Goal: Task Accomplishment & Management: Complete application form

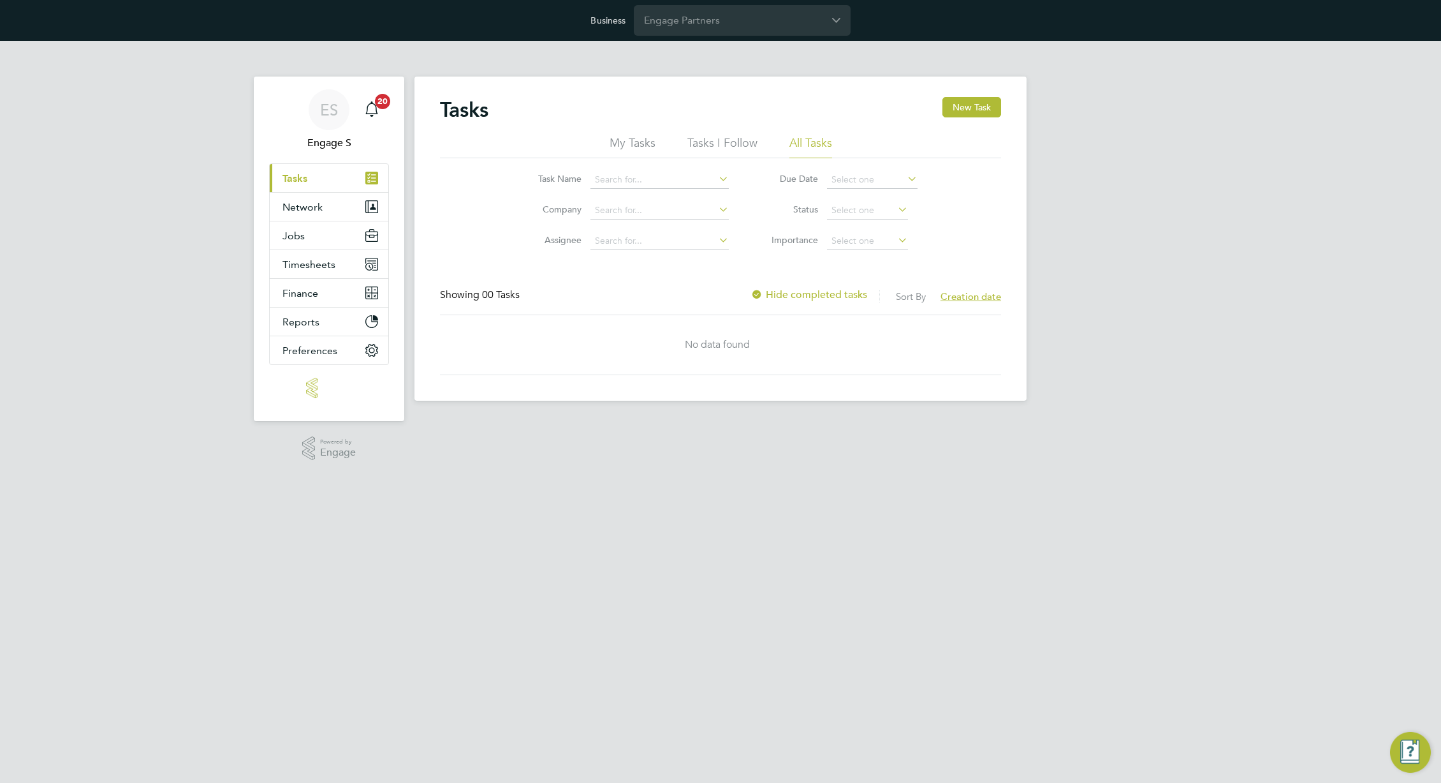
click at [786, 24] on input "Engage Partners" at bounding box center [742, 20] width 217 height 30
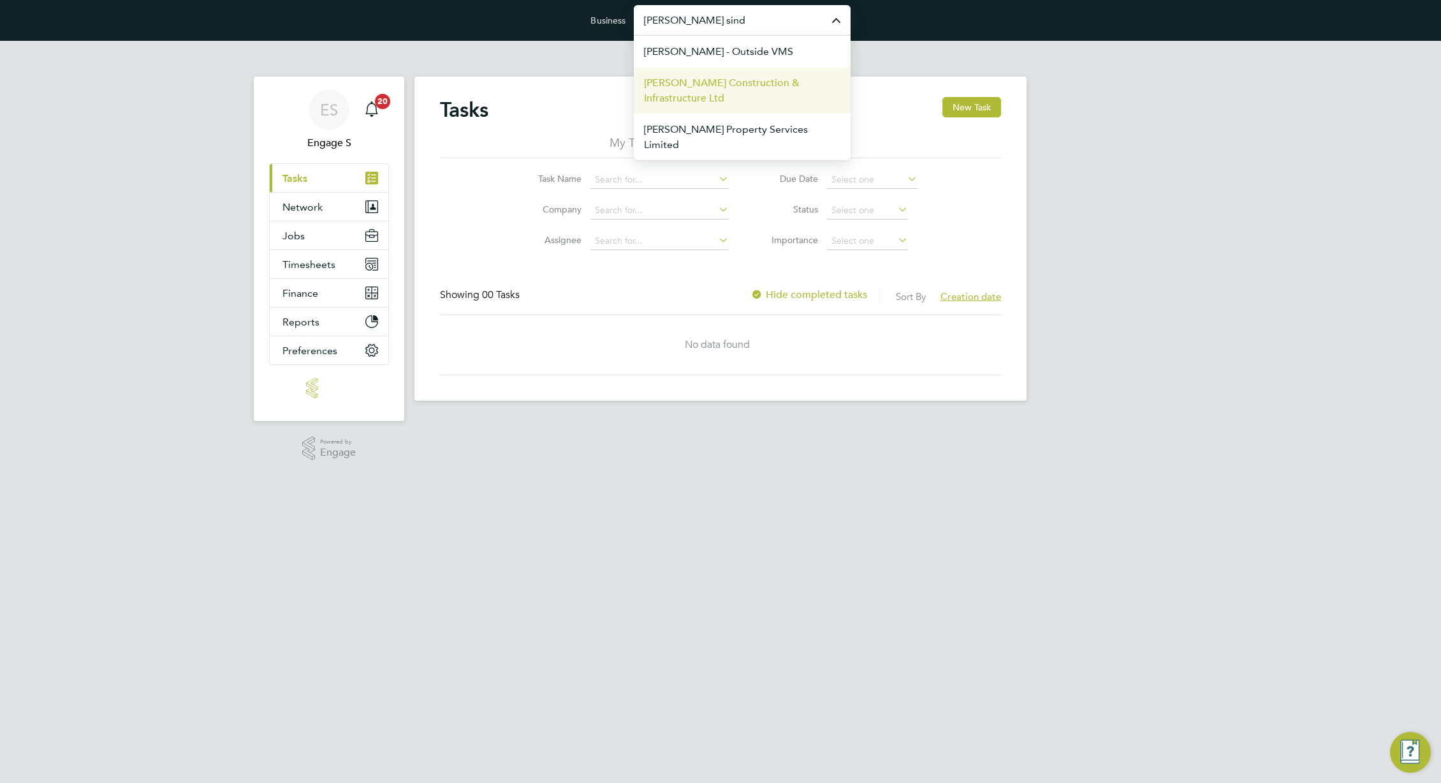
click at [721, 96] on span "[PERSON_NAME] Construction & Infrastructure Ltd" at bounding box center [742, 90] width 196 height 31
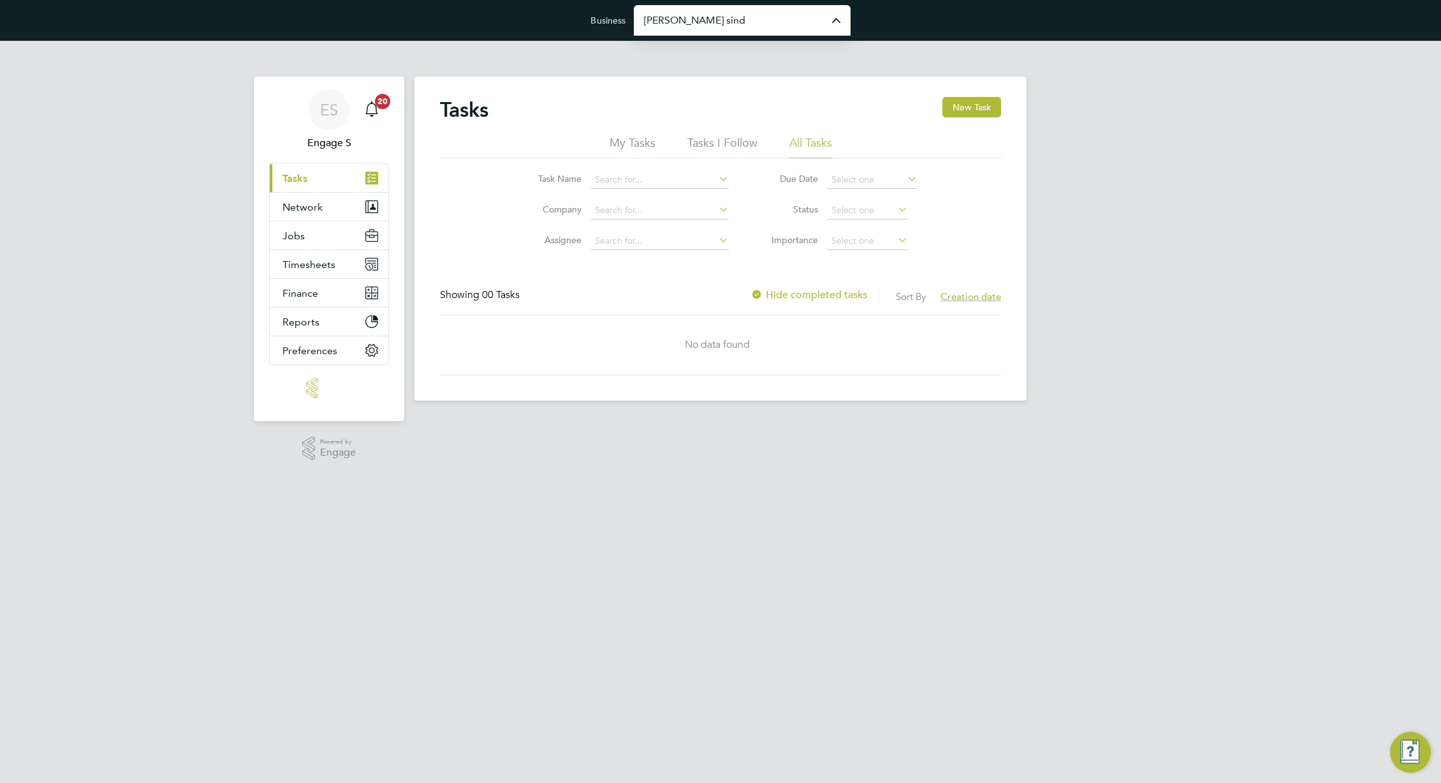
type input "[PERSON_NAME] Construction & Infrastructure Ltd"
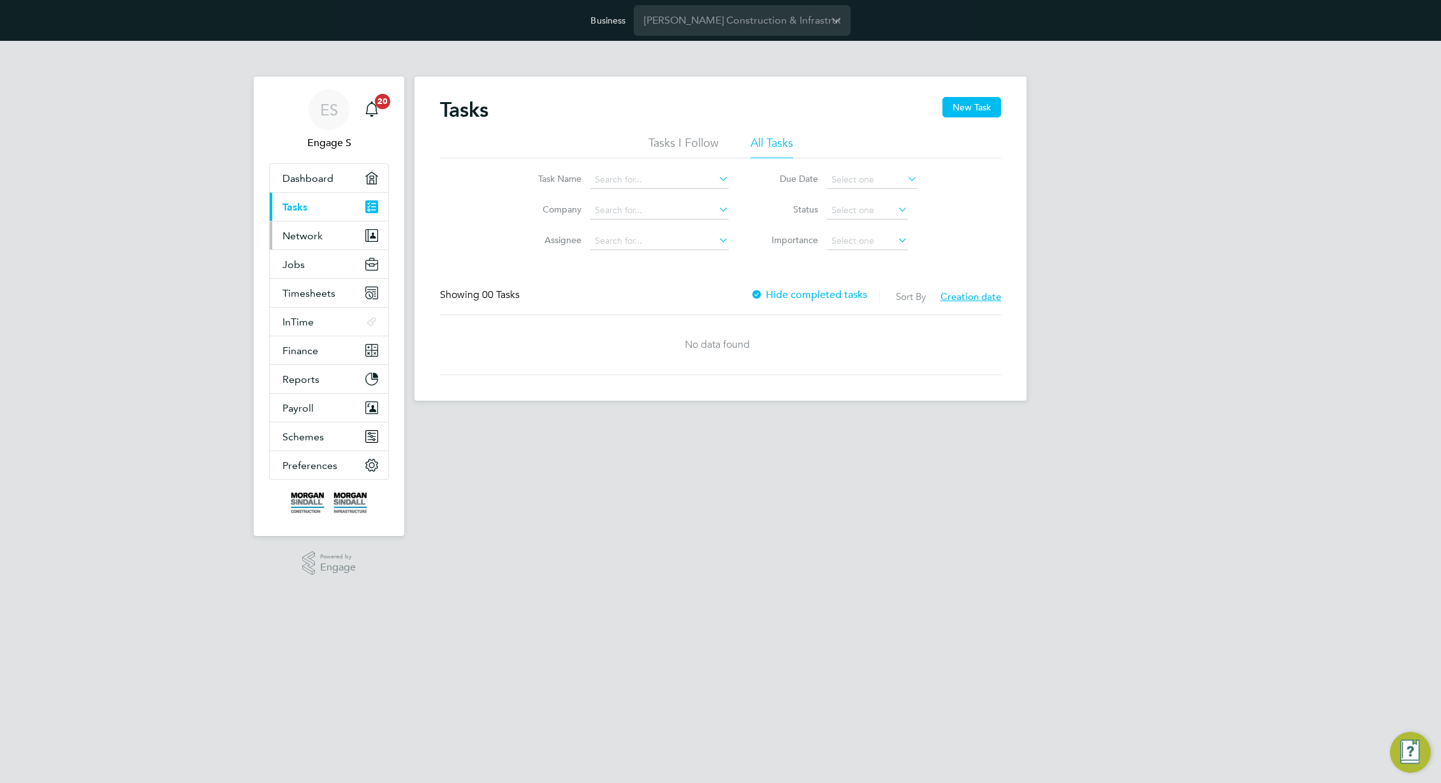
click at [322, 227] on button "Network" at bounding box center [329, 235] width 119 height 28
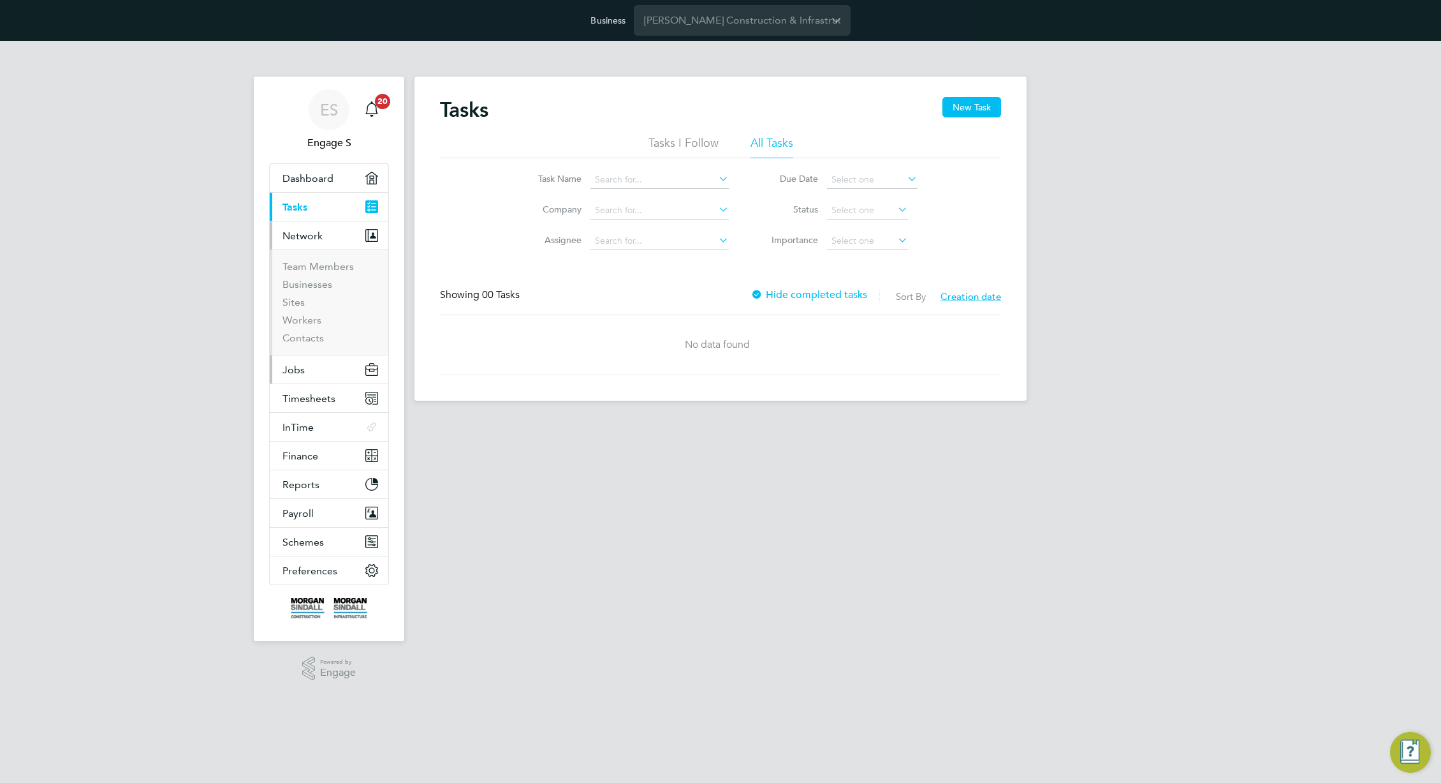
click at [303, 367] on span "Jobs" at bounding box center [294, 370] width 22 height 12
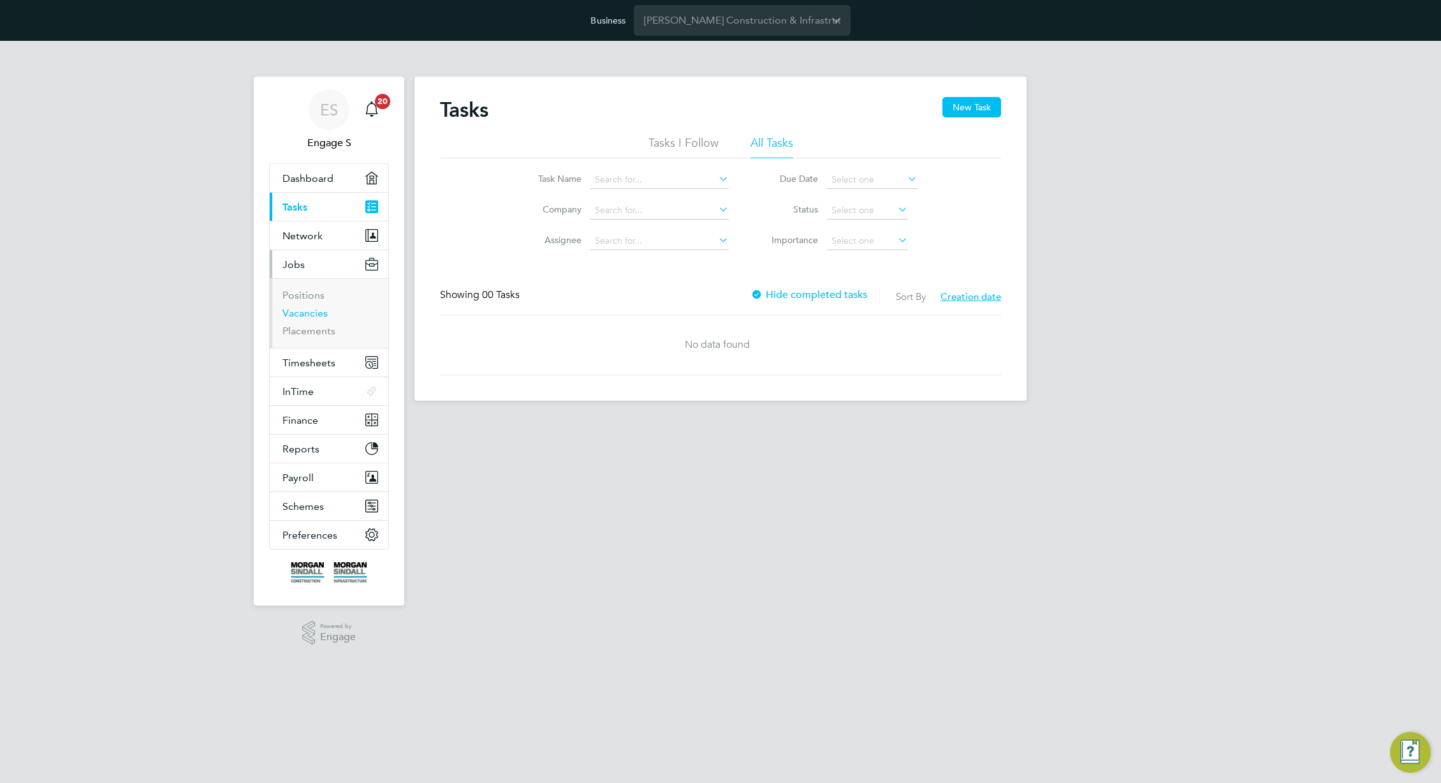
click at [311, 311] on link "Vacancies" at bounding box center [305, 313] width 45 height 12
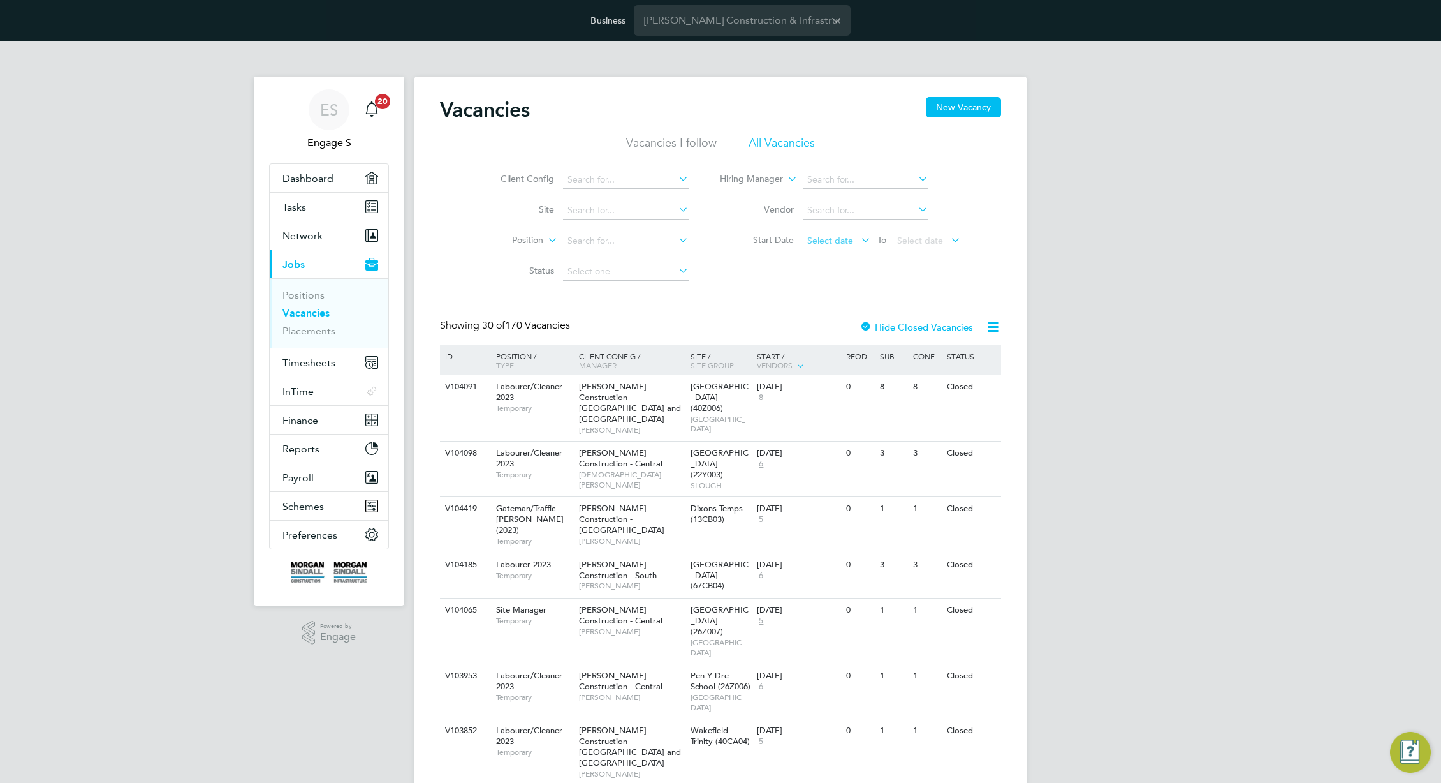
click at [832, 239] on span "Select date" at bounding box center [830, 240] width 46 height 11
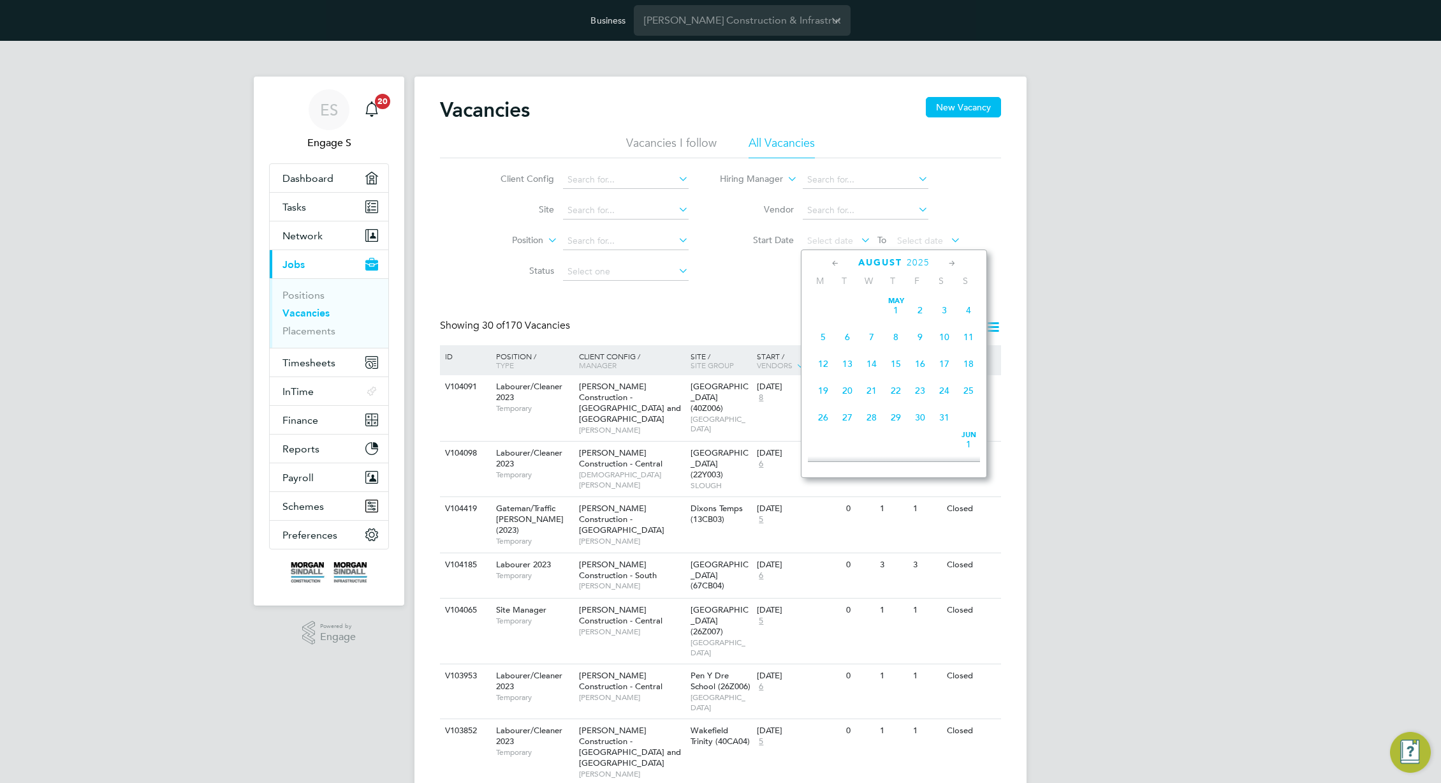
scroll to position [469, 0]
click at [823, 308] on span "4" at bounding box center [823, 298] width 24 height 24
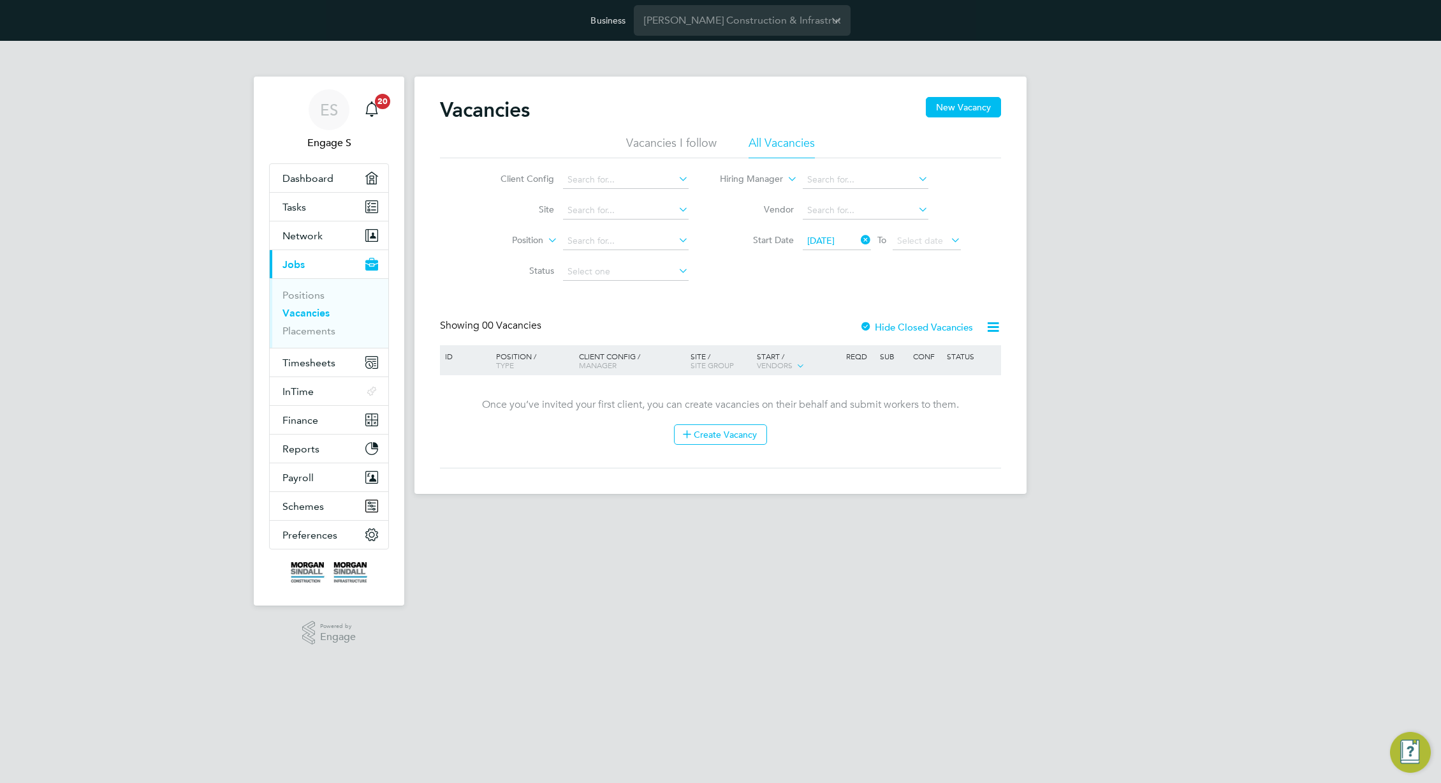
click at [858, 239] on icon at bounding box center [858, 240] width 0 height 18
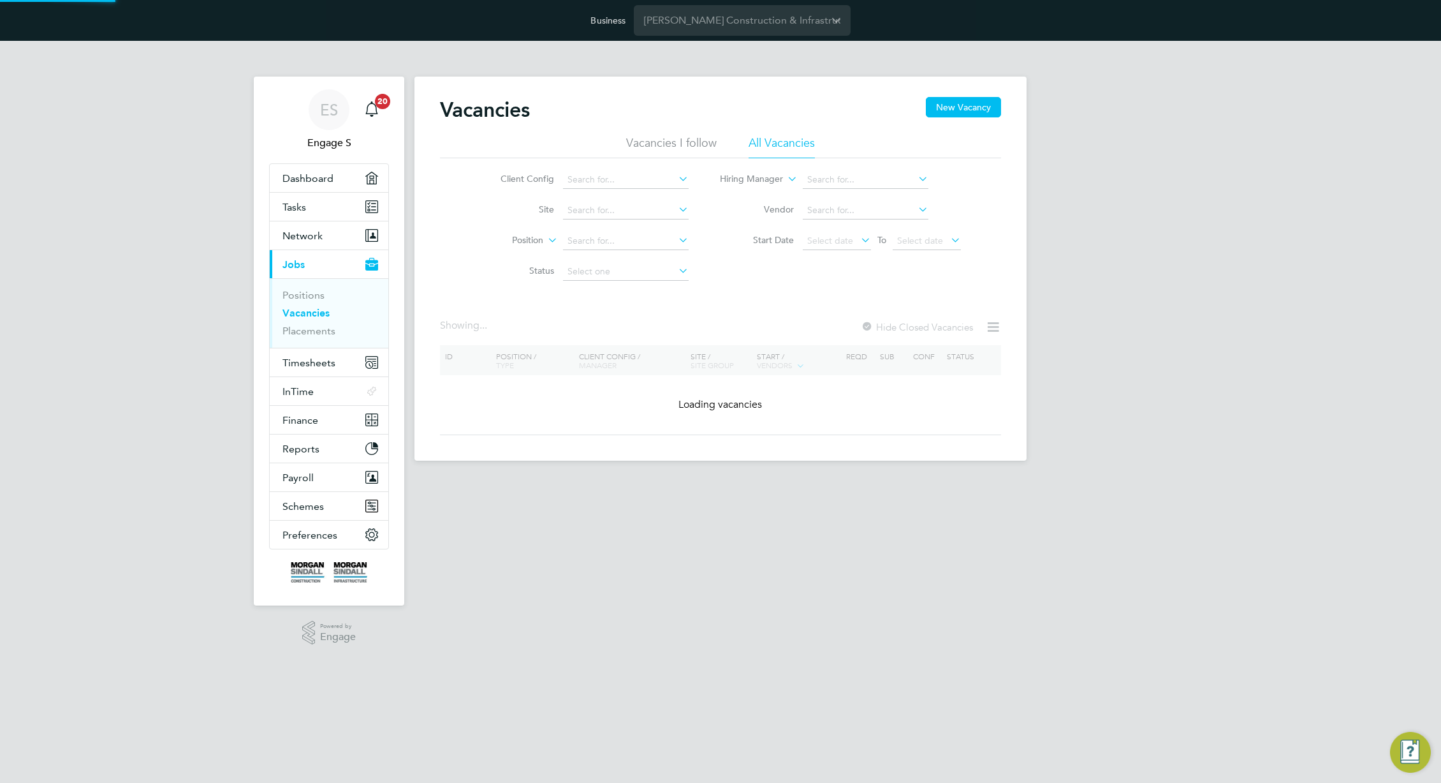
click at [1027, 195] on div "ES Engage S Notifications 20 Applications: Dashboard Tasks Network Team Members…" at bounding box center [720, 261] width 1441 height 440
click at [962, 108] on button "New Vacancy" at bounding box center [963, 107] width 75 height 20
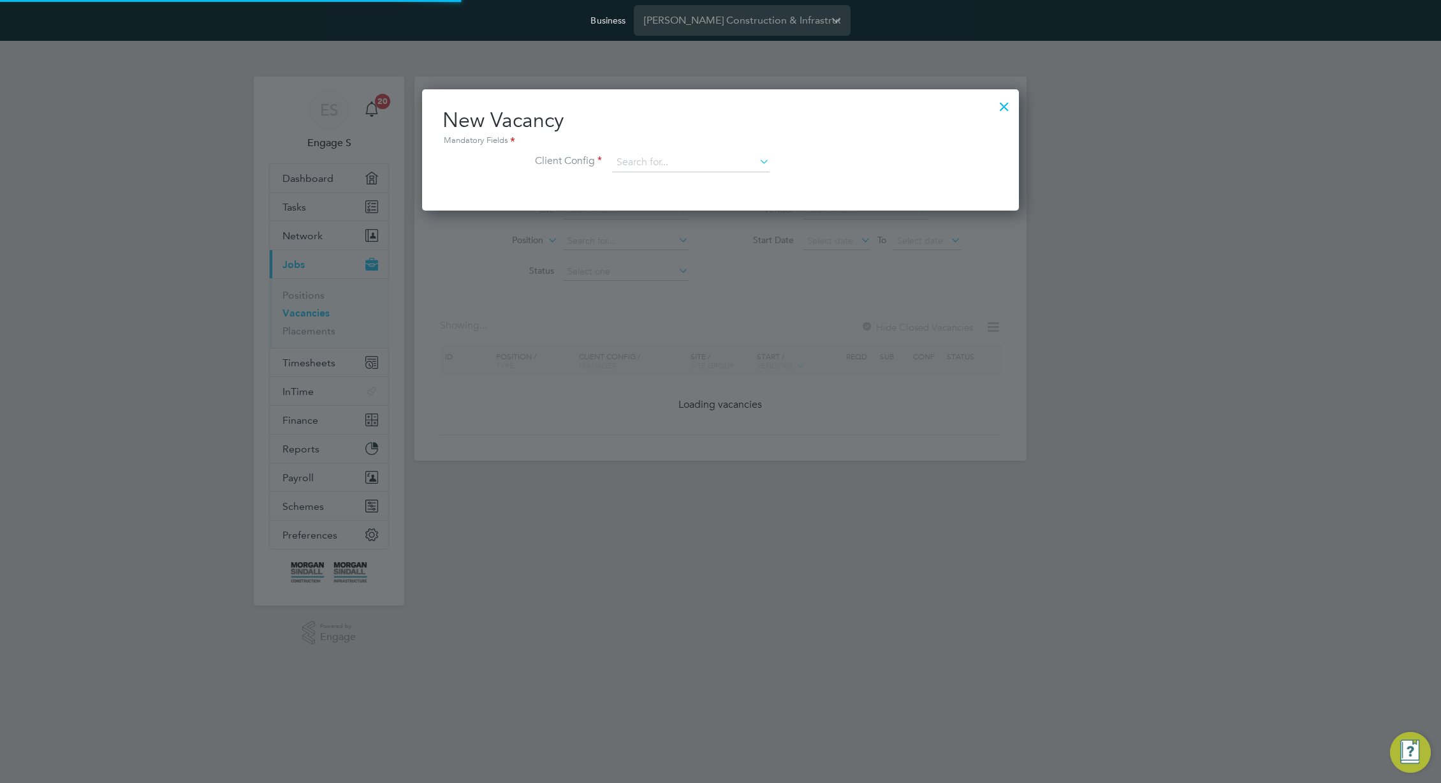
scroll to position [121, 598]
click at [739, 165] on input at bounding box center [691, 162] width 158 height 19
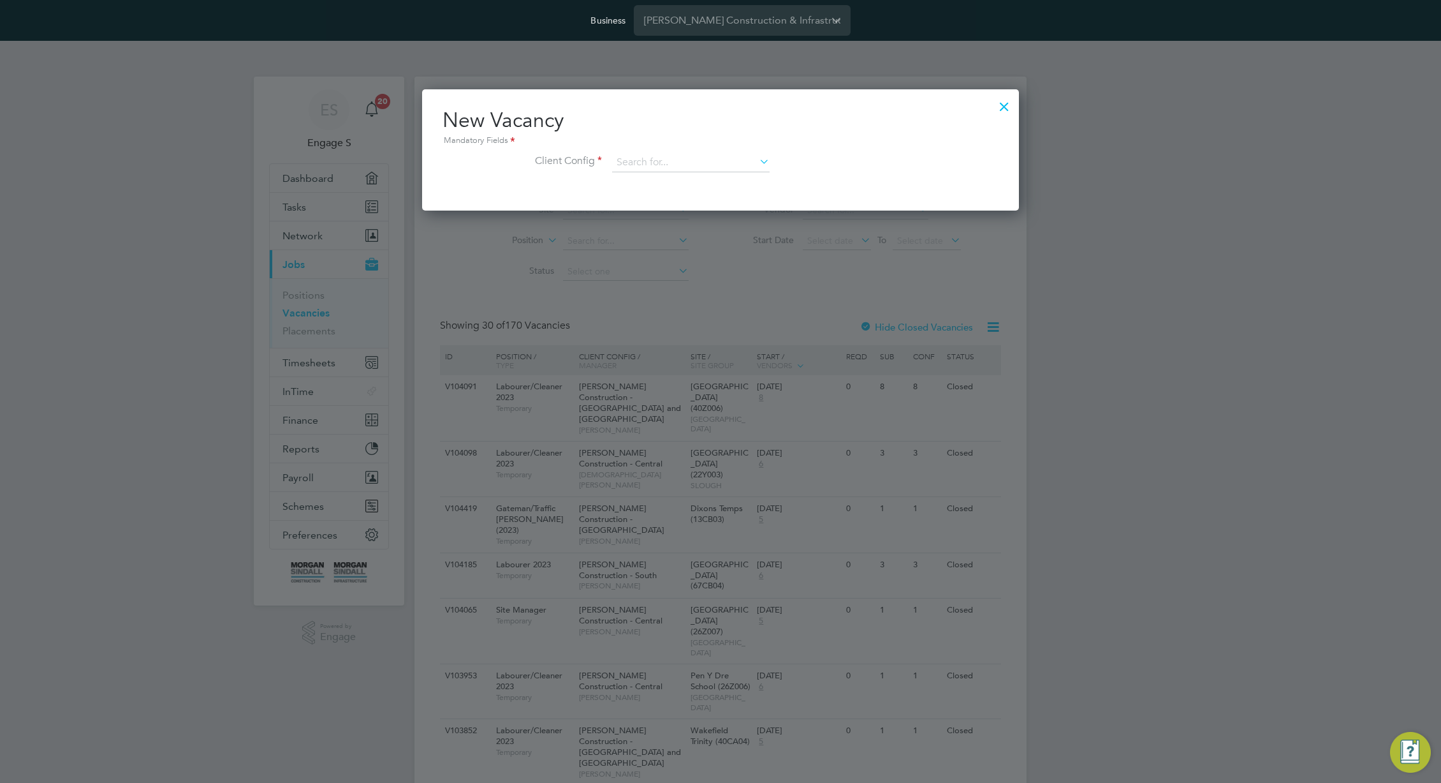
click at [772, 180] on li "Morgan Sindall Construction - Central" at bounding box center [787, 180] width 350 height 17
type input "Morgan Sindall Construction - Central"
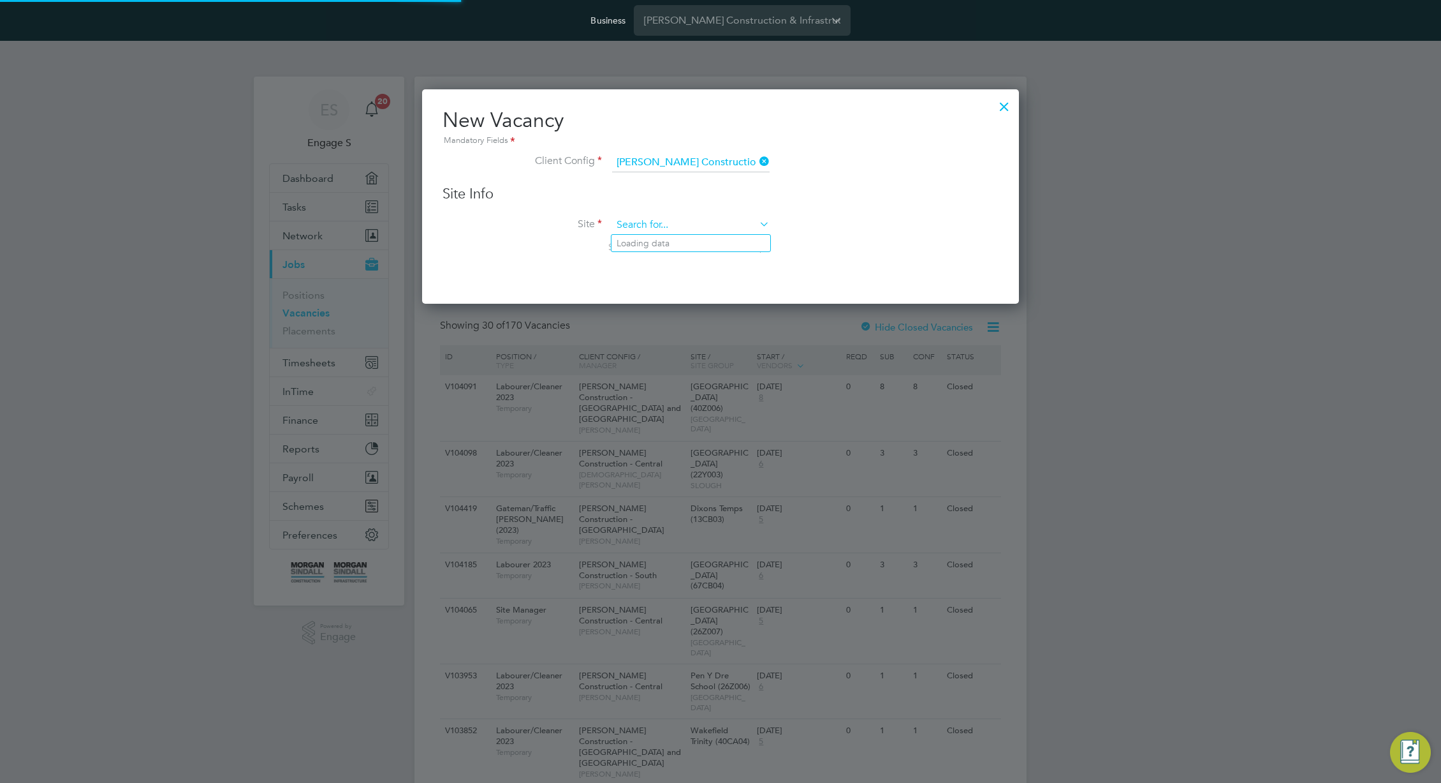
click at [722, 232] on input at bounding box center [691, 225] width 158 height 19
click at [697, 277] on li "aa test" at bounding box center [741, 278] width 258 height 17
type input "aa test"
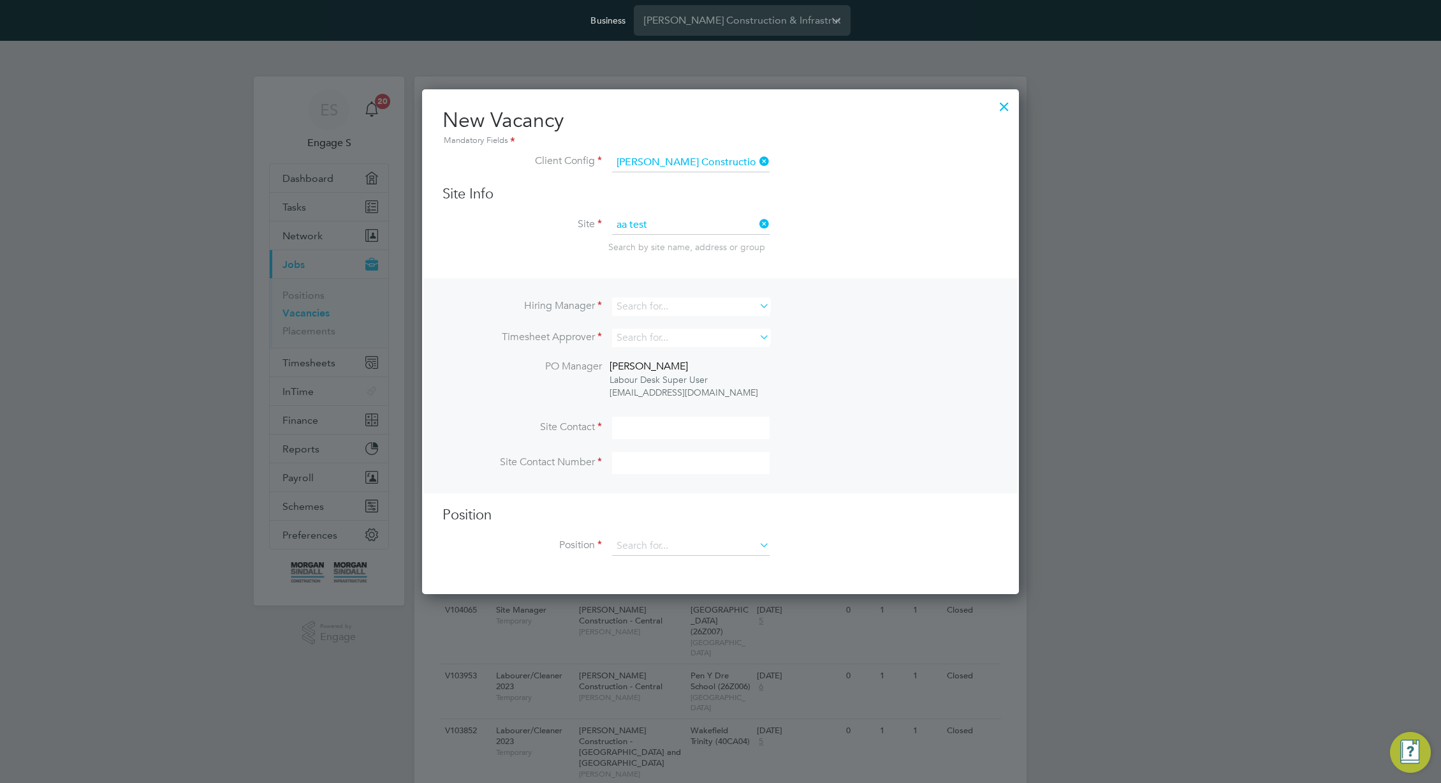
click at [892, 272] on li "Site aa test Search by site name, address or group" at bounding box center [721, 247] width 556 height 63
click at [694, 307] on input at bounding box center [691, 306] width 158 height 18
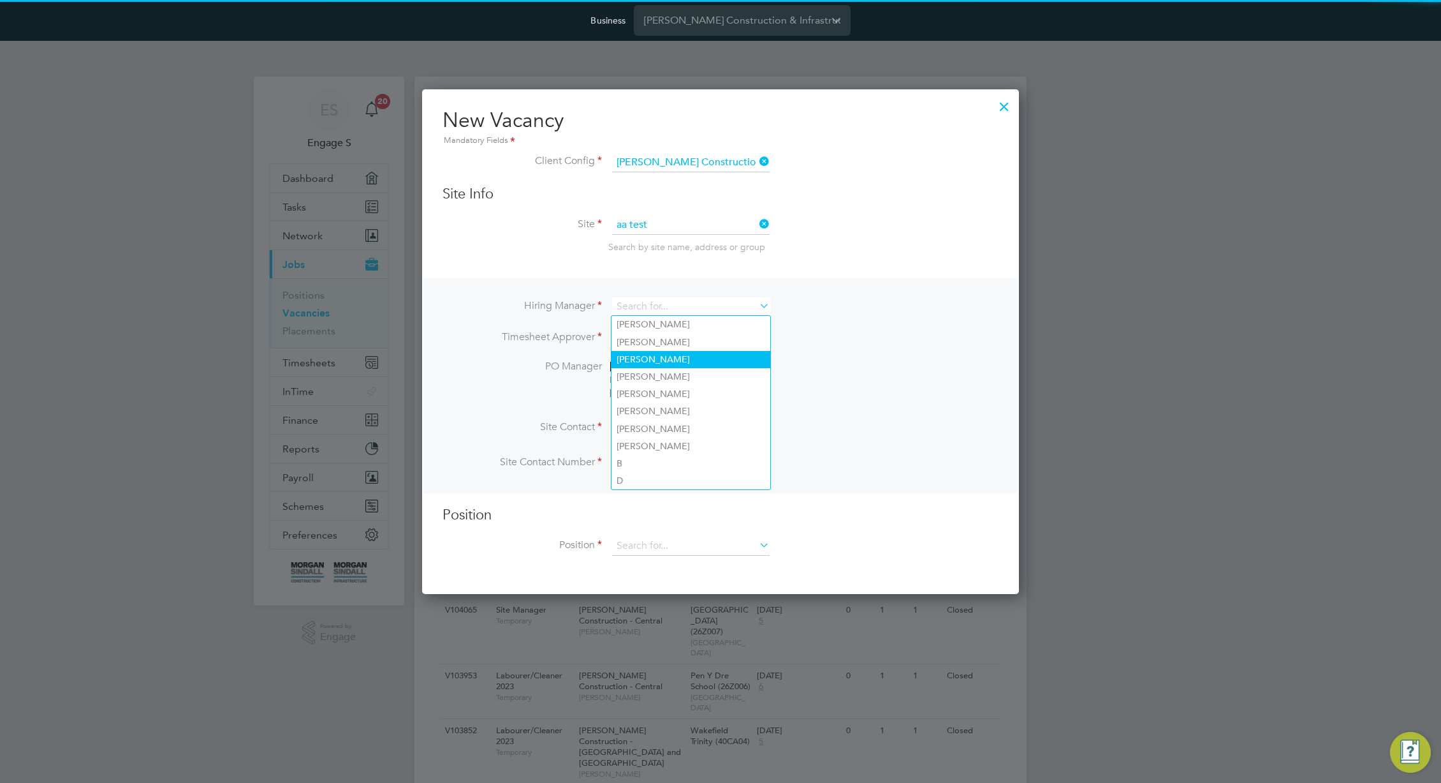
click at [689, 361] on li "Adam C" at bounding box center [691, 359] width 159 height 17
type input "Adam C"
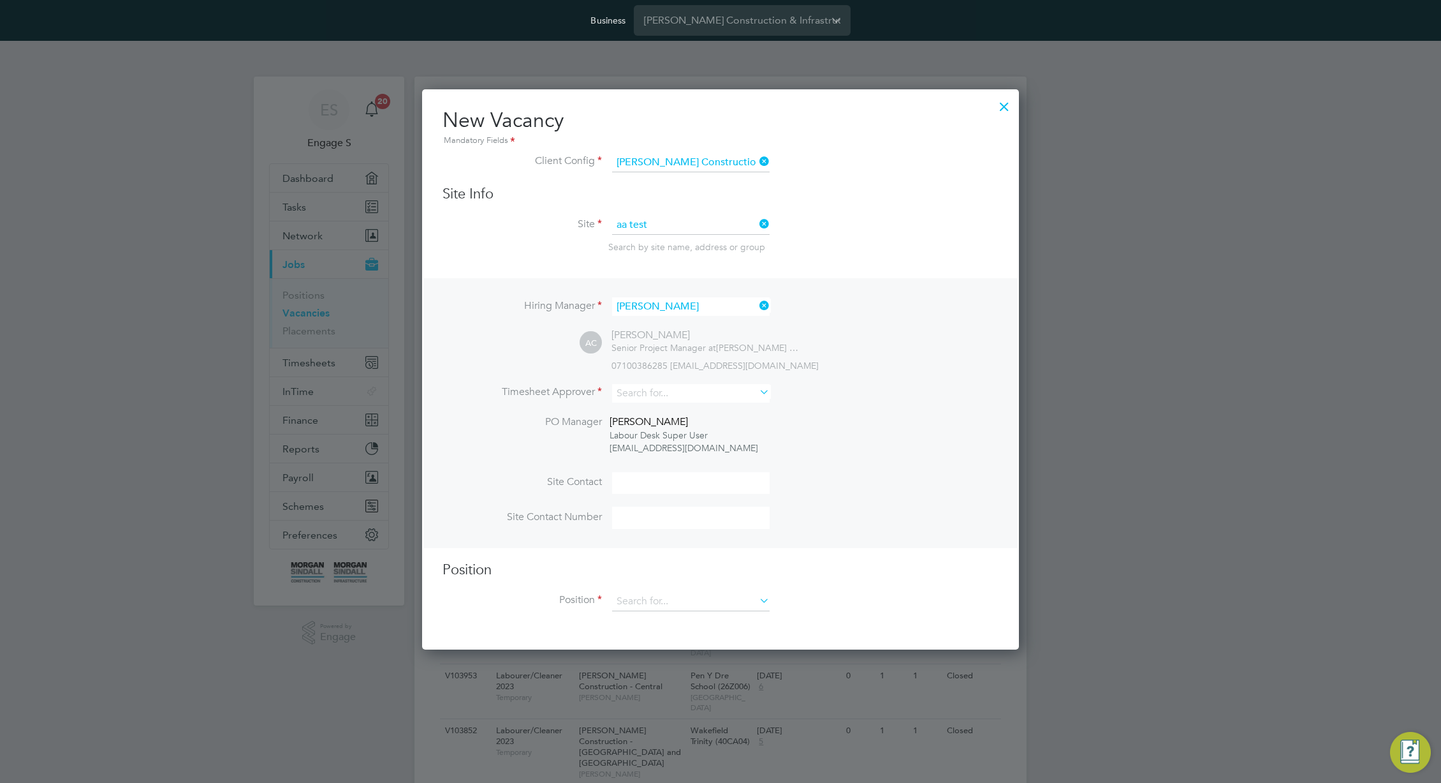
scroll to position [561, 598]
click at [697, 397] on input at bounding box center [691, 393] width 158 height 18
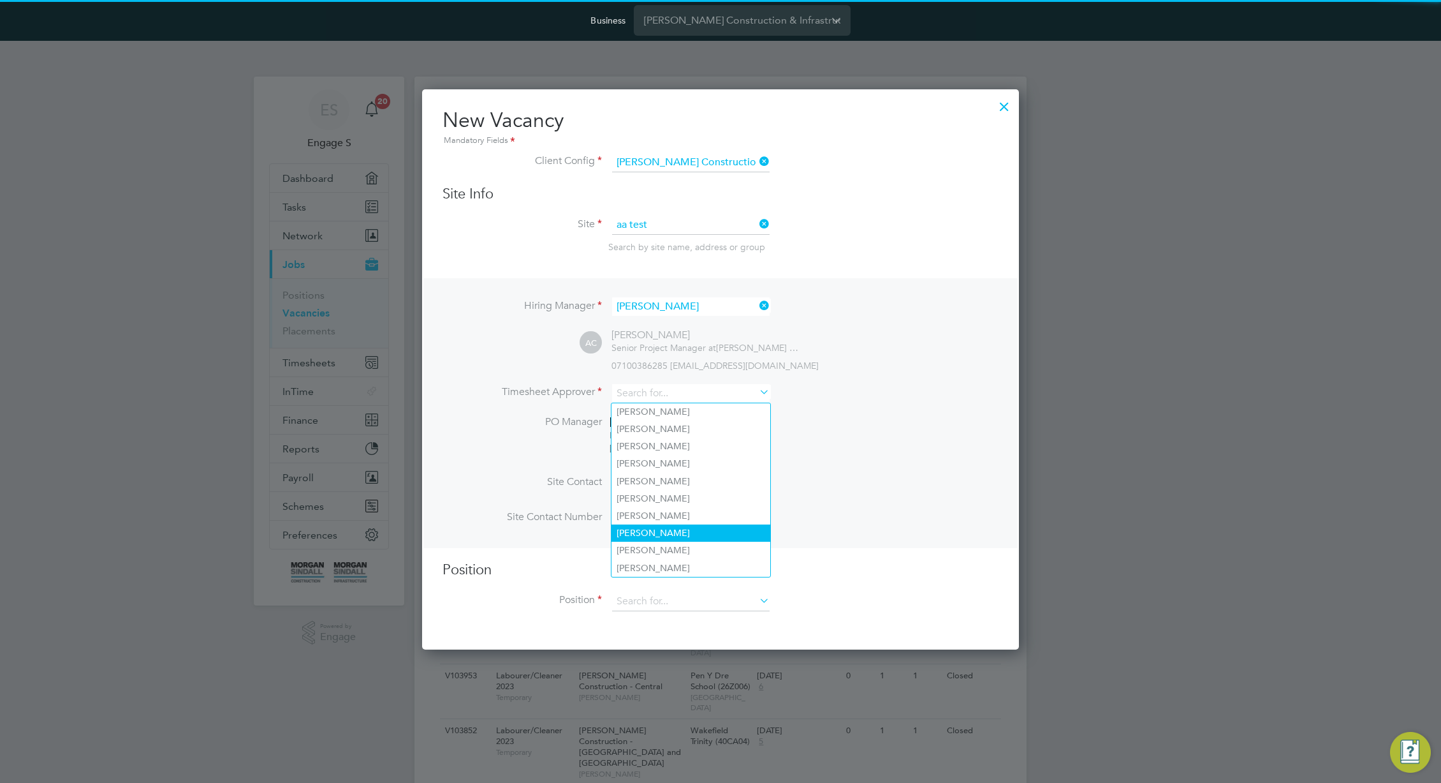
click at [677, 533] on li "Adrian B" at bounding box center [691, 532] width 159 height 17
type input "Adrian B"
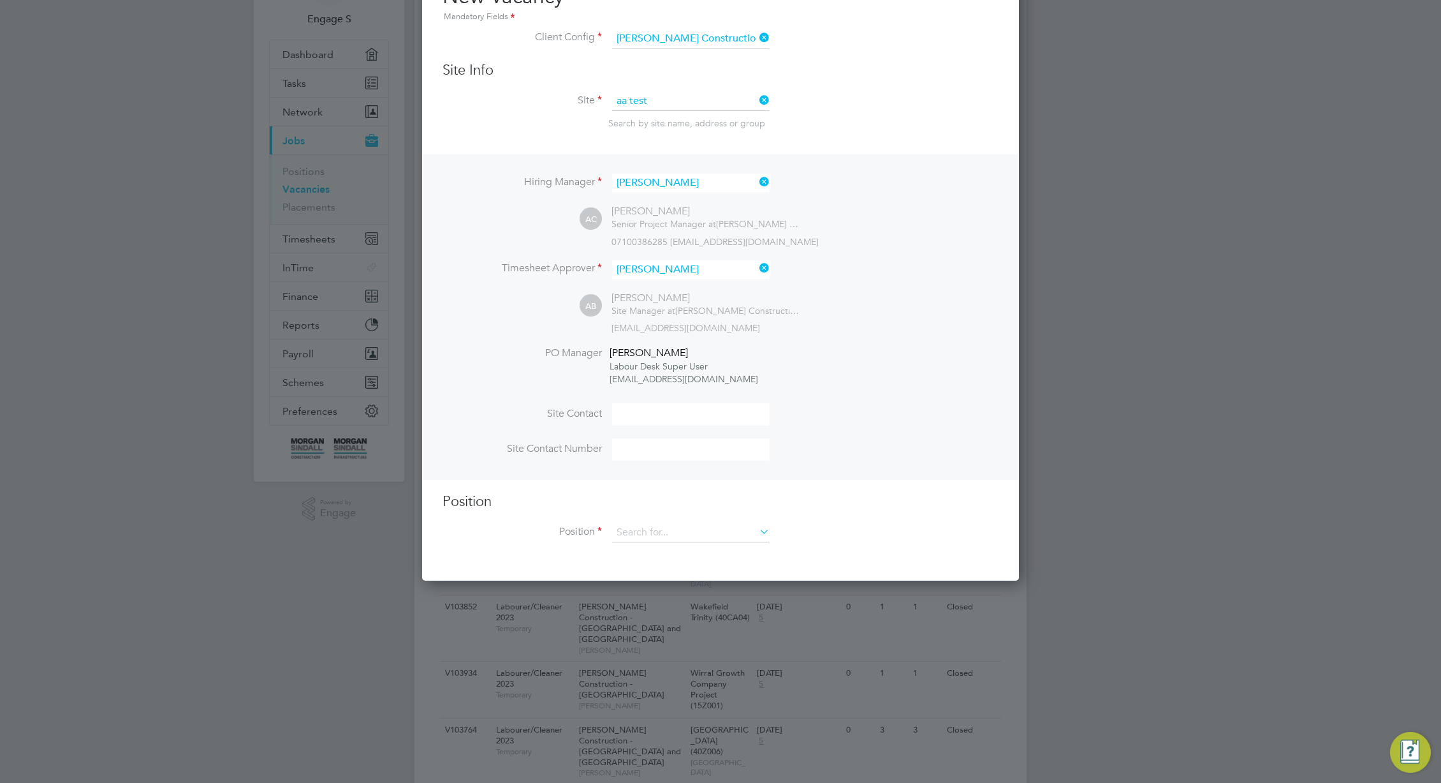
scroll to position [183, 0]
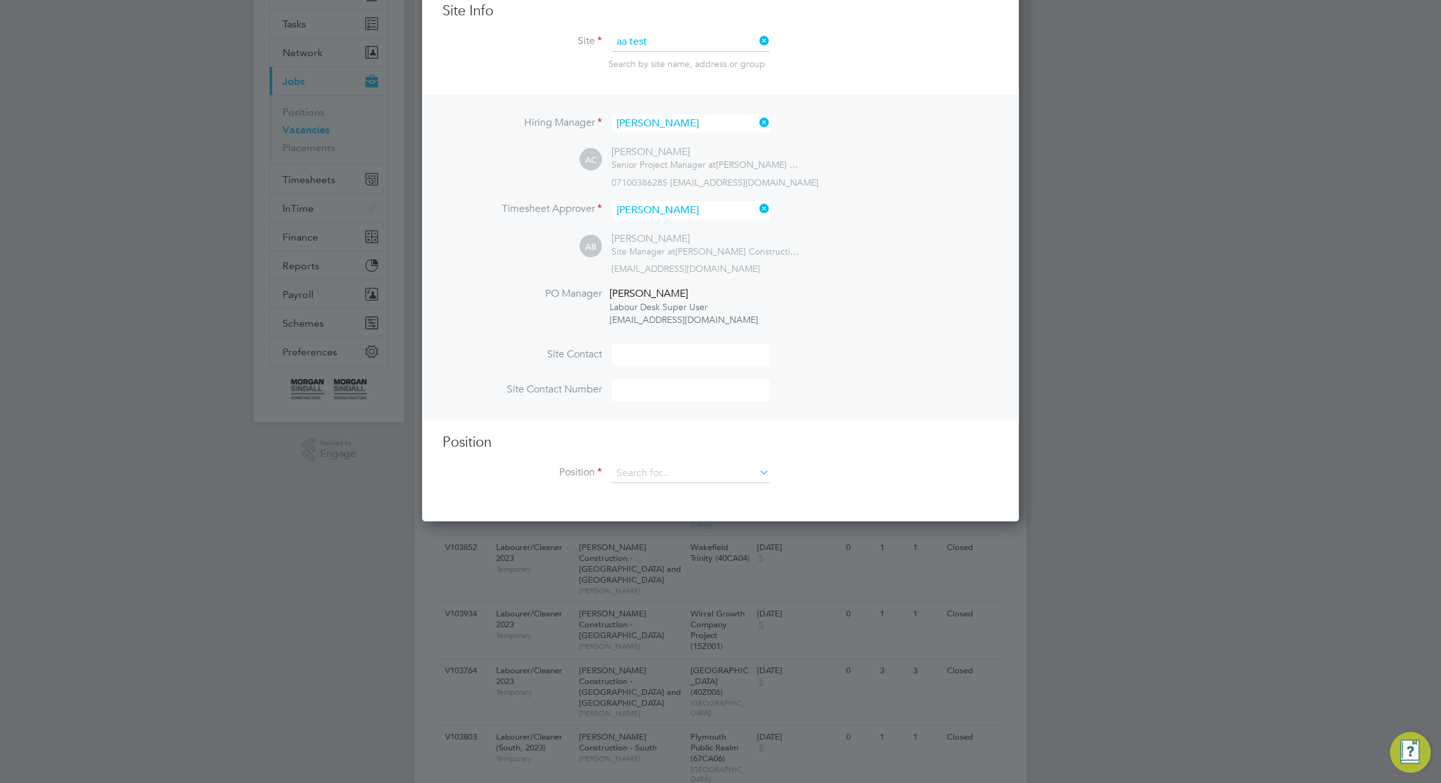
click at [704, 485] on li "Position" at bounding box center [721, 480] width 556 height 32
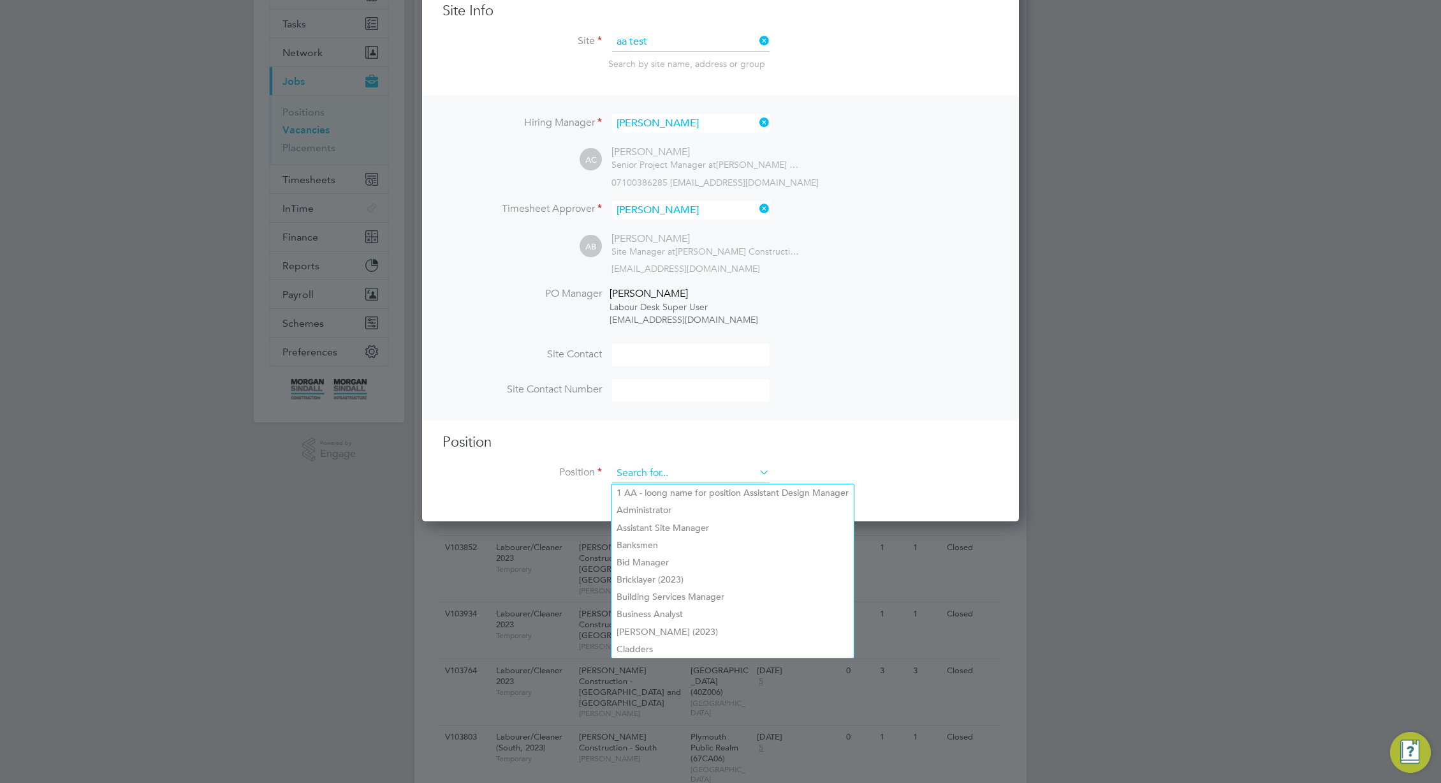
click at [706, 479] on input at bounding box center [691, 473] width 158 height 19
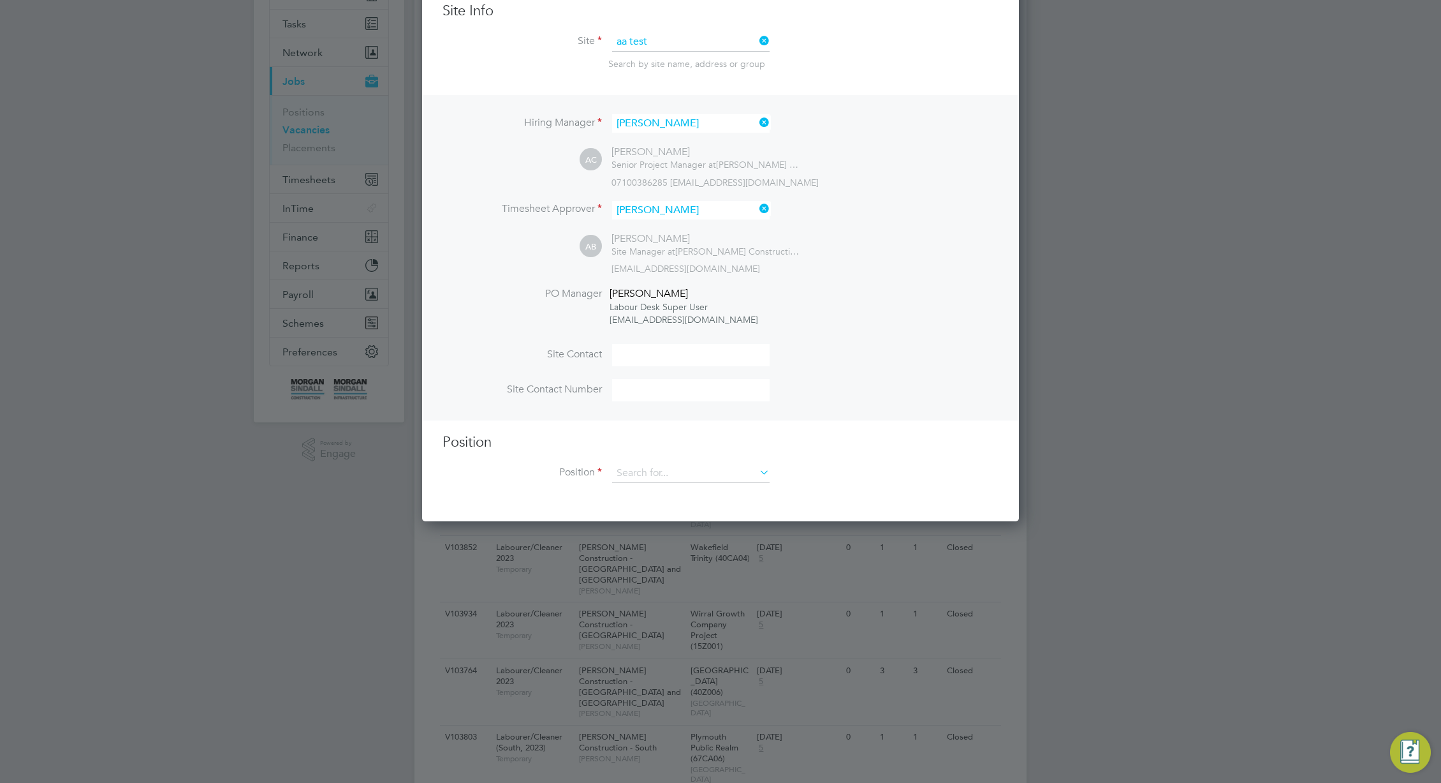
click at [686, 533] on li "Assistant Site Manager" at bounding box center [733, 527] width 242 height 17
type input "Assistant Site Manager"
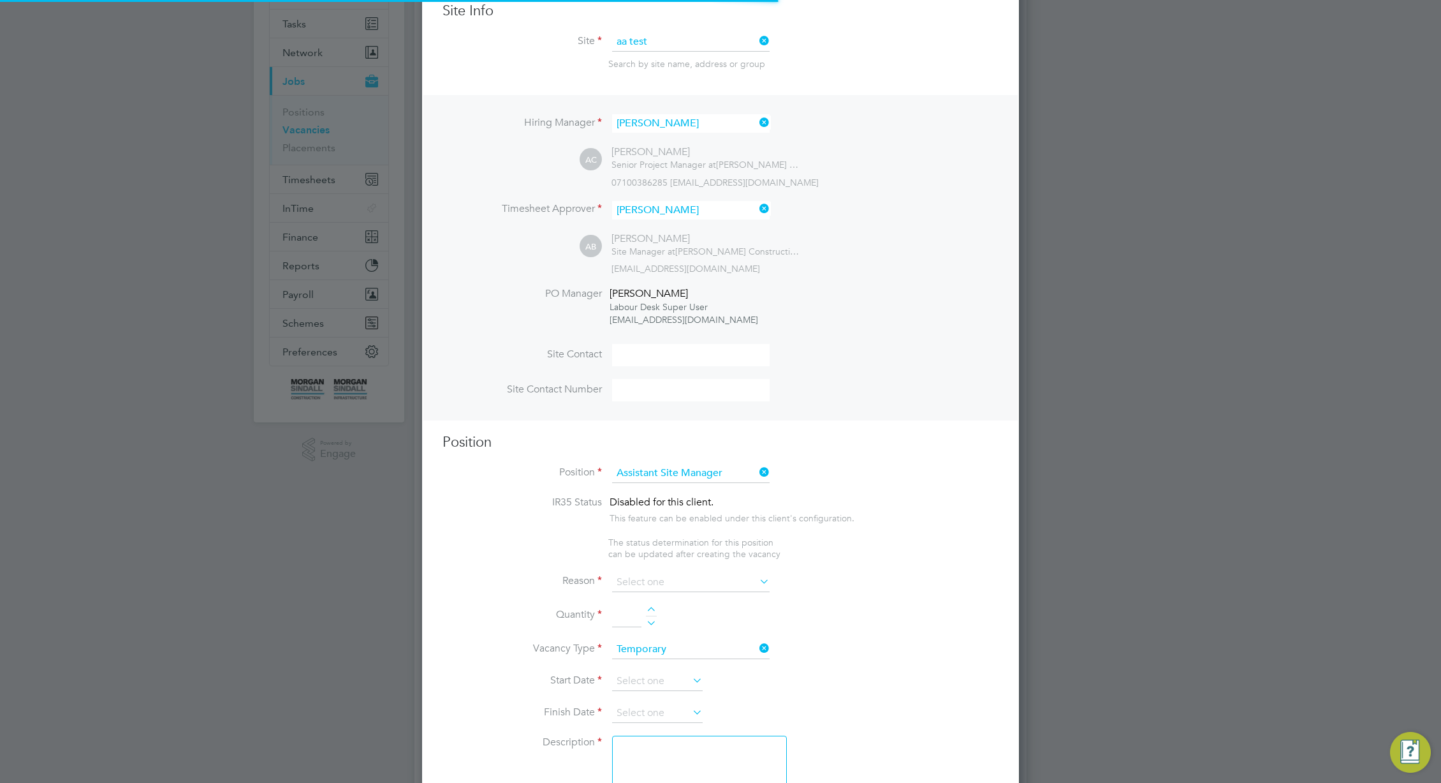
scroll to position [1824, 598]
type textarea "TBC"
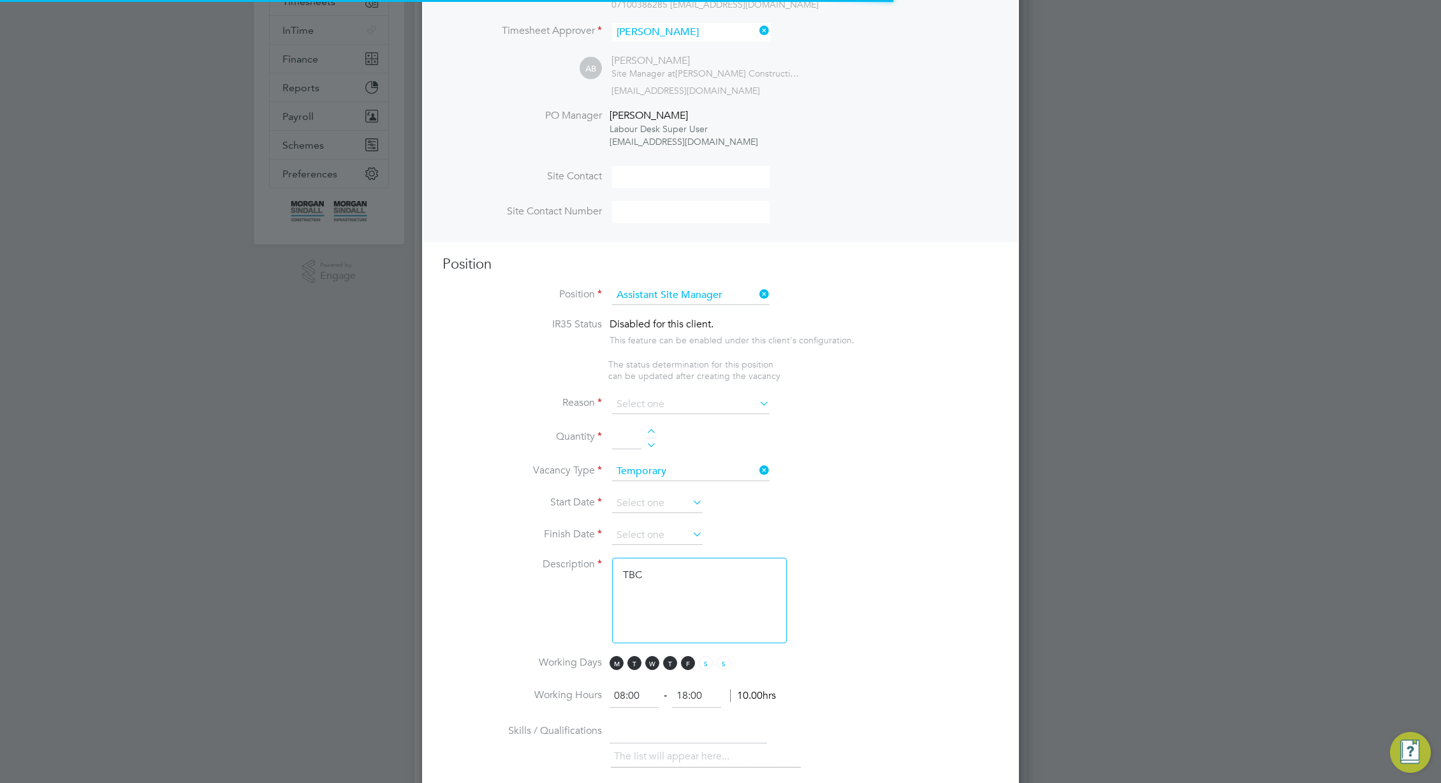
scroll to position [38, 89]
click at [721, 406] on input at bounding box center [691, 404] width 158 height 19
click at [694, 450] on li "Extra Work" at bounding box center [691, 456] width 159 height 17
type input "Extra Work"
click at [654, 434] on div at bounding box center [651, 433] width 11 height 9
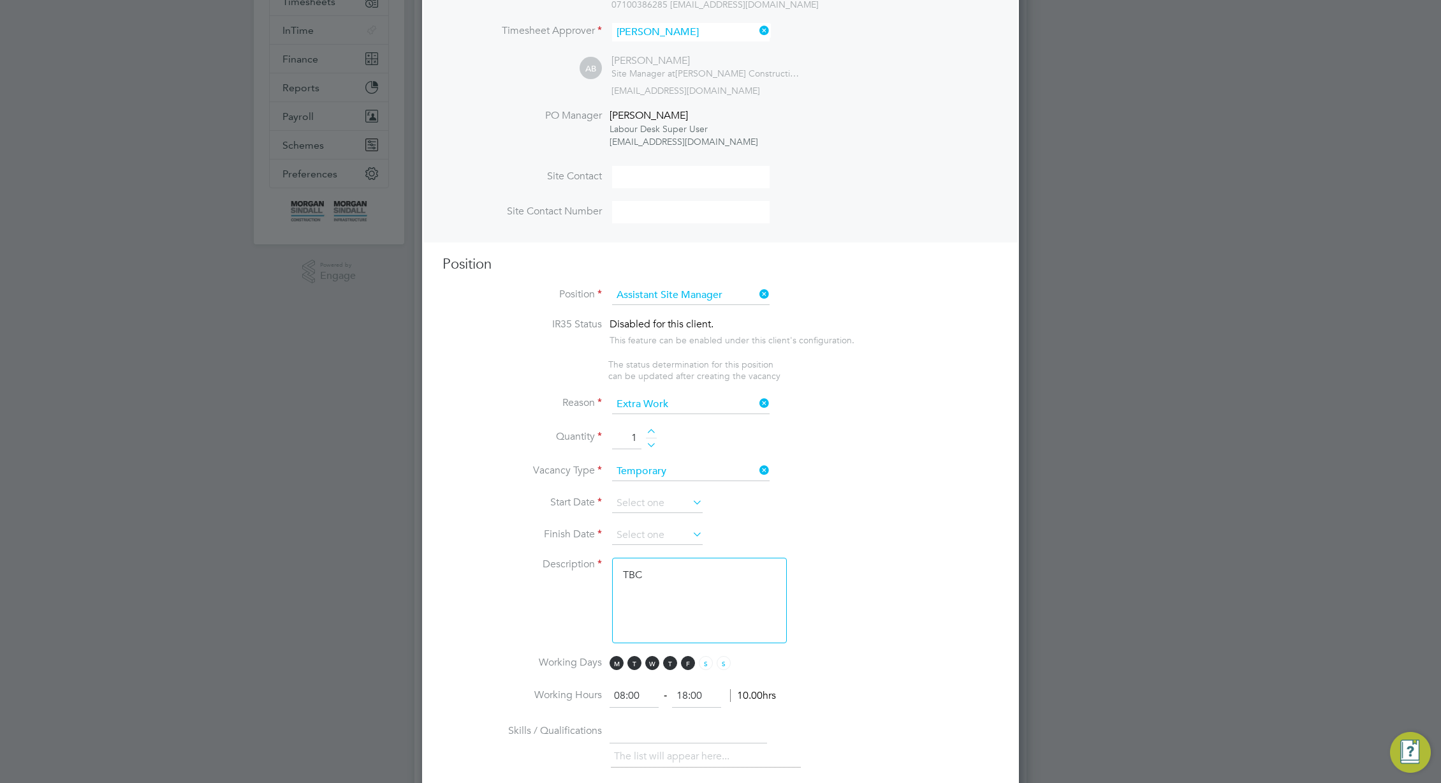
click at [654, 434] on div at bounding box center [651, 433] width 11 height 9
type input "5"
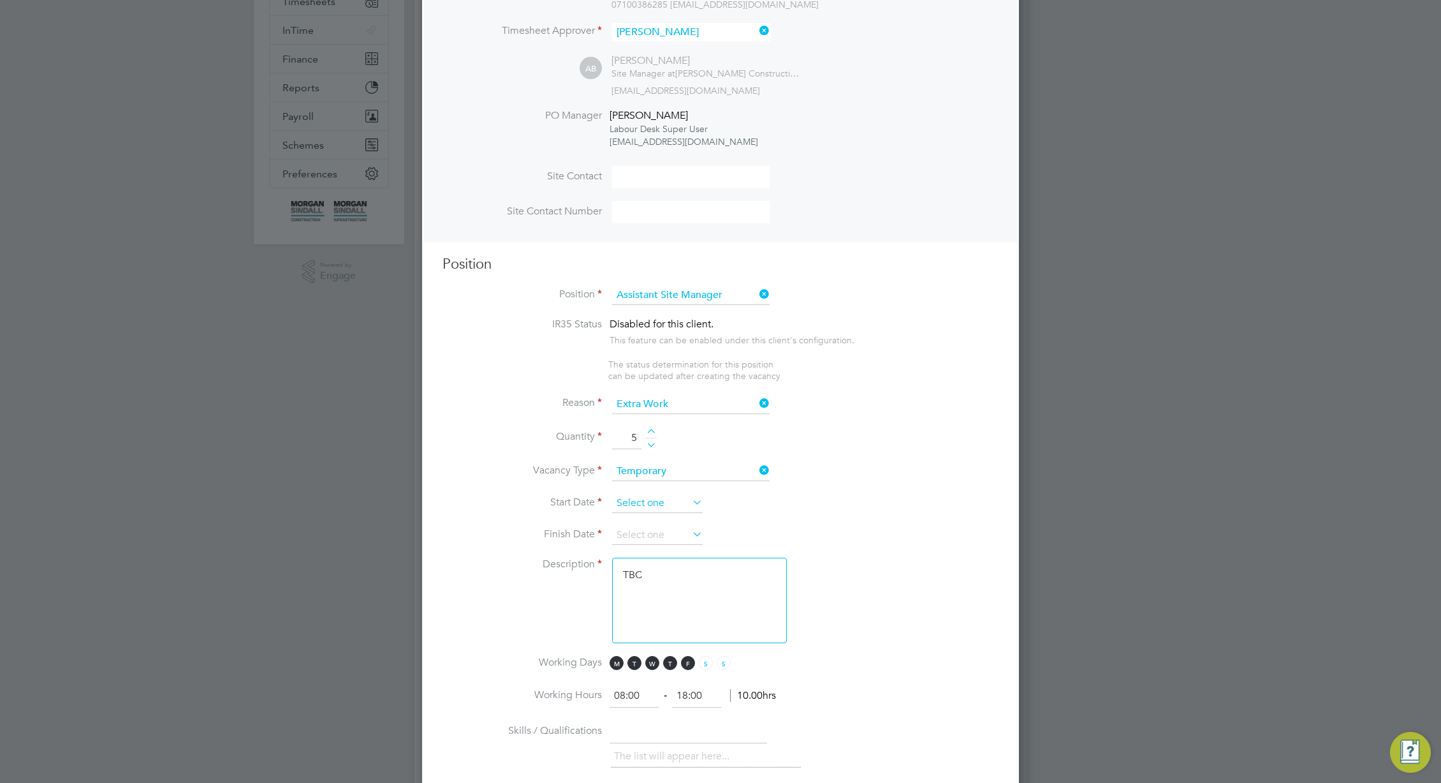
scroll to position [469, 0]
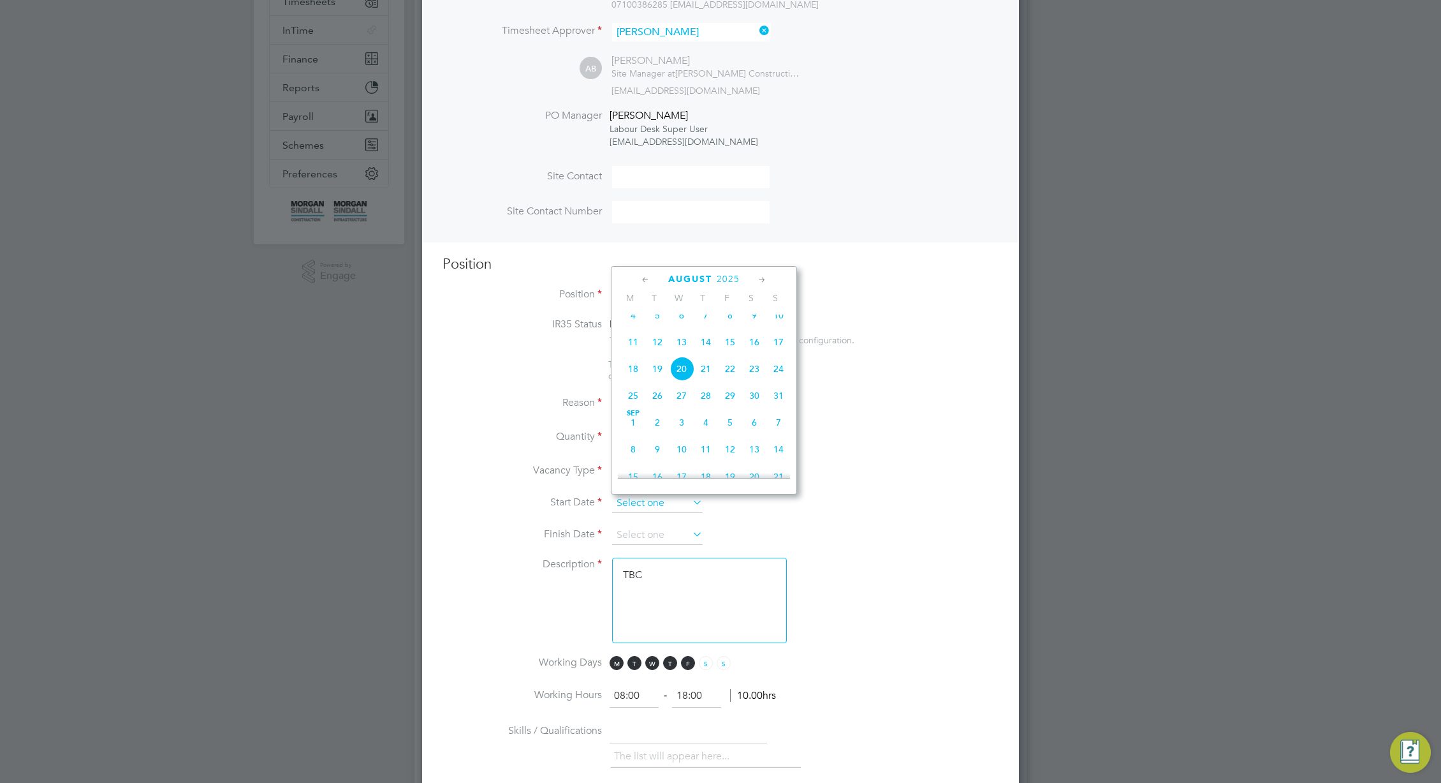
click at [665, 499] on input at bounding box center [657, 503] width 91 height 19
click at [633, 321] on span "4" at bounding box center [633, 315] width 24 height 24
type input "[DATE]"
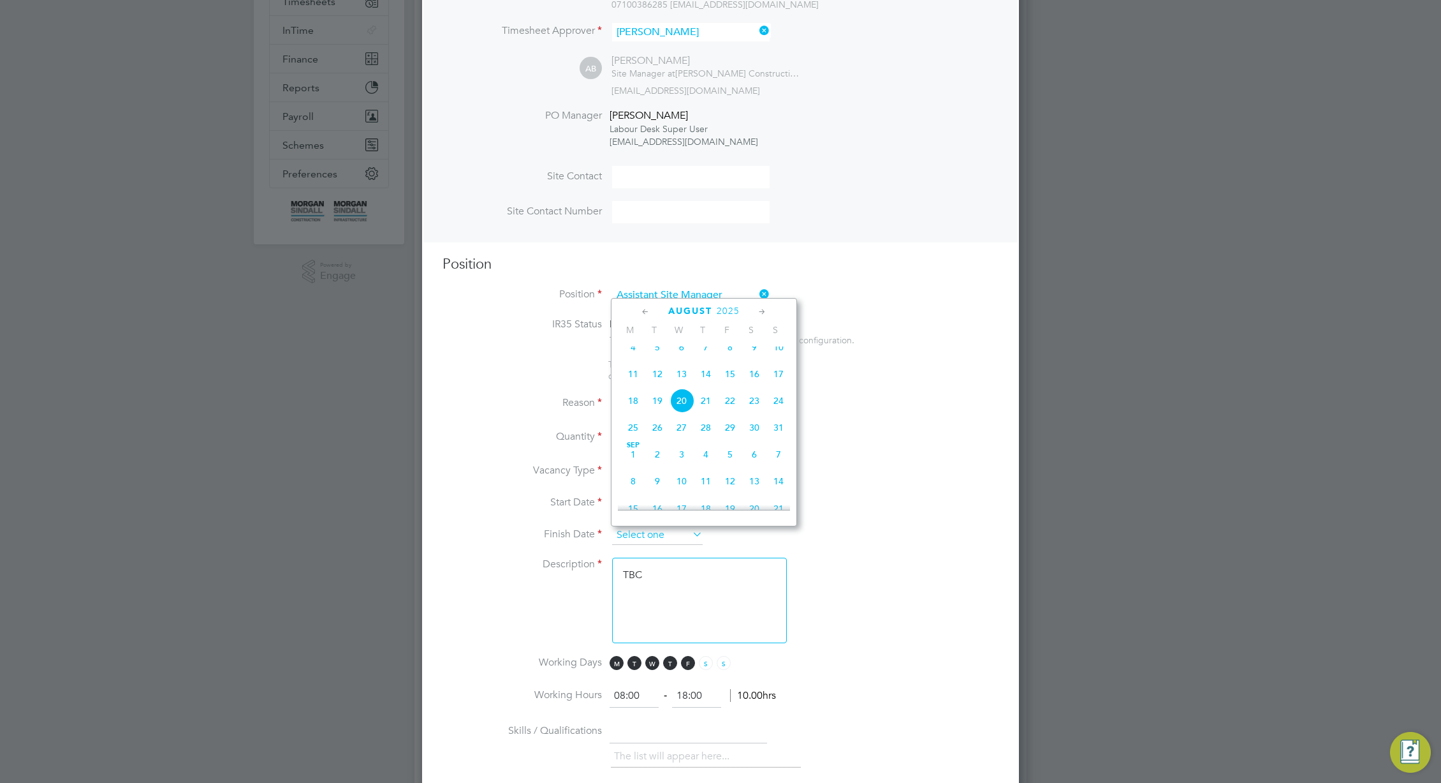
click at [646, 541] on input at bounding box center [657, 535] width 91 height 19
click at [780, 445] on span "28" at bounding box center [779, 433] width 24 height 24
type input "[DATE]"
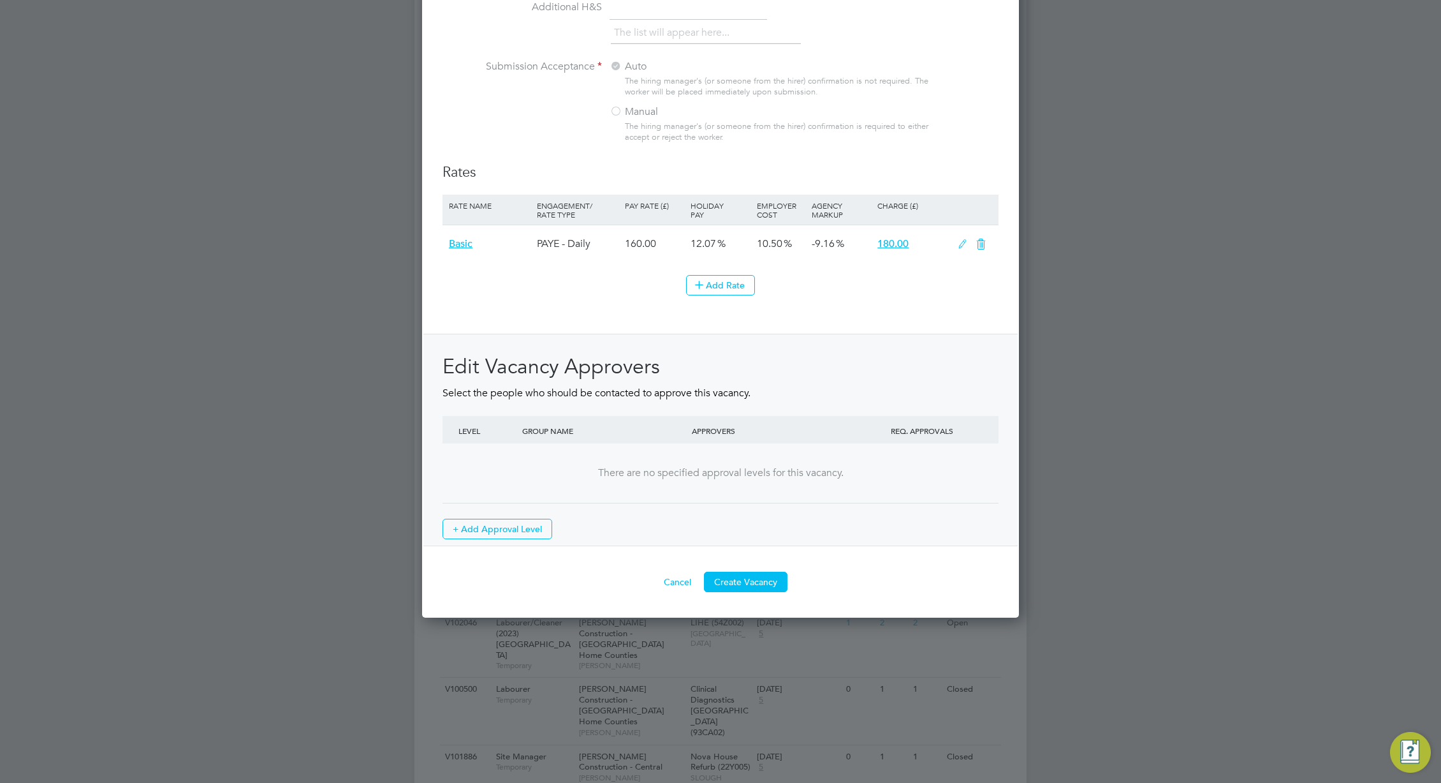
scroll to position [1287, 0]
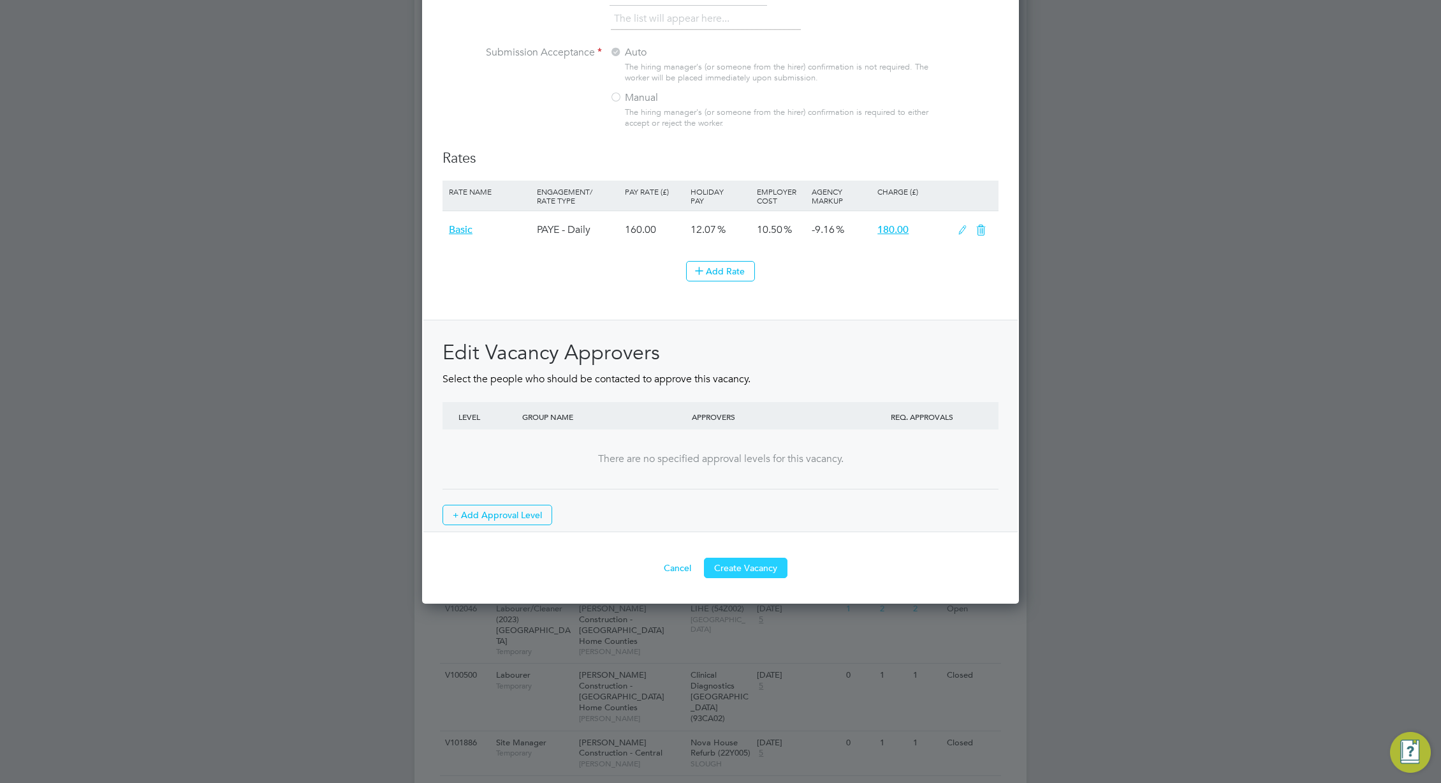
click at [755, 571] on button "Create Vacancy" at bounding box center [746, 567] width 84 height 20
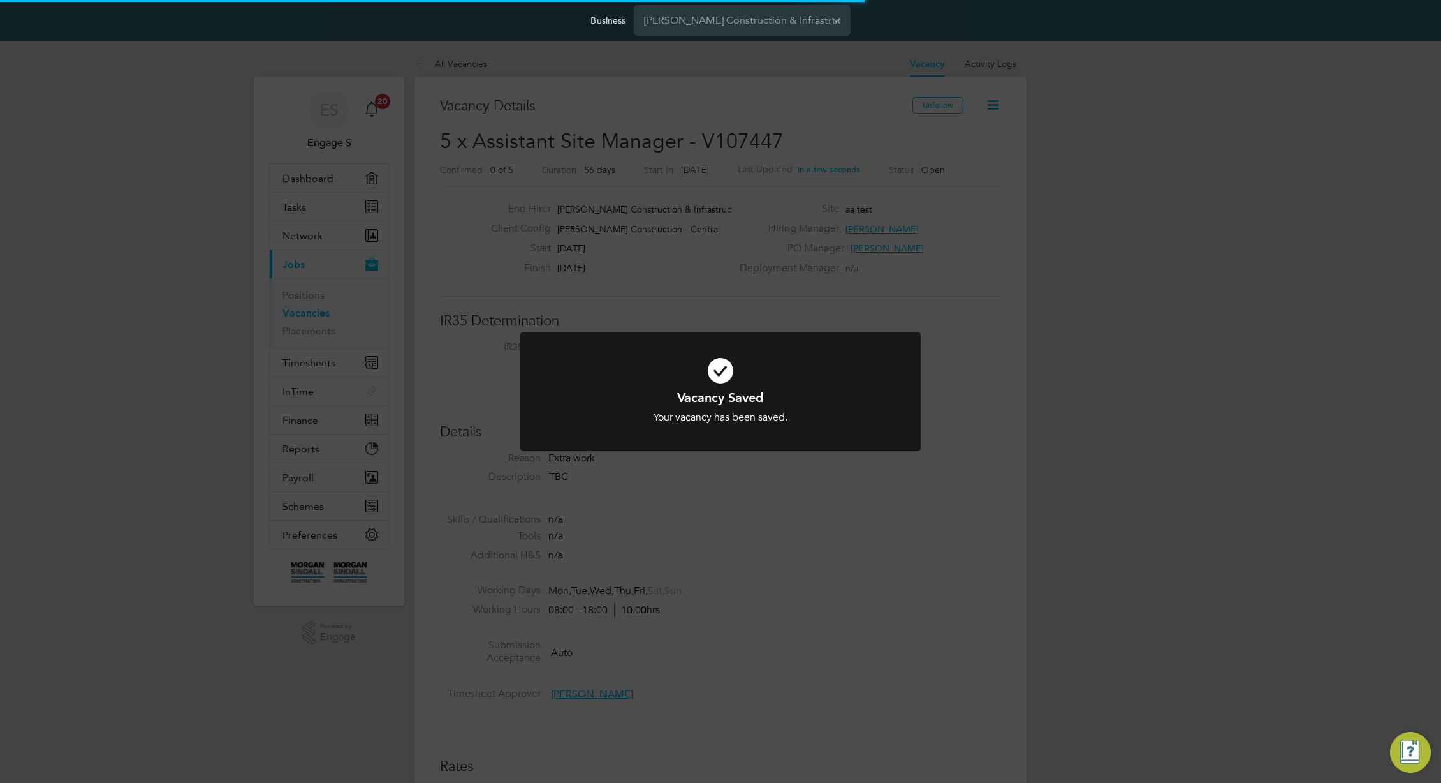
scroll to position [20, 275]
click at [799, 607] on div "Vacancy Saved Your vacancy has been saved. Cancel Okay" at bounding box center [720, 391] width 1441 height 783
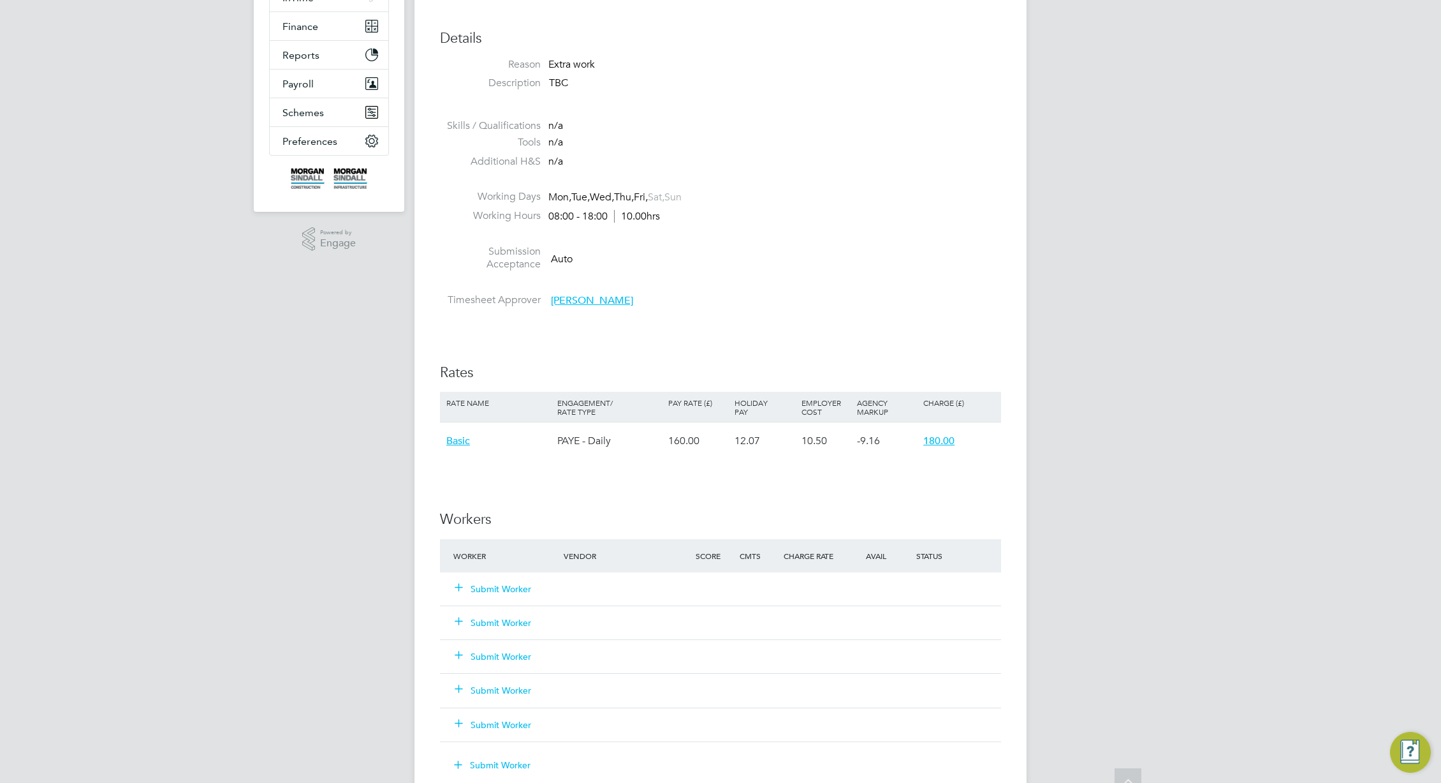
scroll to position [593, 0]
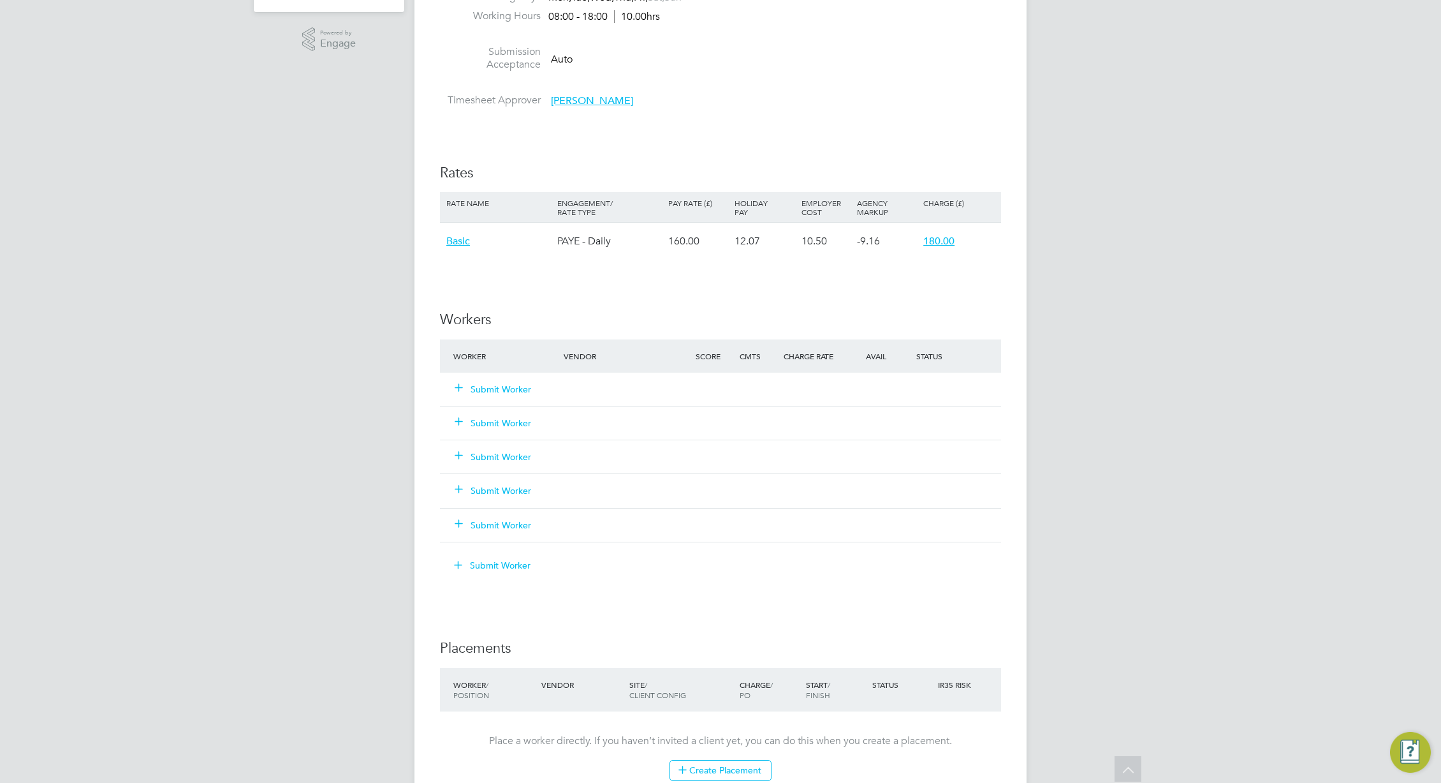
click at [507, 387] on button "Submit Worker" at bounding box center [493, 389] width 77 height 13
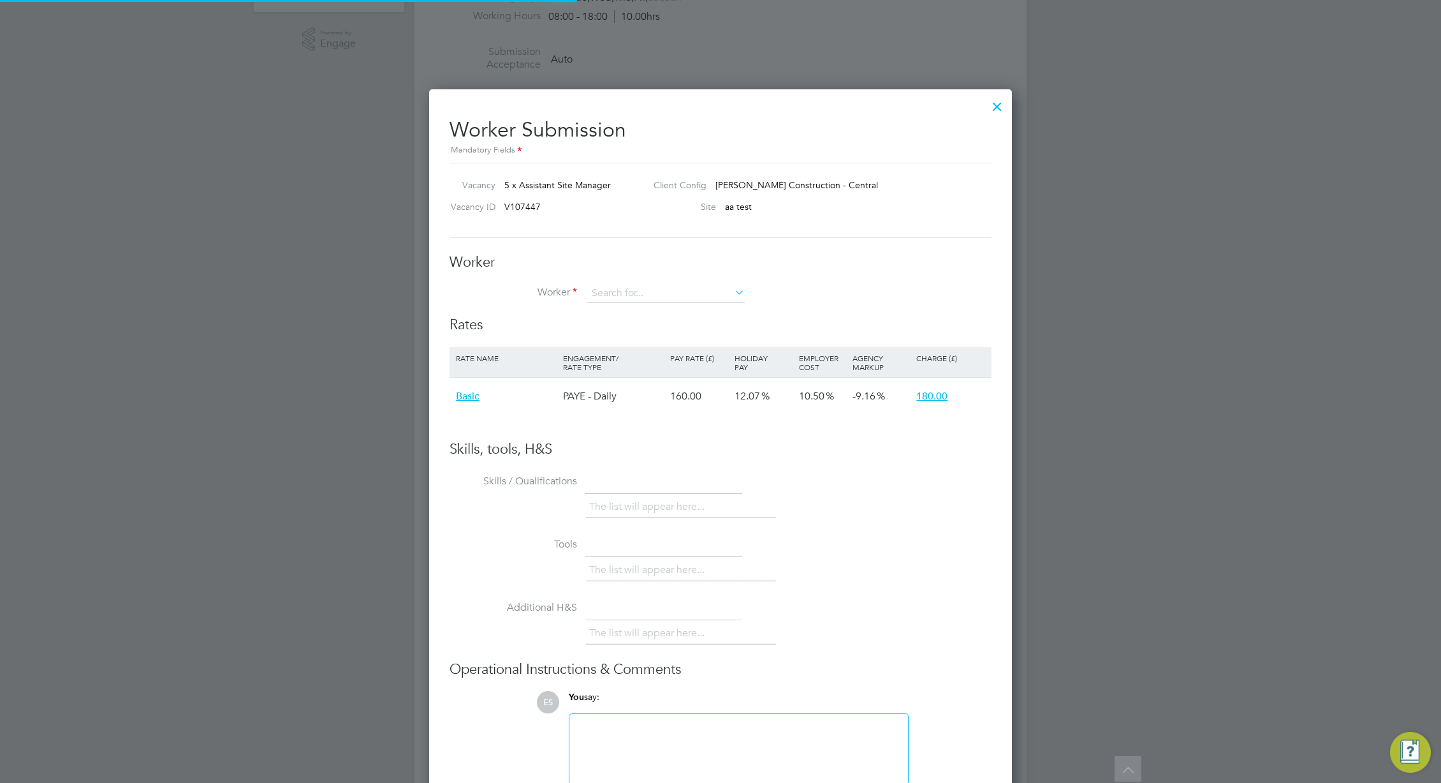
scroll to position [0, 0]
click at [642, 434] on li "Luk e G" at bounding box center [666, 433] width 159 height 17
type input "Luke G"
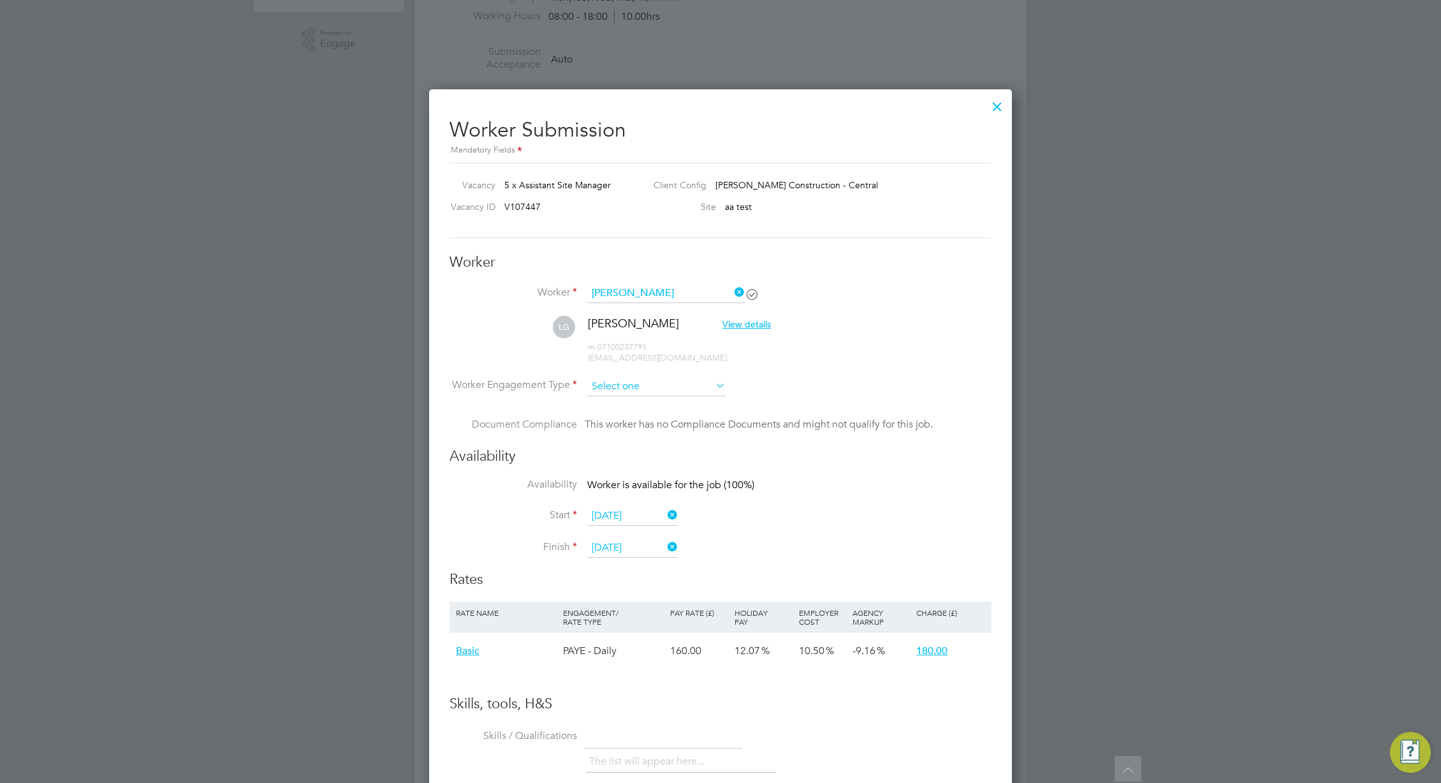
click at [657, 385] on input at bounding box center [656, 386] width 138 height 19
click at [663, 414] on li "PAYE" at bounding box center [657, 420] width 140 height 17
type input "PAYE"
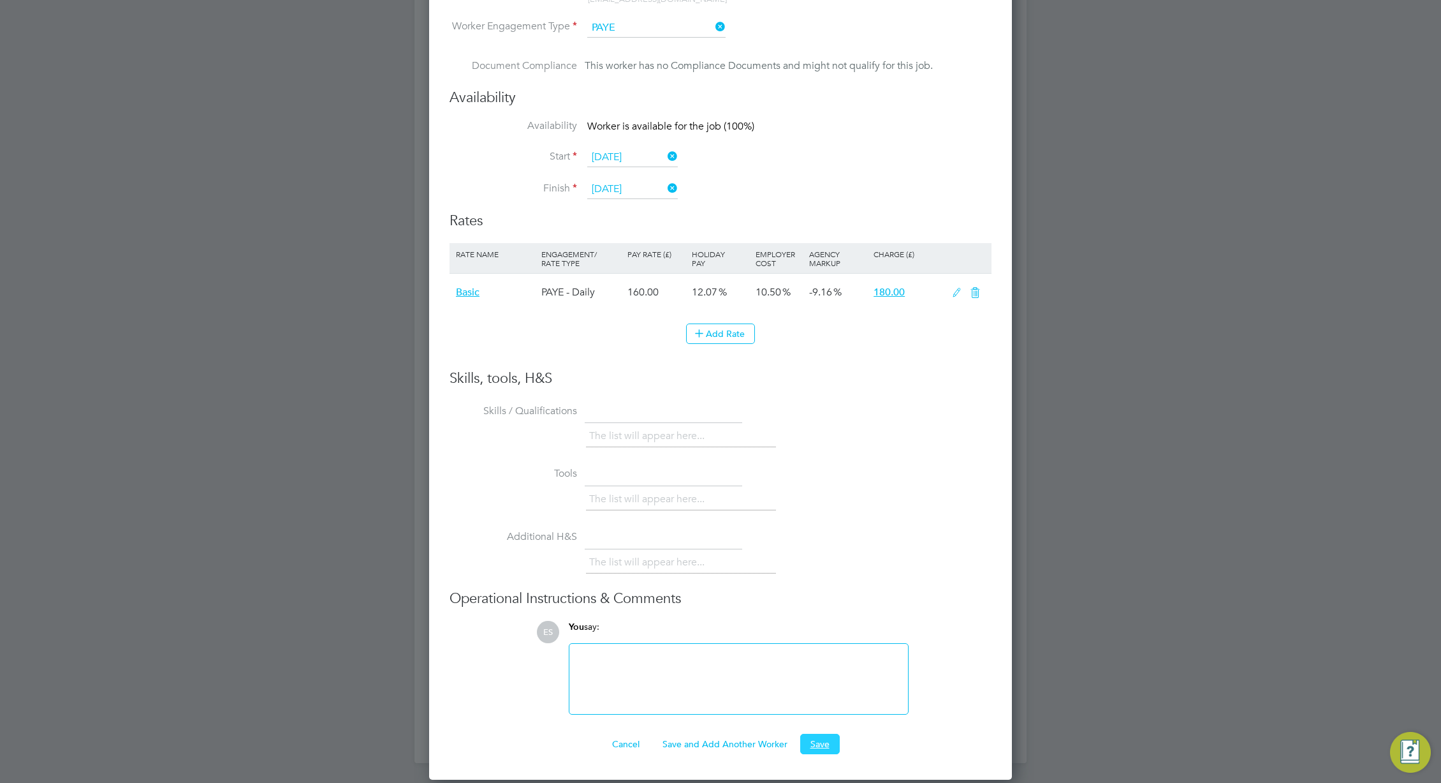
click at [827, 735] on button "Save" at bounding box center [820, 743] width 40 height 20
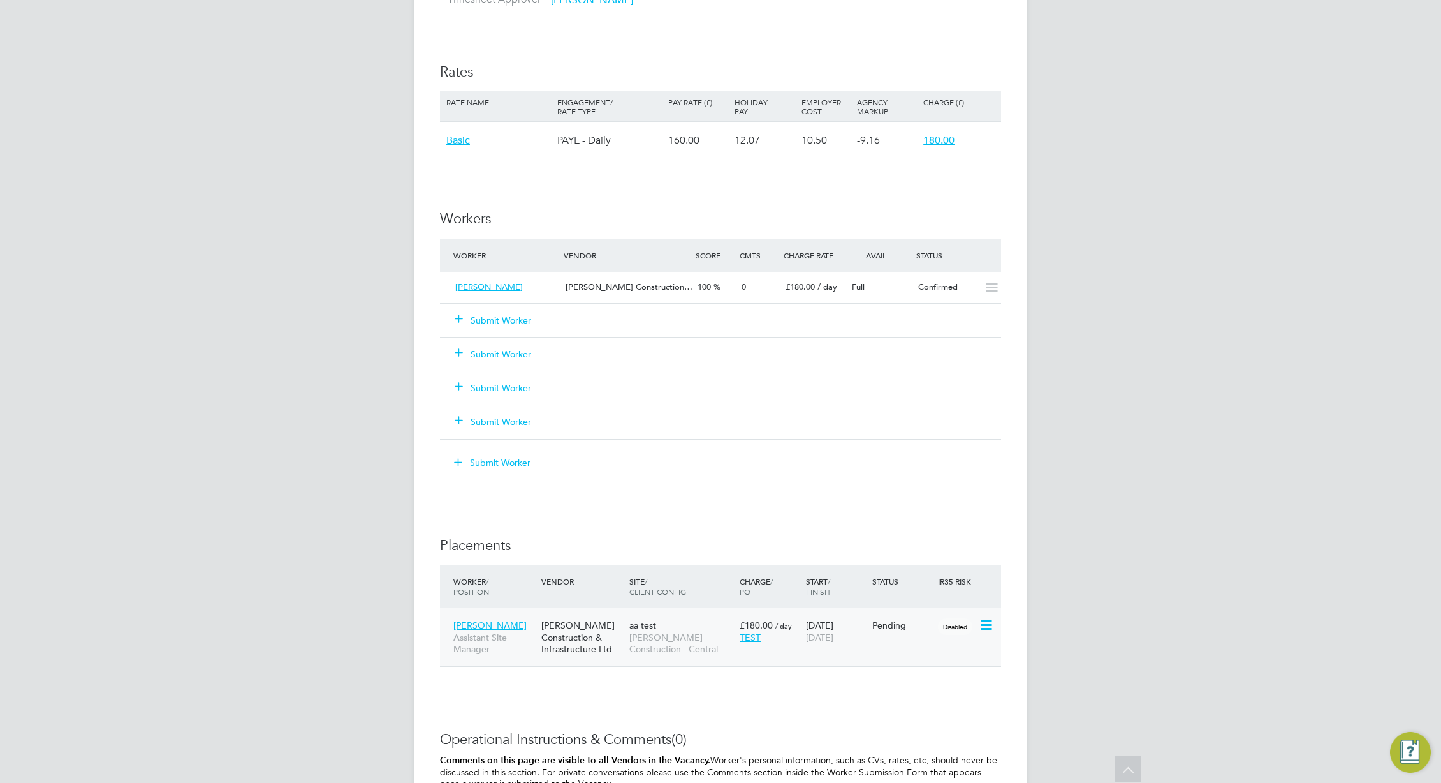
click at [610, 639] on div "[PERSON_NAME] Construction & Infrastructure Ltd" at bounding box center [582, 637] width 88 height 48
click at [770, 290] on div "0" at bounding box center [759, 287] width 44 height 21
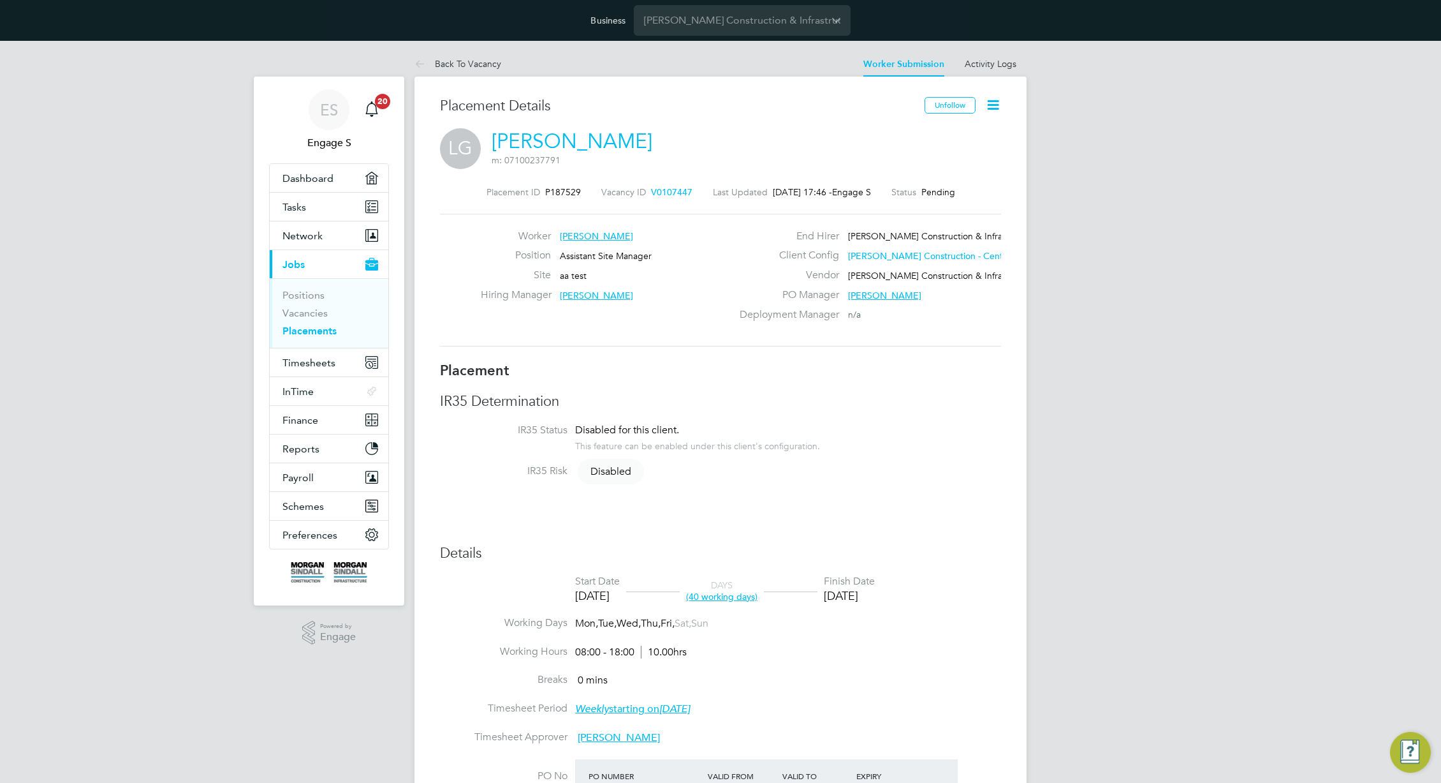
click at [477, 69] on li "Back To Vacancy" at bounding box center [458, 64] width 87 height 26
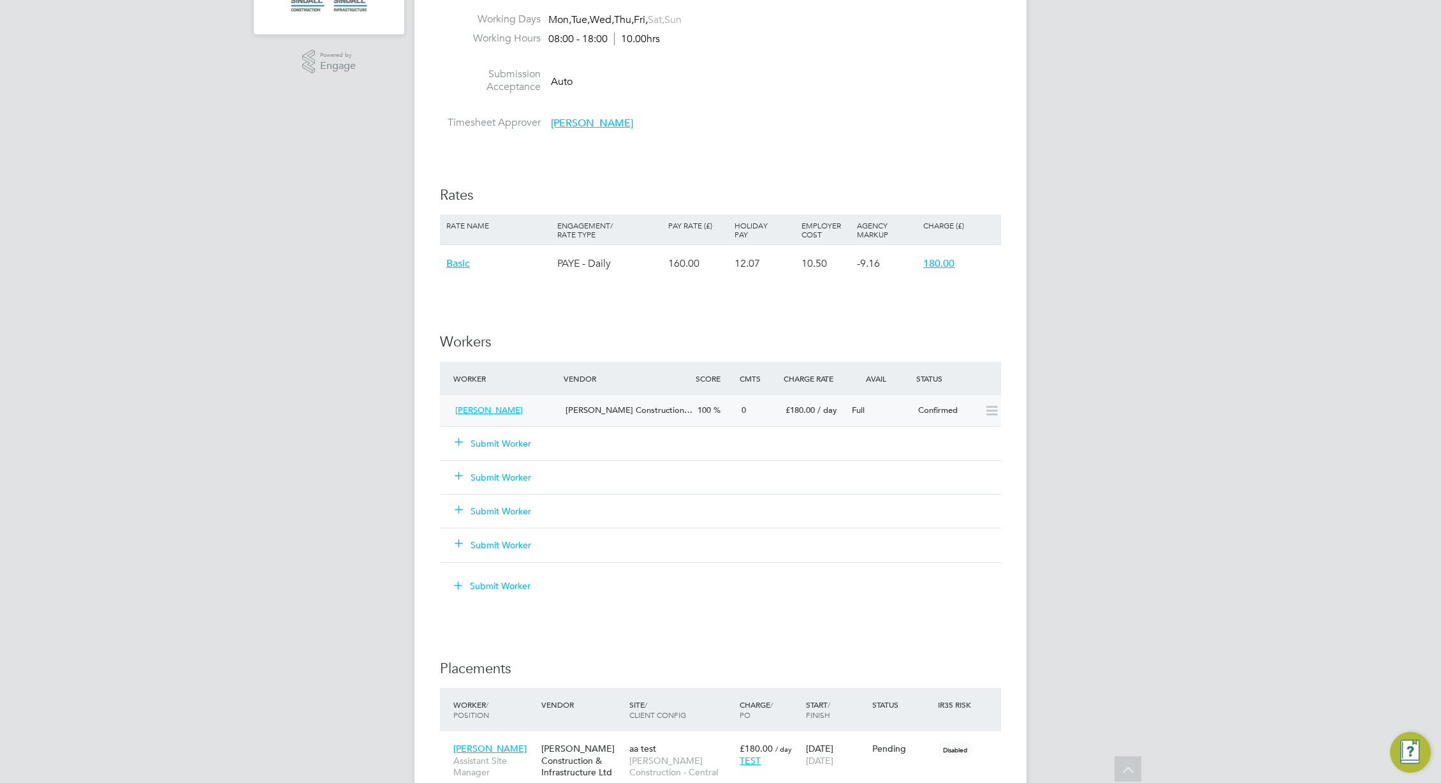
click at [607, 416] on div "Morgan Sindall Construction…" at bounding box center [627, 410] width 132 height 21
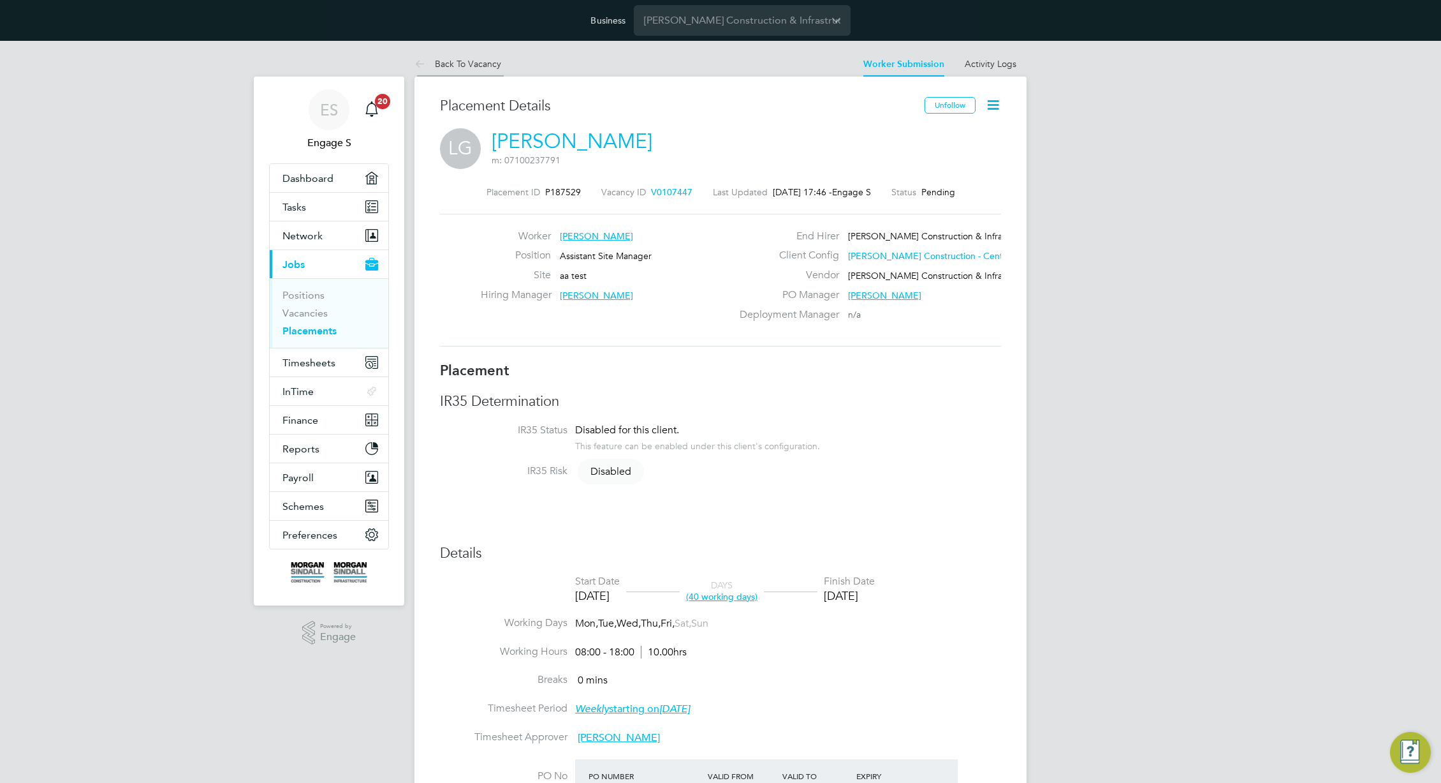
click at [481, 63] on link "Back To Vacancy" at bounding box center [458, 63] width 87 height 11
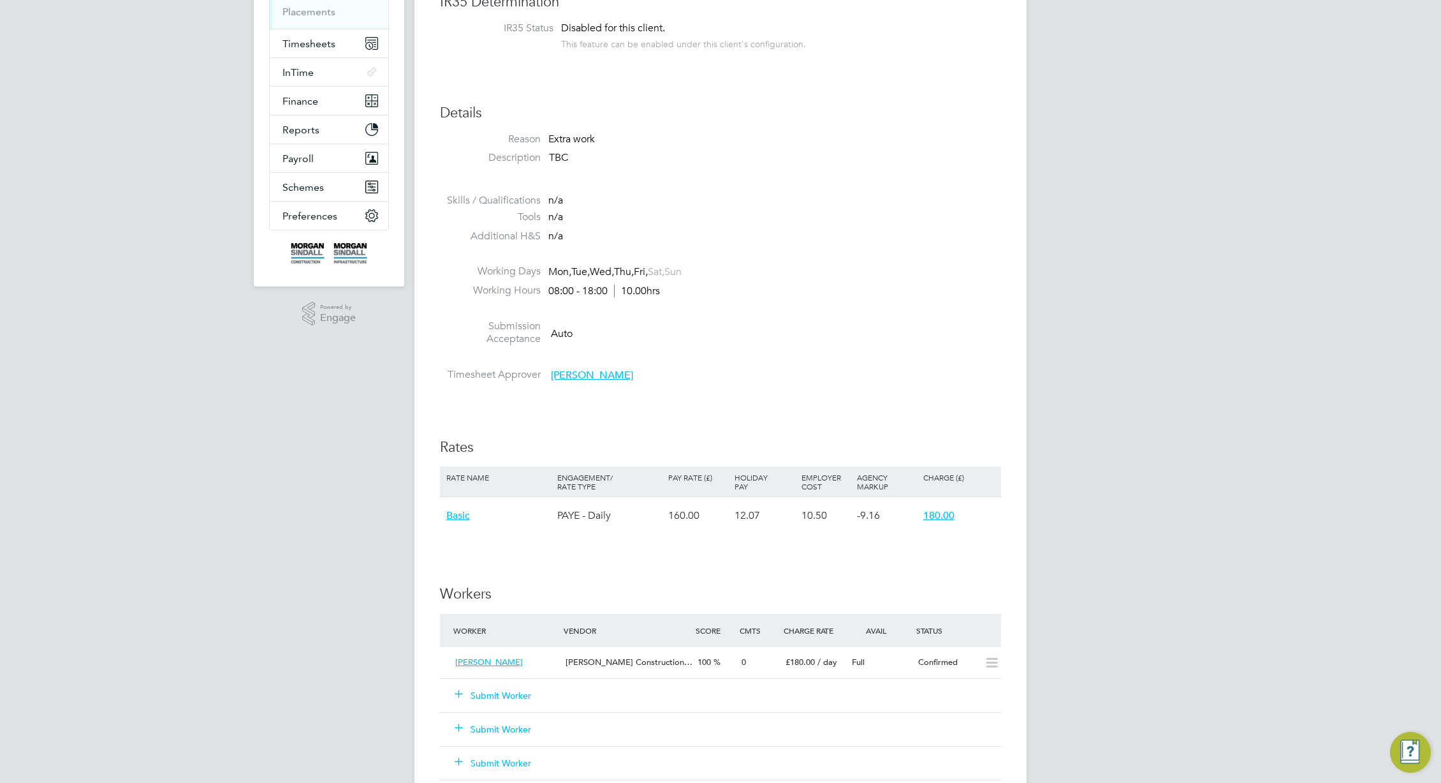
scroll to position [598, 0]
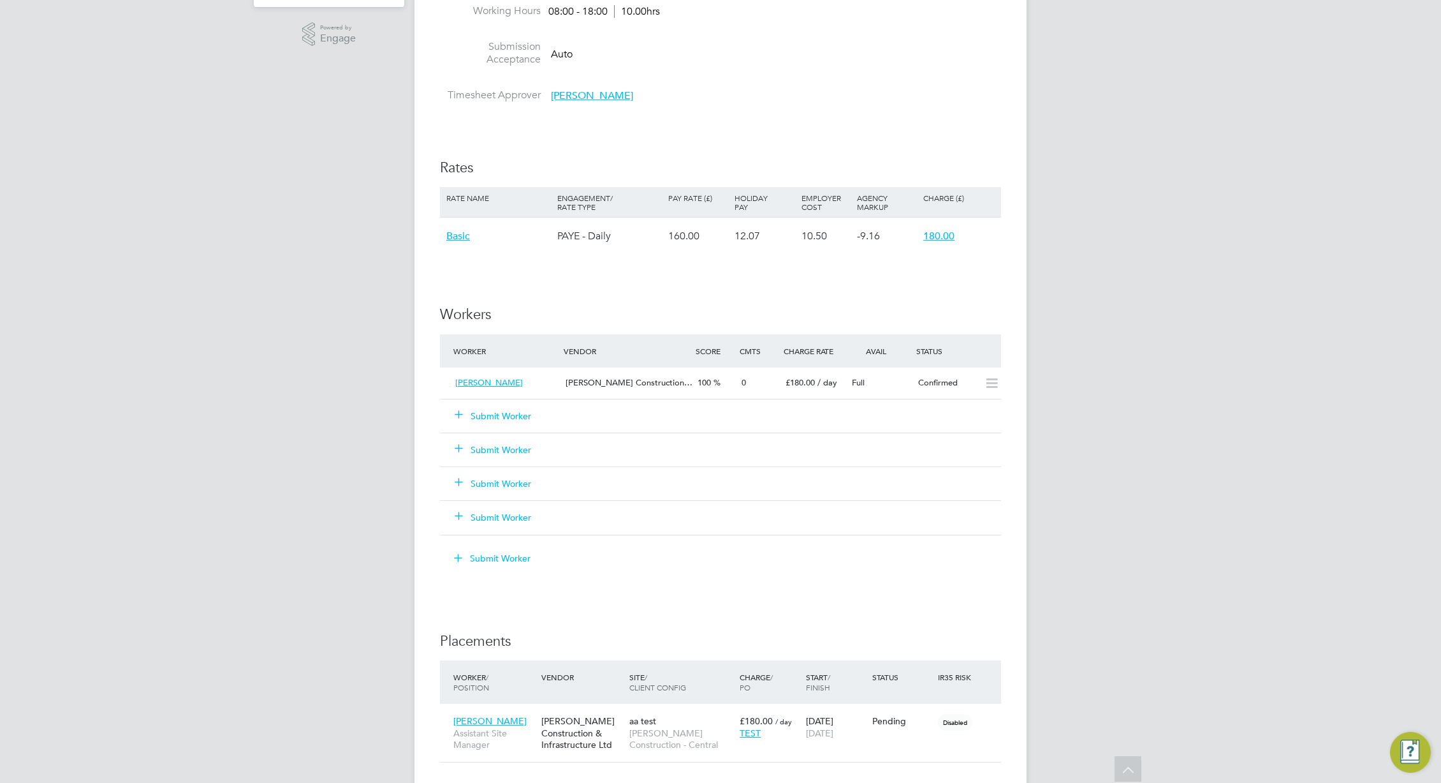
click at [533, 414] on div "Submit Worker" at bounding box center [516, 415] width 132 height 23
click at [498, 411] on button "Submit Worker" at bounding box center [493, 415] width 77 height 13
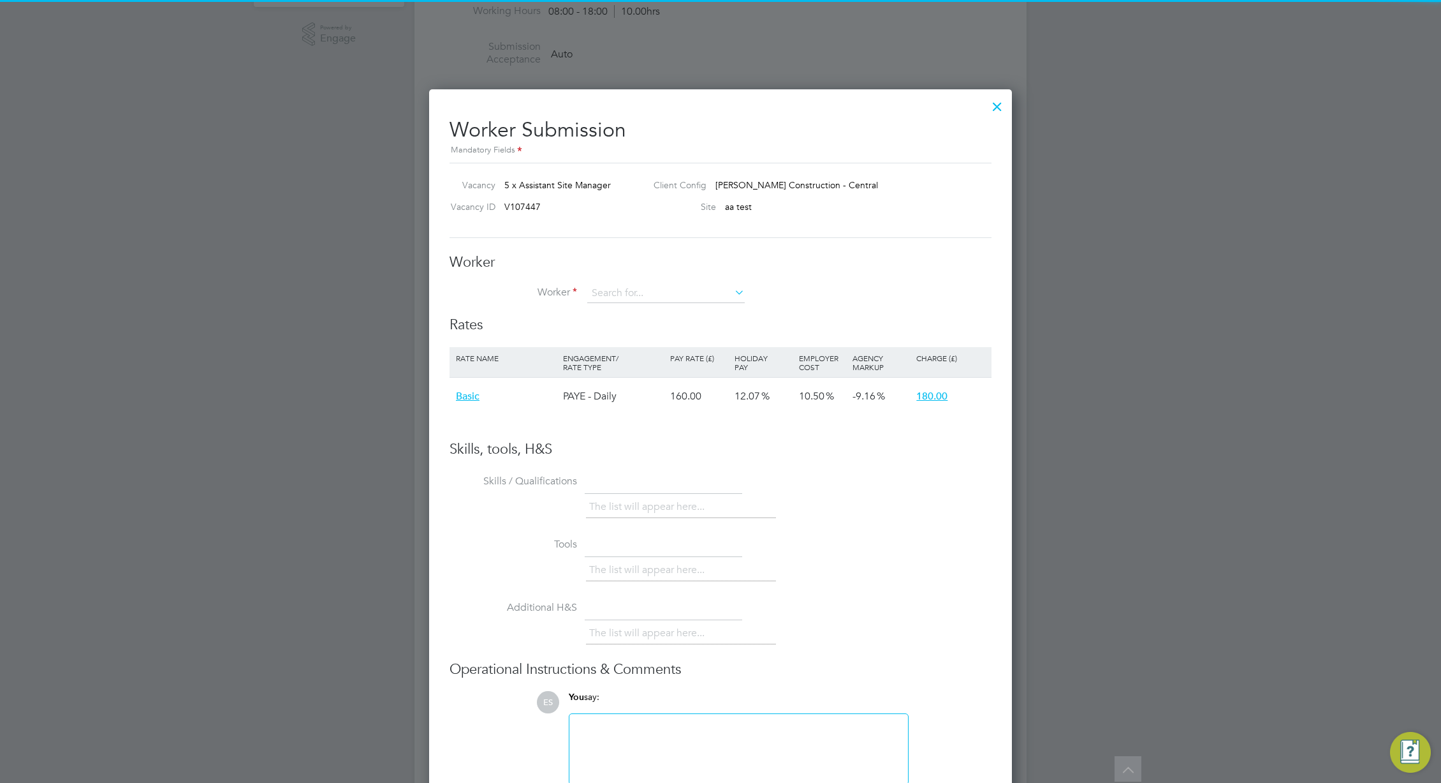
scroll to position [761, 584]
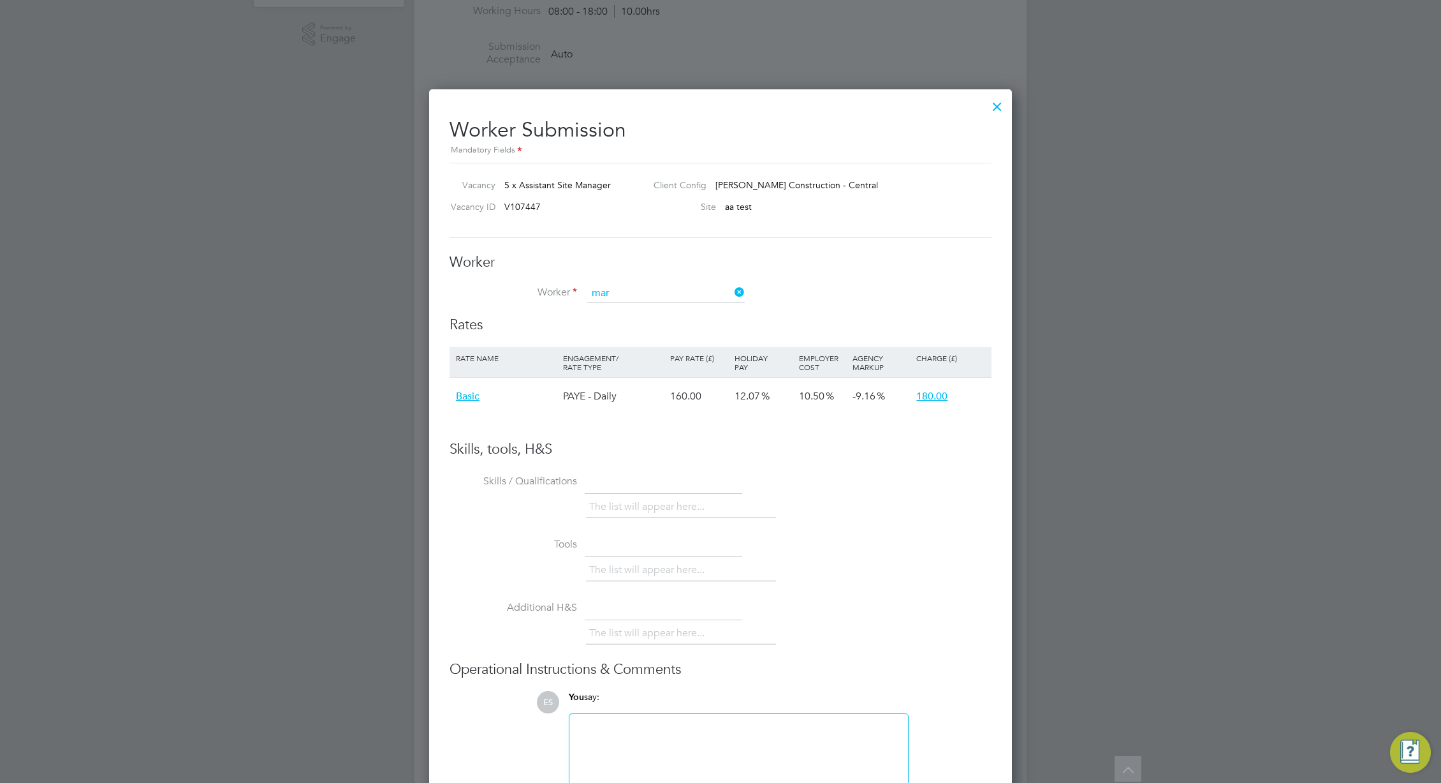
click at [631, 416] on li "Mar ius M" at bounding box center [666, 415] width 159 height 17
type input "Marius M"
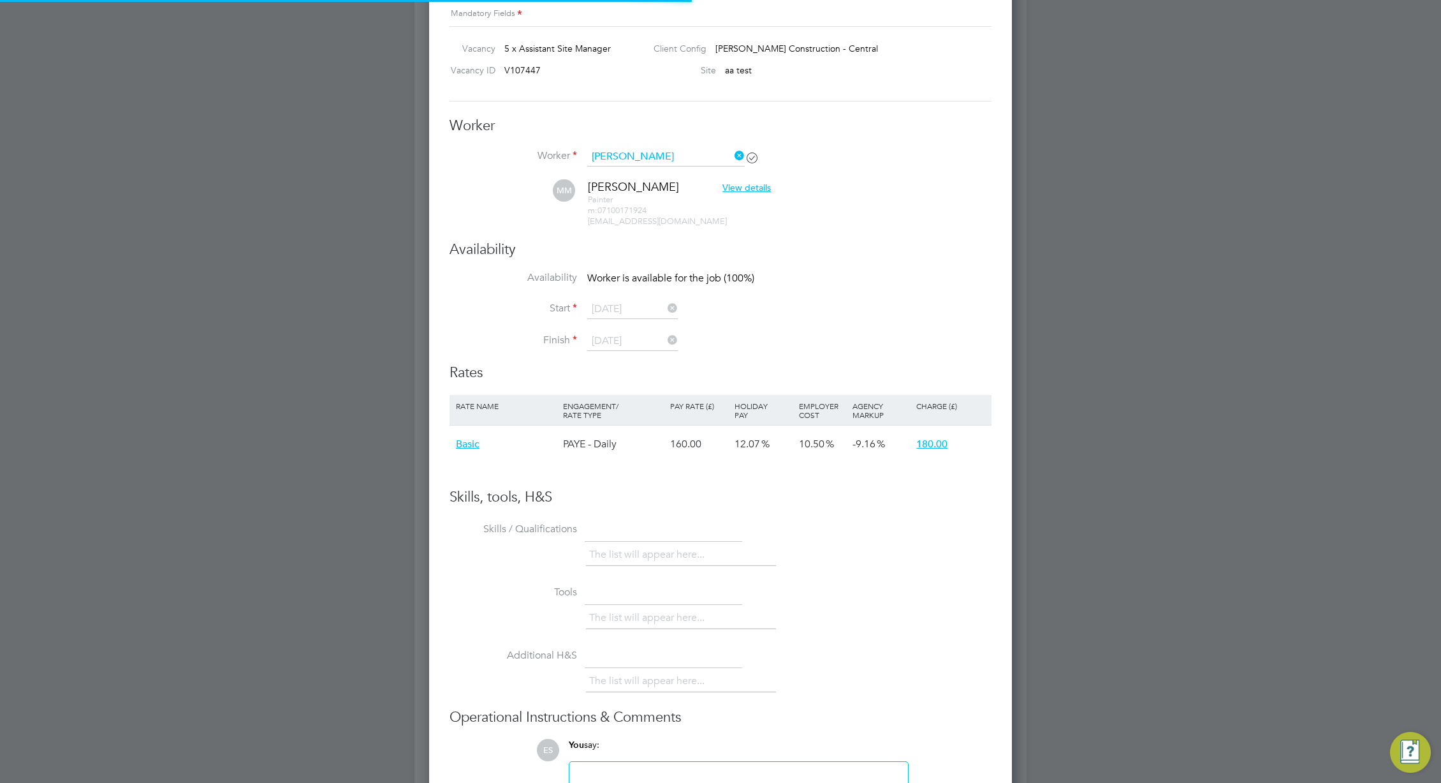
scroll to position [1015, 584]
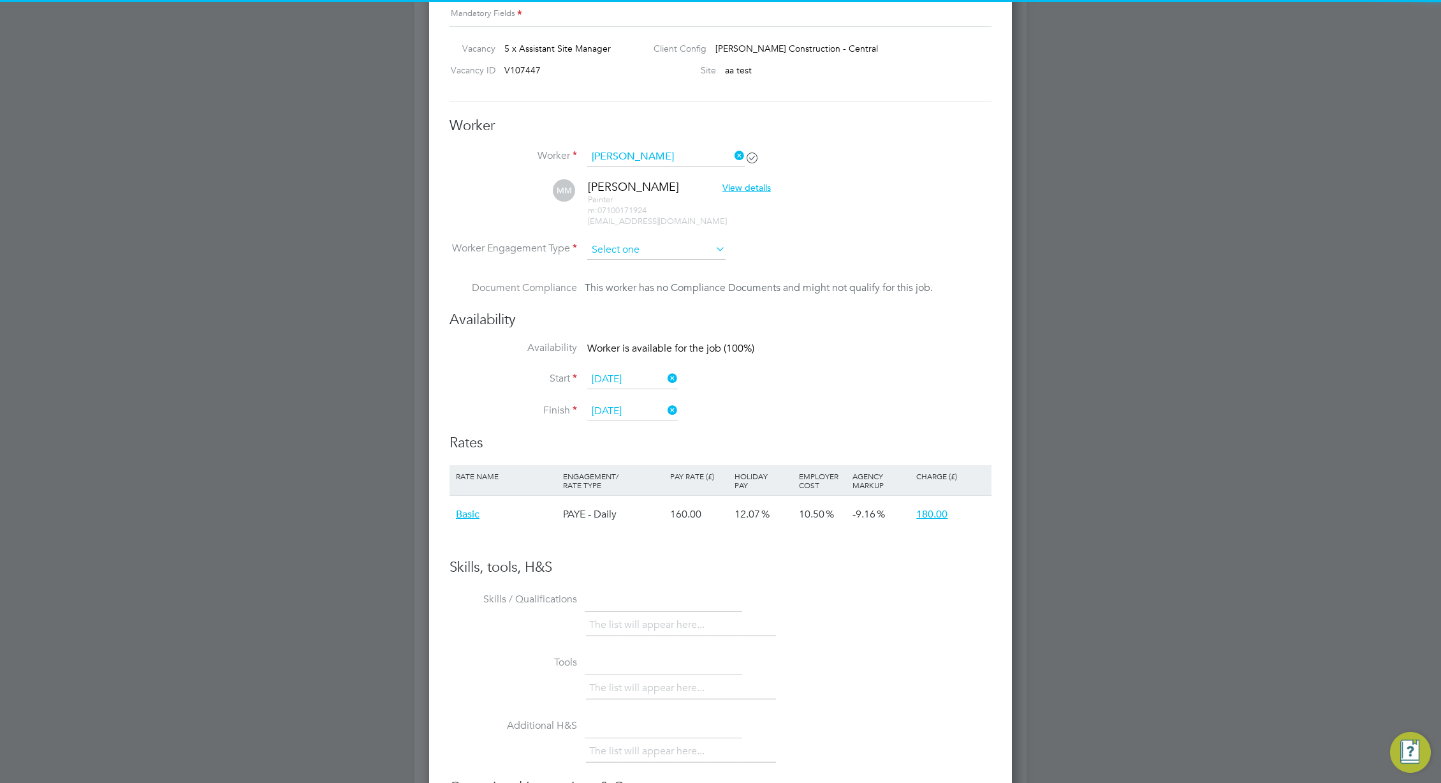
click at [626, 253] on input at bounding box center [656, 249] width 138 height 19
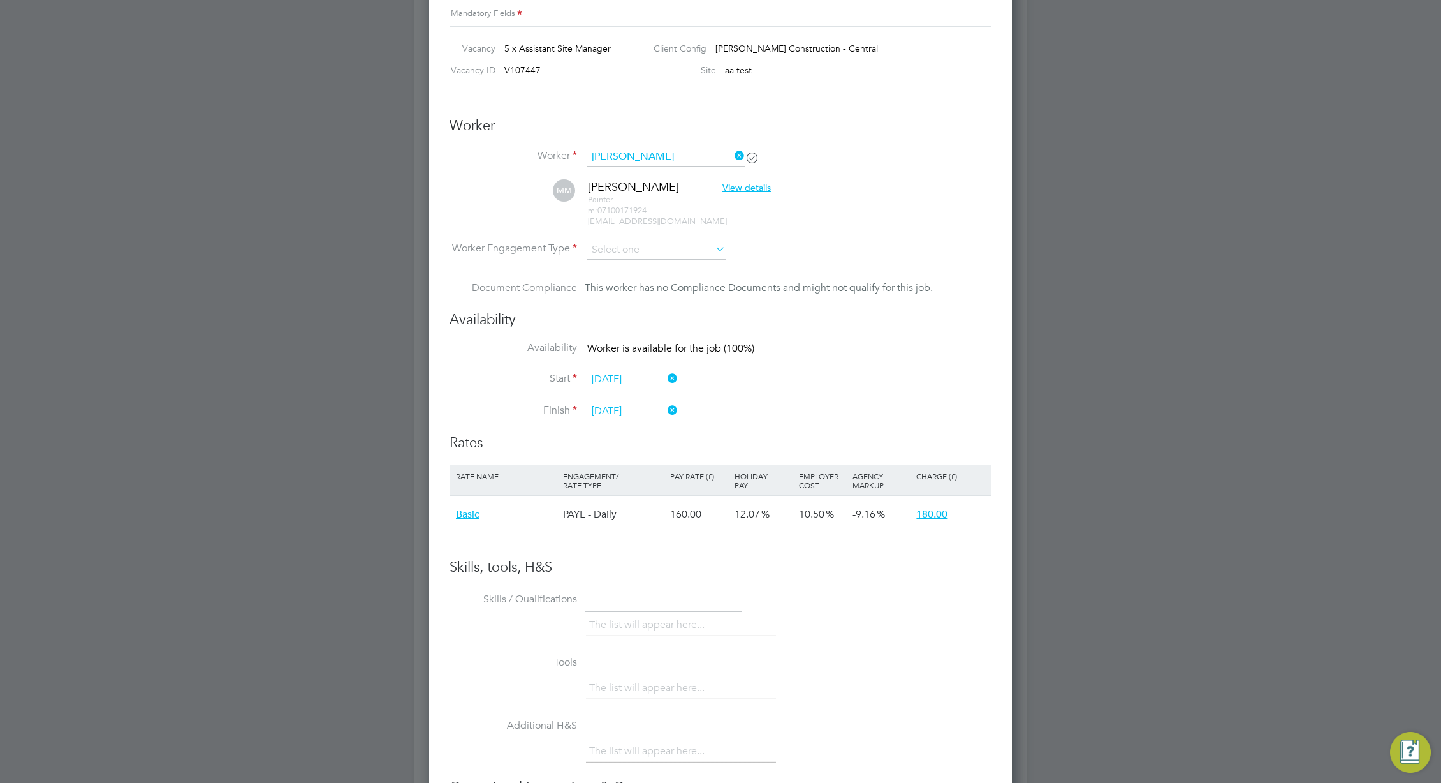
click at [628, 281] on li "PAYE" at bounding box center [657, 284] width 140 height 17
type input "PAYE"
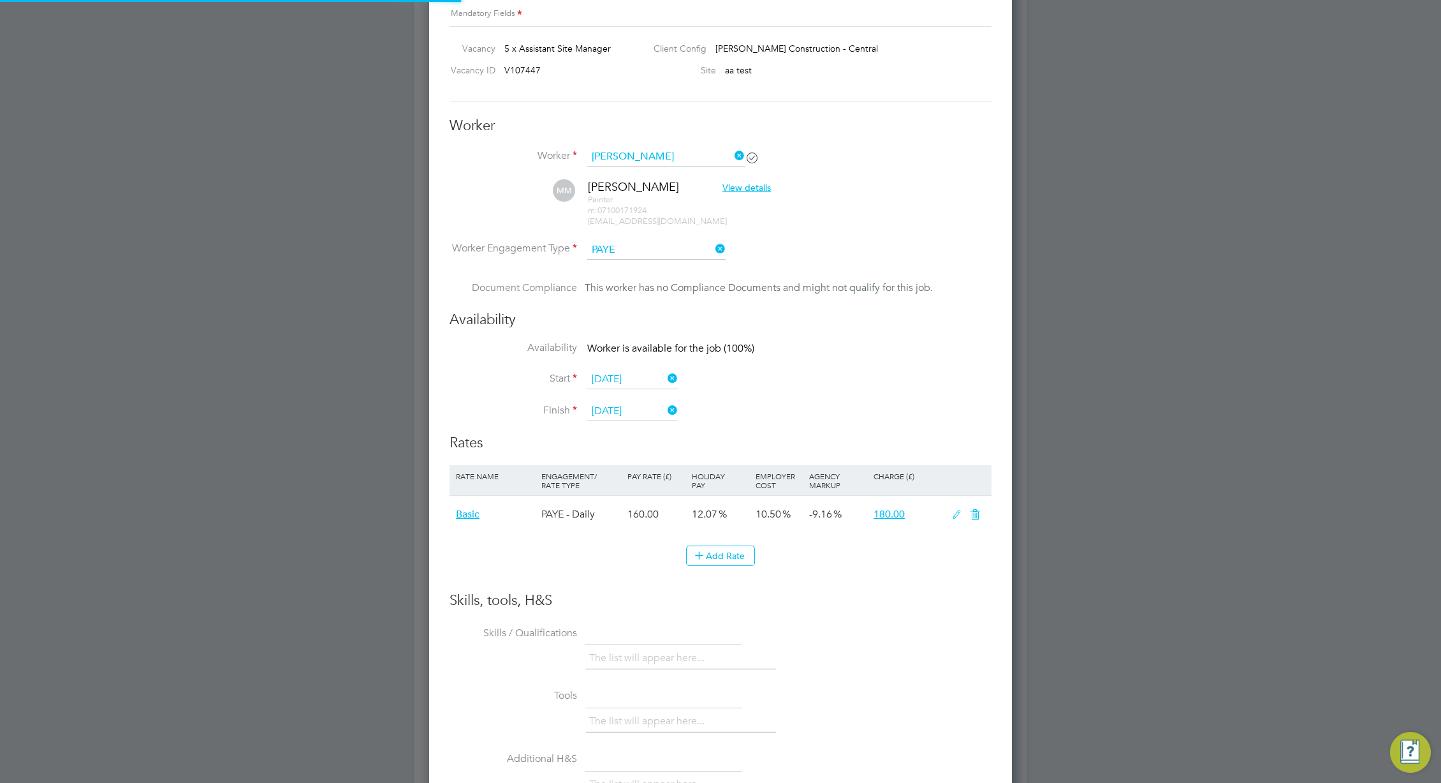
scroll to position [1049, 584]
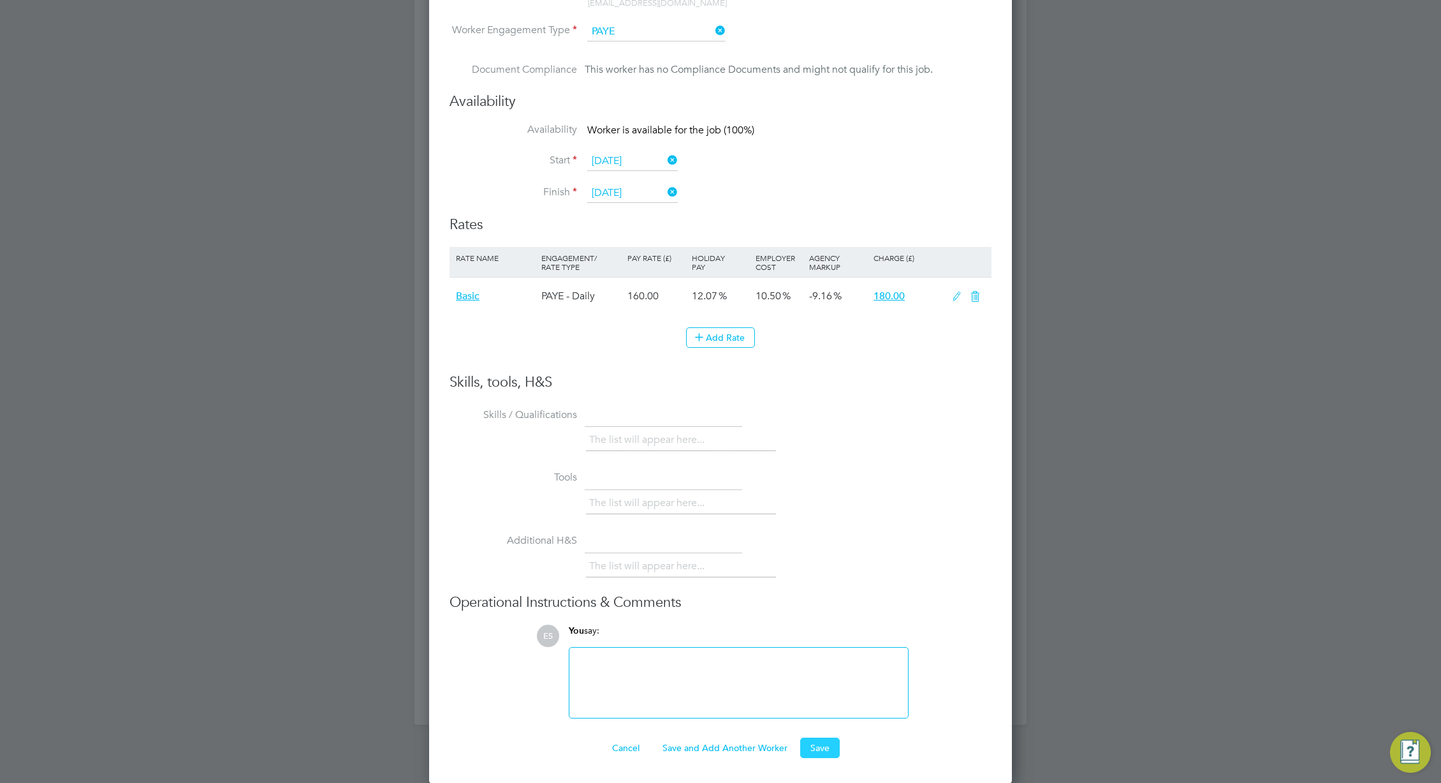
click at [811, 748] on button "Save" at bounding box center [820, 747] width 40 height 20
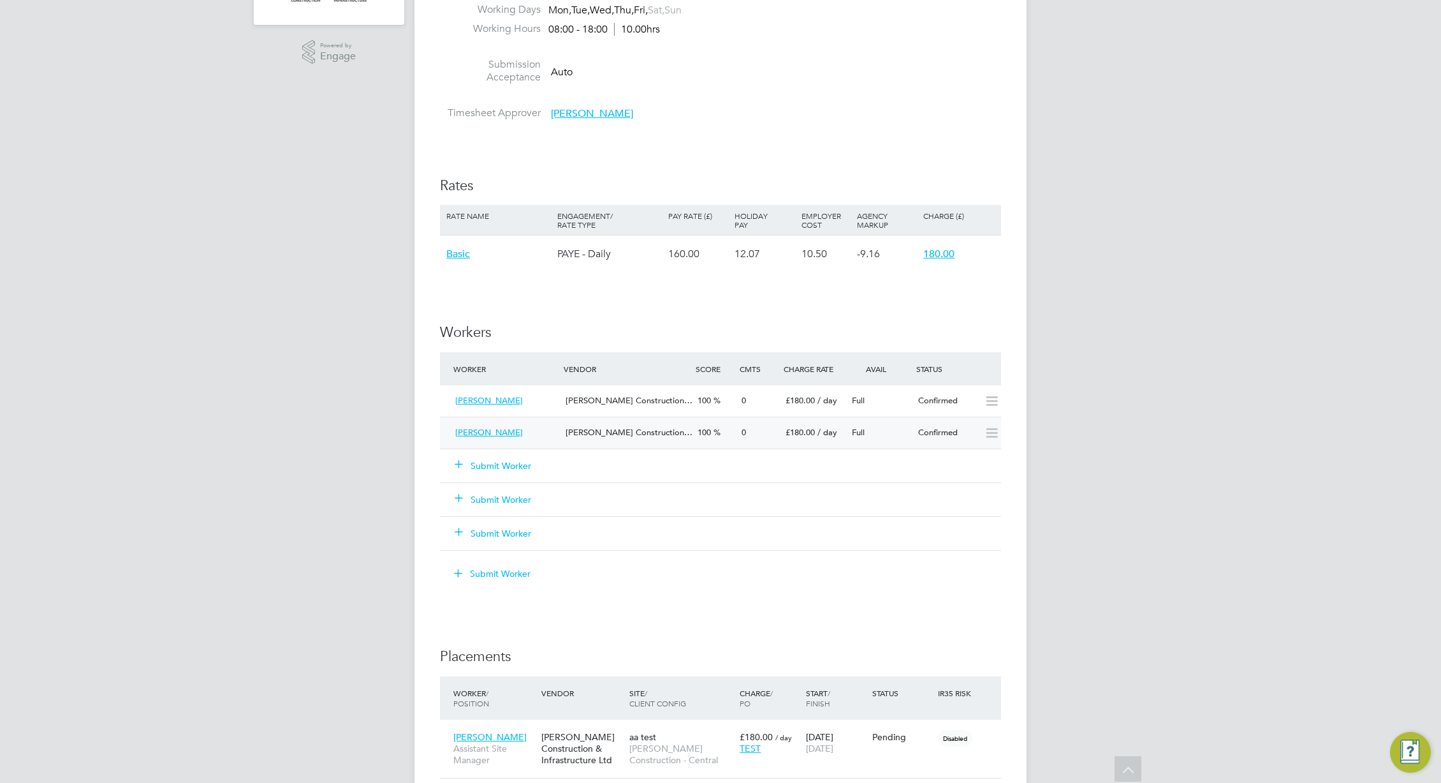
click at [702, 429] on span "100" at bounding box center [704, 432] width 13 height 11
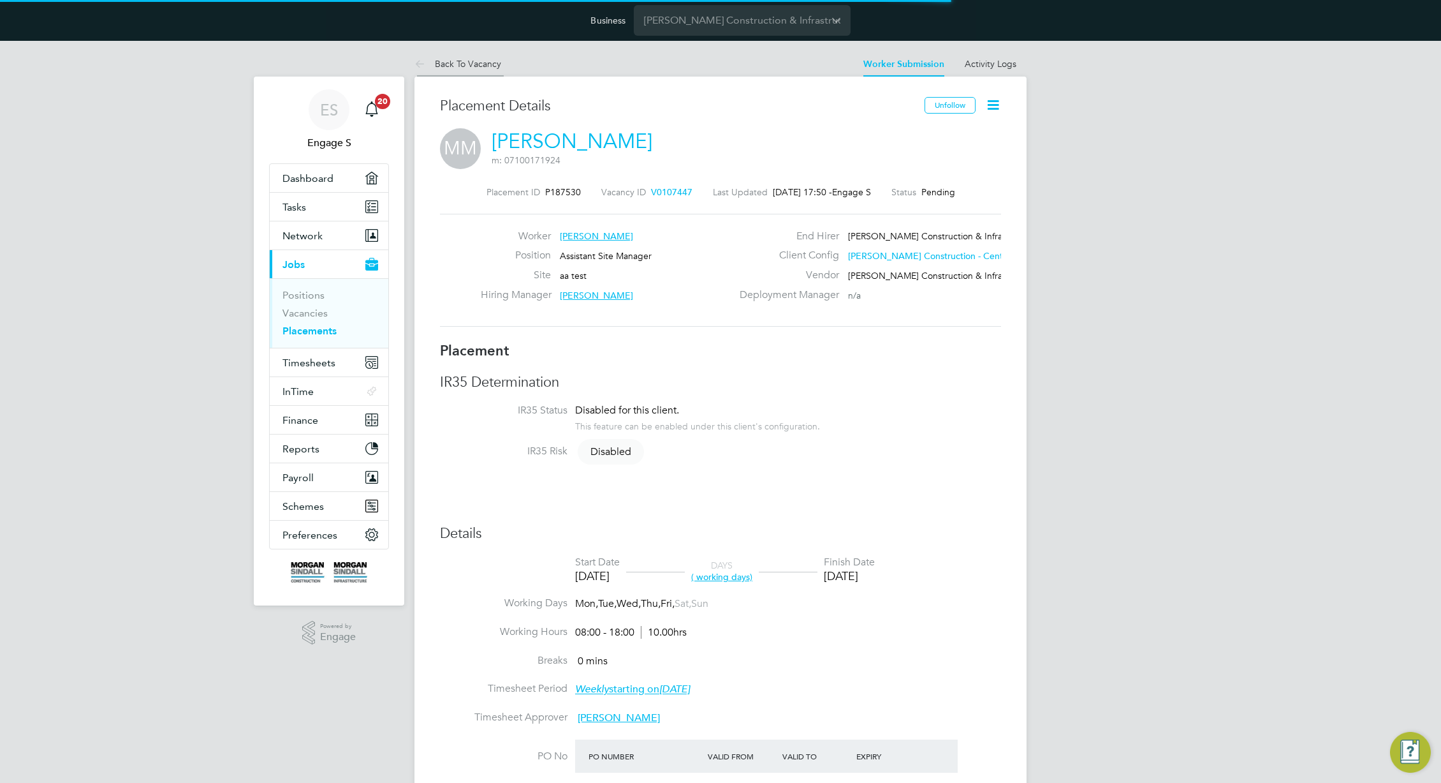
click at [460, 61] on link "Back To Vacancy" at bounding box center [458, 63] width 87 height 11
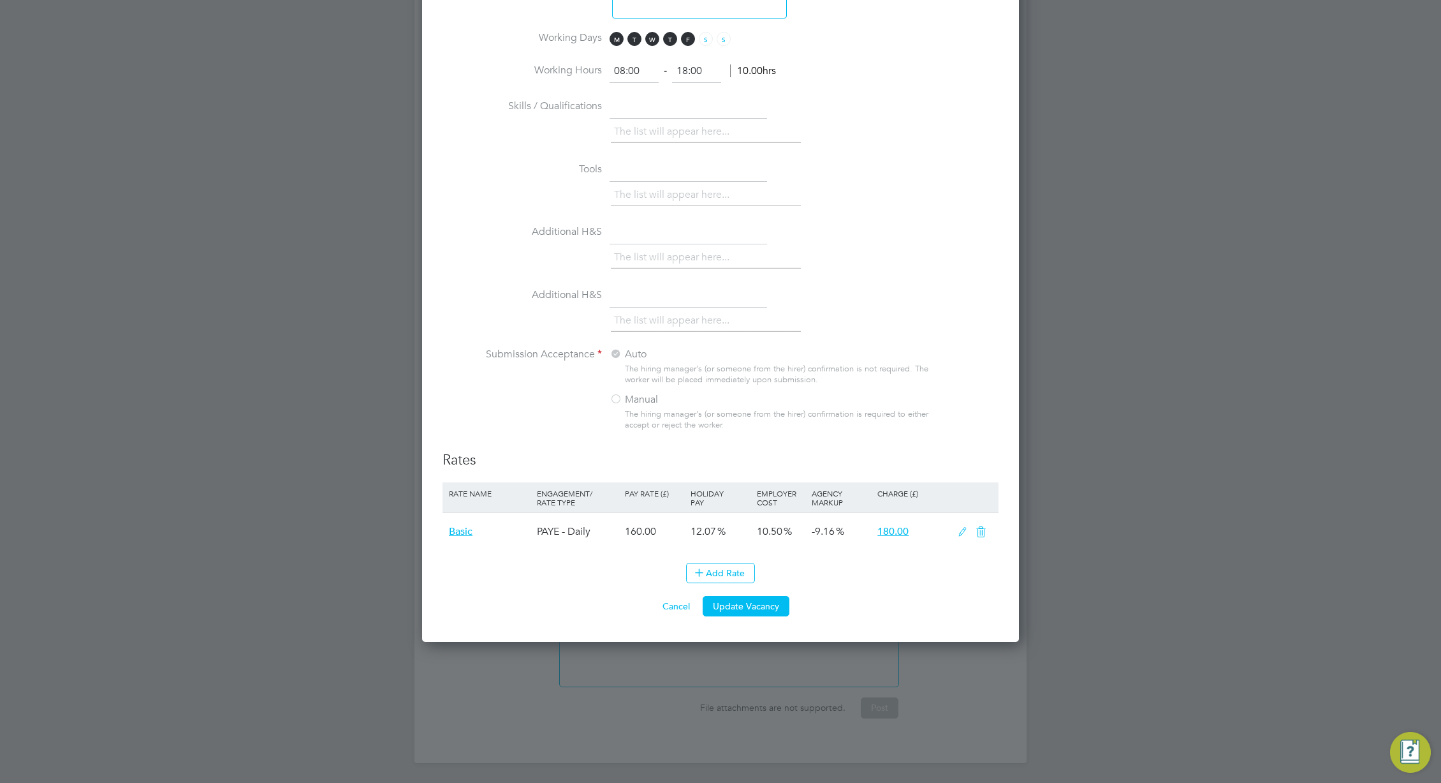
click at [617, 402] on div at bounding box center [616, 400] width 13 height 13
click at [668, 608] on button "Cancel" at bounding box center [676, 606] width 48 height 20
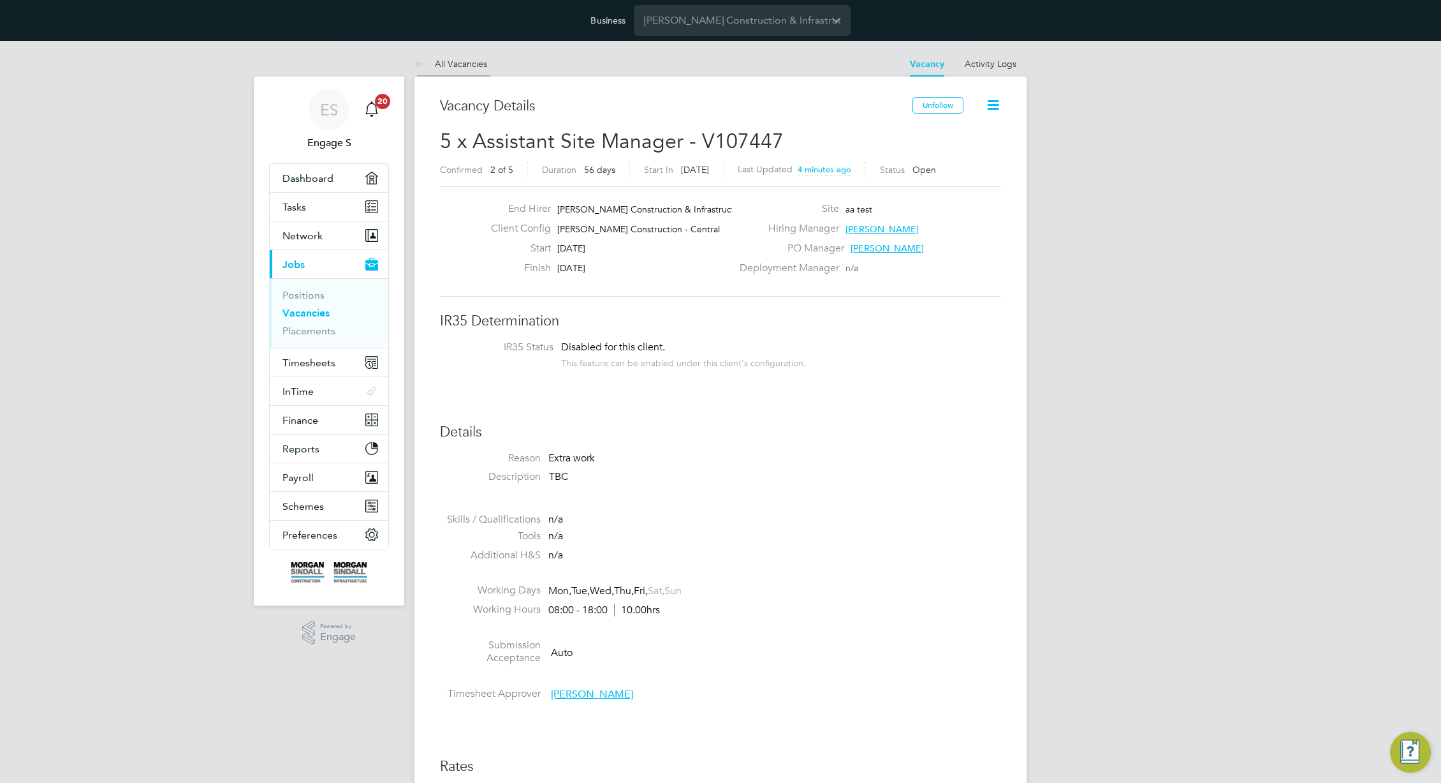
click at [453, 64] on link "All Vacancies" at bounding box center [451, 63] width 73 height 11
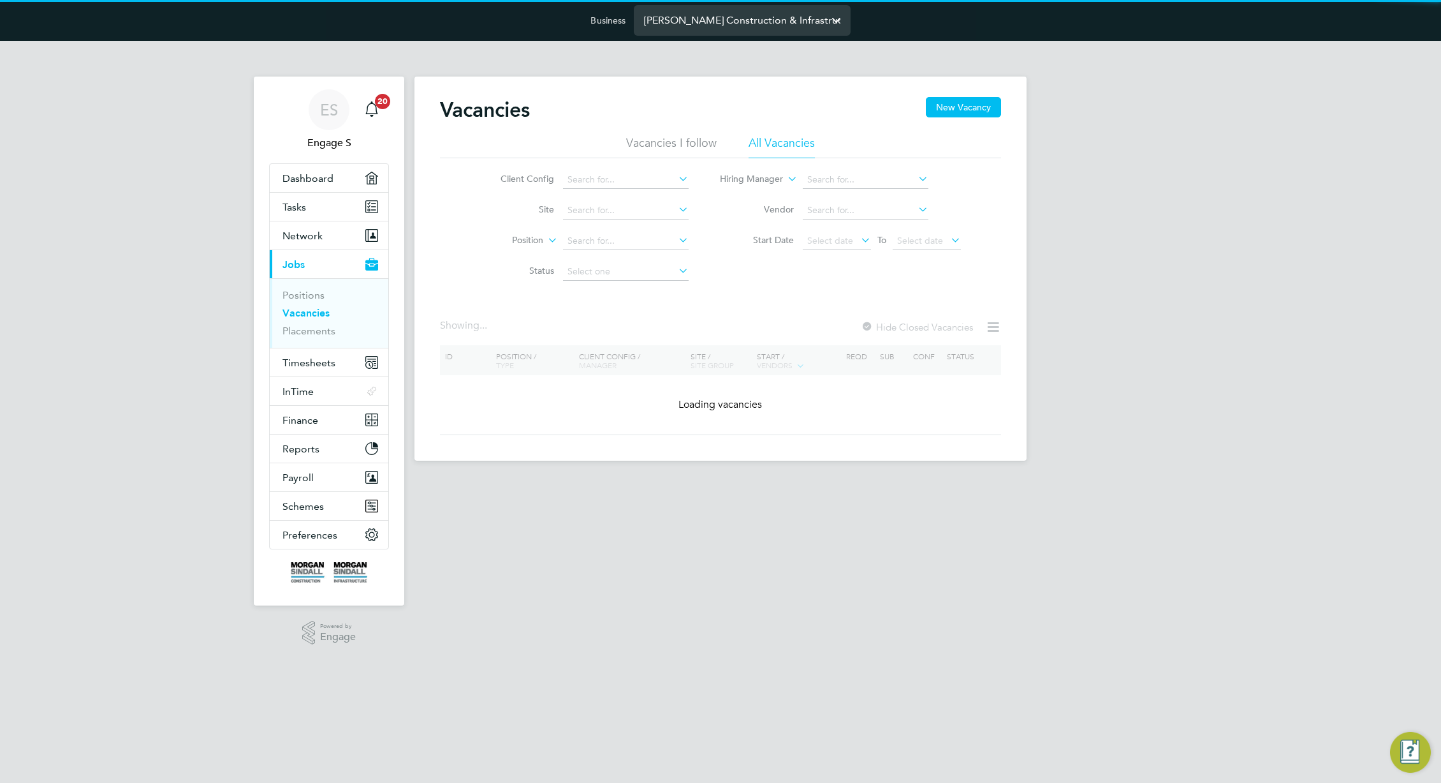
click at [702, 22] on input "[PERSON_NAME] Construction & Infrastructure Ltd" at bounding box center [742, 20] width 217 height 30
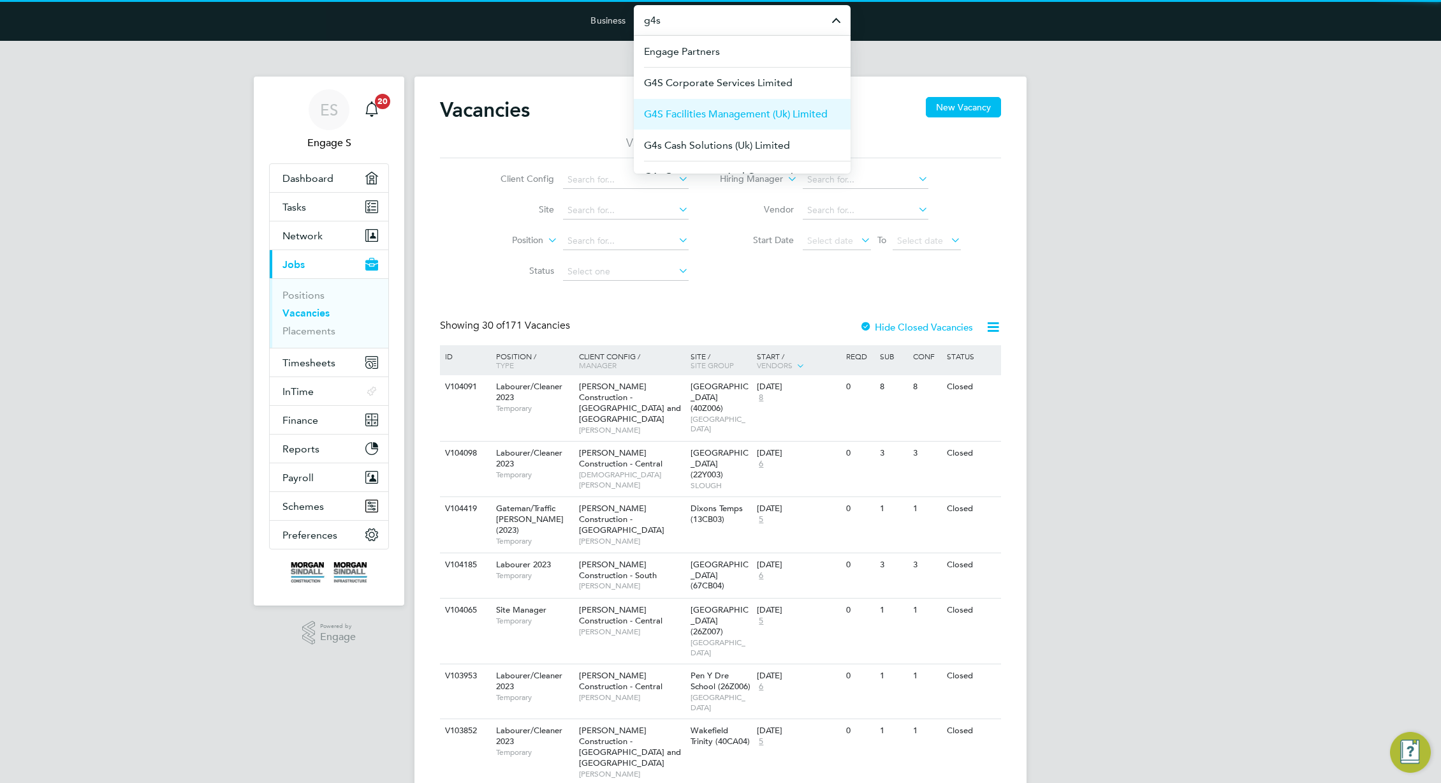
click at [730, 110] on span "G4S Facilities Management (Uk) Limited" at bounding box center [736, 114] width 184 height 15
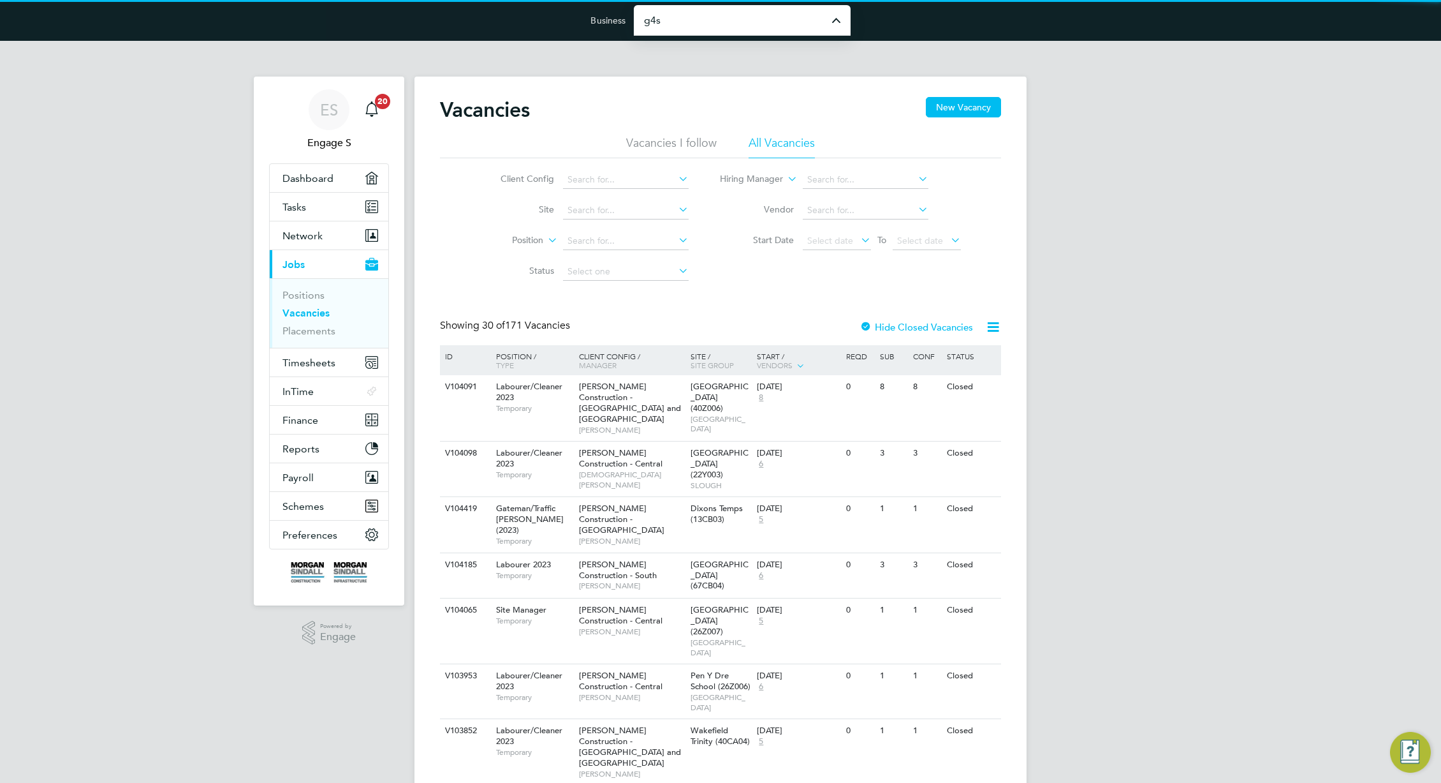
type input "G4S Facilities Management (Uk) Limited"
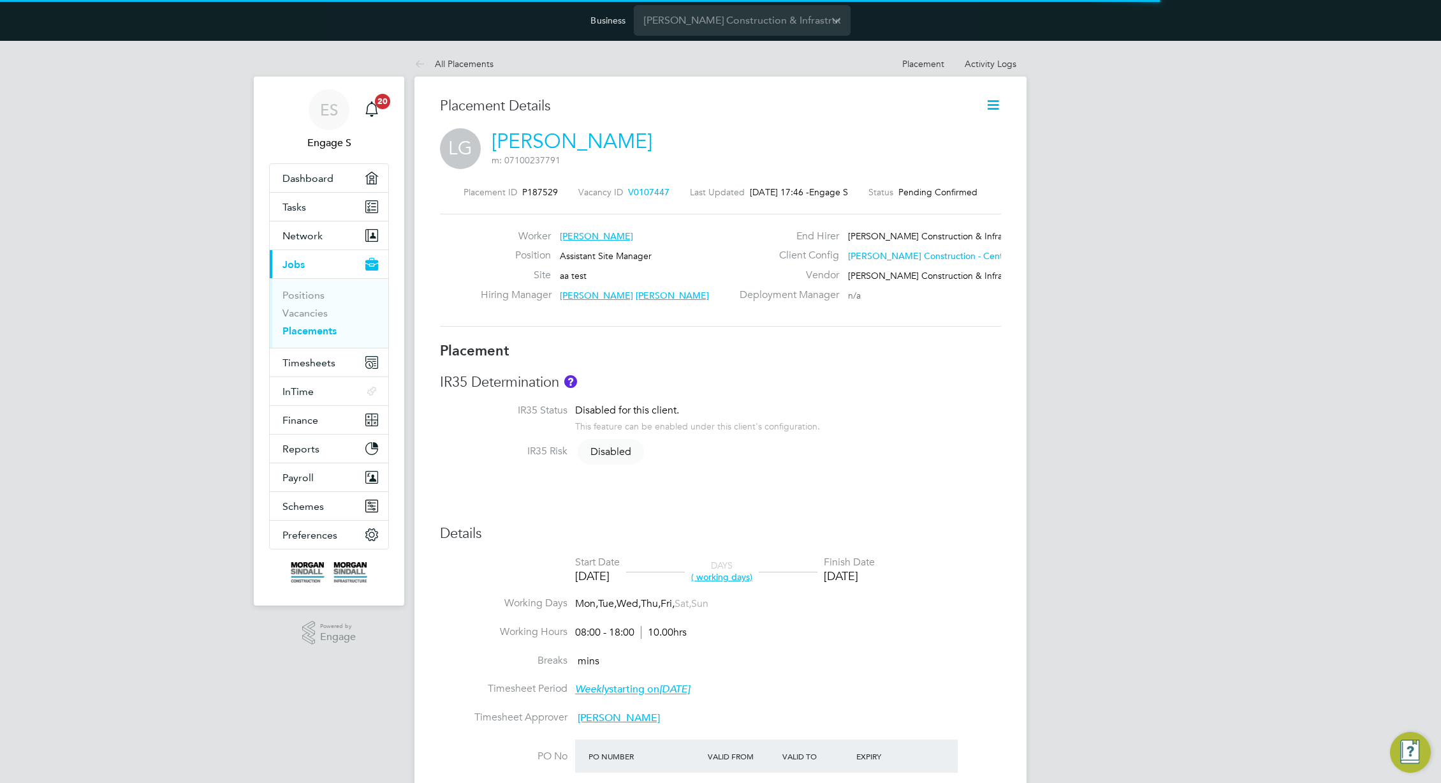
scroll to position [6, 6]
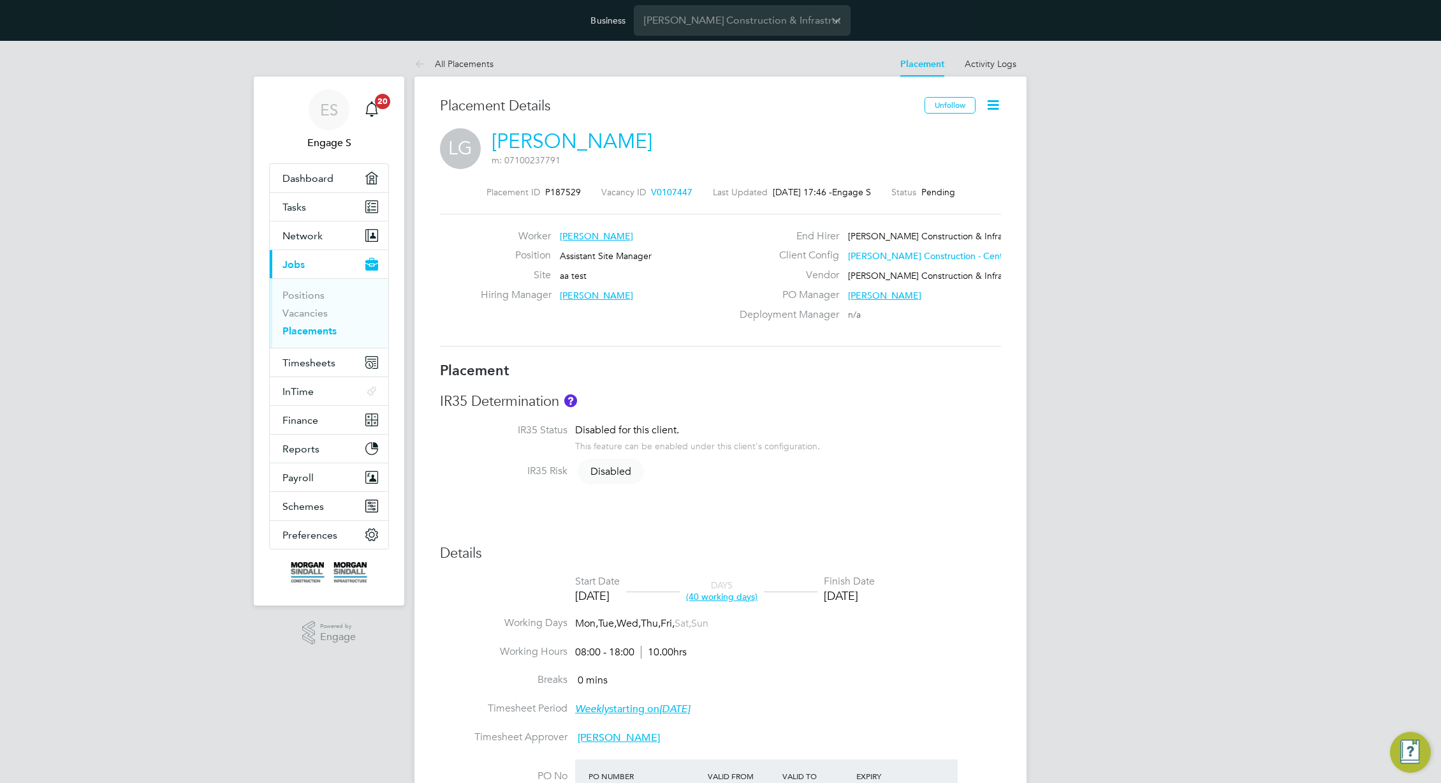
click at [799, 205] on div "Placement ID P187529 Vacancy ID V0107447 Last Updated 20 Aug 2025, 17:46 - Enga…" at bounding box center [720, 266] width 561 height 190
click at [741, 159] on div "LG Luke G m: 07100237791" at bounding box center [720, 149] width 561 height 43
click at [742, 161] on div "LG Luke G m: 07100237791" at bounding box center [720, 149] width 561 height 43
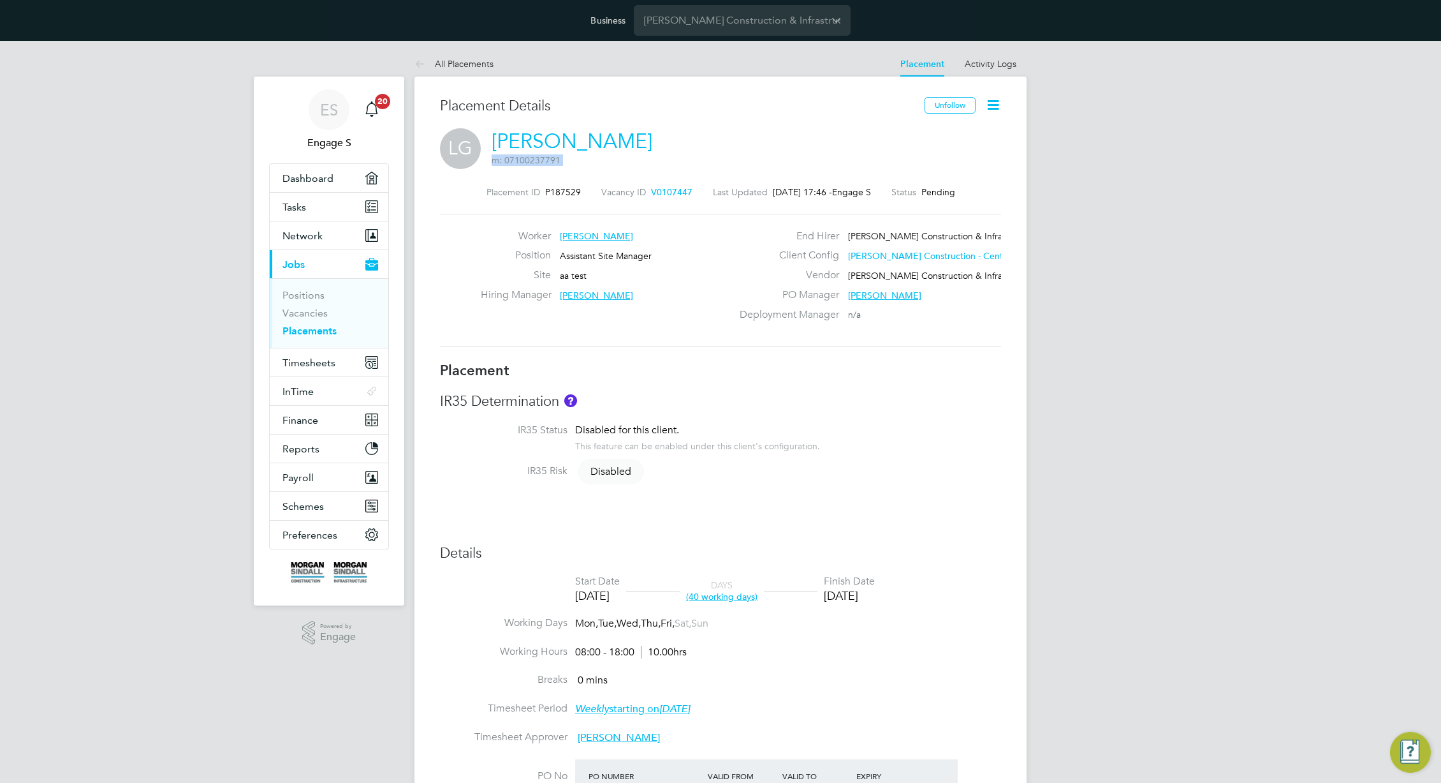
click at [742, 161] on div "LG Luke G m: 07100237791" at bounding box center [720, 149] width 561 height 43
drag, startPoint x: 631, startPoint y: 149, endPoint x: 481, endPoint y: 81, distance: 165.0
click at [573, 99] on h3 "Placement Details" at bounding box center [677, 106] width 475 height 18
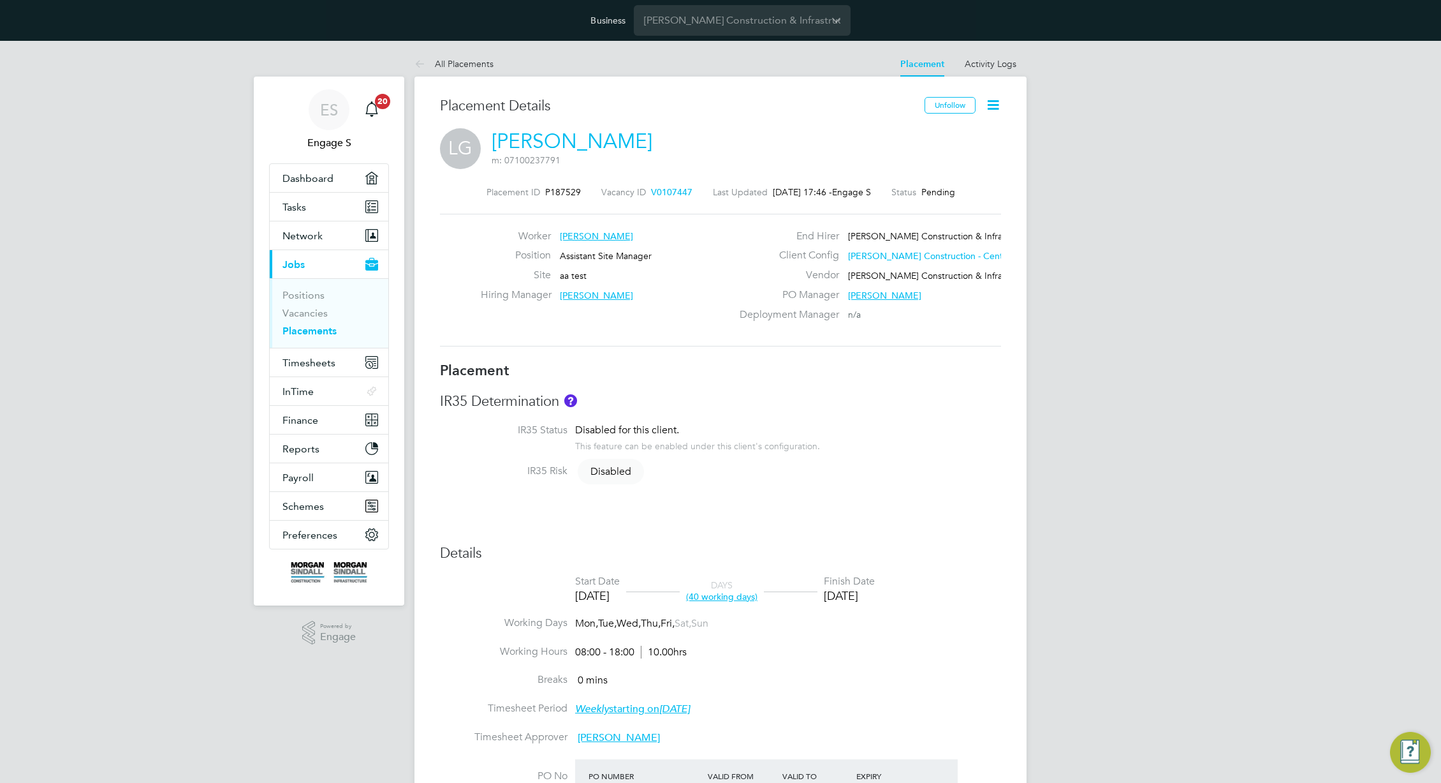
click at [574, 99] on h3 "Placement Details" at bounding box center [677, 106] width 475 height 18
drag, startPoint x: 618, startPoint y: 122, endPoint x: 600, endPoint y: 114, distance: 20.0
click at [600, 114] on h3 "Placement Details" at bounding box center [677, 106] width 475 height 18
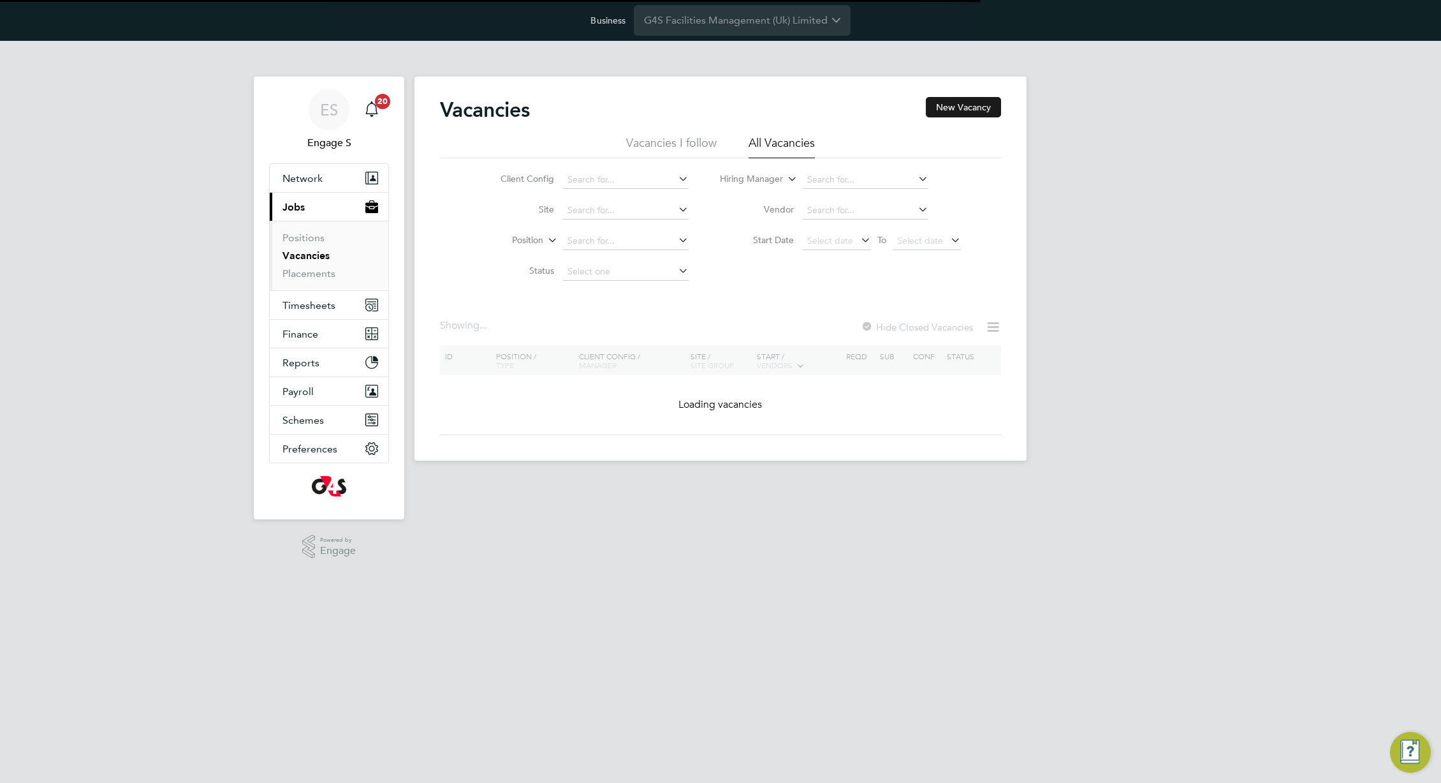
click at [952, 107] on button "New Vacancy" at bounding box center [963, 107] width 75 height 20
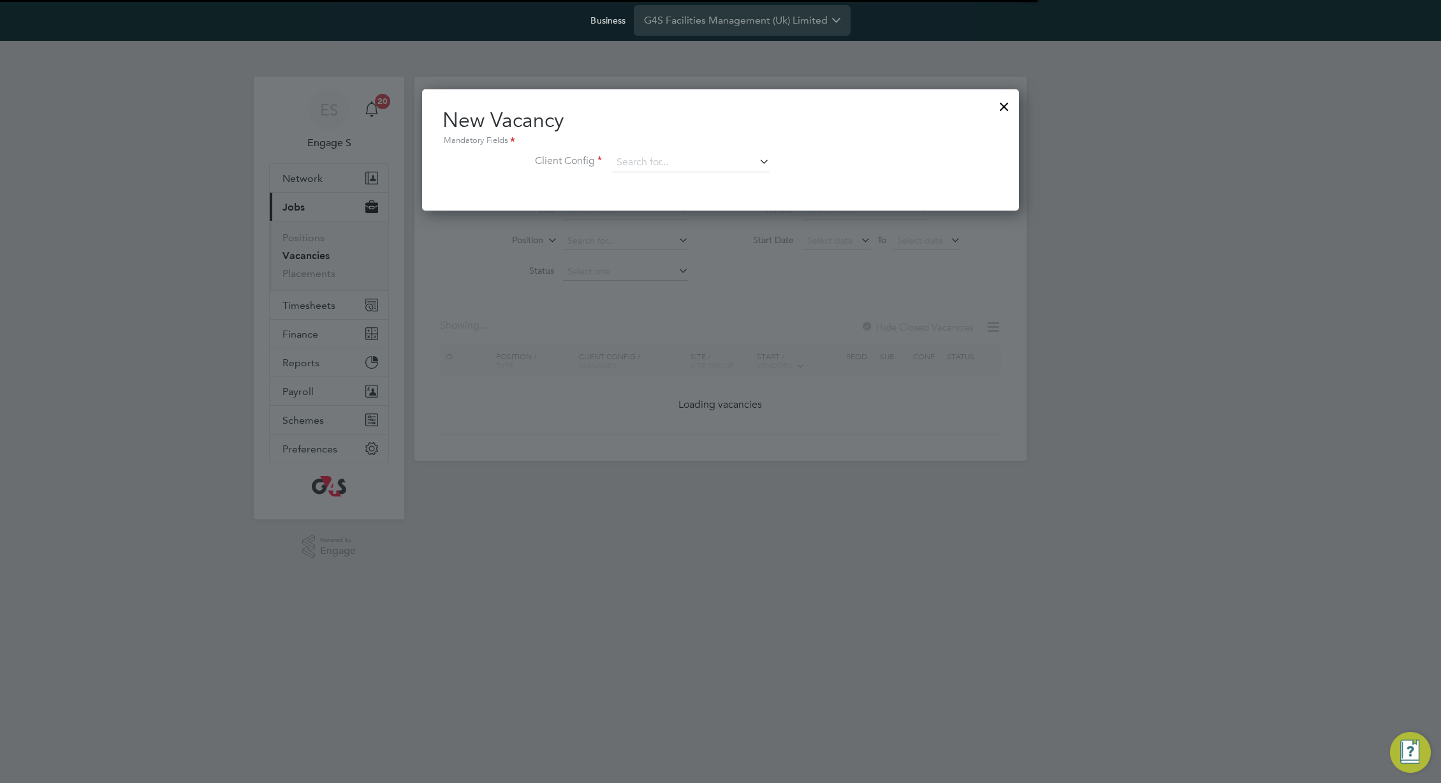
scroll to position [121, 598]
click at [683, 162] on input at bounding box center [691, 162] width 158 height 19
click at [703, 180] on li "G4S FM Churchill Hospitals - Operational" at bounding box center [737, 180] width 251 height 17
type input "G4S FM Churchill Hospitals - Operational"
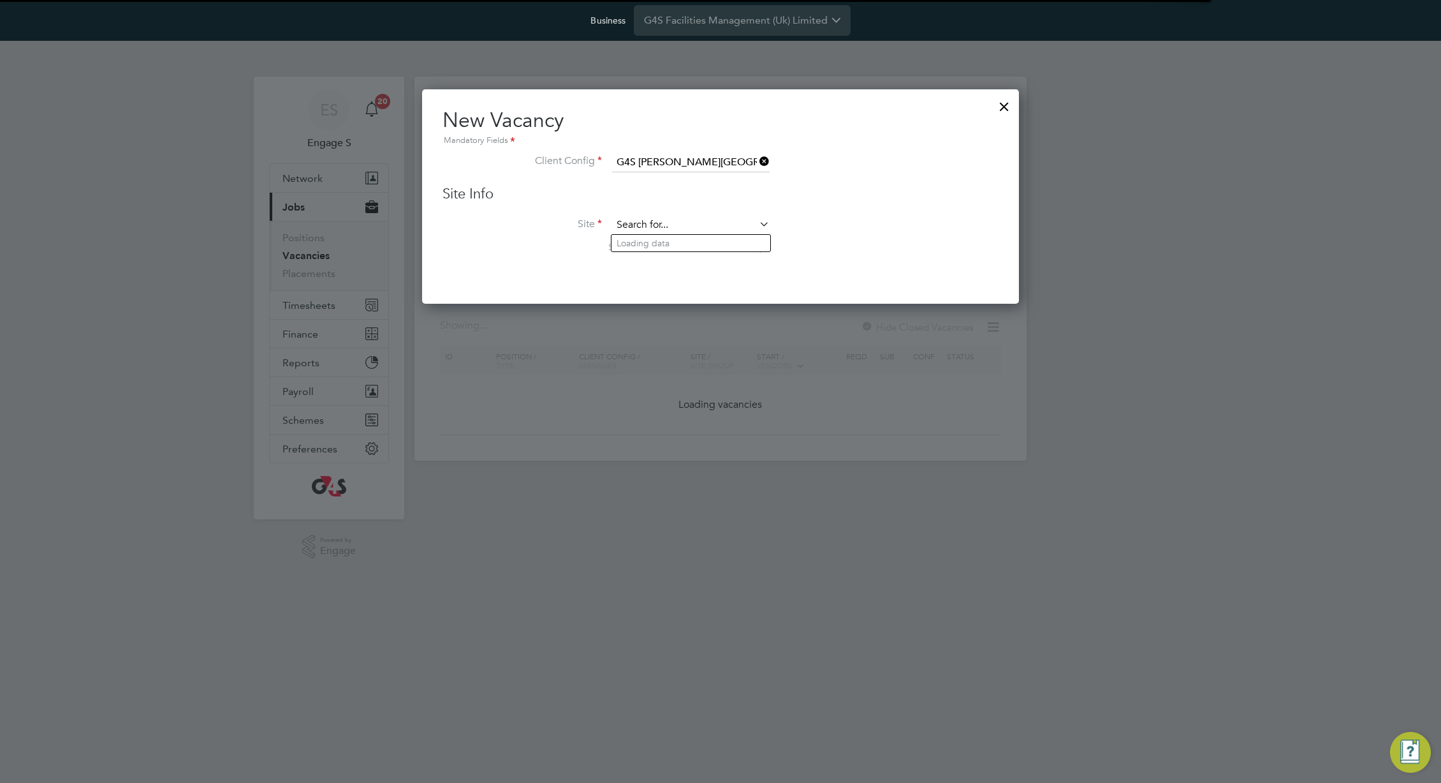
click at [695, 221] on input at bounding box center [691, 225] width 158 height 19
click at [711, 268] on li "Manchester Magistrates' Court (MMC)" at bounding box center [699, 260] width 175 height 17
type input "Manchester Magistrates' Court (MMC)"
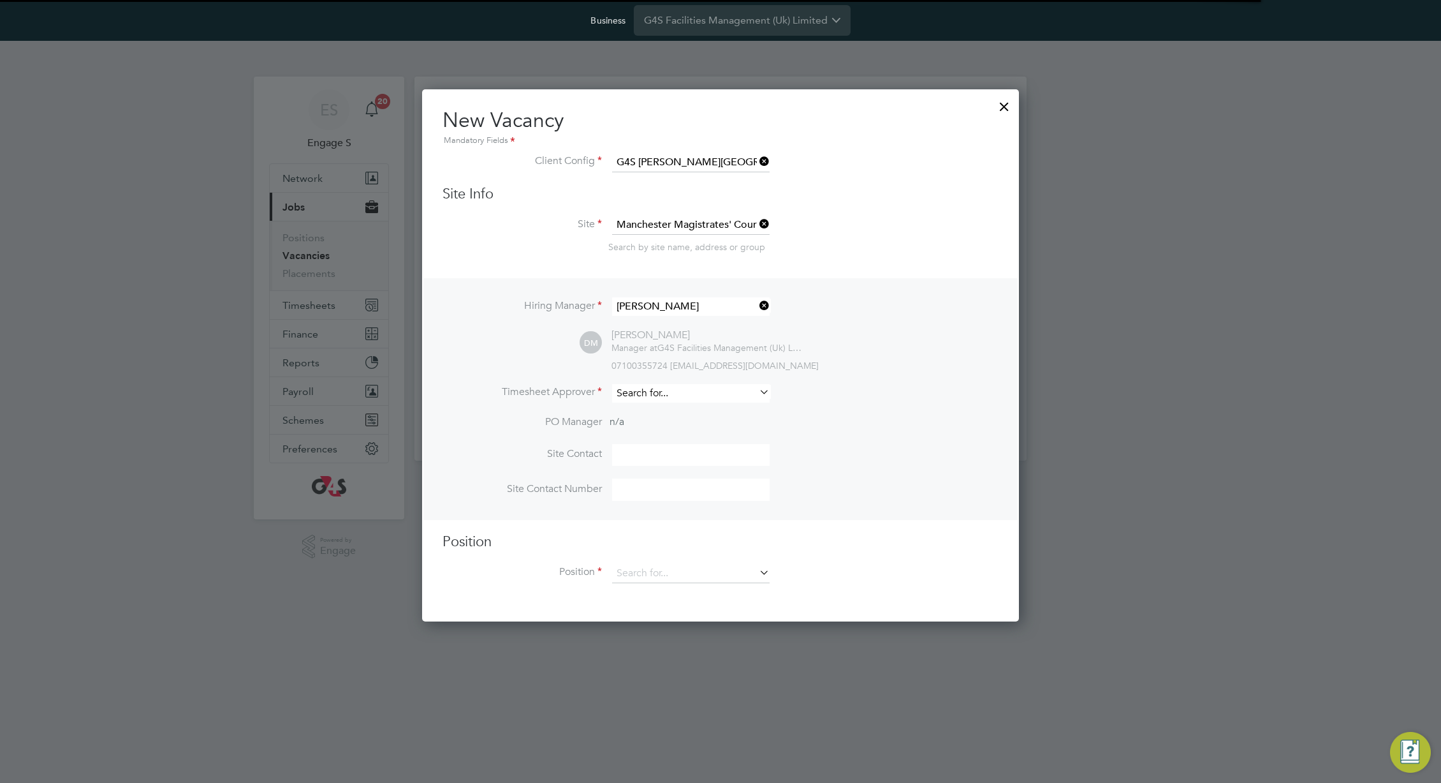
click at [699, 394] on input at bounding box center [691, 393] width 158 height 18
click at [695, 460] on li "- -" at bounding box center [691, 463] width 159 height 17
type input "- -"
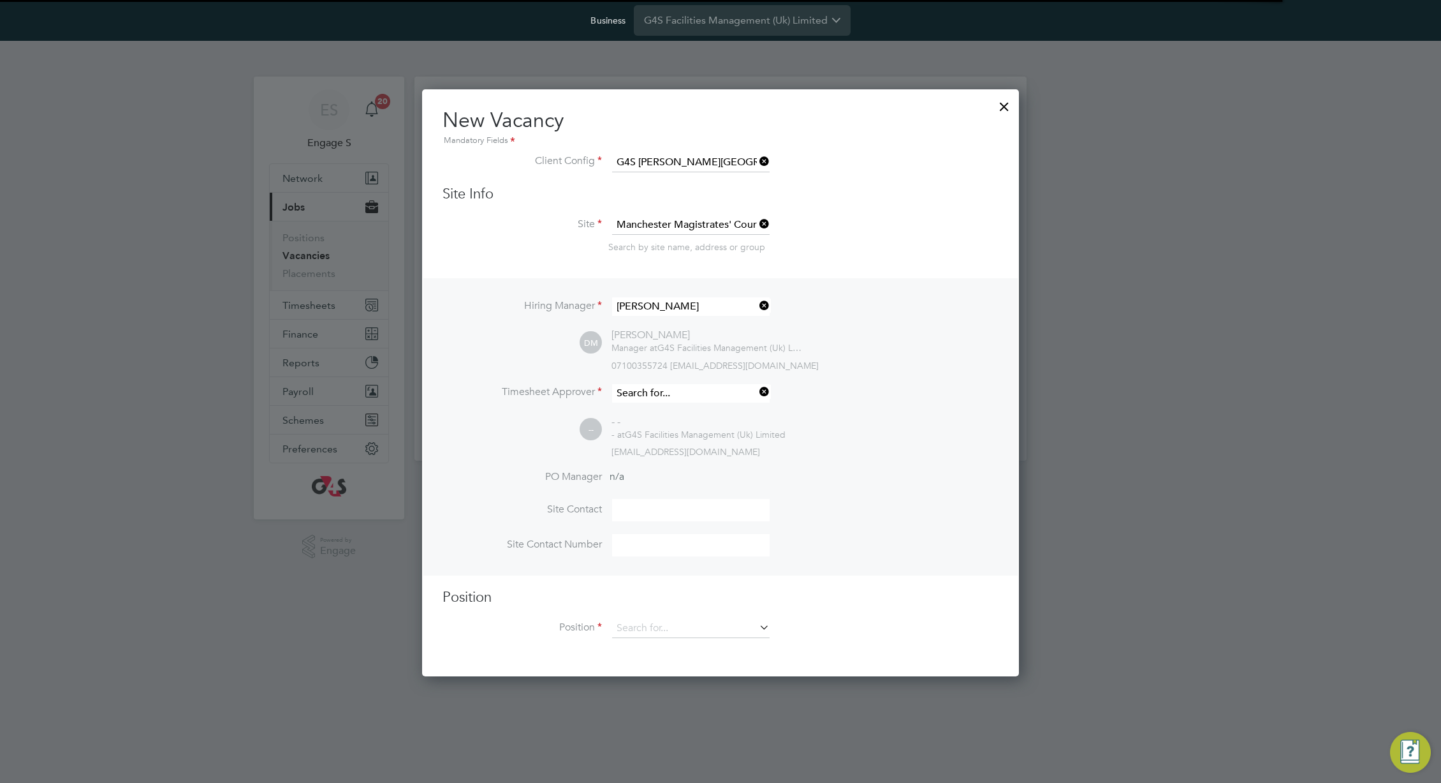
click at [698, 393] on input at bounding box center [691, 393] width 158 height 18
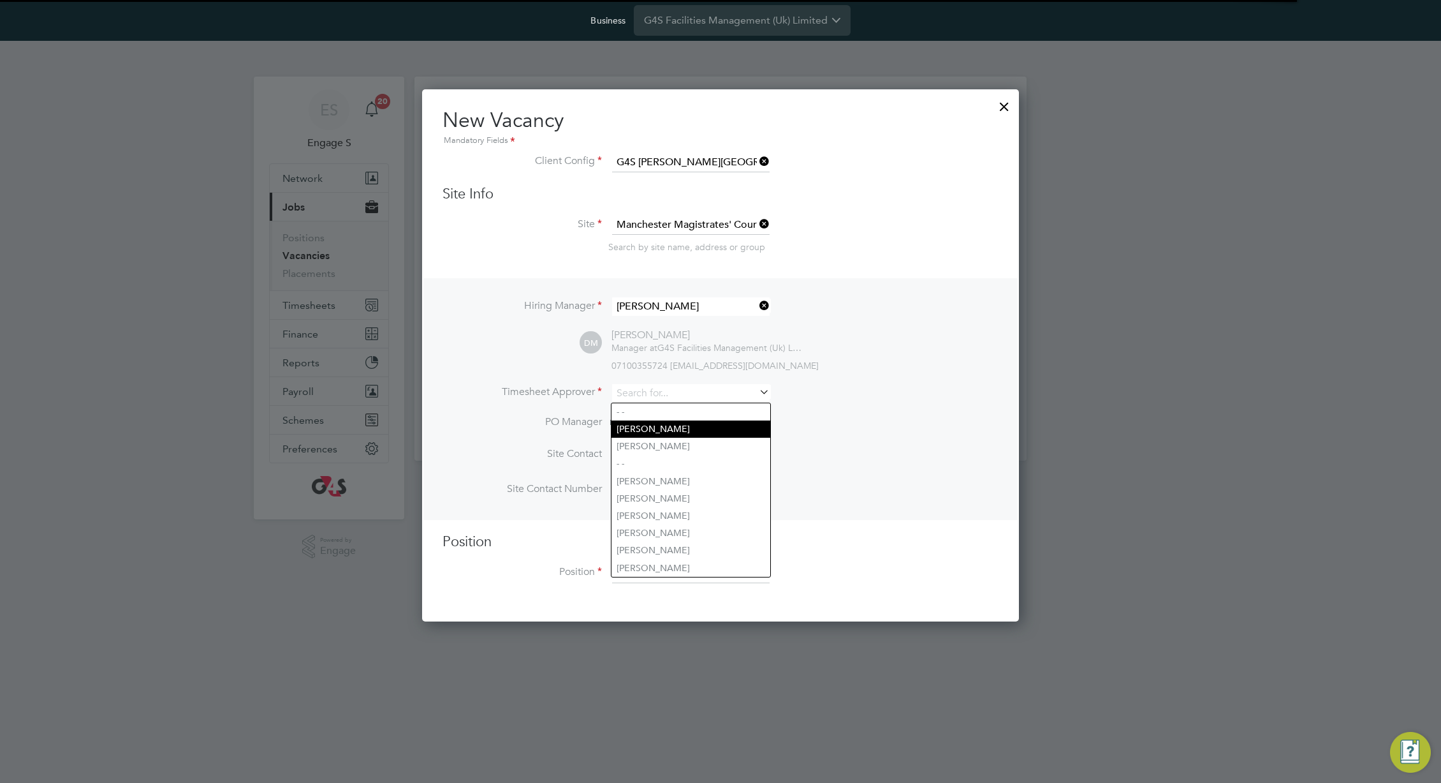
click at [683, 424] on li "Aaron P" at bounding box center [691, 428] width 159 height 17
type input "Aaron P"
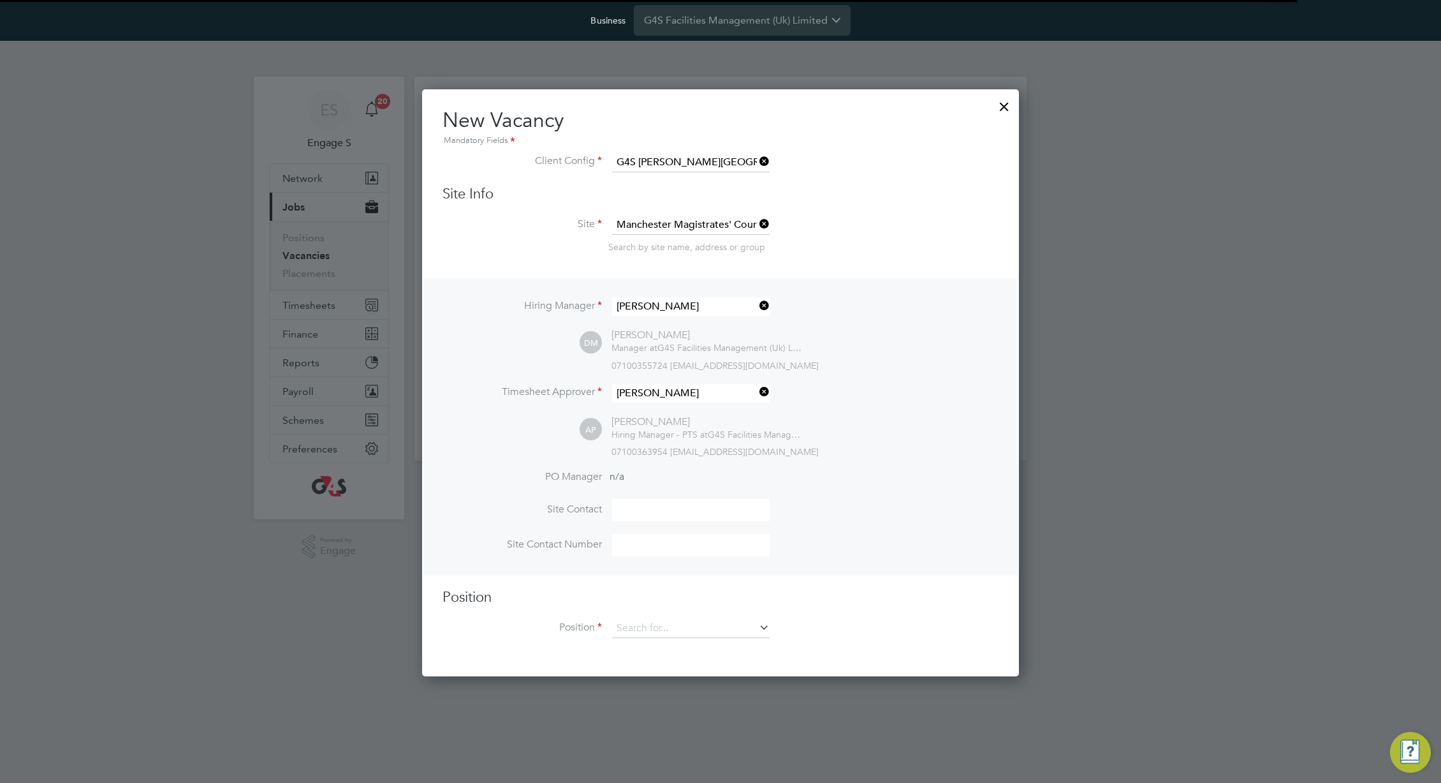
scroll to position [589, 598]
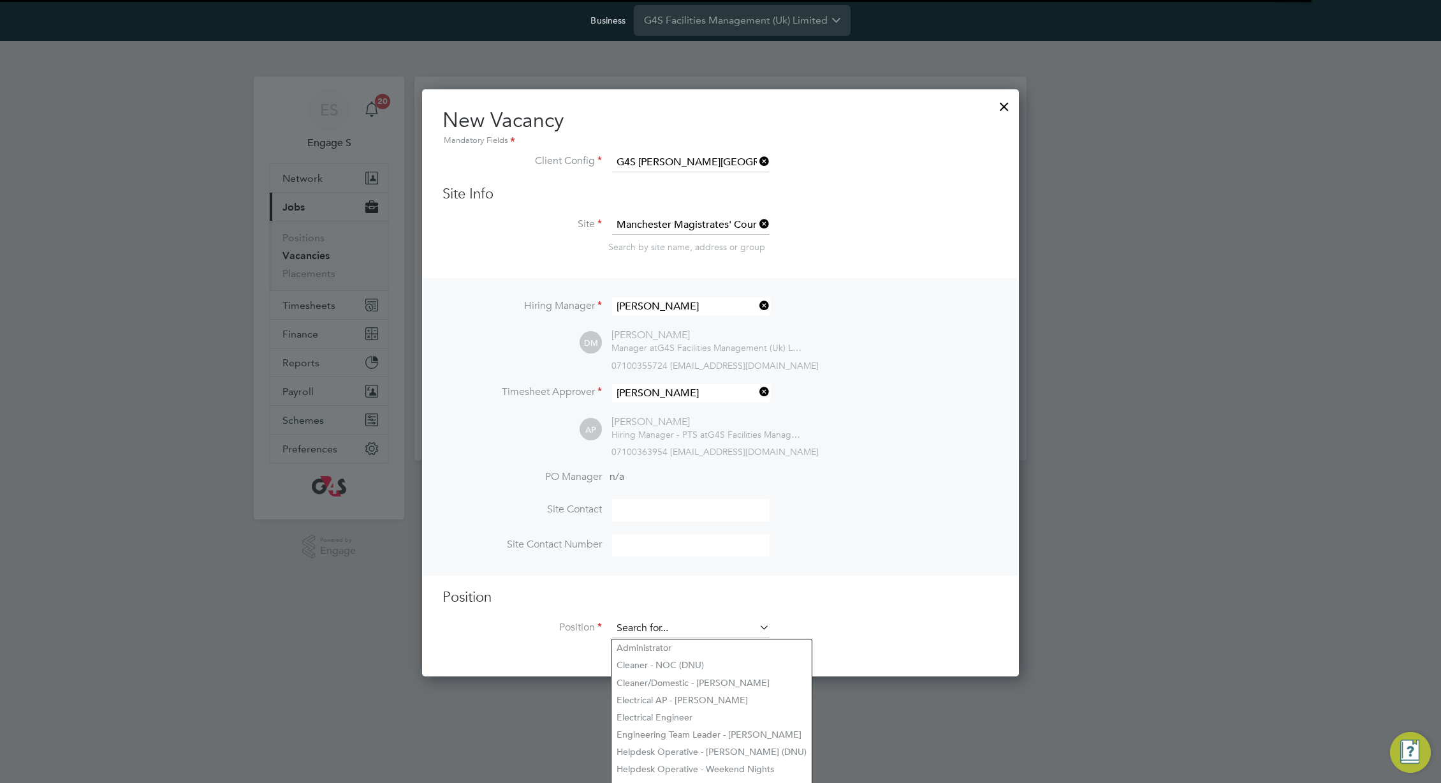
click at [747, 624] on input at bounding box center [691, 628] width 158 height 19
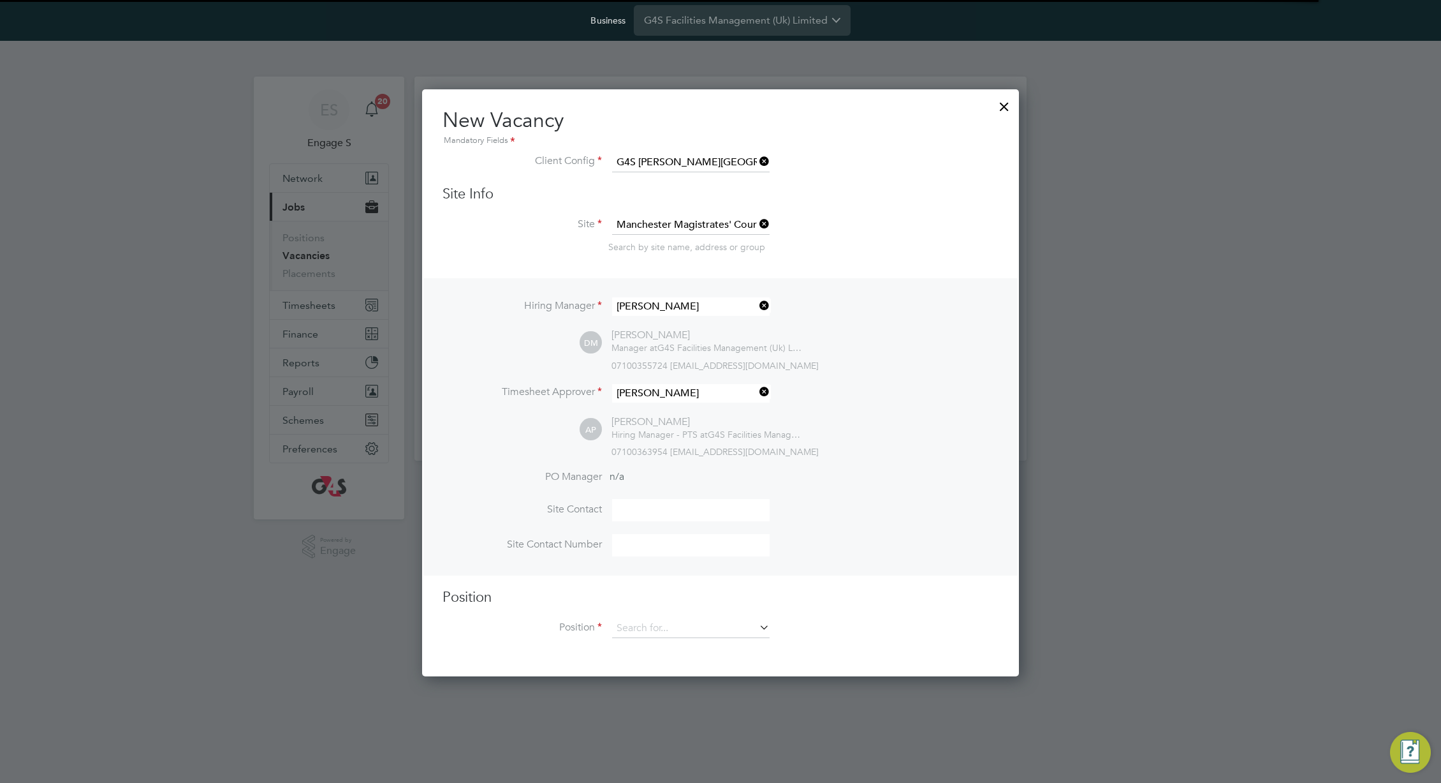
click at [688, 691] on li "Electrical AP - Churchill" at bounding box center [712, 699] width 200 height 17
type input "Electrical AP - Churchill"
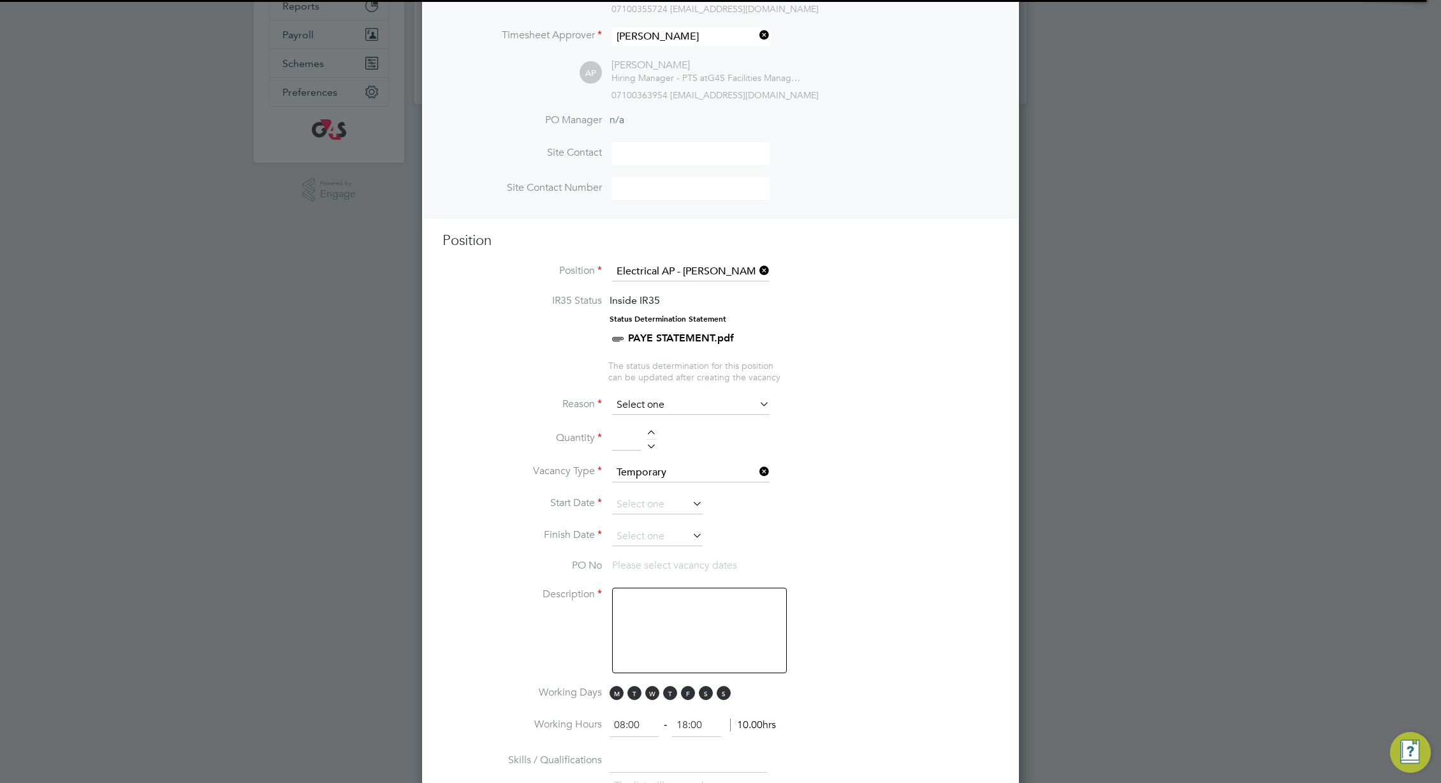
scroll to position [0, 0]
click at [683, 400] on input at bounding box center [691, 404] width 158 height 19
click at [668, 440] on li "Holiday" at bounding box center [691, 440] width 159 height 17
type input "Holiday"
click at [651, 429] on ng-container "IR35 Status Inside IR35 Status Determination Statement PAYE STATEMENT.pdf The s…" at bounding box center [721, 699] width 556 height 811
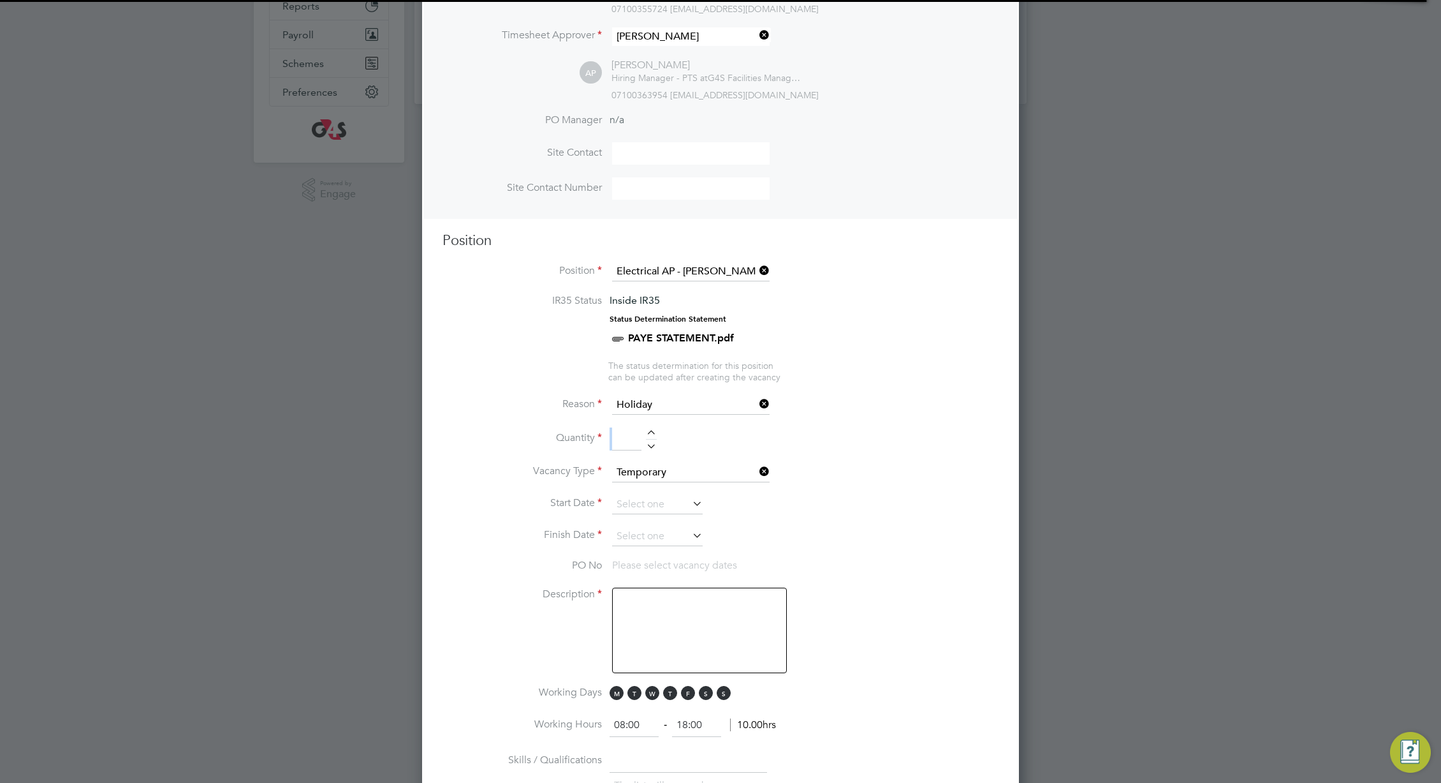
click at [656, 435] on div at bounding box center [651, 434] width 11 height 9
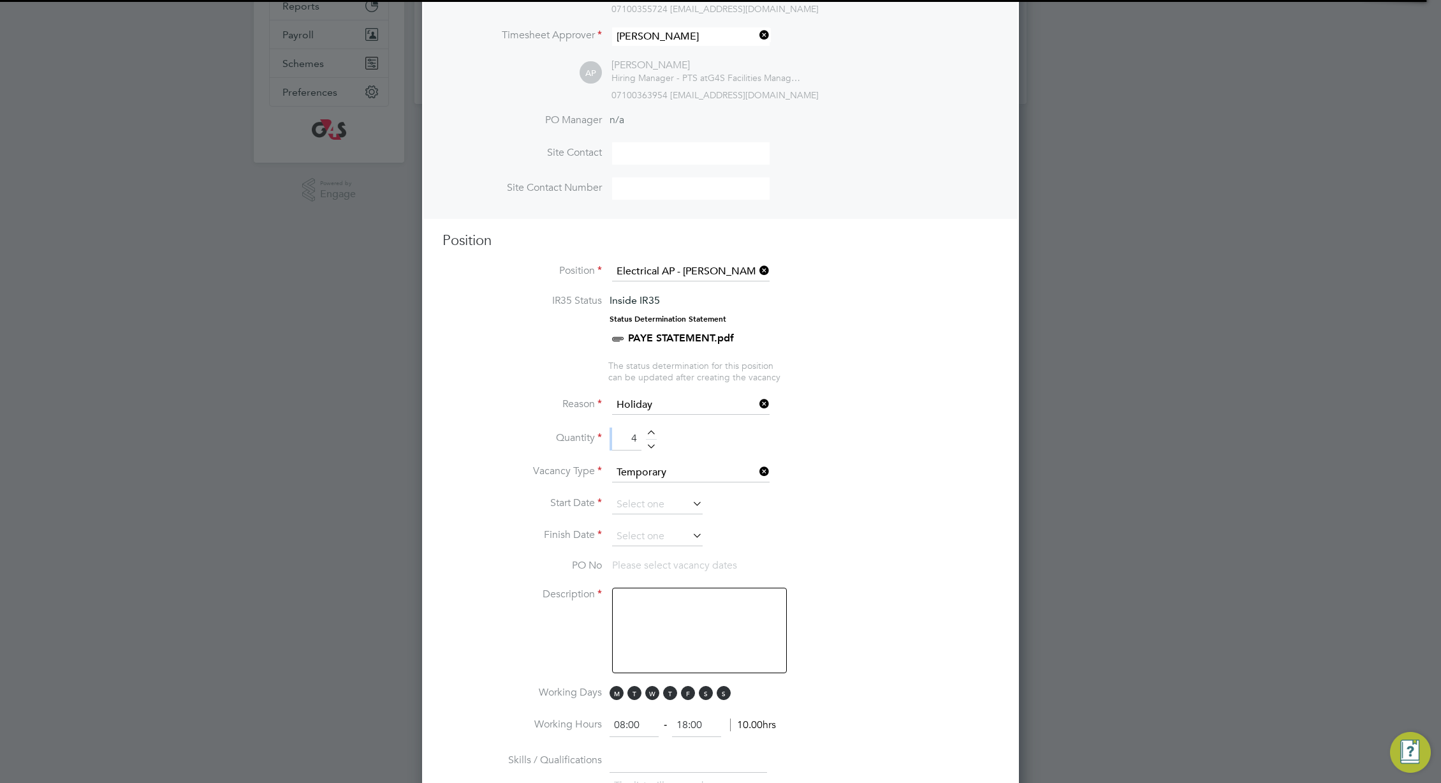
type input "5"
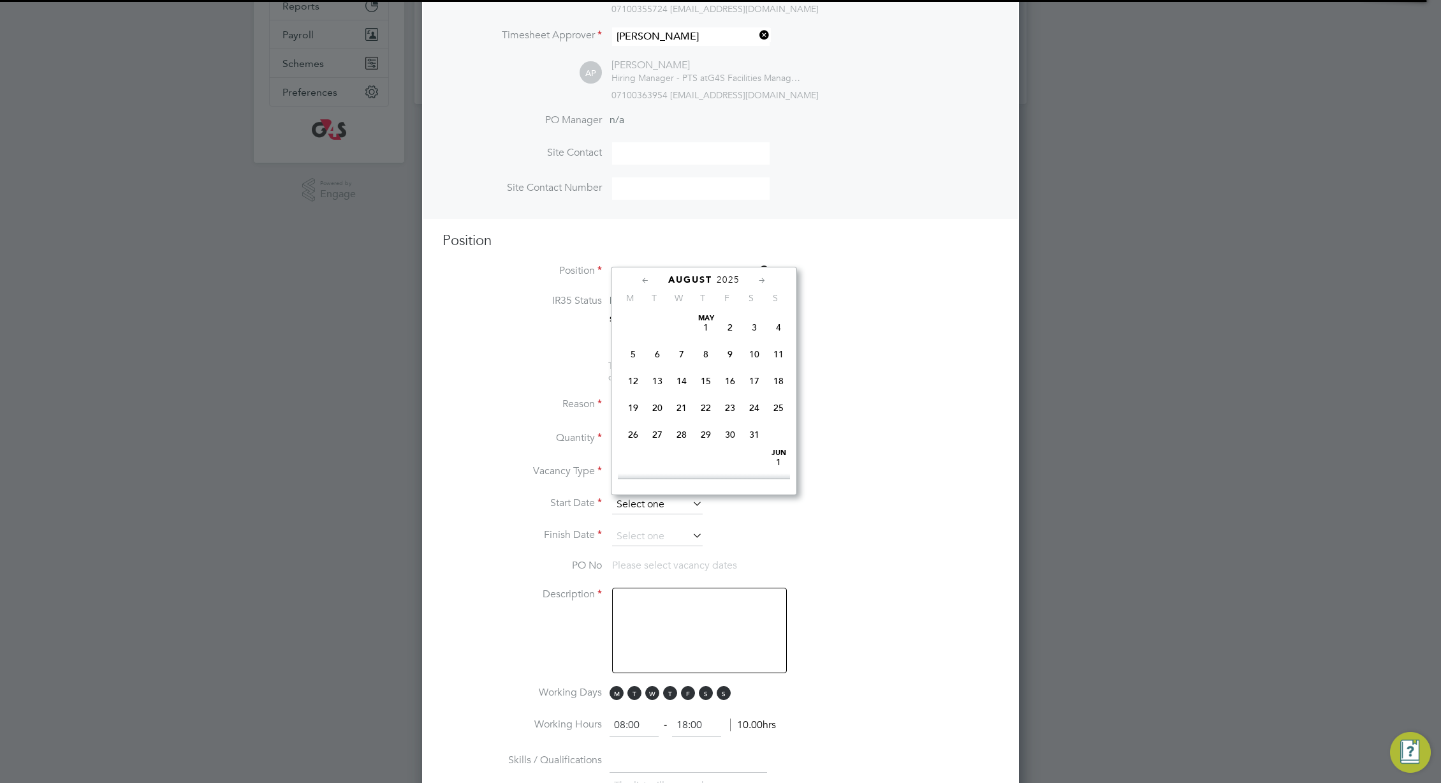
scroll to position [469, 0]
click at [677, 504] on input at bounding box center [657, 504] width 91 height 19
click at [635, 326] on span "4" at bounding box center [633, 315] width 24 height 24
type input "04 Aug 2025"
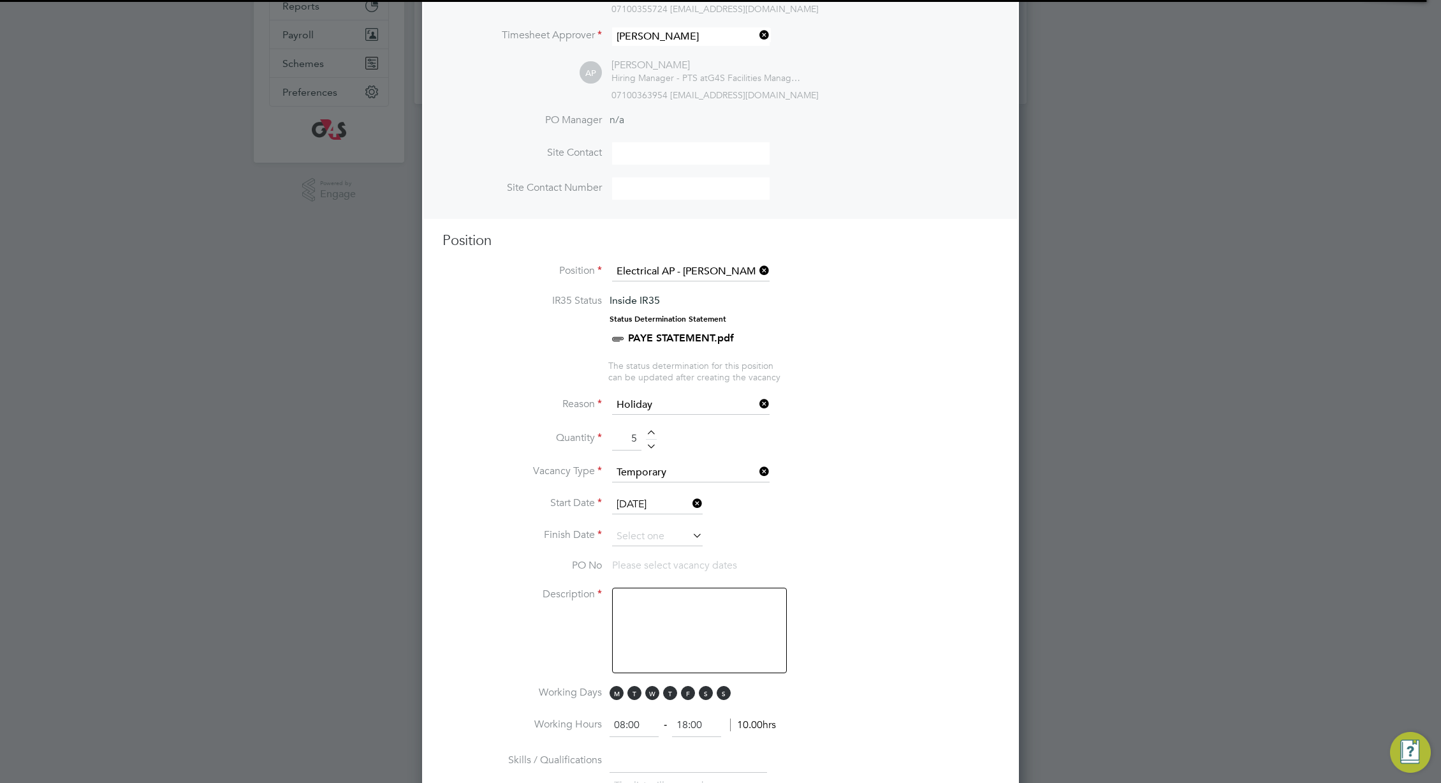
click at [690, 540] on icon at bounding box center [690, 535] width 0 height 18
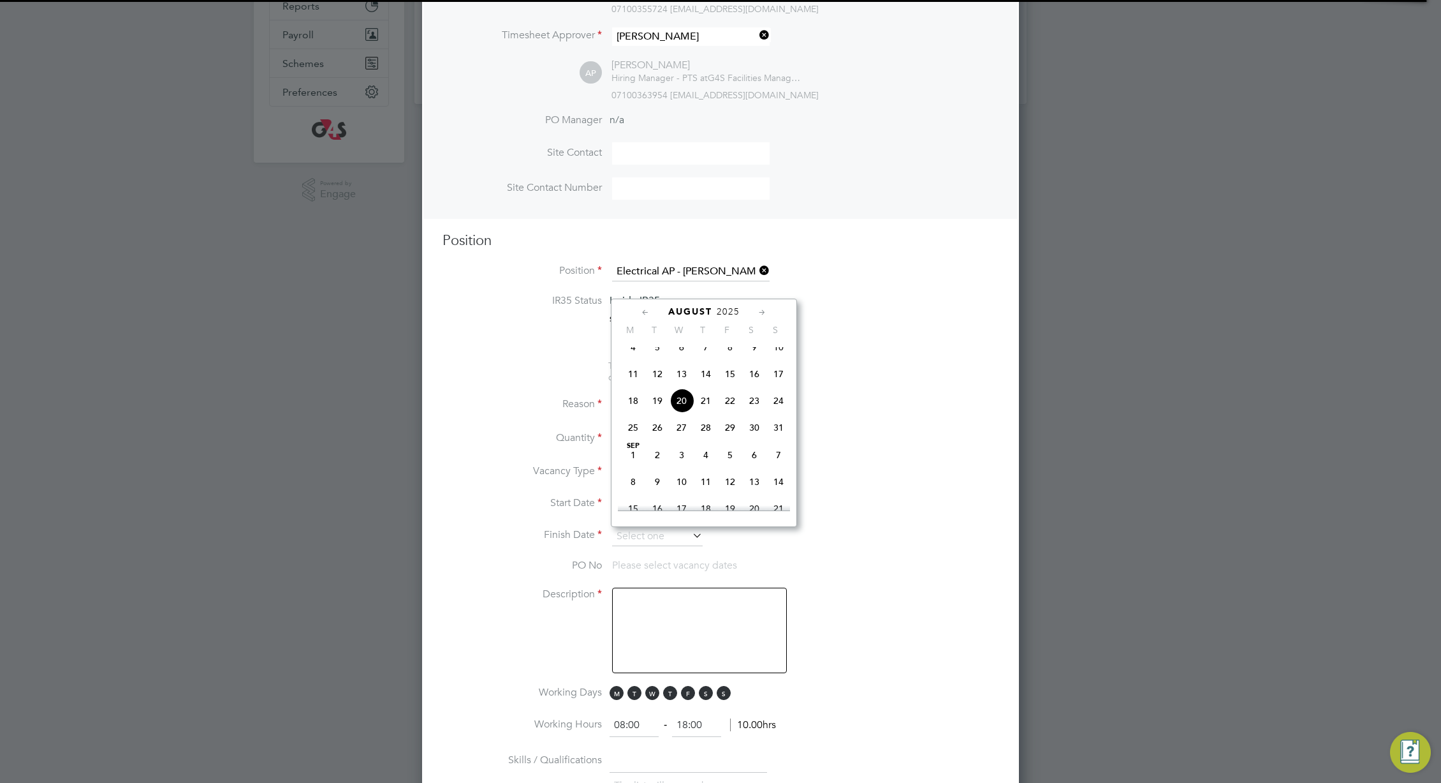
click at [778, 494] on span "14" at bounding box center [779, 481] width 24 height 24
type input "14 Sep 2025"
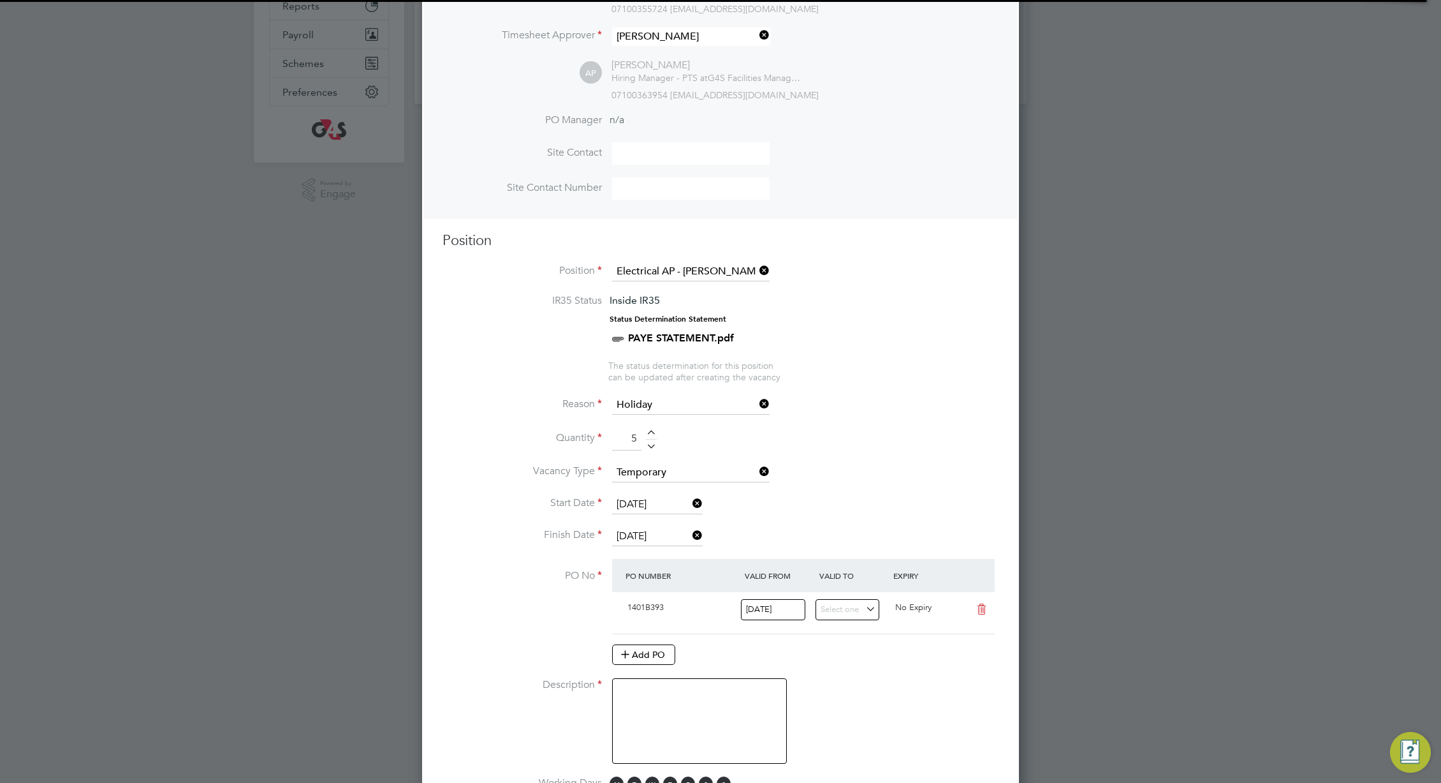
scroll to position [22, 120]
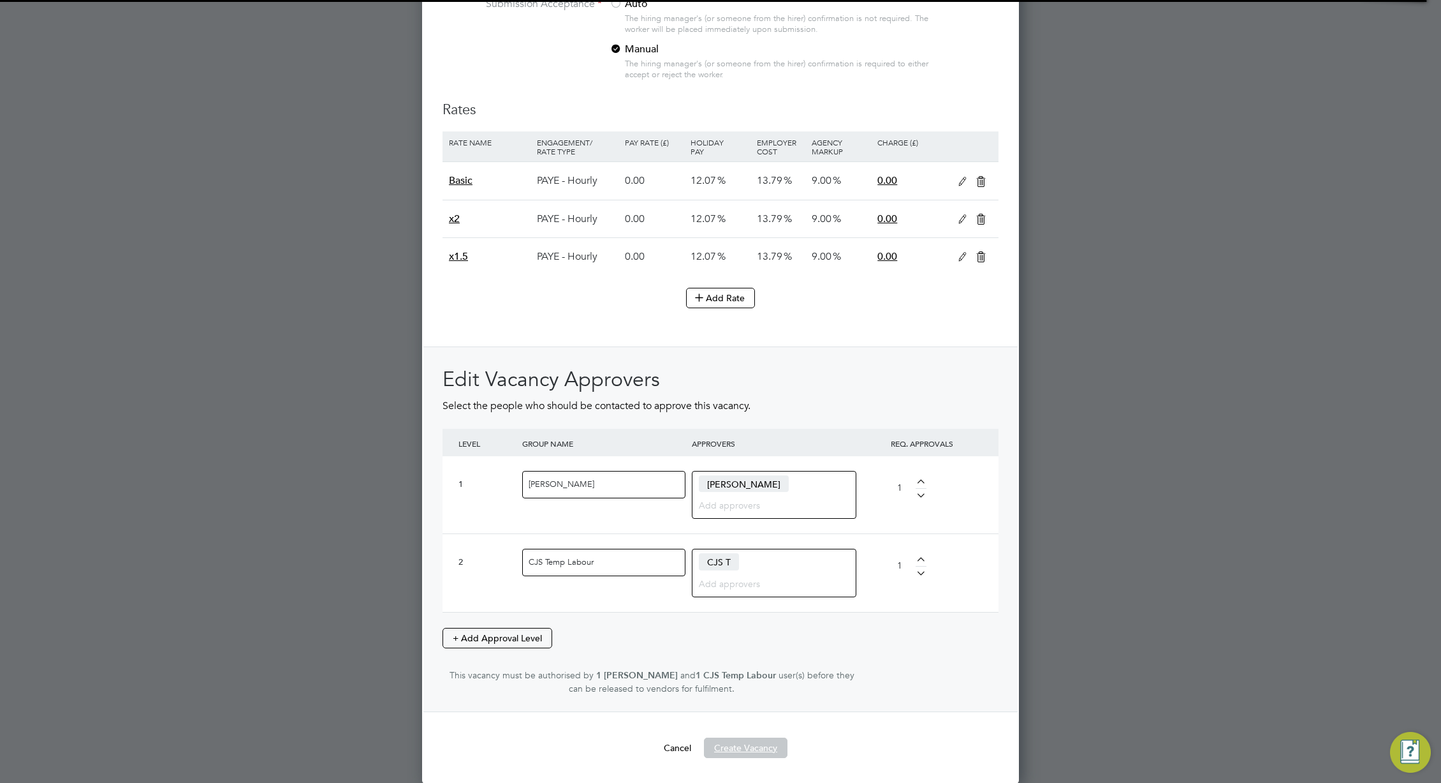
click at [753, 753] on button "Create Vacancy" at bounding box center [746, 747] width 84 height 20
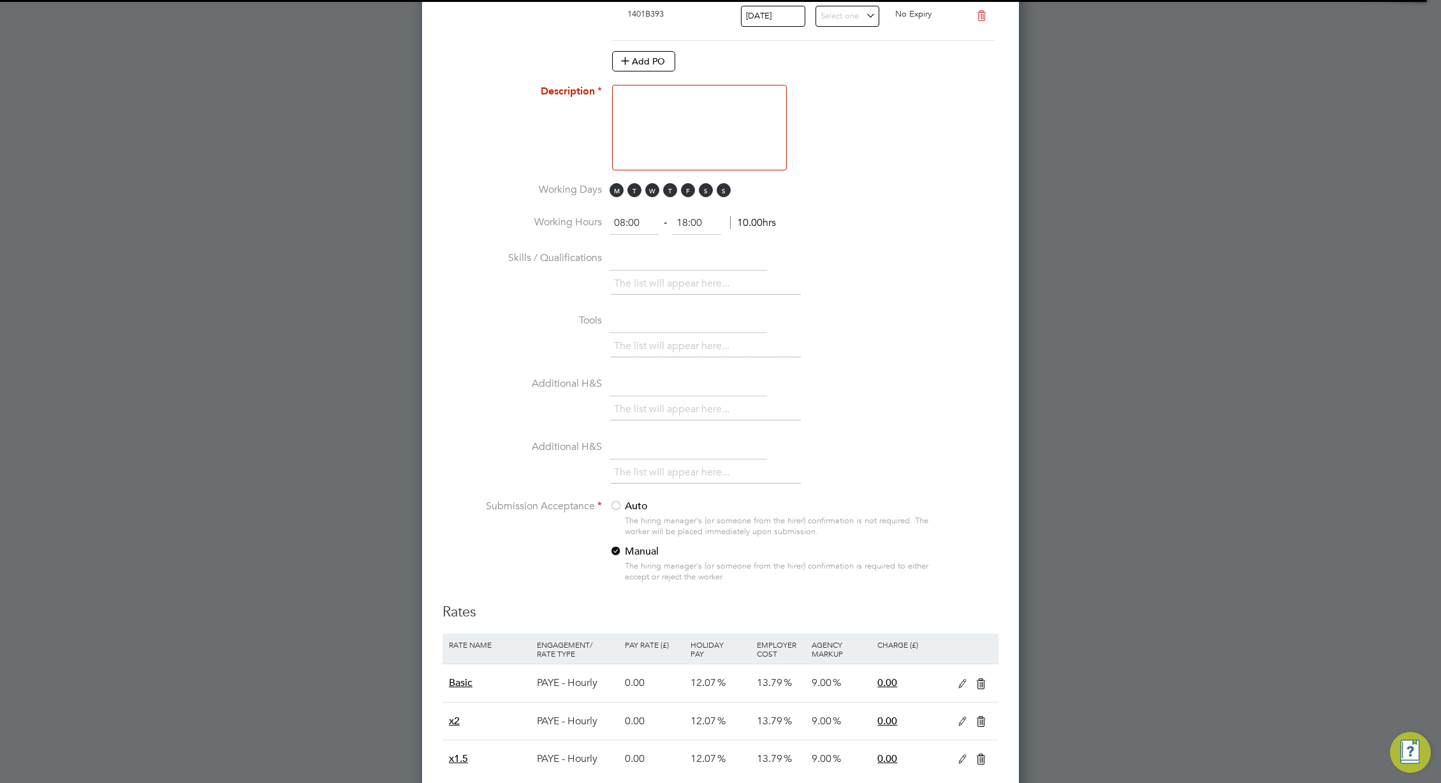
drag, startPoint x: 719, startPoint y: 123, endPoint x: 717, endPoint y: 130, distance: 7.3
click at [717, 130] on textarea at bounding box center [699, 127] width 175 height 85
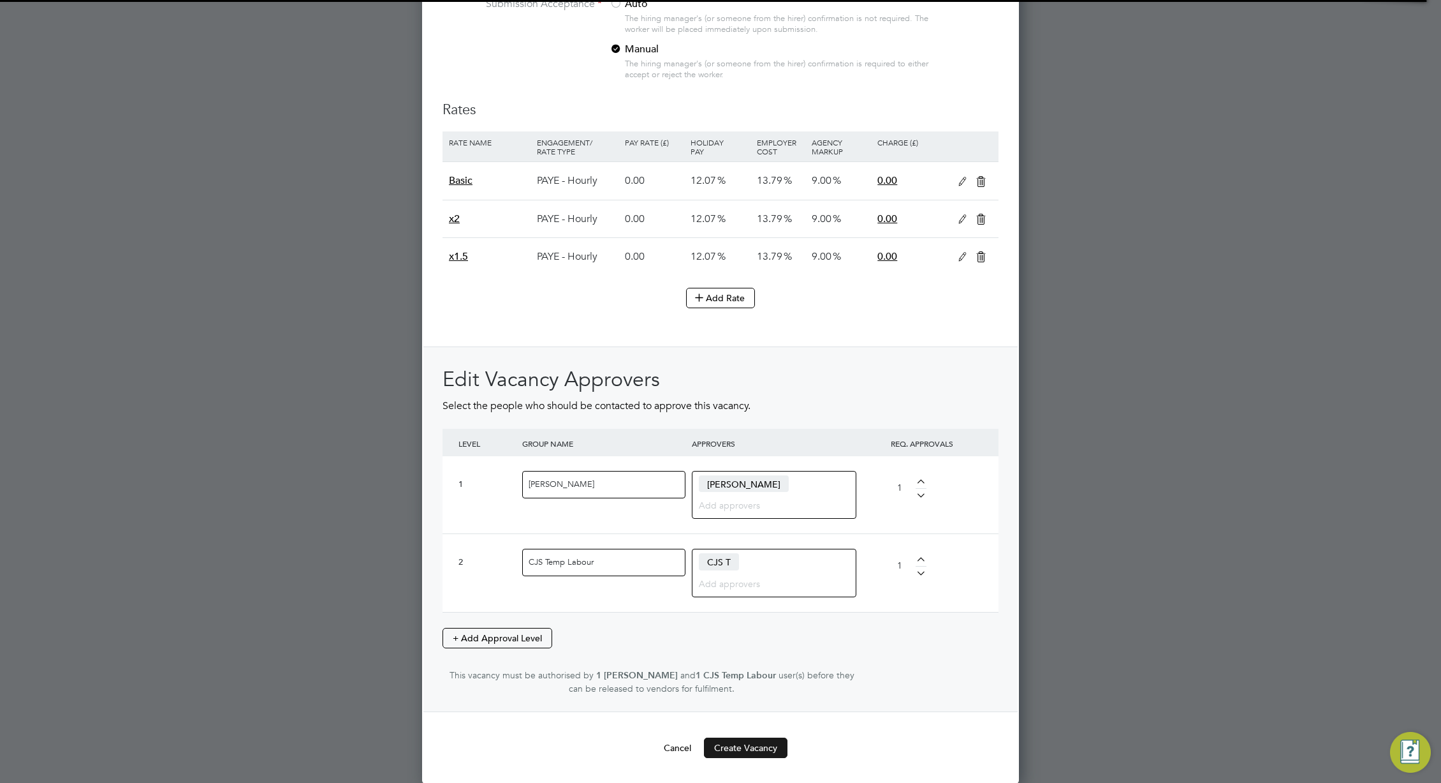
type textarea "qwertyu"
click at [752, 741] on button "Create Vacancy" at bounding box center [746, 747] width 84 height 20
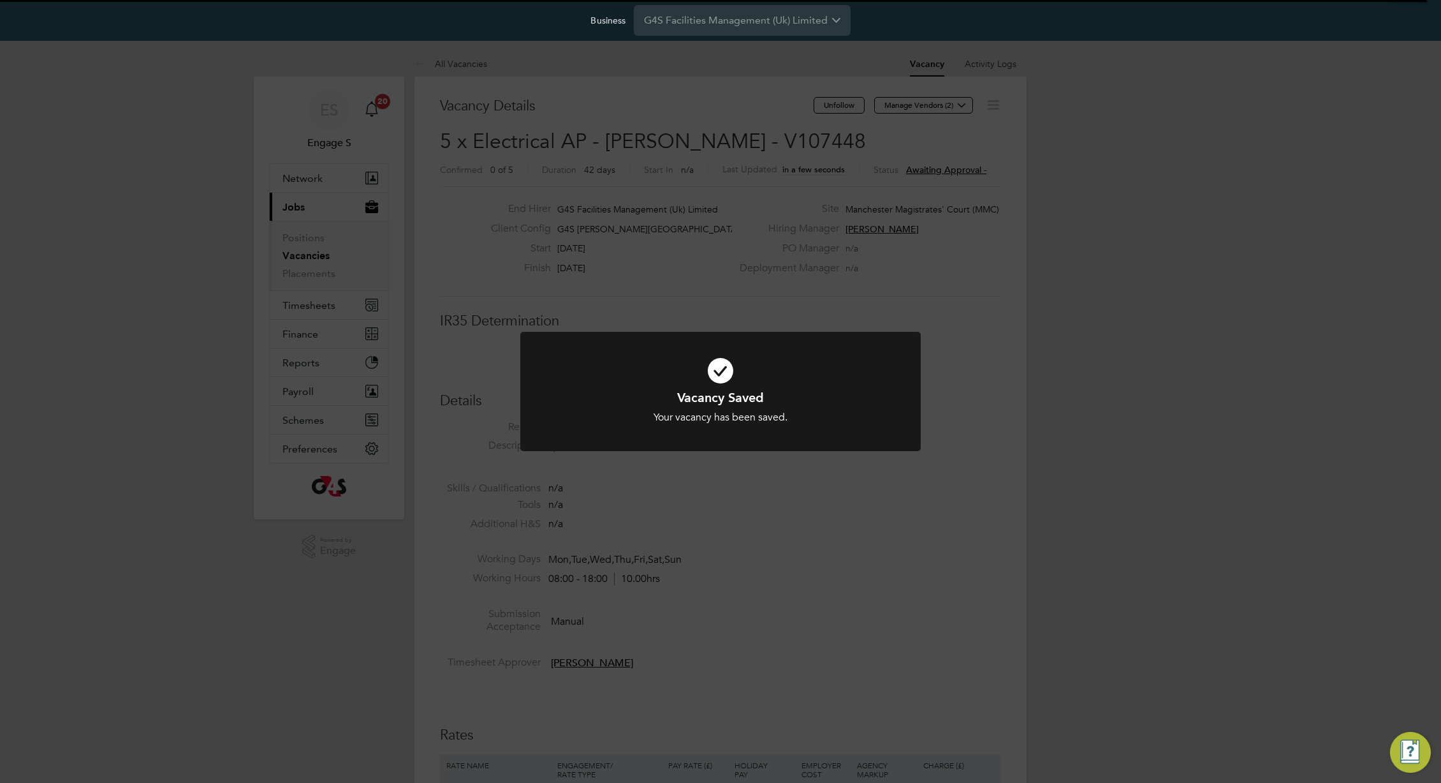
click at [994, 511] on div "Vacancy Saved Your vacancy has been saved. Cancel Okay" at bounding box center [720, 391] width 1441 height 783
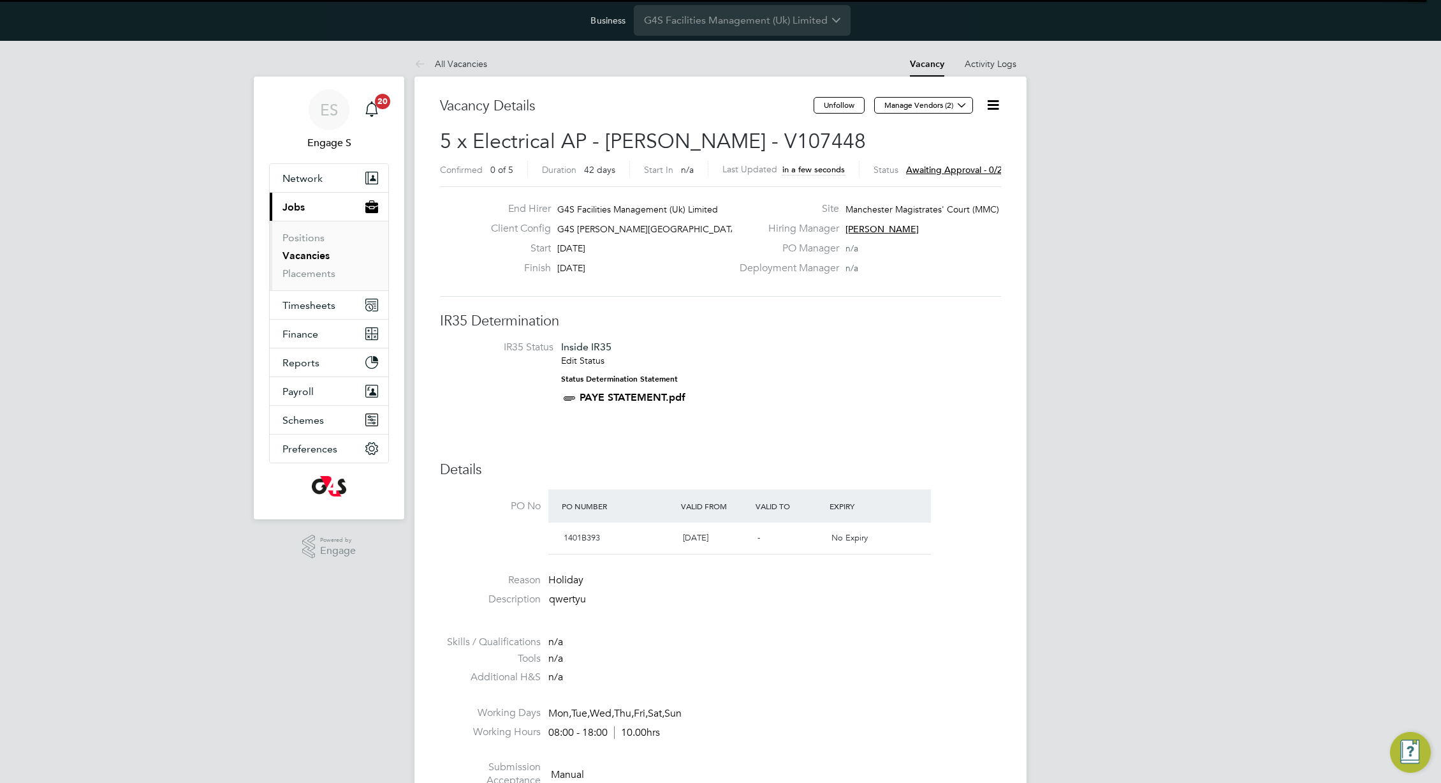
drag, startPoint x: 1089, startPoint y: 180, endPoint x: 1084, endPoint y: 170, distance: 12.0
click at [995, 103] on icon at bounding box center [993, 105] width 16 height 16
click at [270, 193] on button "Current page: Jobs" at bounding box center [329, 207] width 119 height 28
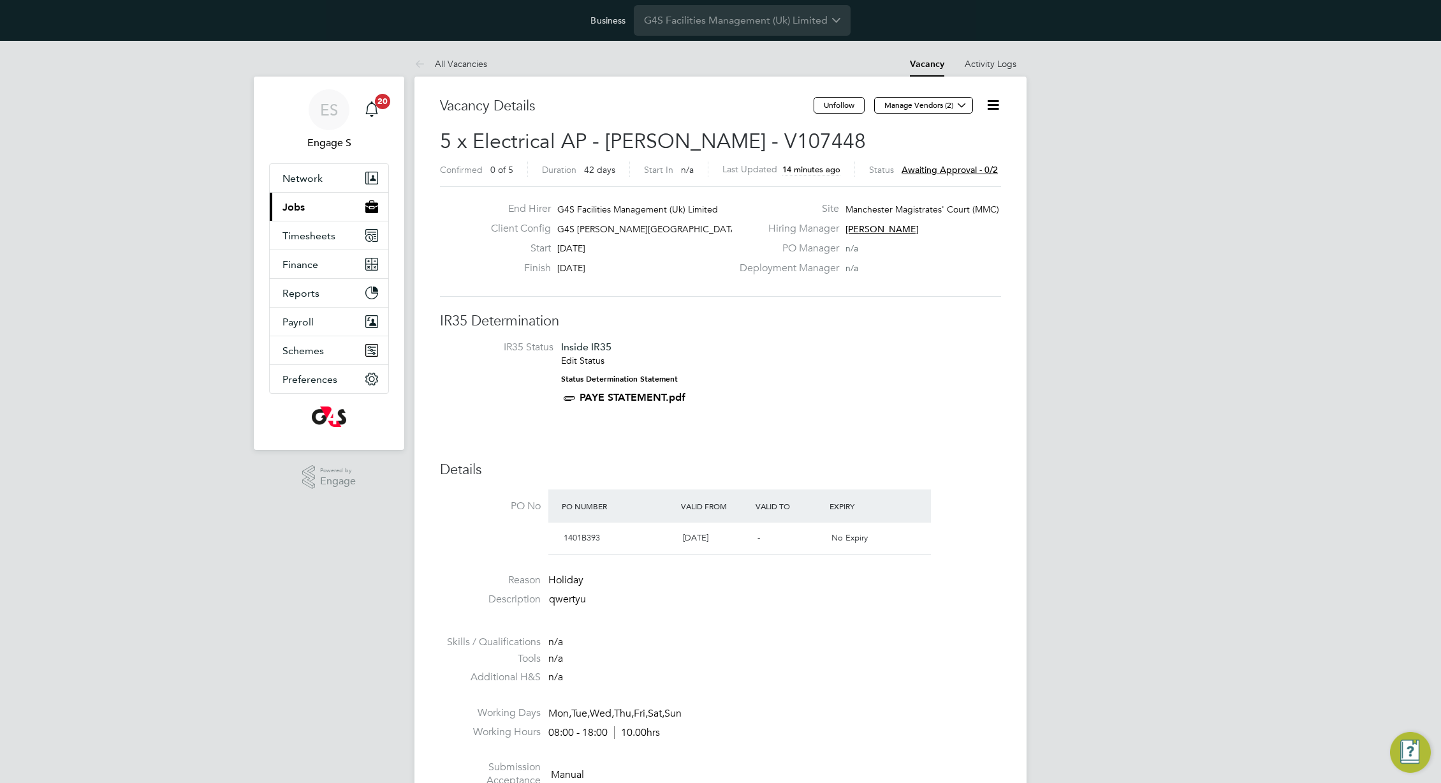
click at [270, 193] on button "Current page: Jobs" at bounding box center [329, 207] width 119 height 28
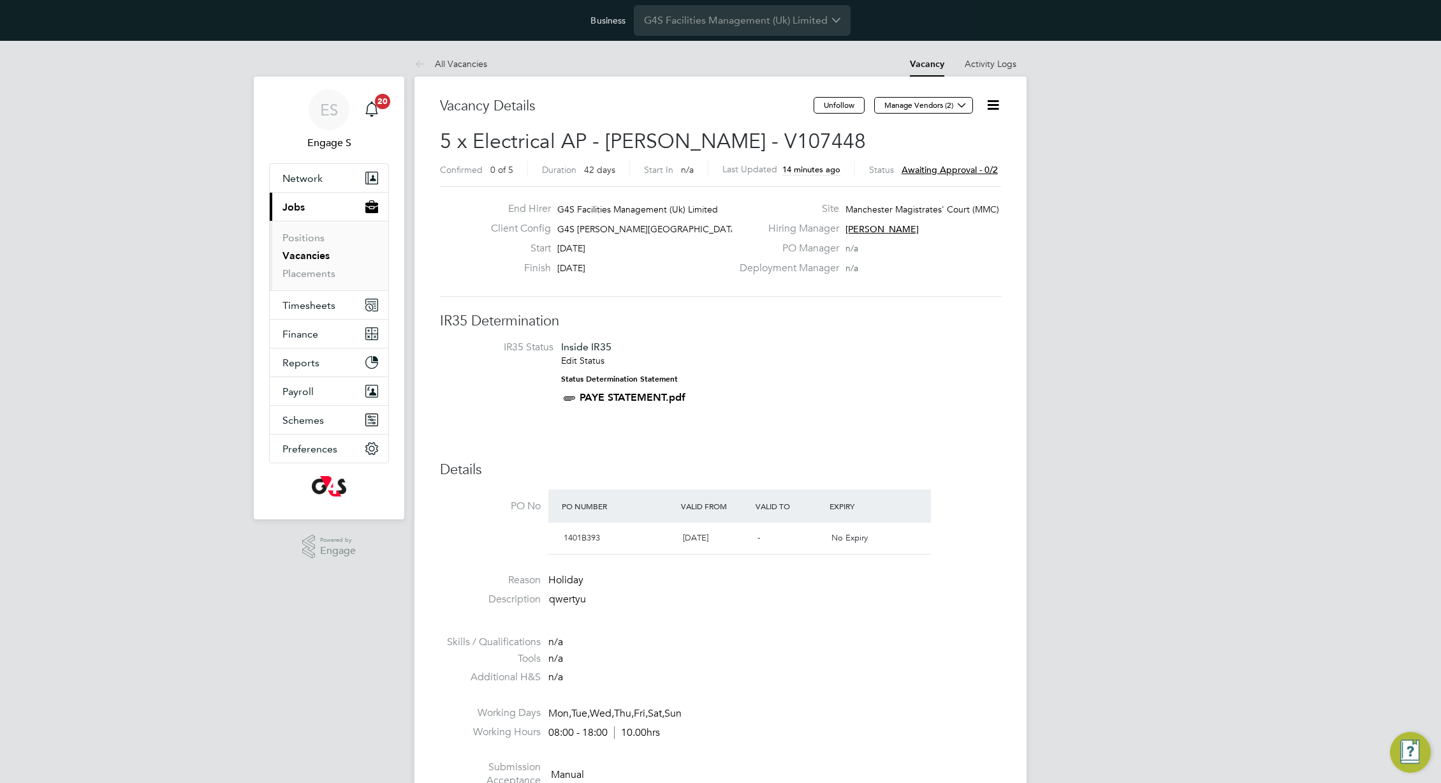
click at [270, 193] on button "Current page: Jobs" at bounding box center [329, 207] width 119 height 28
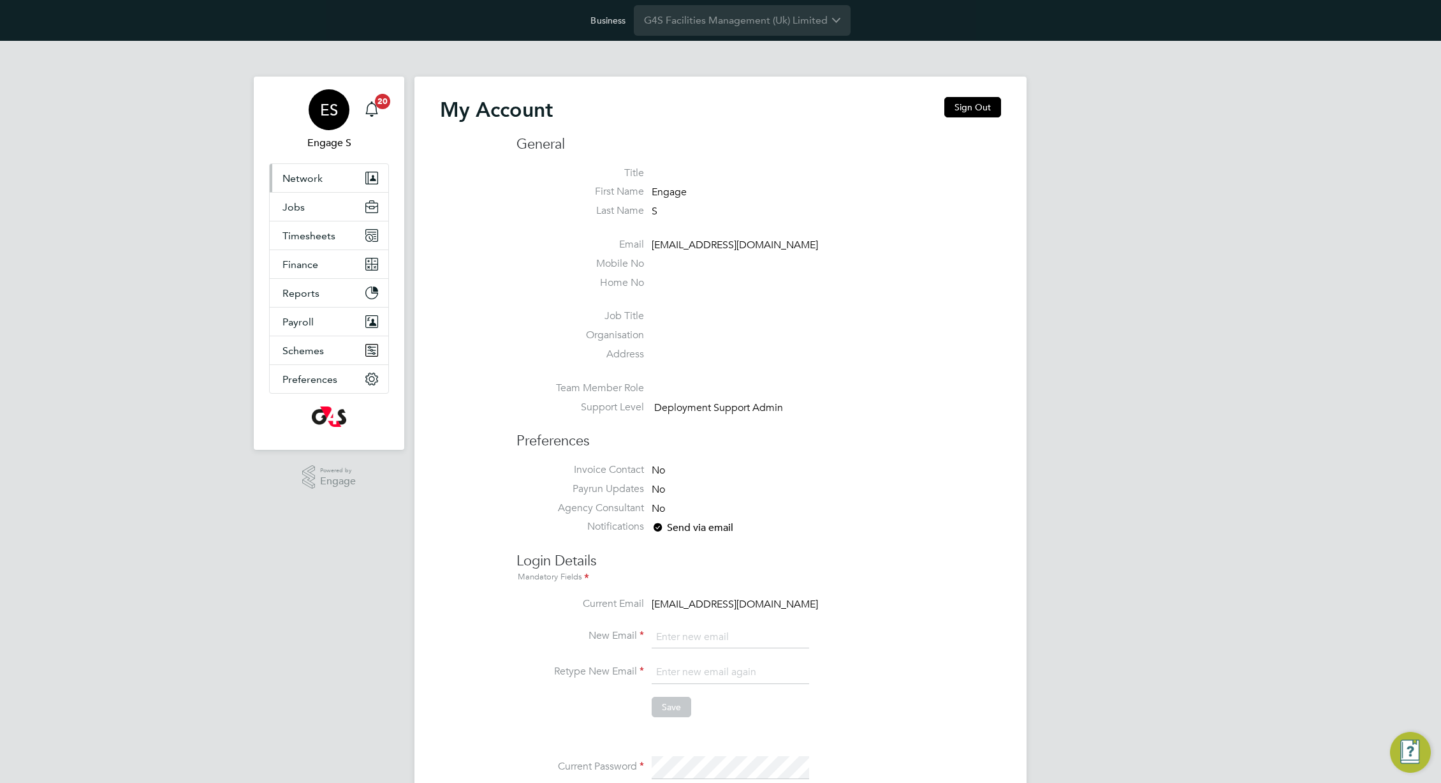
type input "[EMAIL_ADDRESS][DOMAIN_NAME]"
click at [304, 177] on span "Network" at bounding box center [303, 178] width 40 height 12
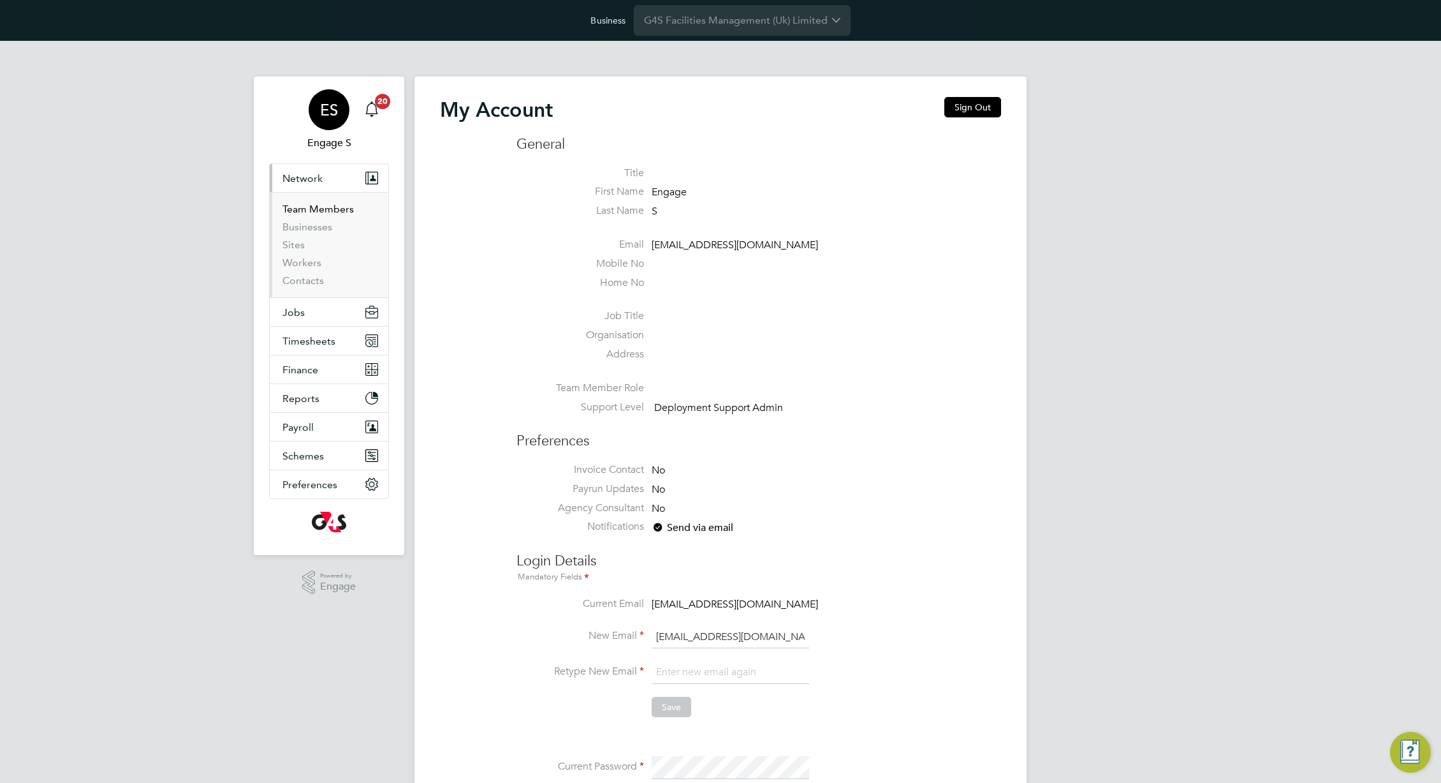
click at [319, 206] on link "Team Members" at bounding box center [318, 209] width 71 height 12
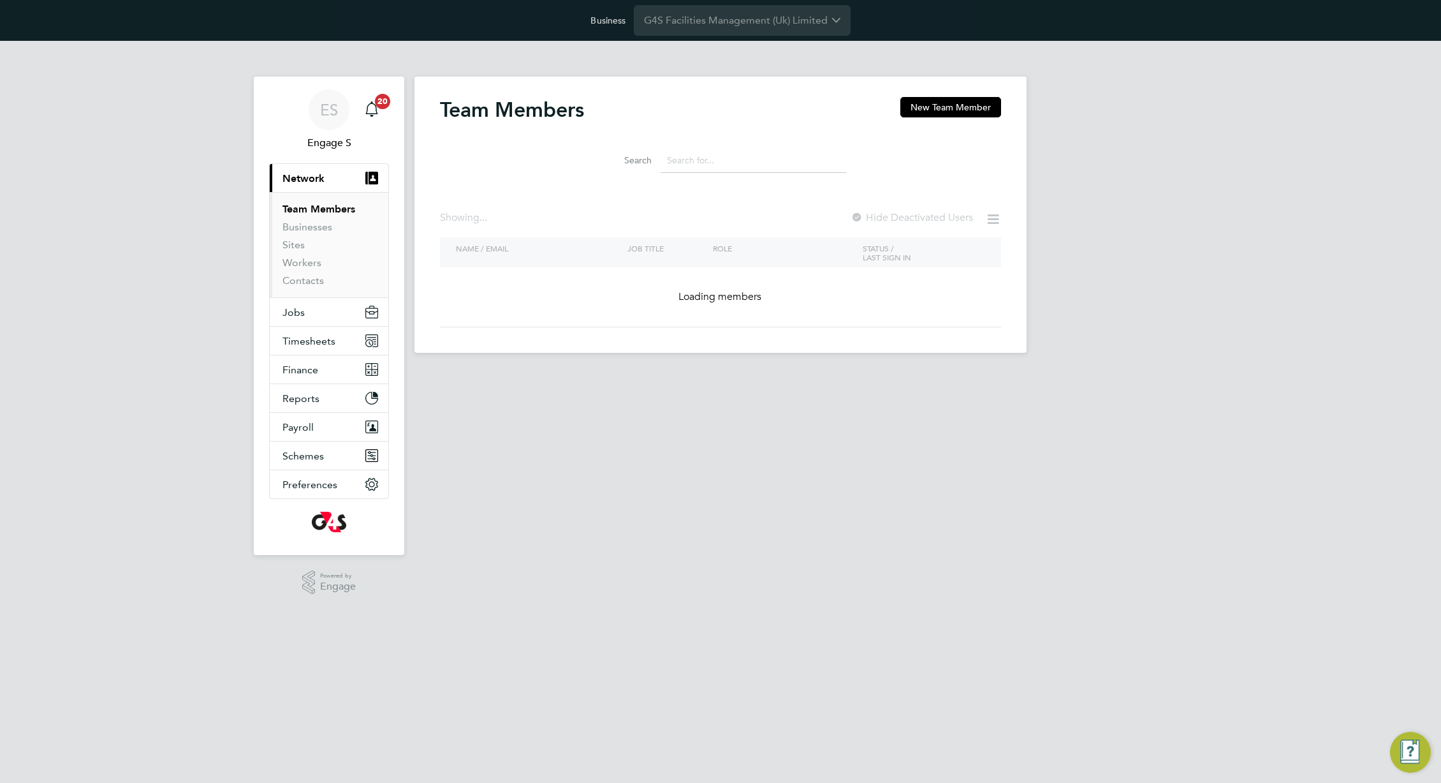
drag, startPoint x: 740, startPoint y: 163, endPoint x: 744, endPoint y: 173, distance: 10.9
click at [740, 166] on input at bounding box center [754, 160] width 186 height 25
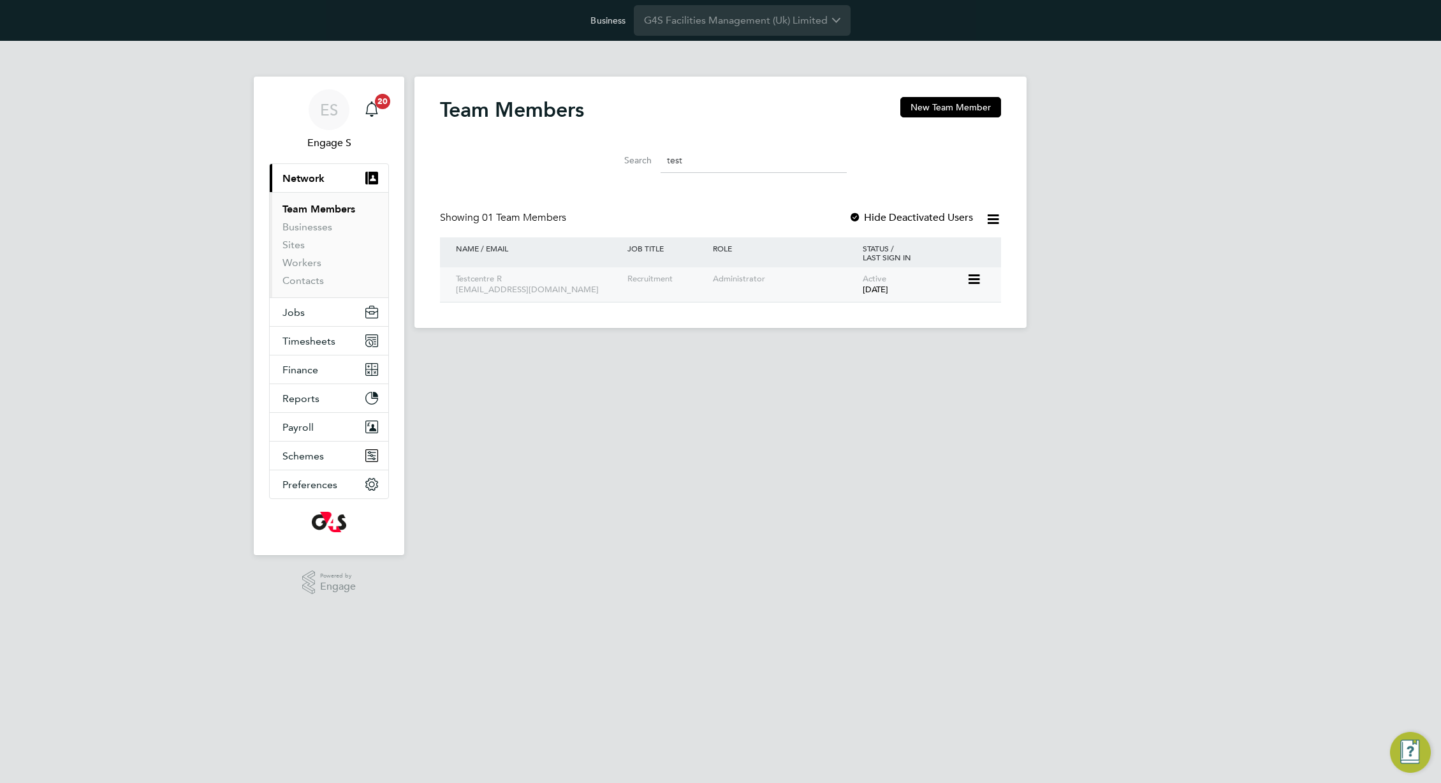
type input "test"
click at [971, 277] on icon at bounding box center [973, 279] width 13 height 15
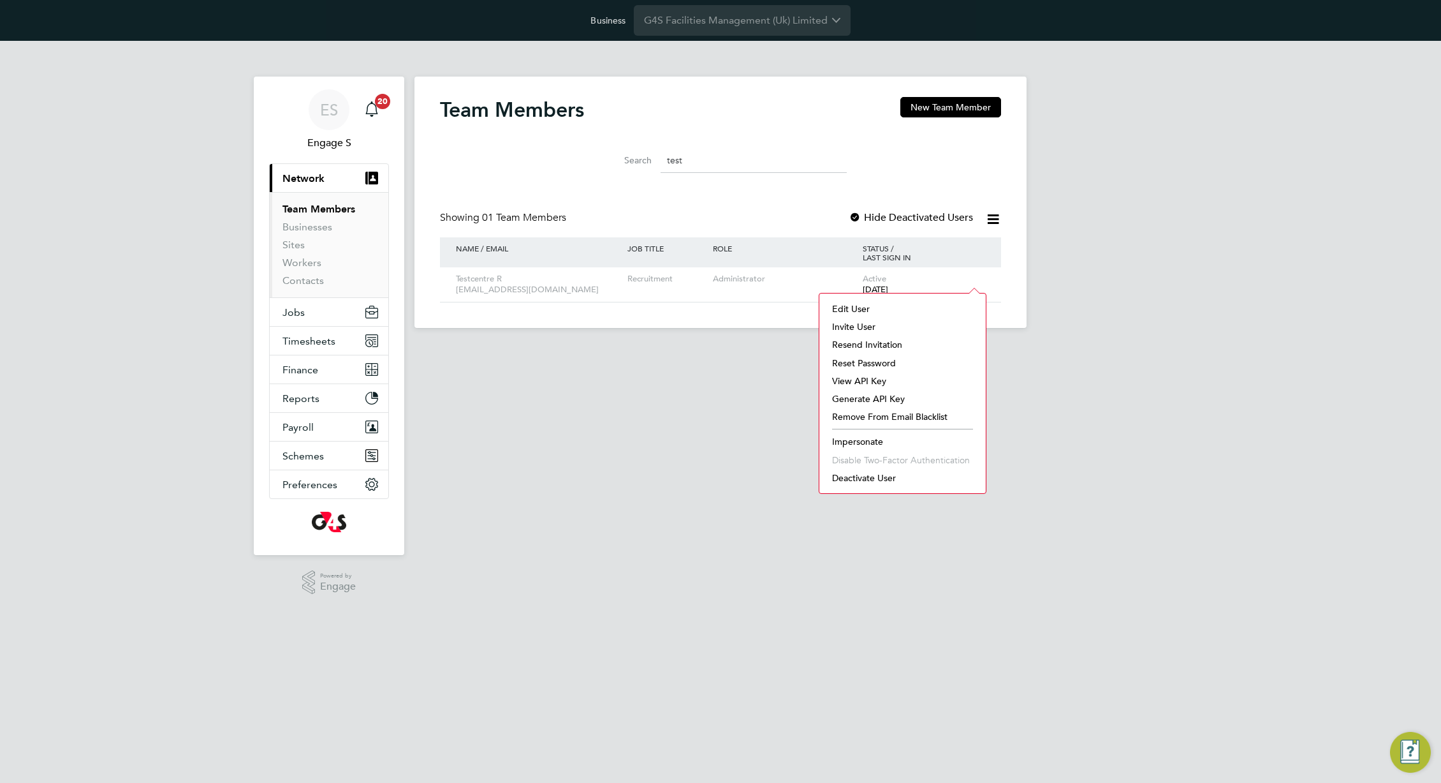
click at [855, 440] on li "Impersonate" at bounding box center [903, 441] width 154 height 18
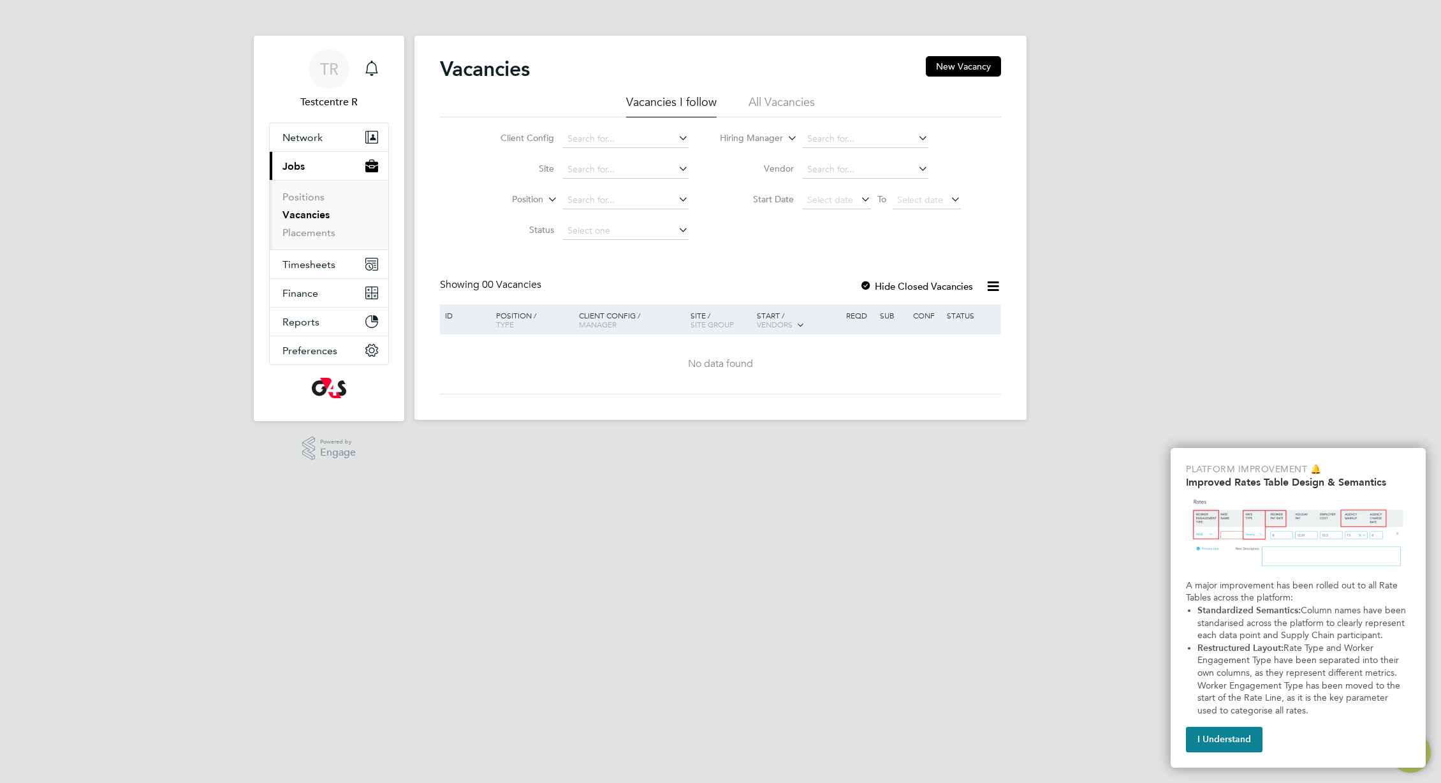
click at [783, 92] on div "Vacancies New Vacancy" at bounding box center [720, 75] width 561 height 38
click at [788, 98] on li "All Vacancies" at bounding box center [782, 105] width 66 height 23
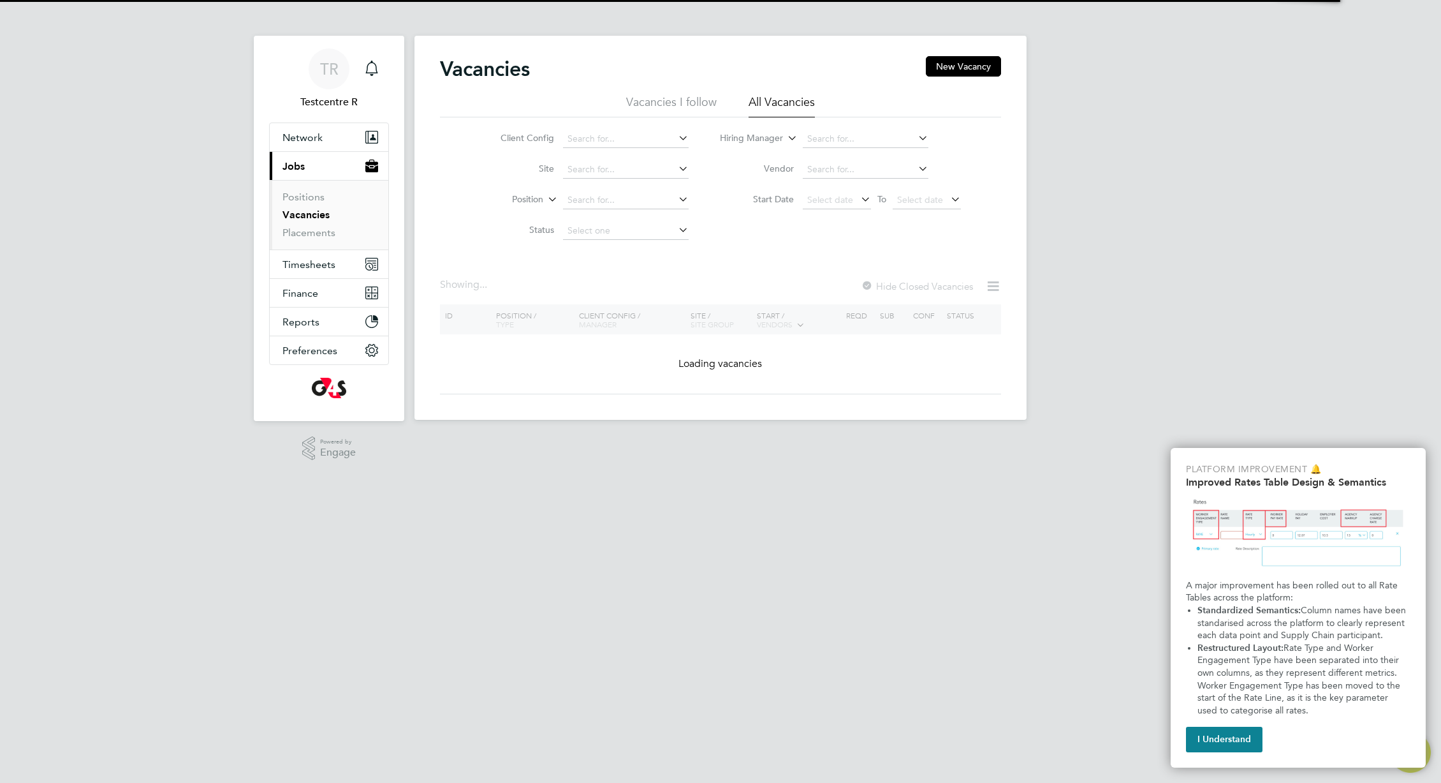
click at [719, 440] on html "TR Testcentre R Notifications Applications: Network Team Members Businesses Sit…" at bounding box center [720, 220] width 1441 height 440
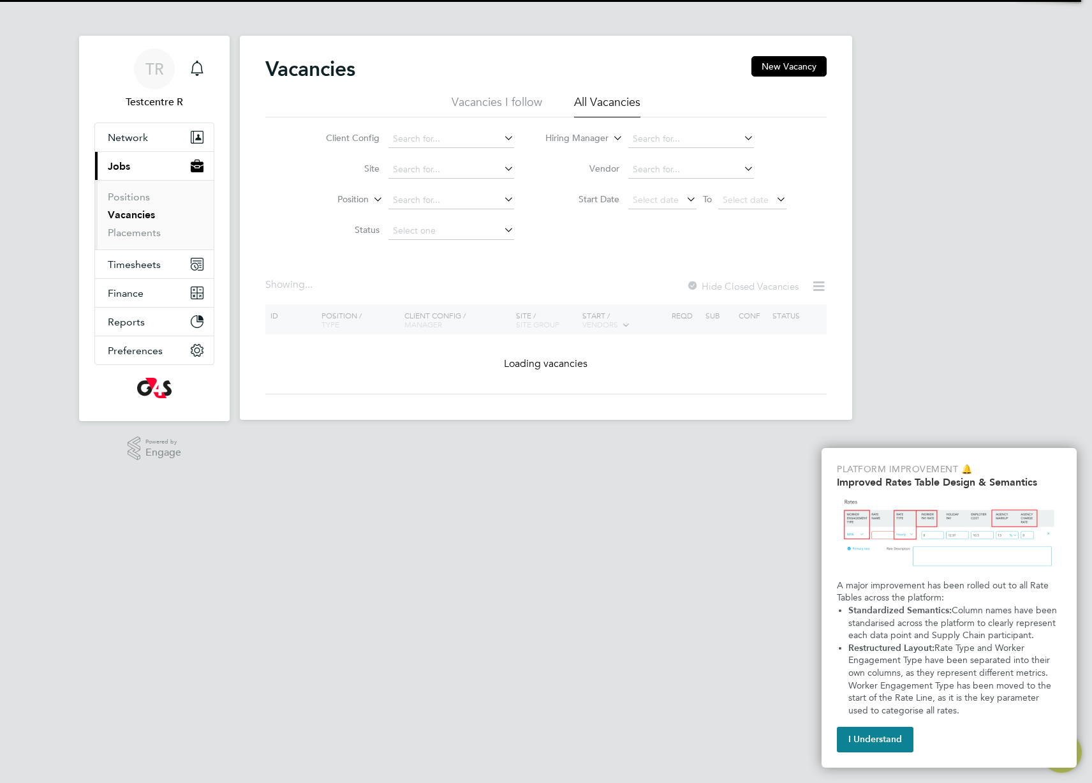
click at [515, 105] on li "Vacancies I follow" at bounding box center [497, 105] width 91 height 23
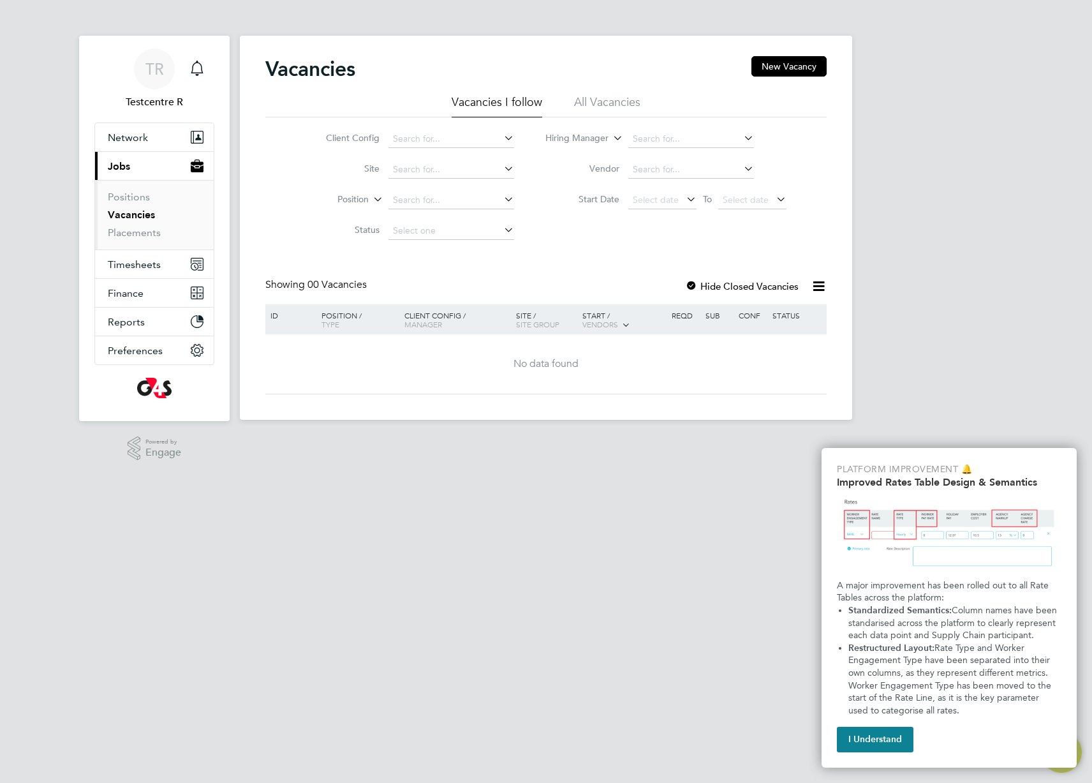
click at [614, 103] on li "All Vacancies" at bounding box center [607, 105] width 66 height 23
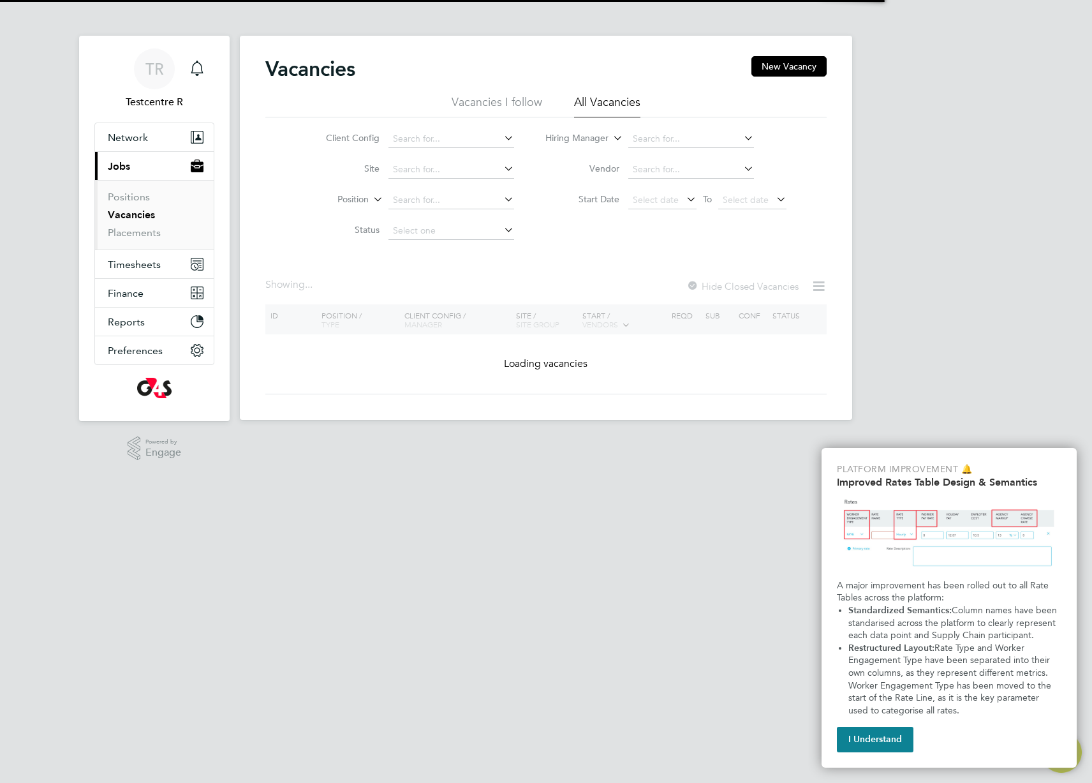
click at [922, 246] on div "TR Testcentre R Notifications Applications: Network Team Members Businesses Sit…" at bounding box center [546, 220] width 1092 height 440
click at [671, 196] on span "Select date" at bounding box center [656, 199] width 46 height 11
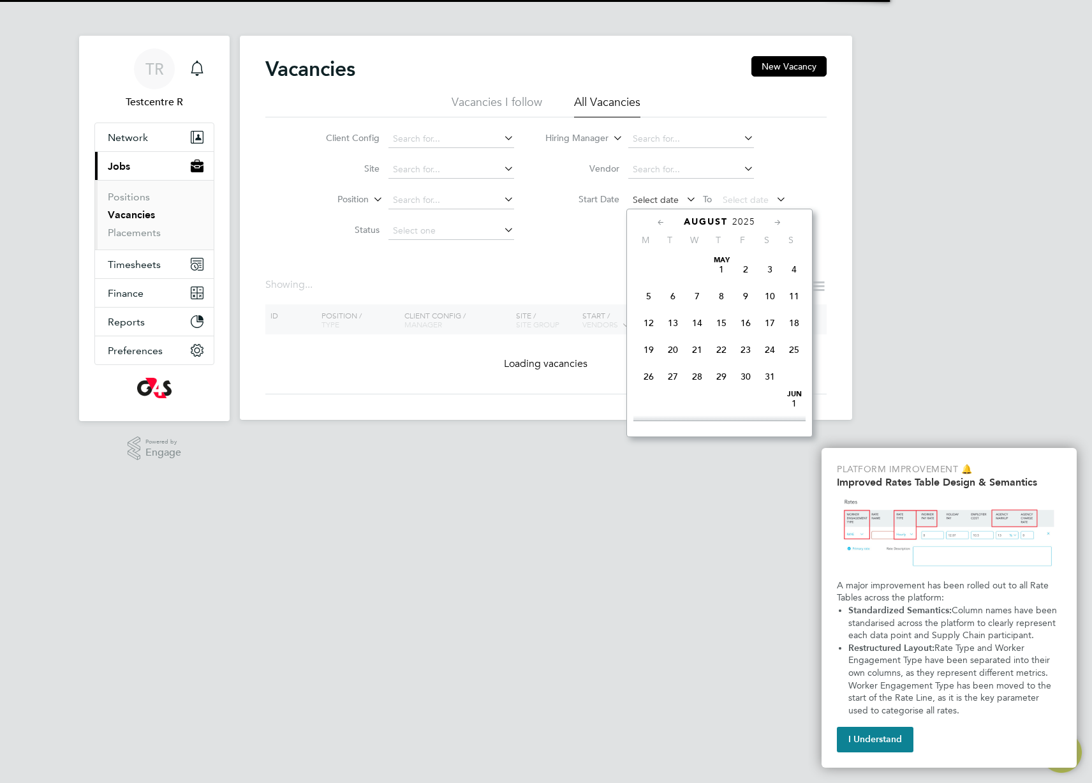
scroll to position [469, 0]
click at [689, 320] on span "20" at bounding box center [697, 310] width 24 height 24
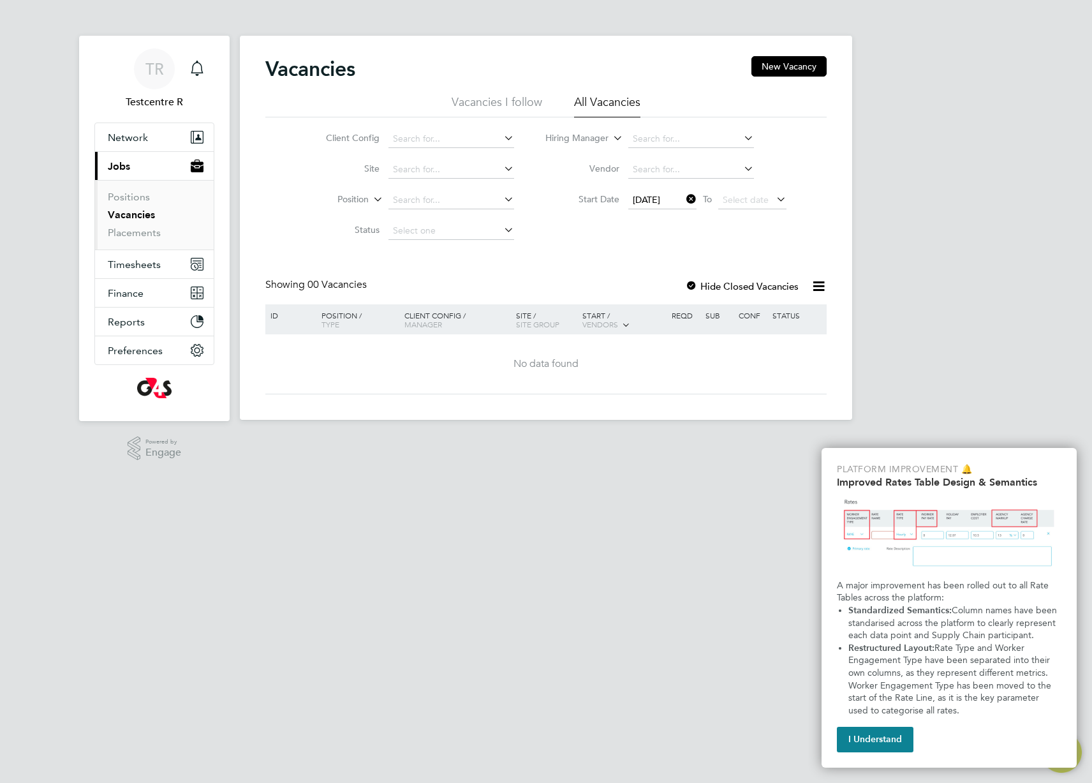
click at [684, 195] on icon at bounding box center [684, 199] width 0 height 18
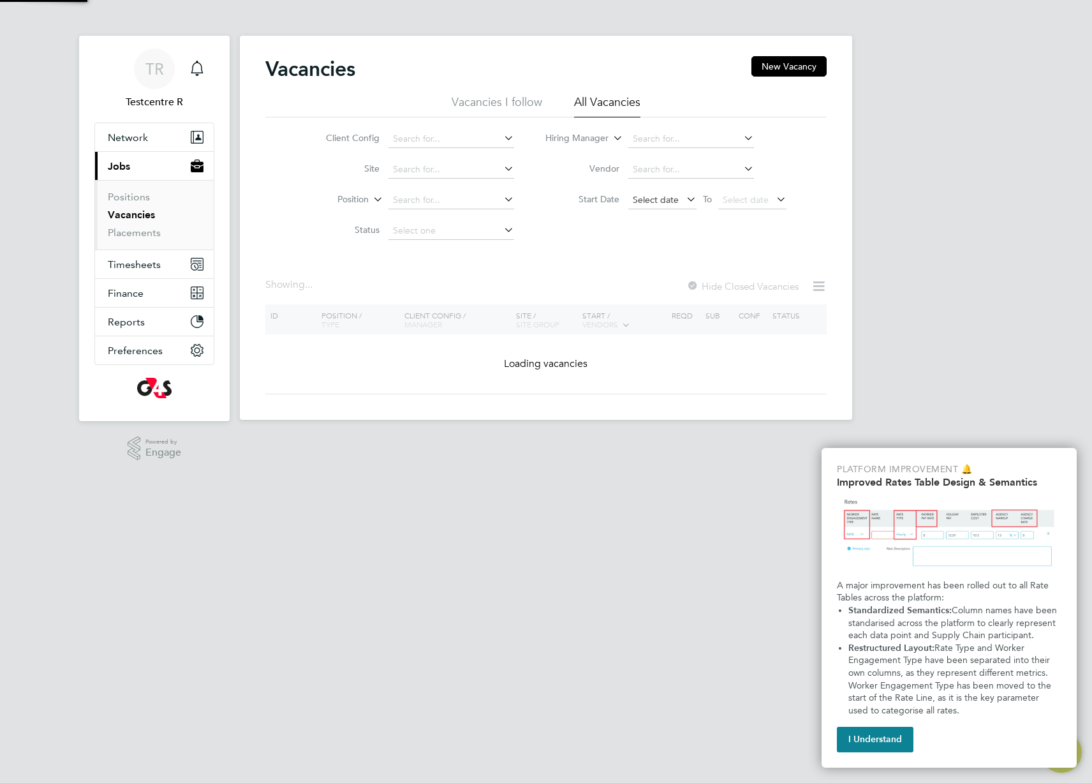
click at [666, 201] on span "Select date" at bounding box center [656, 199] width 46 height 11
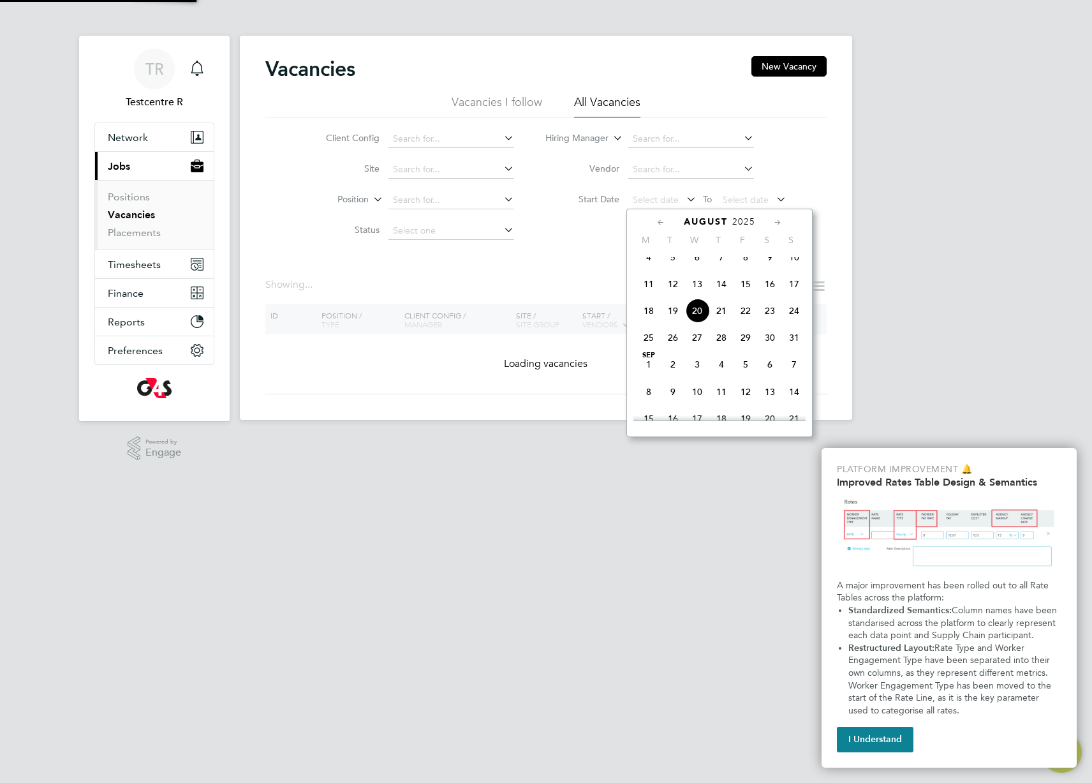
click at [651, 269] on span "4" at bounding box center [649, 257] width 24 height 24
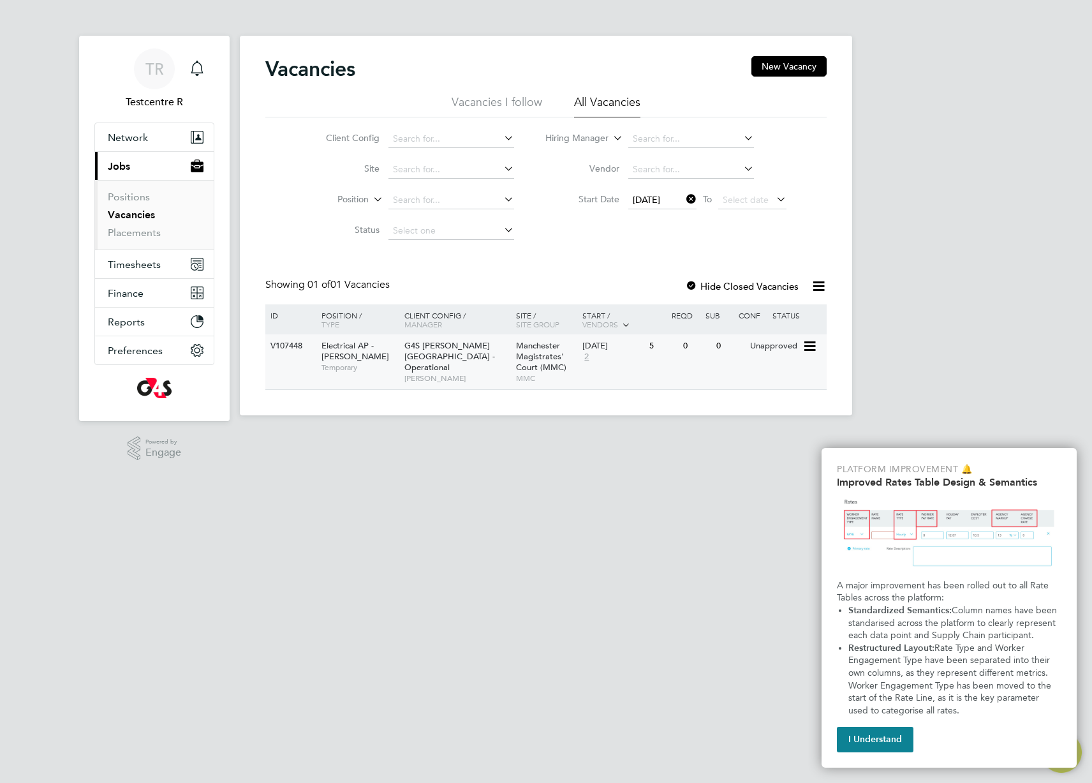
click at [435, 357] on span "G4S [PERSON_NAME][GEOGRAPHIC_DATA] - Operational" at bounding box center [449, 356] width 91 height 33
click at [135, 232] on link "Placements" at bounding box center [134, 232] width 53 height 12
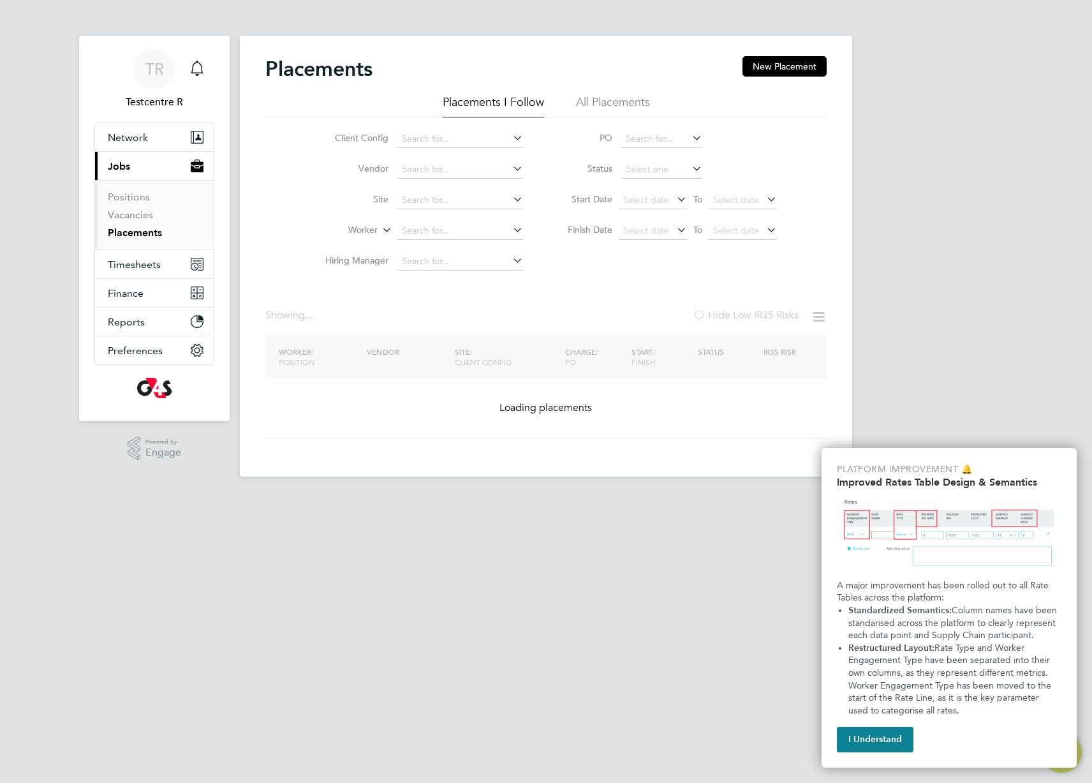
click at [874, 741] on button "I Understand" at bounding box center [875, 739] width 77 height 26
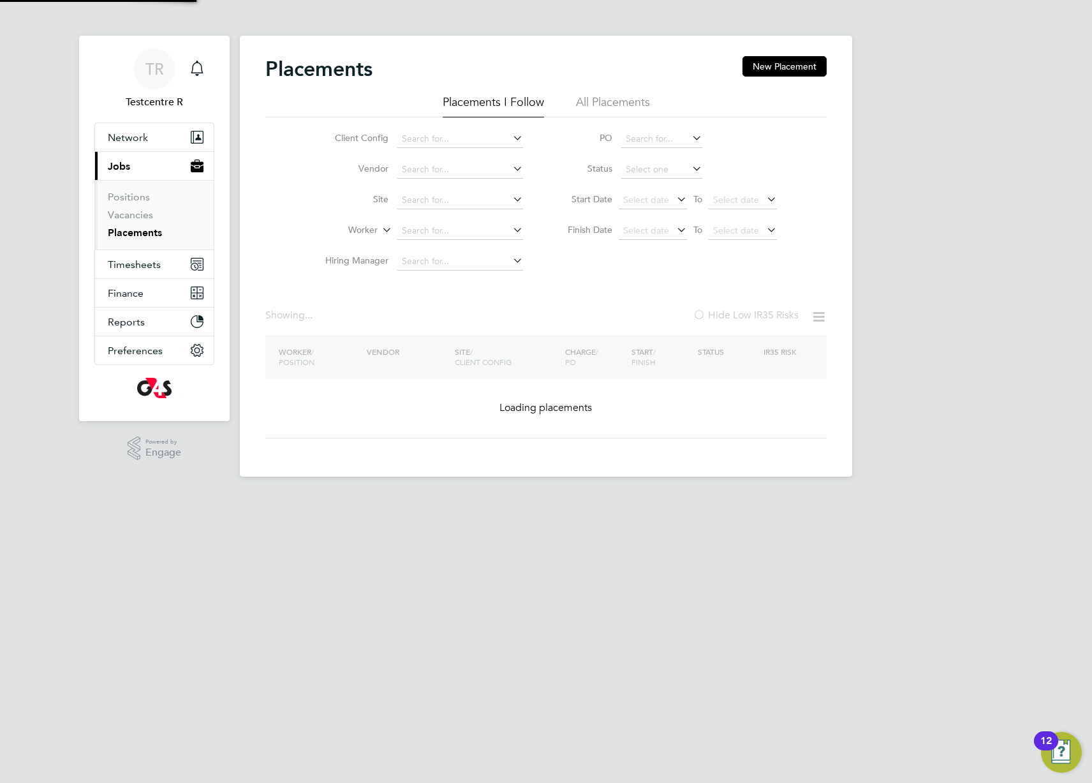
drag, startPoint x: 607, startPoint y: 107, endPoint x: 601, endPoint y: 145, distance: 39.4
click at [607, 107] on li "All Placements" at bounding box center [613, 105] width 74 height 23
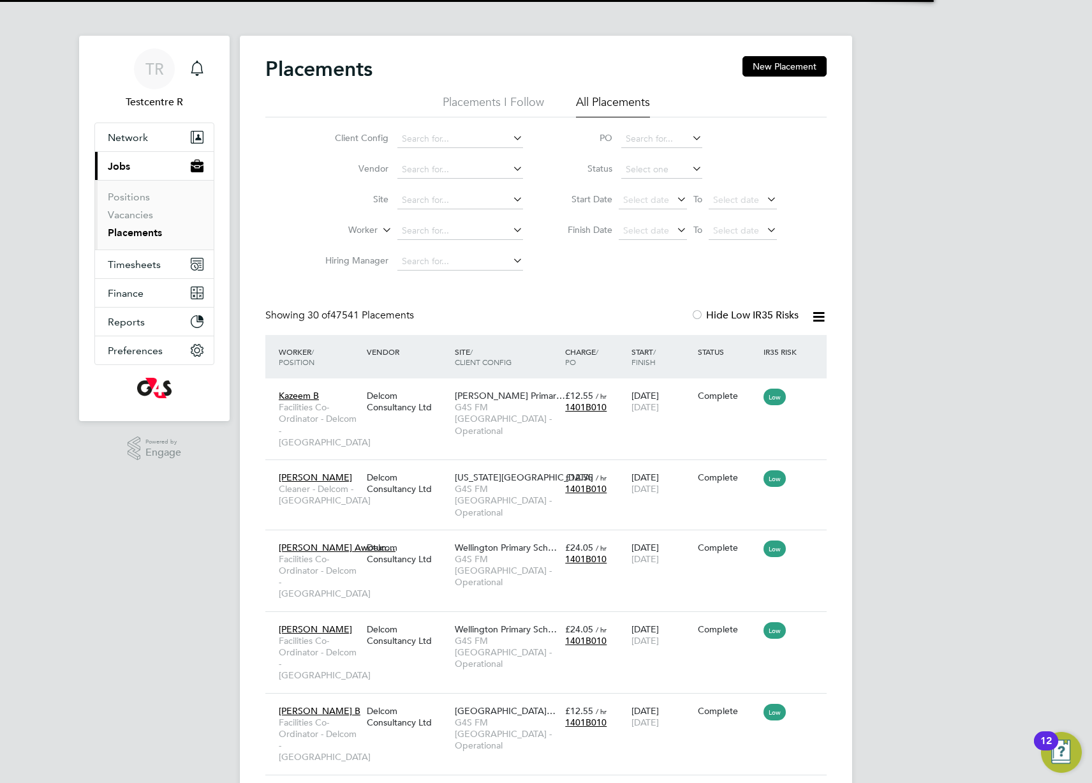
click at [498, 407] on span "G4S FM Greenwich & Tower Hamlets - Operational" at bounding box center [507, 418] width 104 height 35
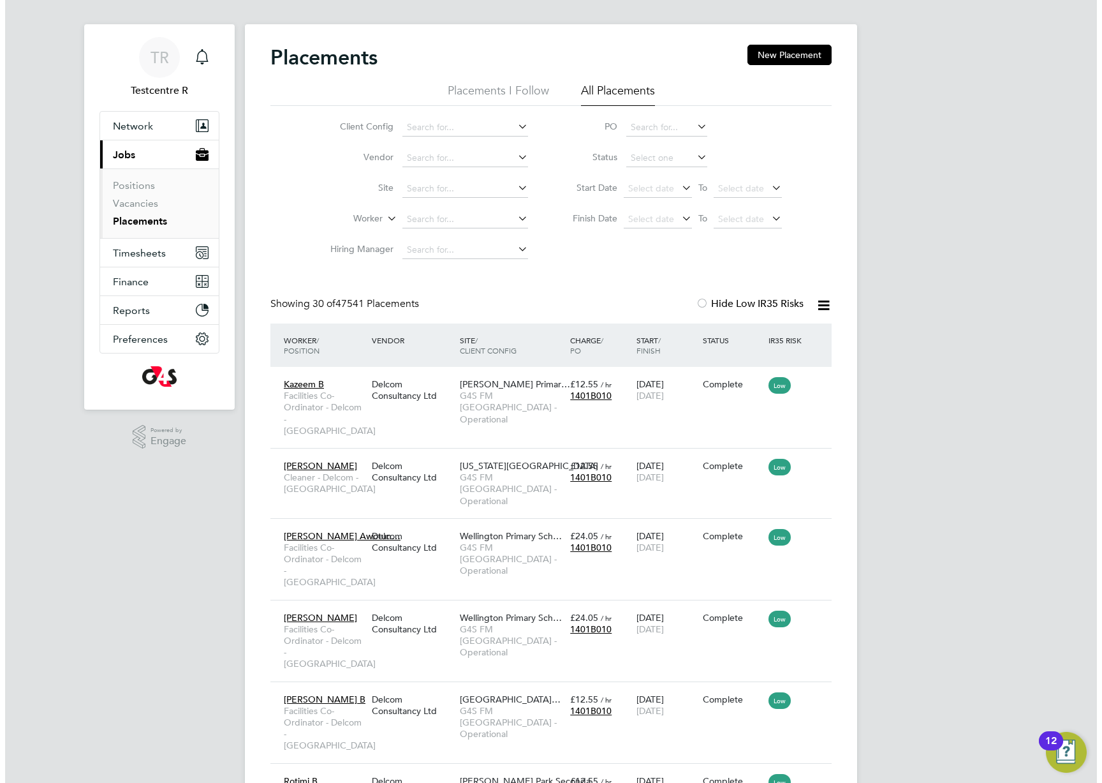
scroll to position [24, 0]
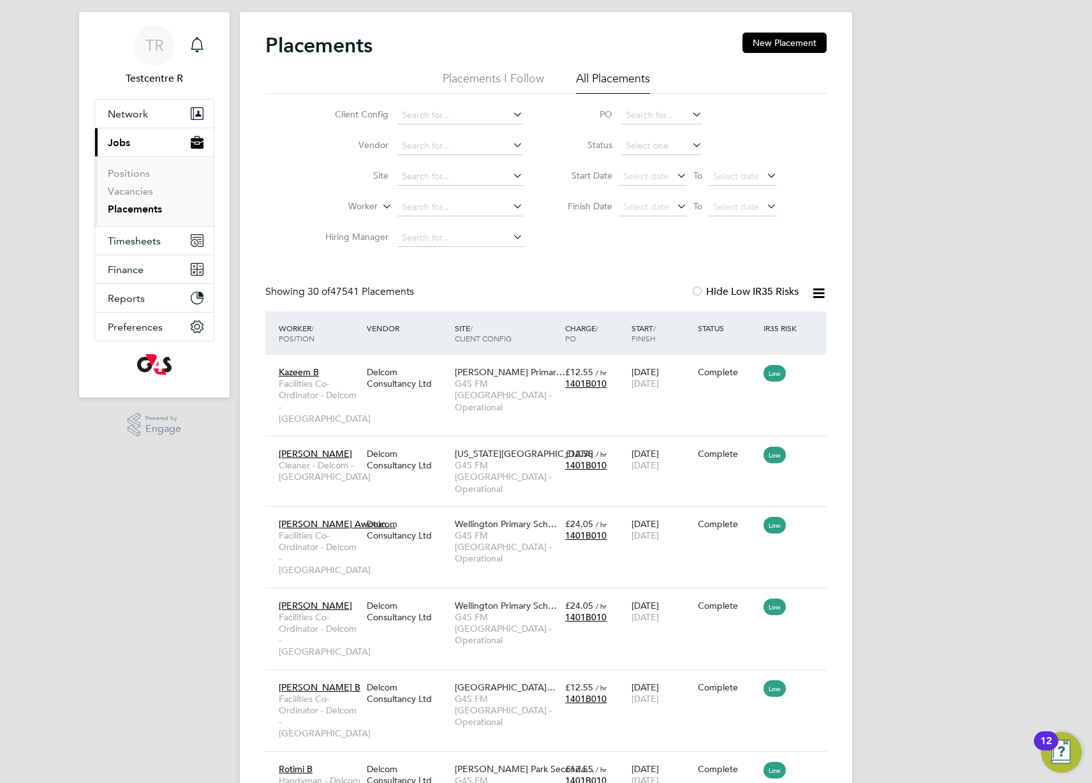
drag, startPoint x: 461, startPoint y: 277, endPoint x: 247, endPoint y: 290, distance: 214.0
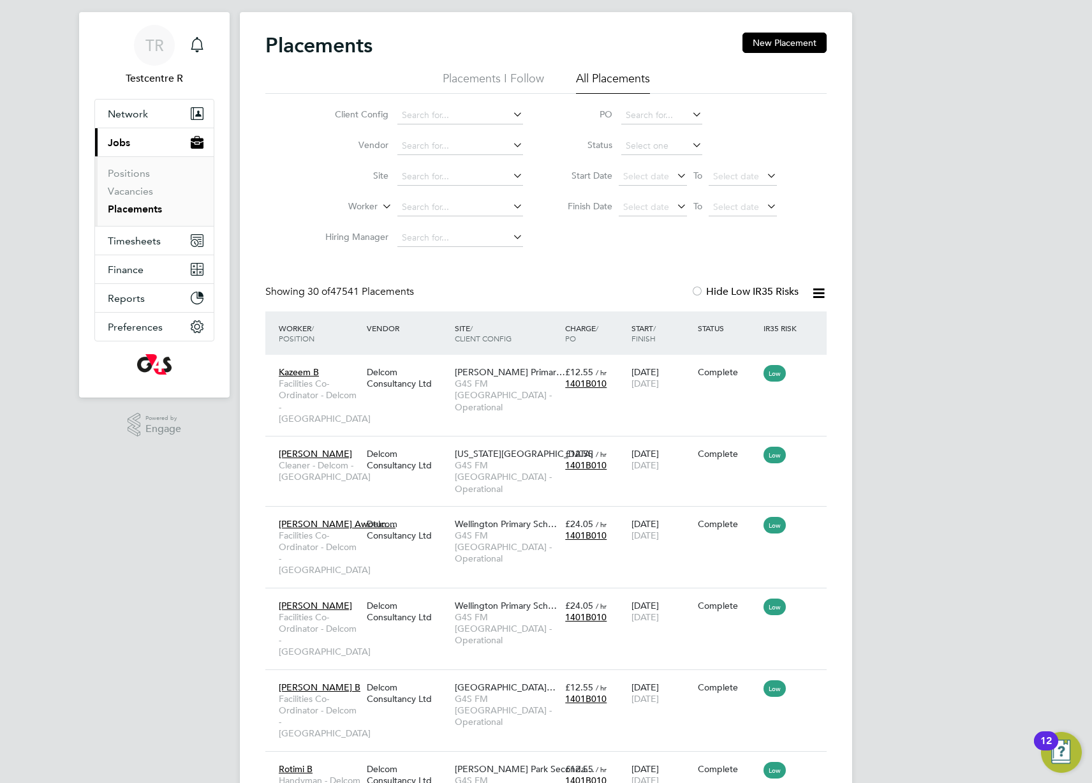
drag, startPoint x: 309, startPoint y: 291, endPoint x: 606, endPoint y: 280, distance: 297.4
drag, startPoint x: 344, startPoint y: 292, endPoint x: 627, endPoint y: 270, distance: 284.0
drag, startPoint x: 945, startPoint y: 473, endPoint x: 837, endPoint y: 202, distance: 291.5
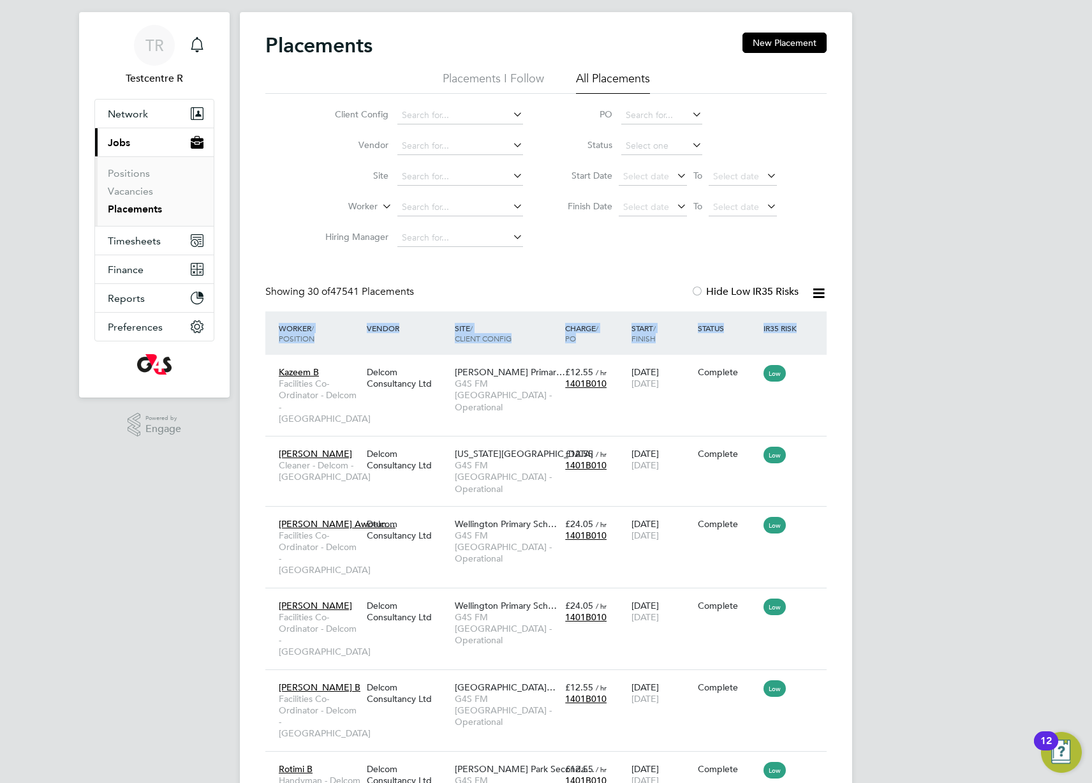
click at [612, 251] on div "Client Config Vendor Site Worker Hiring Manager PO Status Start Date Select dat…" at bounding box center [545, 173] width 561 height 159
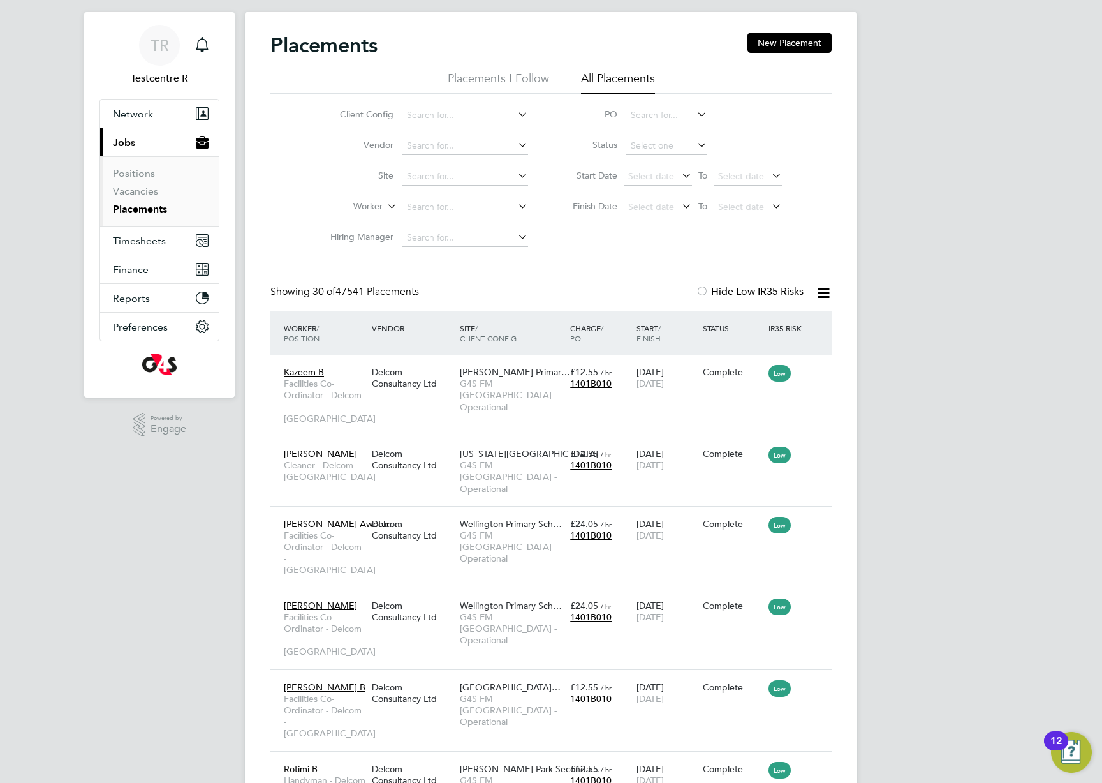
drag, startPoint x: 444, startPoint y: 291, endPoint x: 446, endPoint y: 273, distance: 18.0
drag, startPoint x: 372, startPoint y: 293, endPoint x: 312, endPoint y: 294, distance: 60.6
click at [311, 294] on div "Showing 30 of 47541 Placements" at bounding box center [345, 291] width 151 height 13
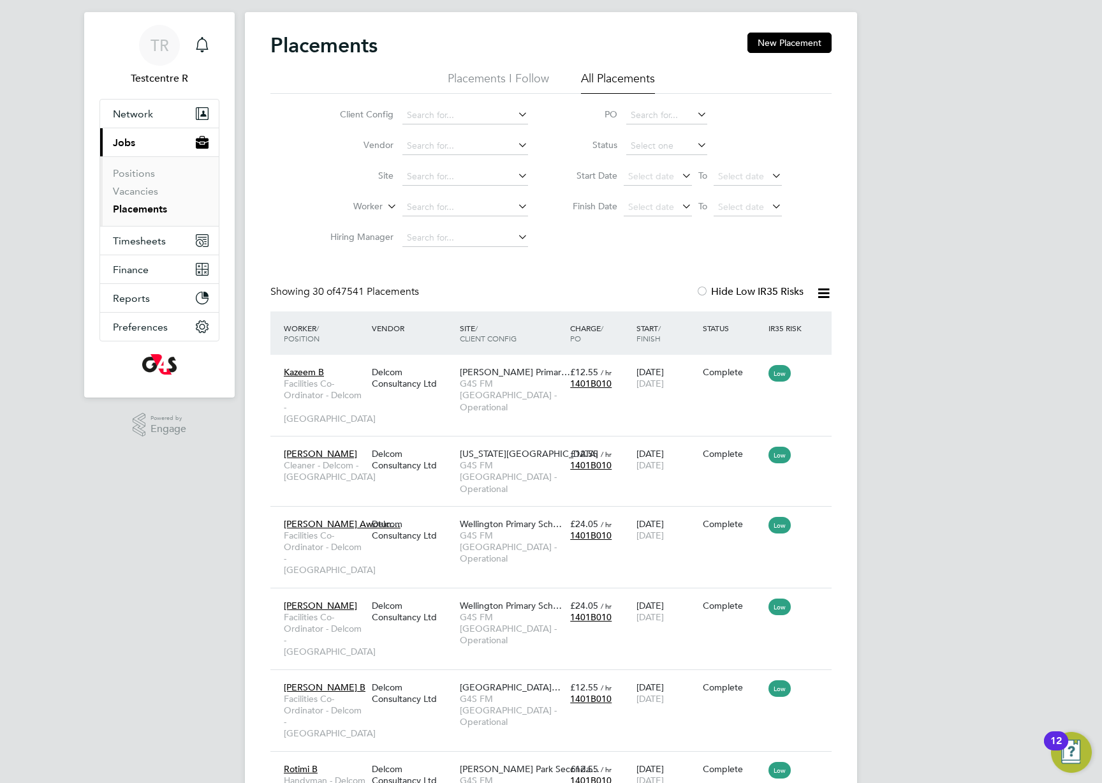
drag, startPoint x: 439, startPoint y: 287, endPoint x: 362, endPoint y: 293, distance: 78.1
click at [362, 293] on span "30 of 47541 Placements" at bounding box center [366, 291] width 107 height 13
drag, startPoint x: 362, startPoint y: 293, endPoint x: 535, endPoint y: 315, distance: 174.8
click at [365, 293] on span "30 of 47541 Placements" at bounding box center [366, 291] width 107 height 13
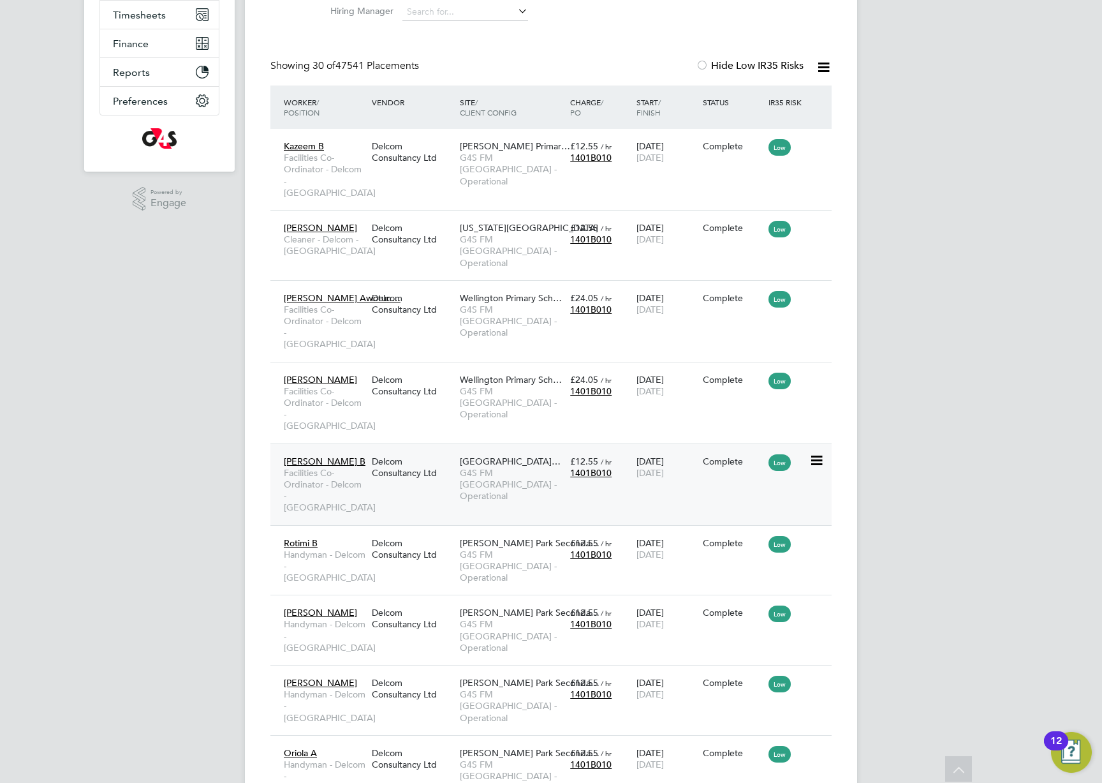
scroll to position [0, 0]
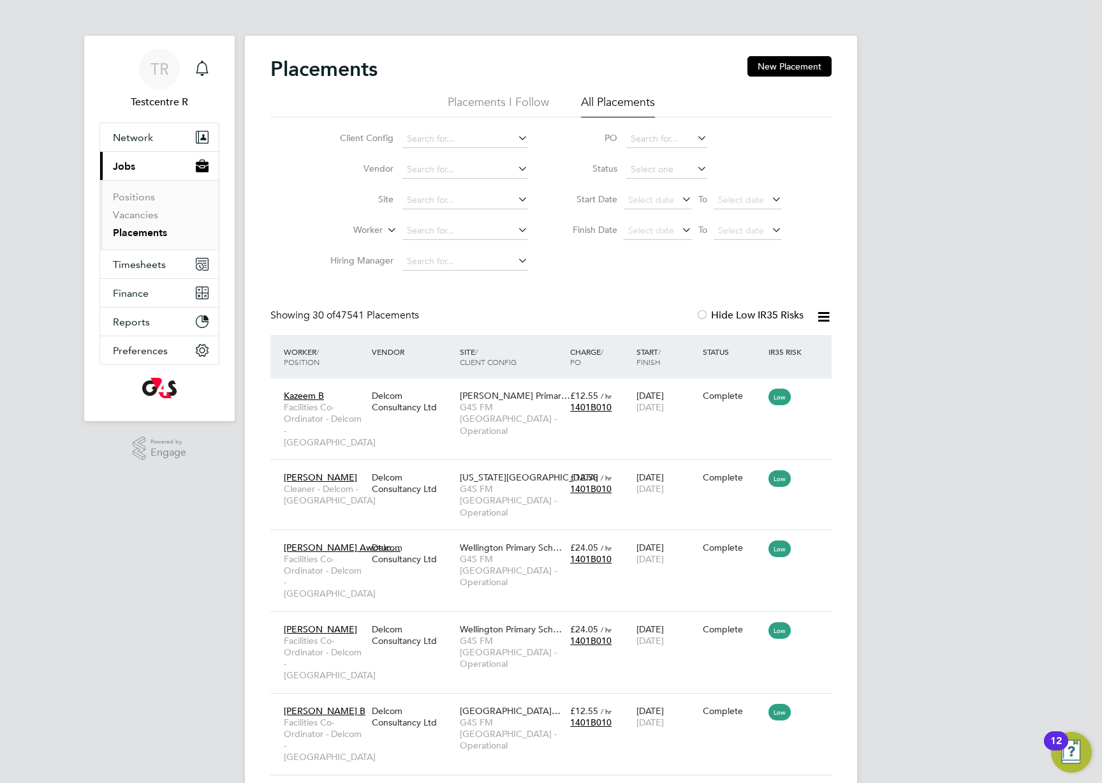
drag, startPoint x: 513, startPoint y: 63, endPoint x: 334, endPoint y: 68, distance: 179.9
click at [334, 68] on h2 "Placements" at bounding box center [323, 69] width 107 height 26
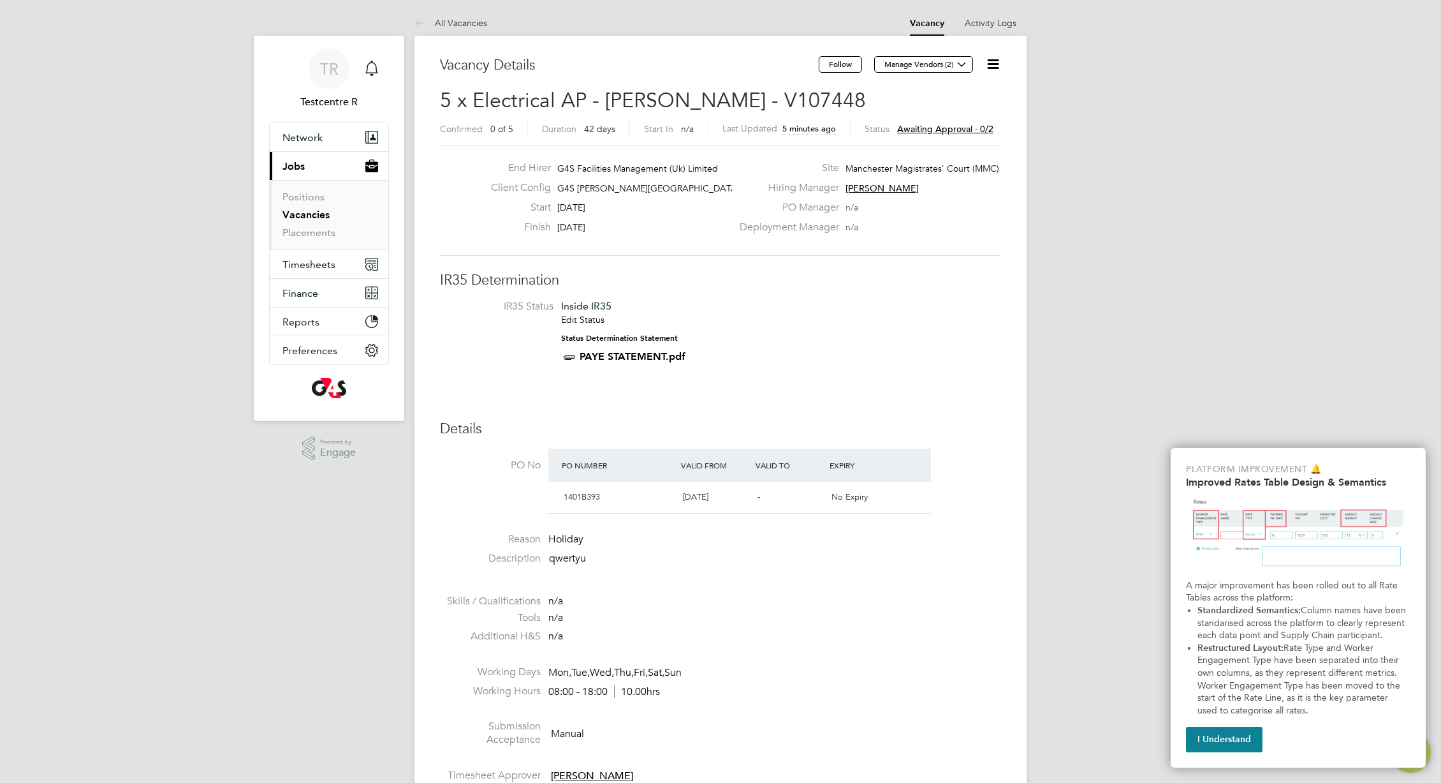
click at [998, 57] on icon at bounding box center [993, 64] width 16 height 16
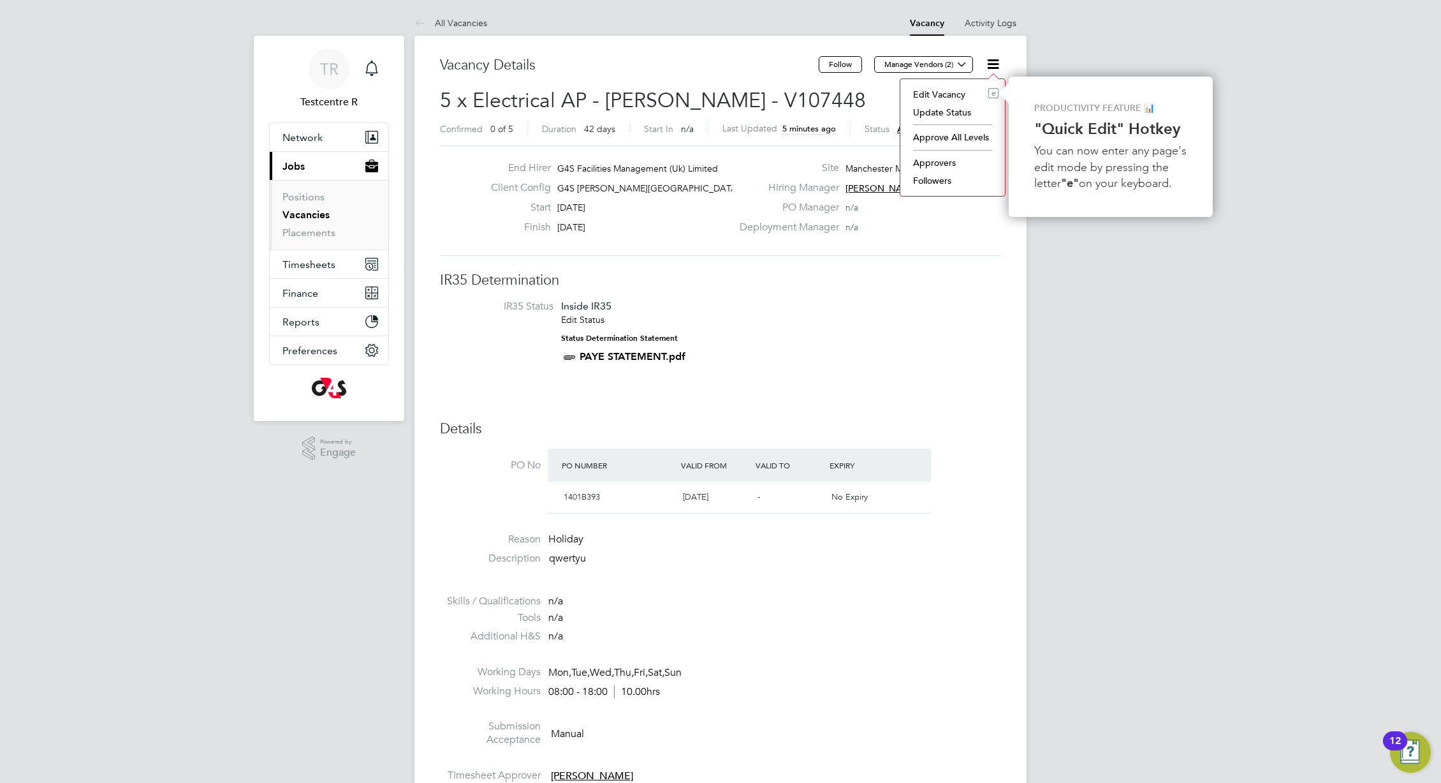
click at [954, 136] on li "Approve All Levels" at bounding box center [953, 137] width 92 height 18
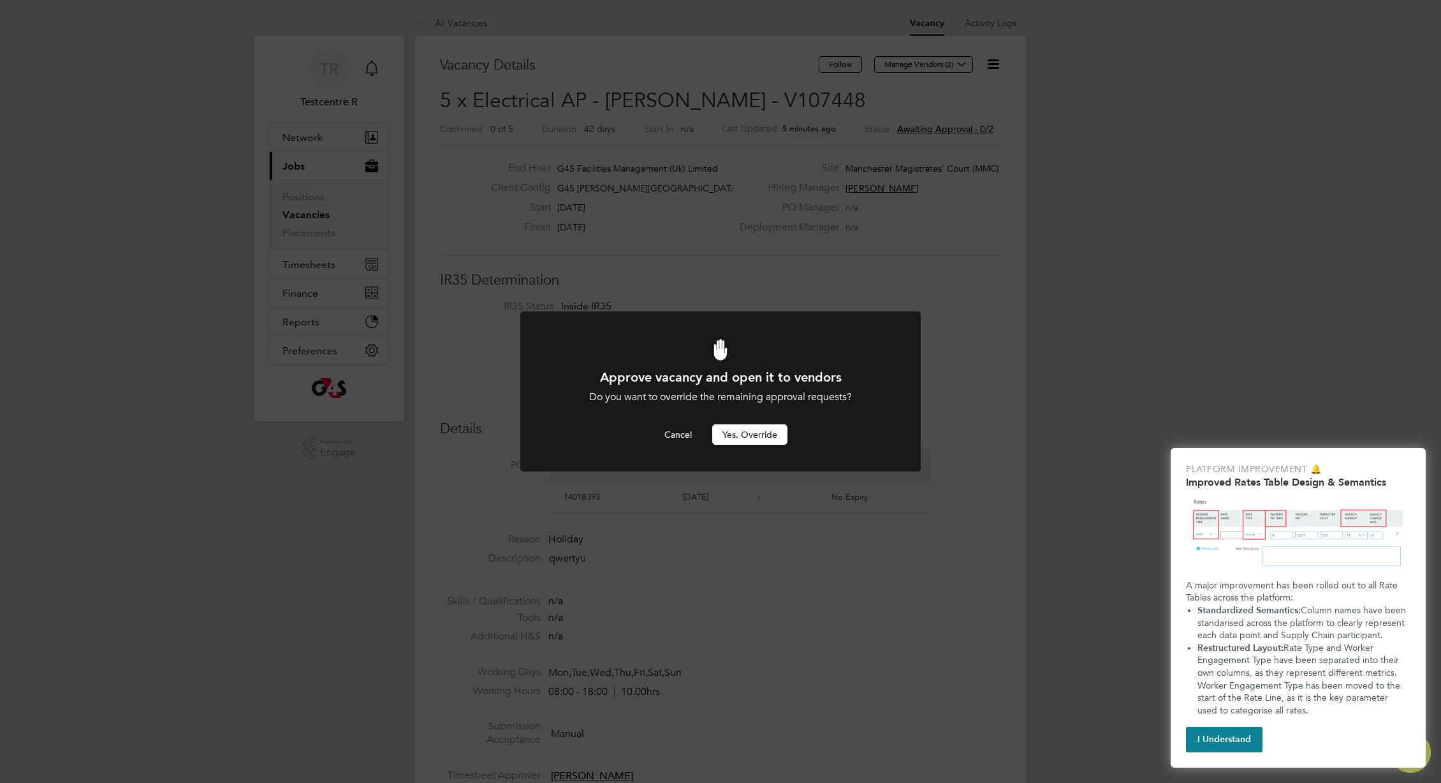
click at [756, 441] on button "Yes, Override" at bounding box center [749, 434] width 75 height 20
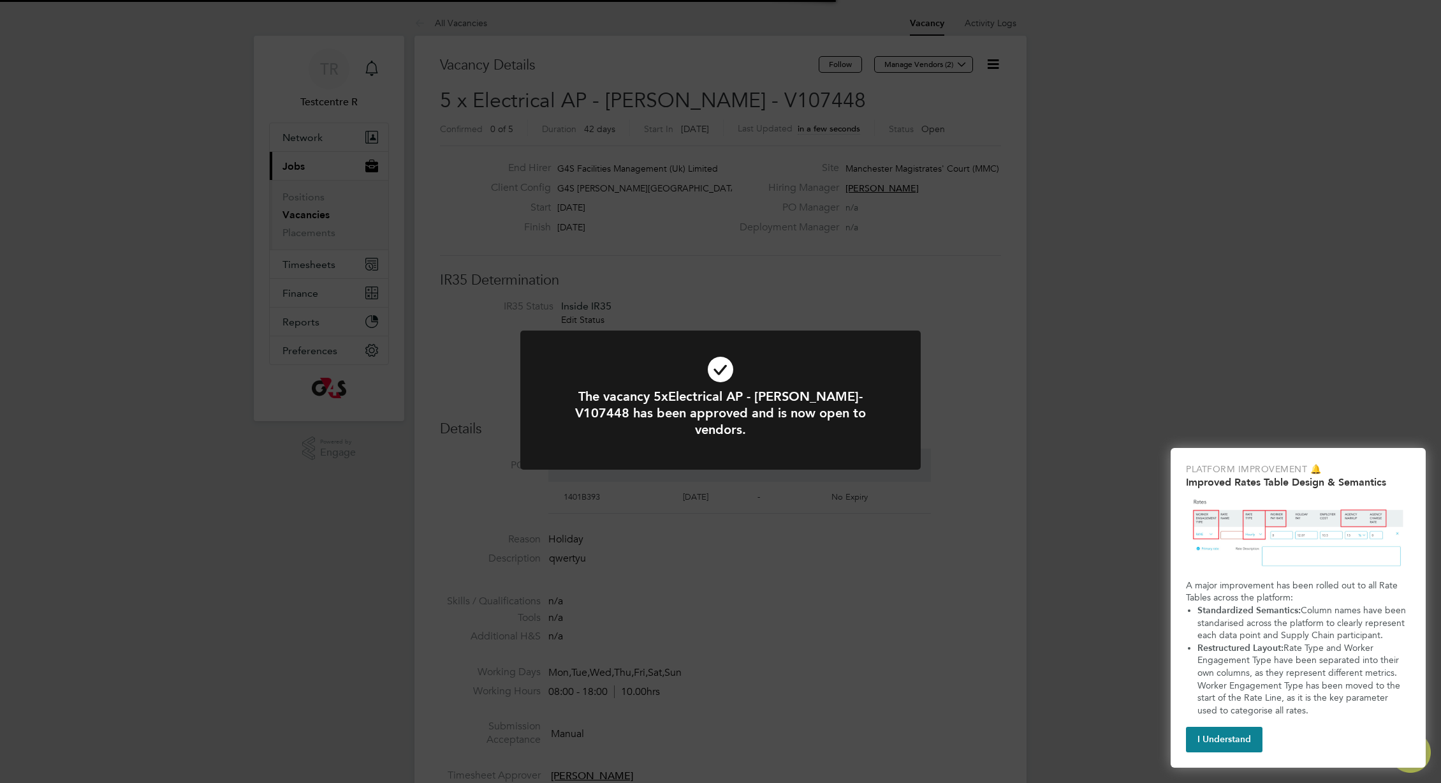
scroll to position [38, 112]
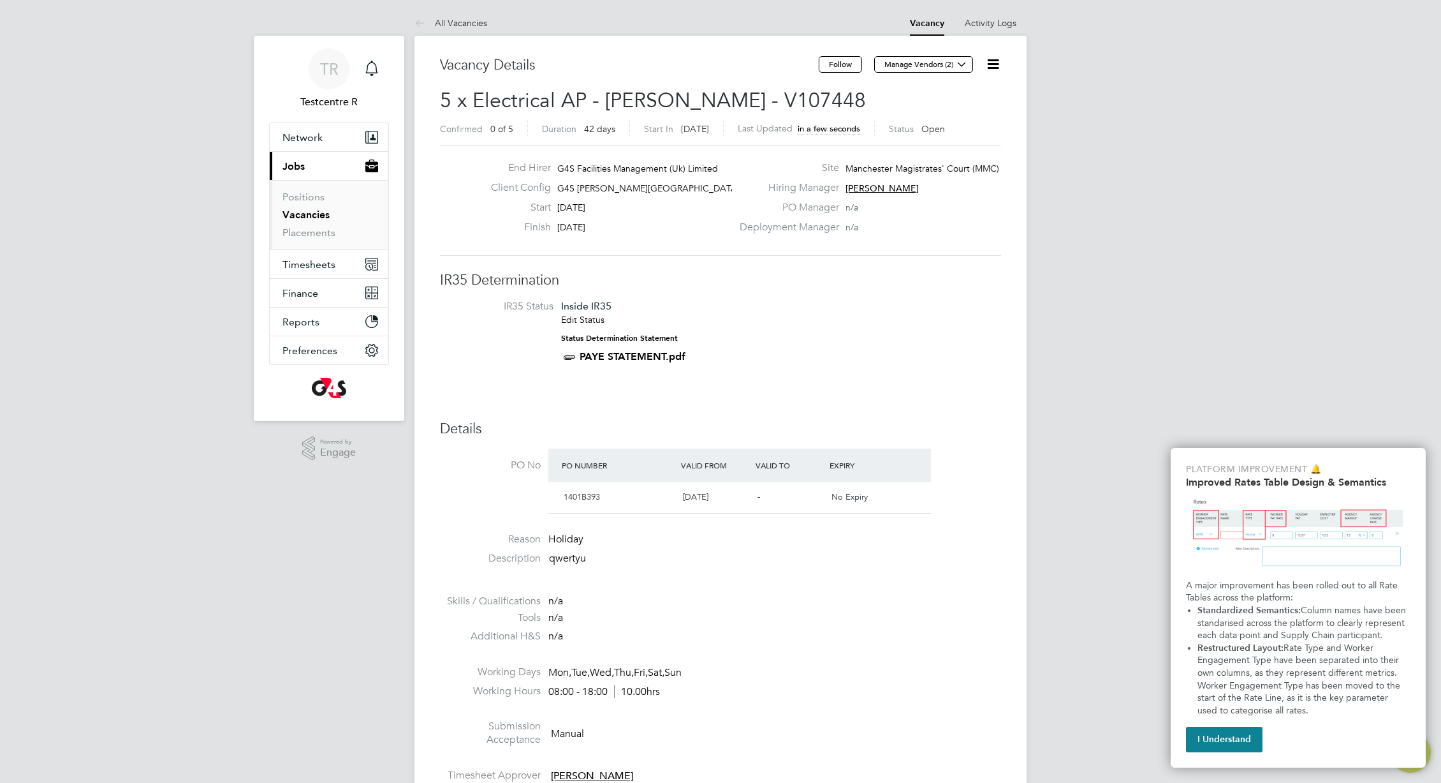
click at [860, 347] on li "IR35 Status Inside IR35 Edit Status Status Determination Statement PAYE STATEME…" at bounding box center [721, 334] width 536 height 69
click at [790, 348] on li "IR35 Status Inside IR35 Edit Status Status Determination Statement PAYE STATEME…" at bounding box center [721, 334] width 536 height 69
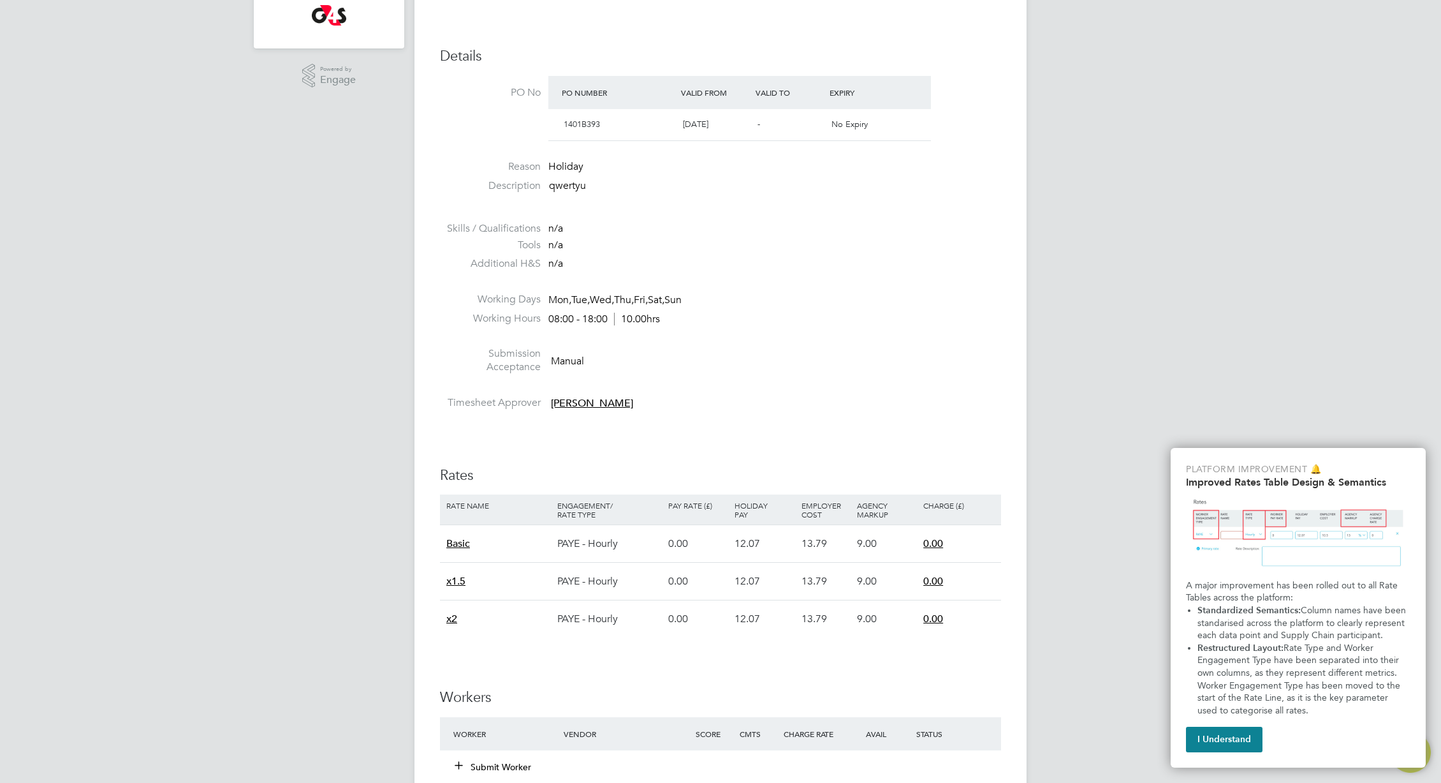
scroll to position [628, 0]
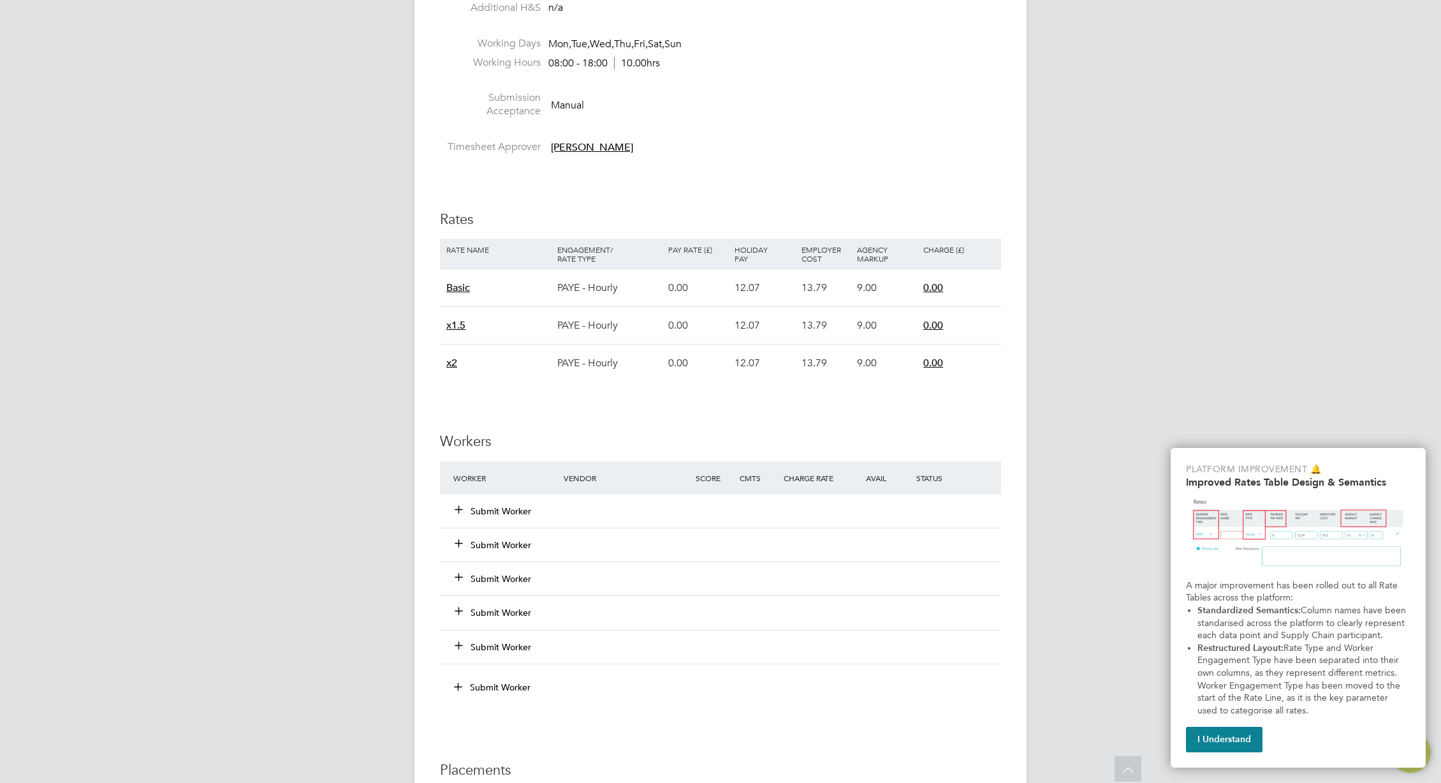
click at [508, 510] on button "Submit Worker" at bounding box center [493, 510] width 77 height 13
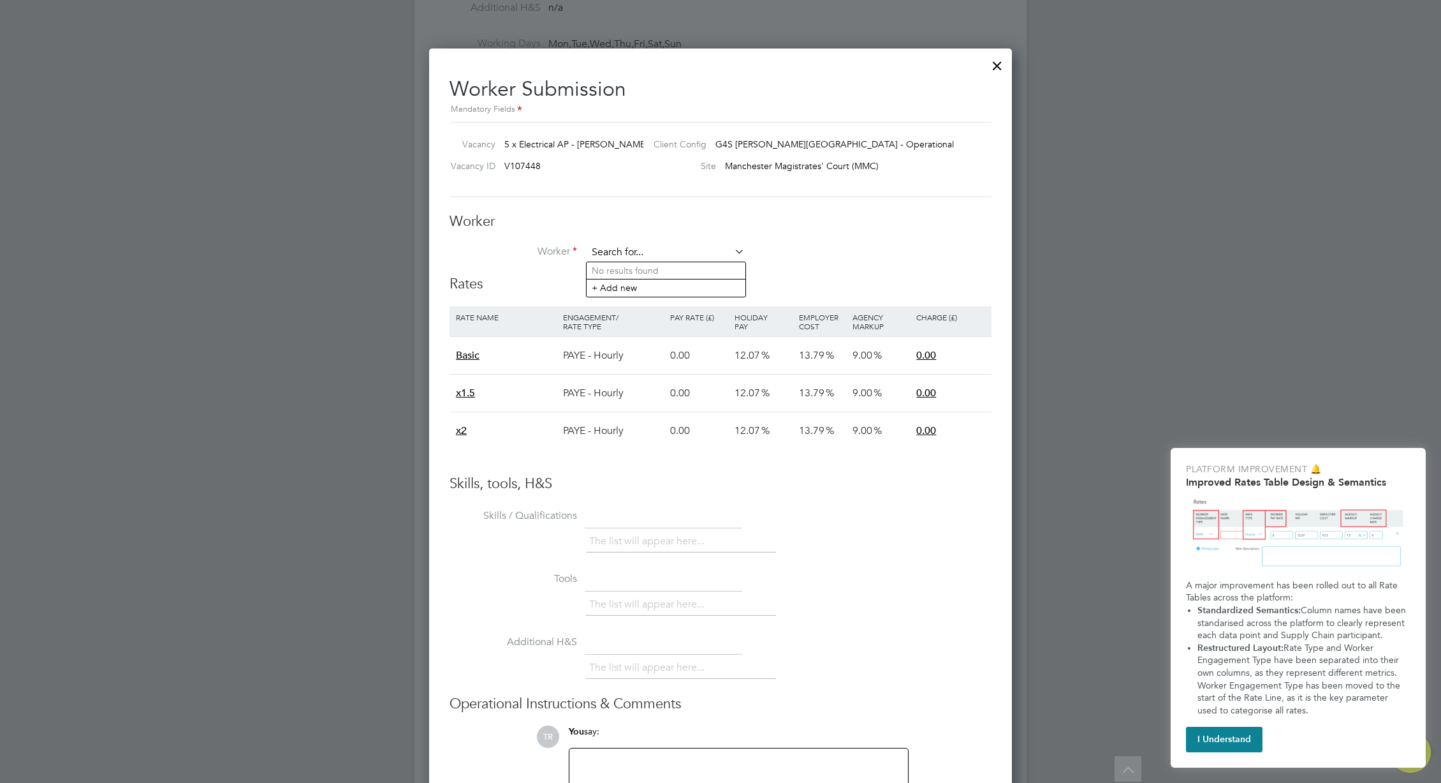
click at [674, 248] on input at bounding box center [666, 252] width 158 height 19
click at [675, 297] on li "Lu cille Stephanie W (43)" at bounding box center [686, 305] width 198 height 17
type input "Lucille Stephanie W (43)"
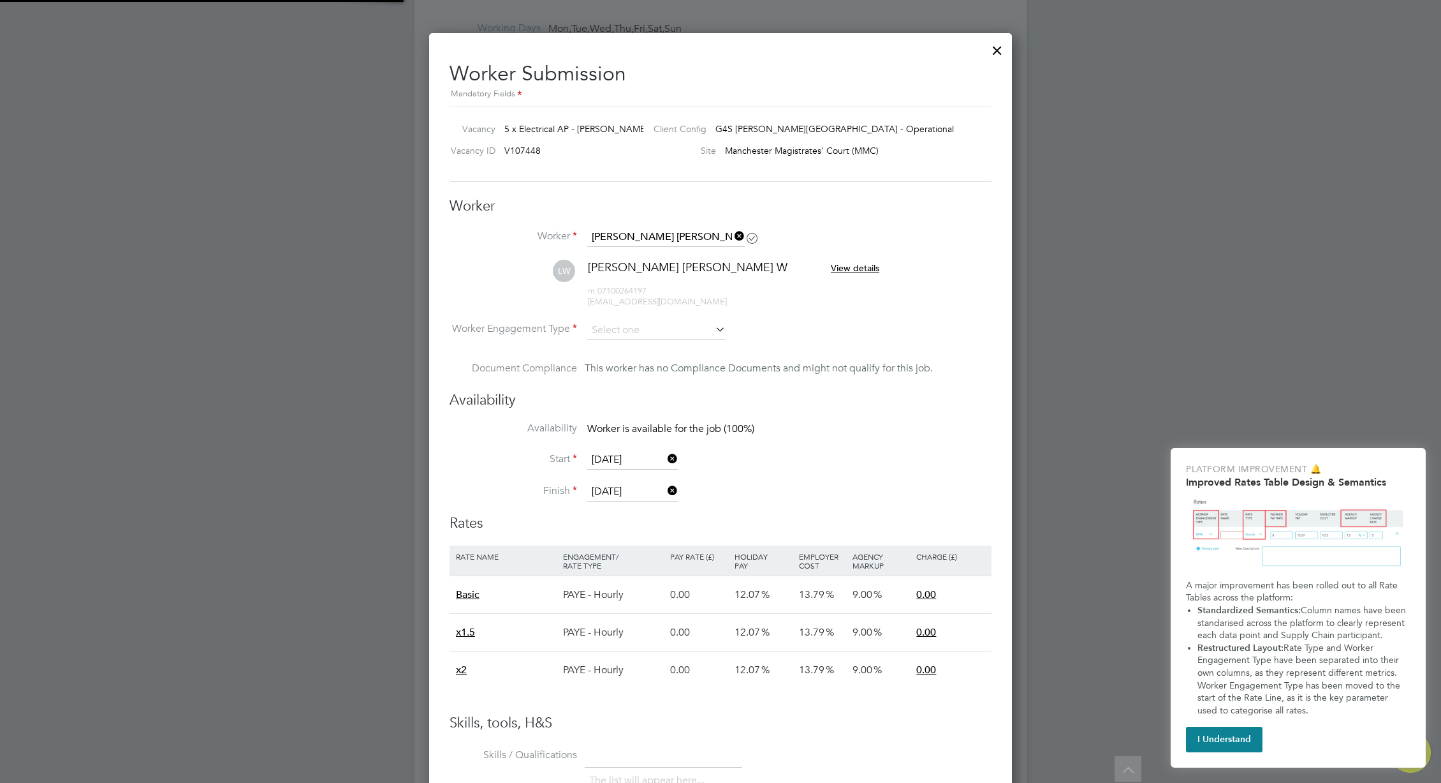
scroll to position [651, 0]
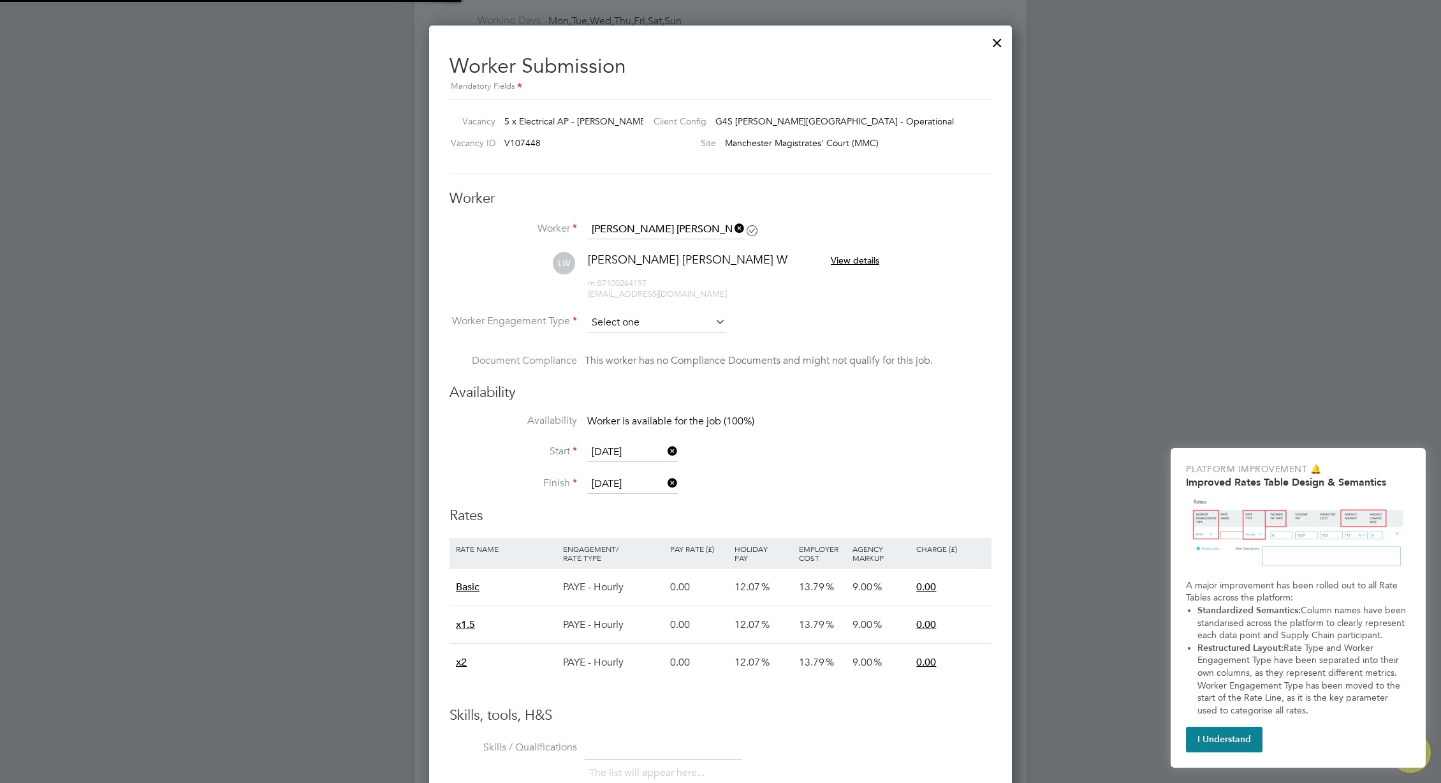
click at [666, 323] on input at bounding box center [656, 322] width 138 height 19
click at [664, 350] on li "PAYE" at bounding box center [657, 356] width 140 height 17
type input "PAYE"
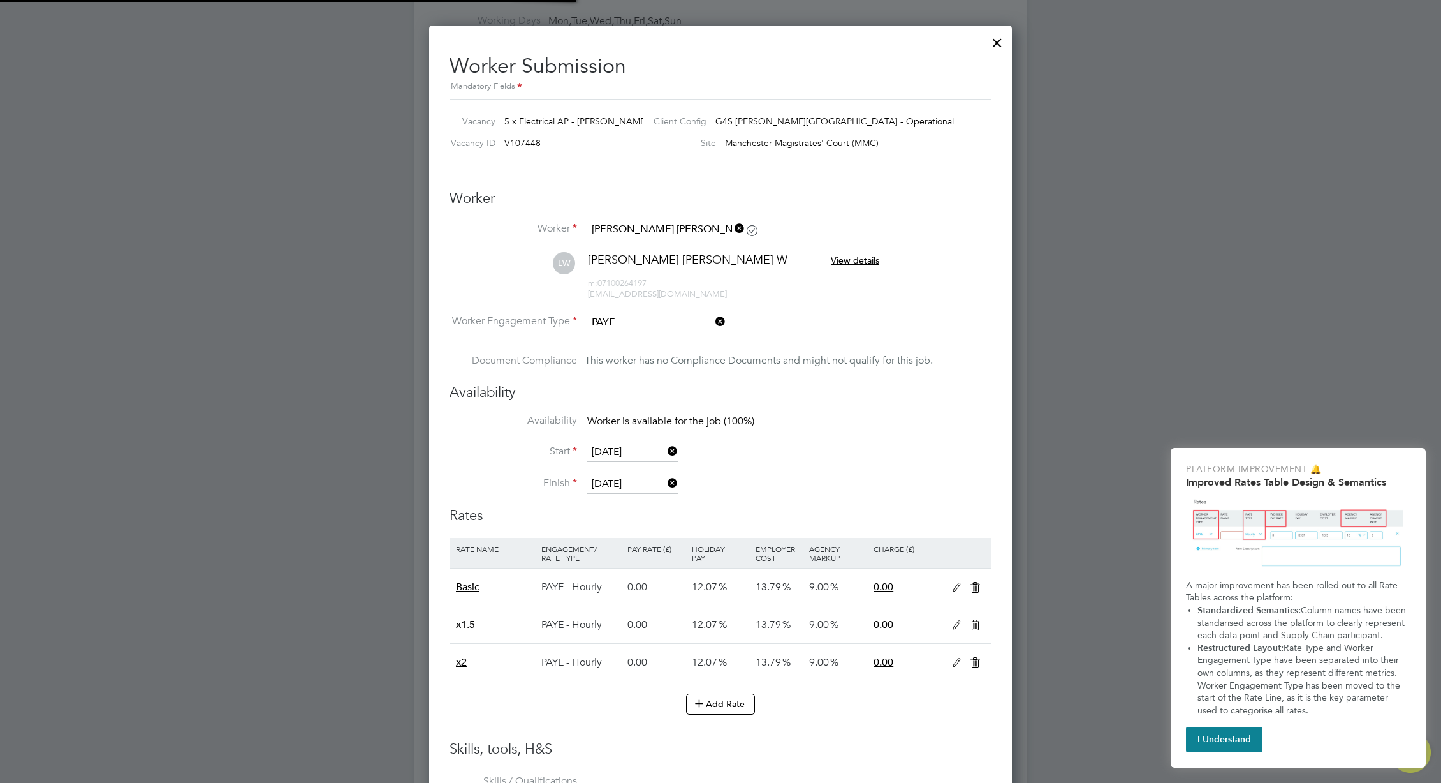
scroll to position [6, 6]
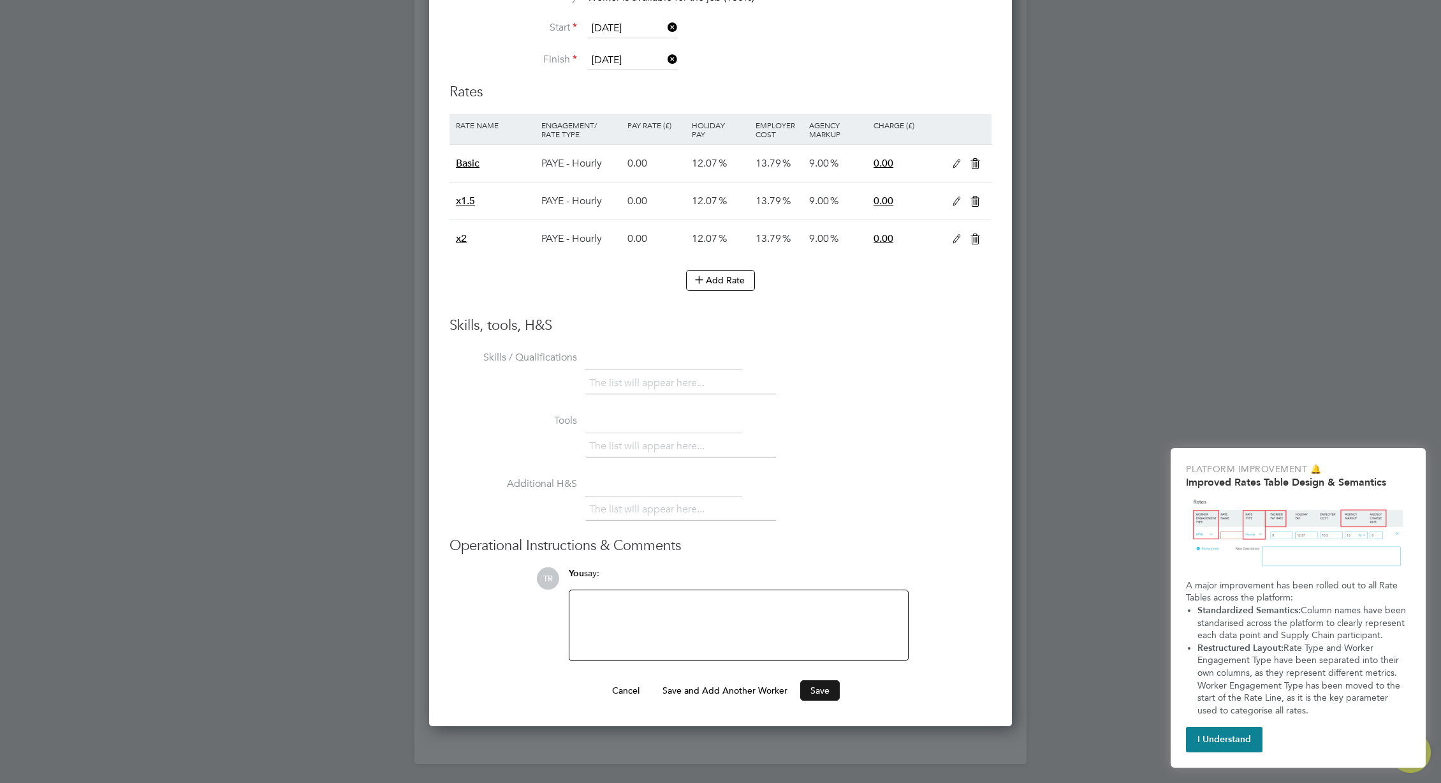
click at [816, 689] on button "Save" at bounding box center [820, 690] width 40 height 20
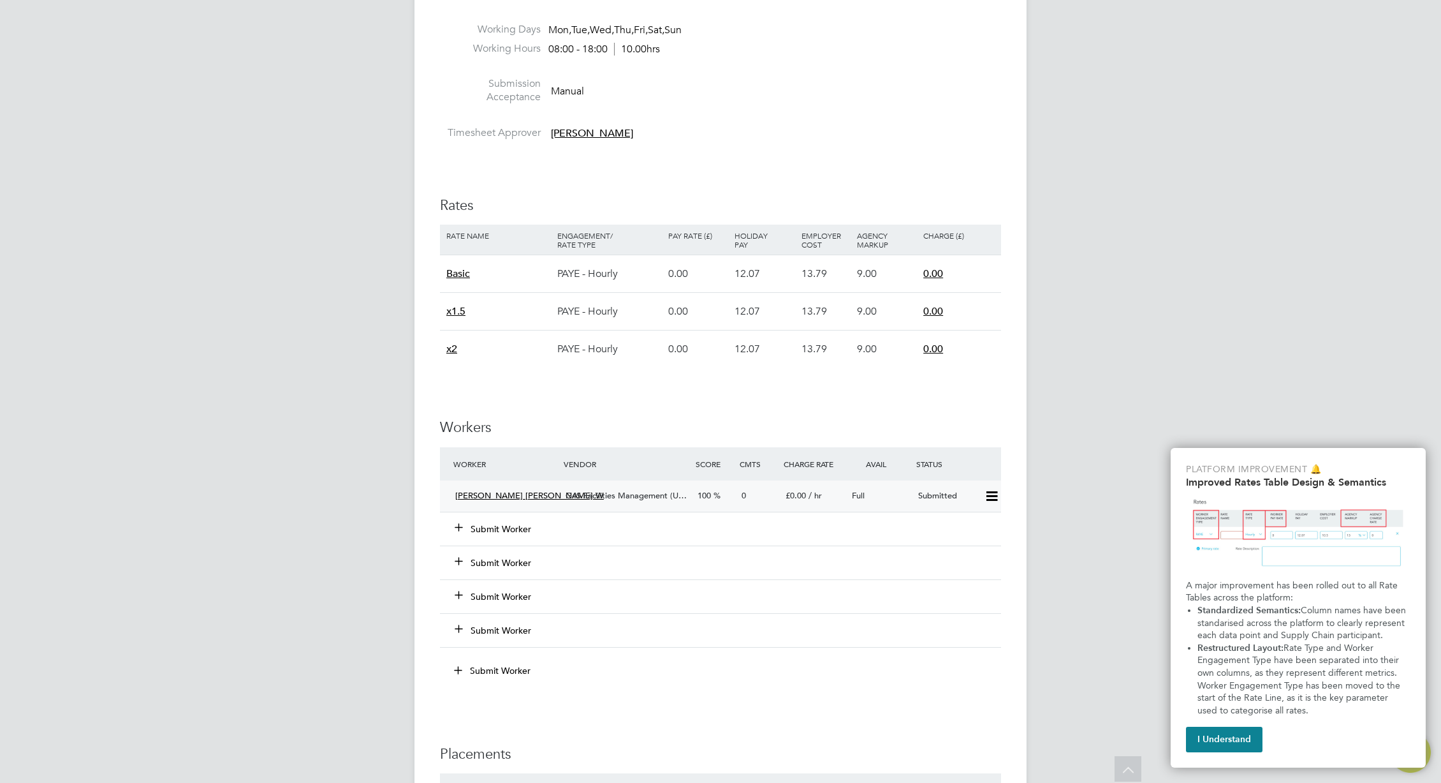
click at [998, 492] on icon at bounding box center [992, 496] width 16 height 10
click at [834, 494] on div "£0.00 / hr" at bounding box center [814, 495] width 66 height 21
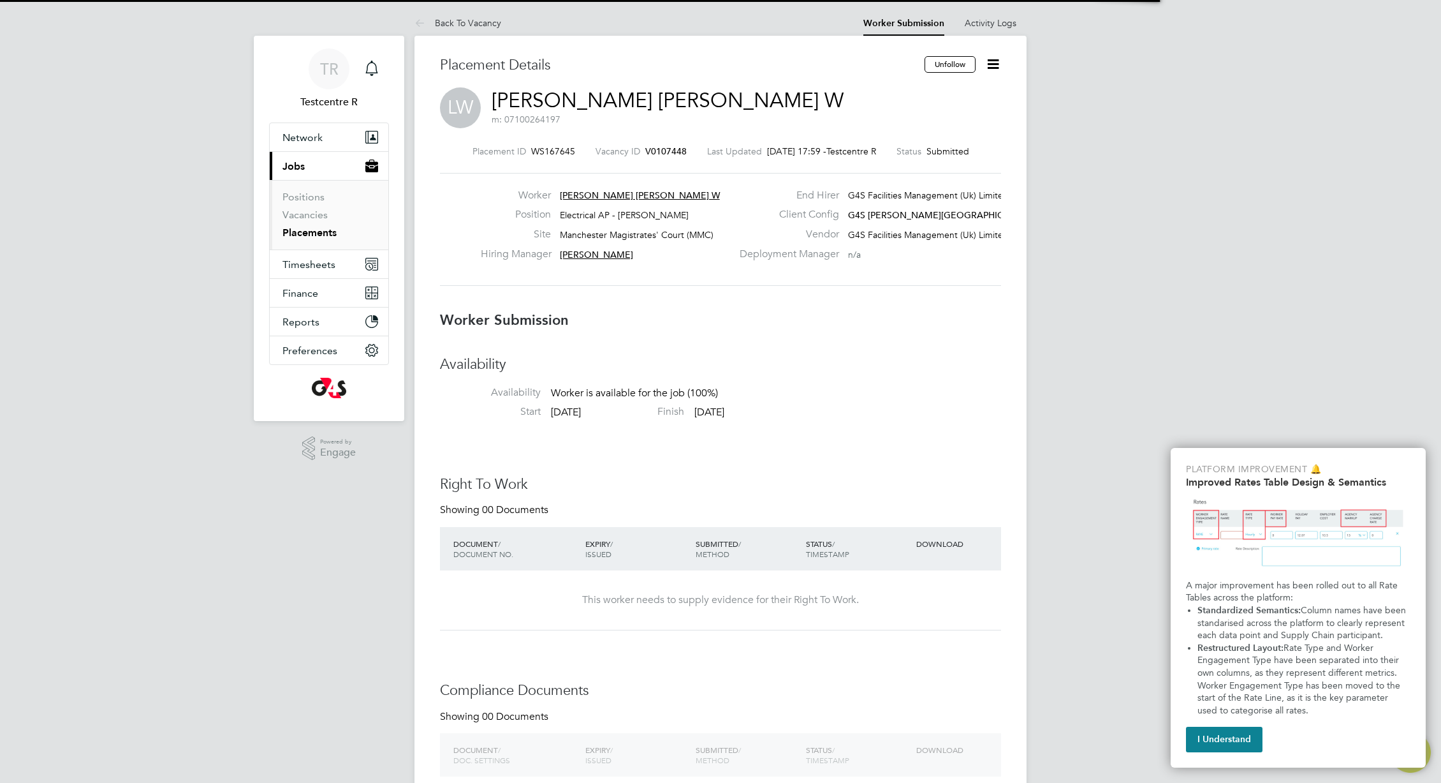
scroll to position [6, 6]
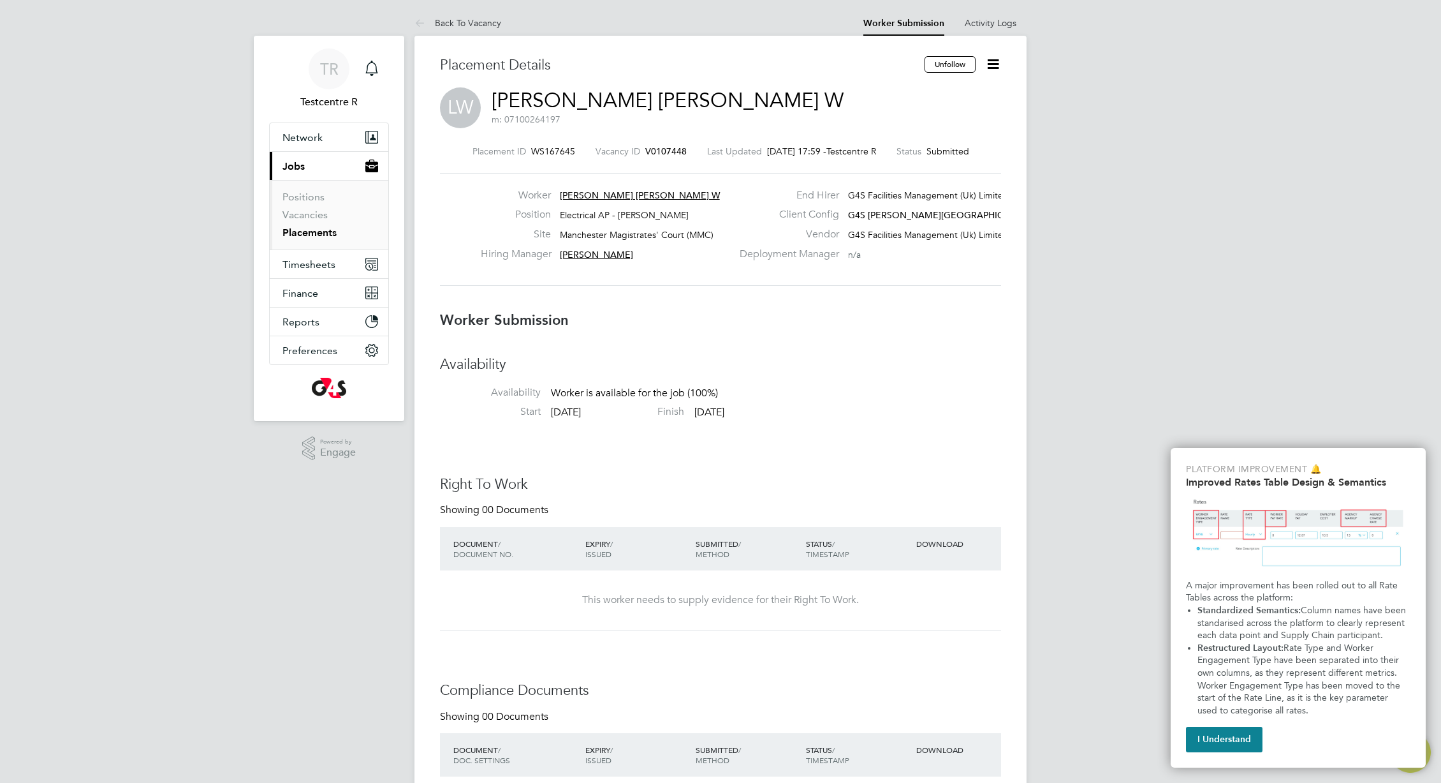
click at [788, 438] on div "Availability Availability Worker is available for the job (100%) Start [DATE] F…" at bounding box center [720, 784] width 561 height 858
click at [785, 372] on h3 "Availability" at bounding box center [720, 364] width 561 height 18
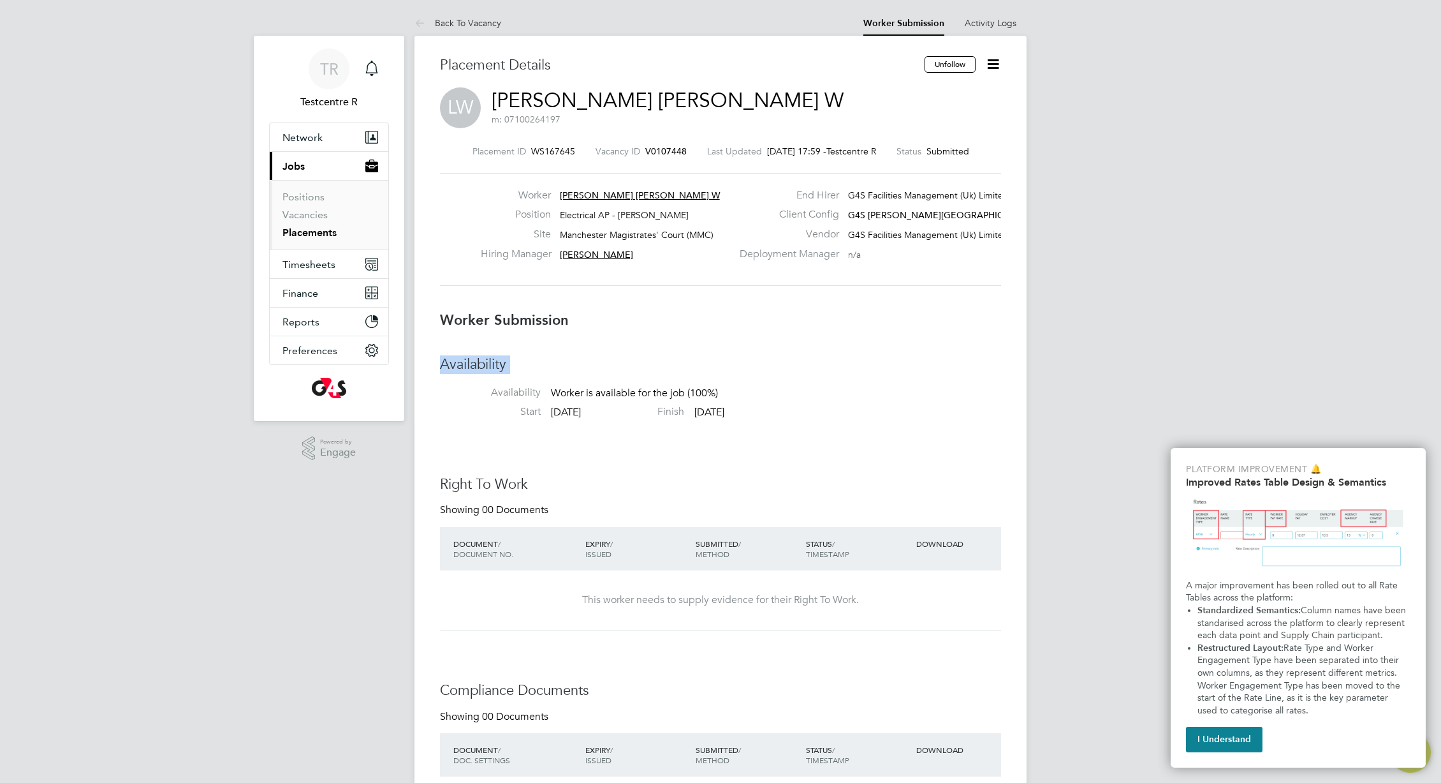
click at [672, 339] on div "Worker Submission Availability Availability Worker is available for the job (10…" at bounding box center [720, 762] width 561 height 902
drag, startPoint x: 589, startPoint y: 321, endPoint x: 435, endPoint y: 284, distance: 158.6
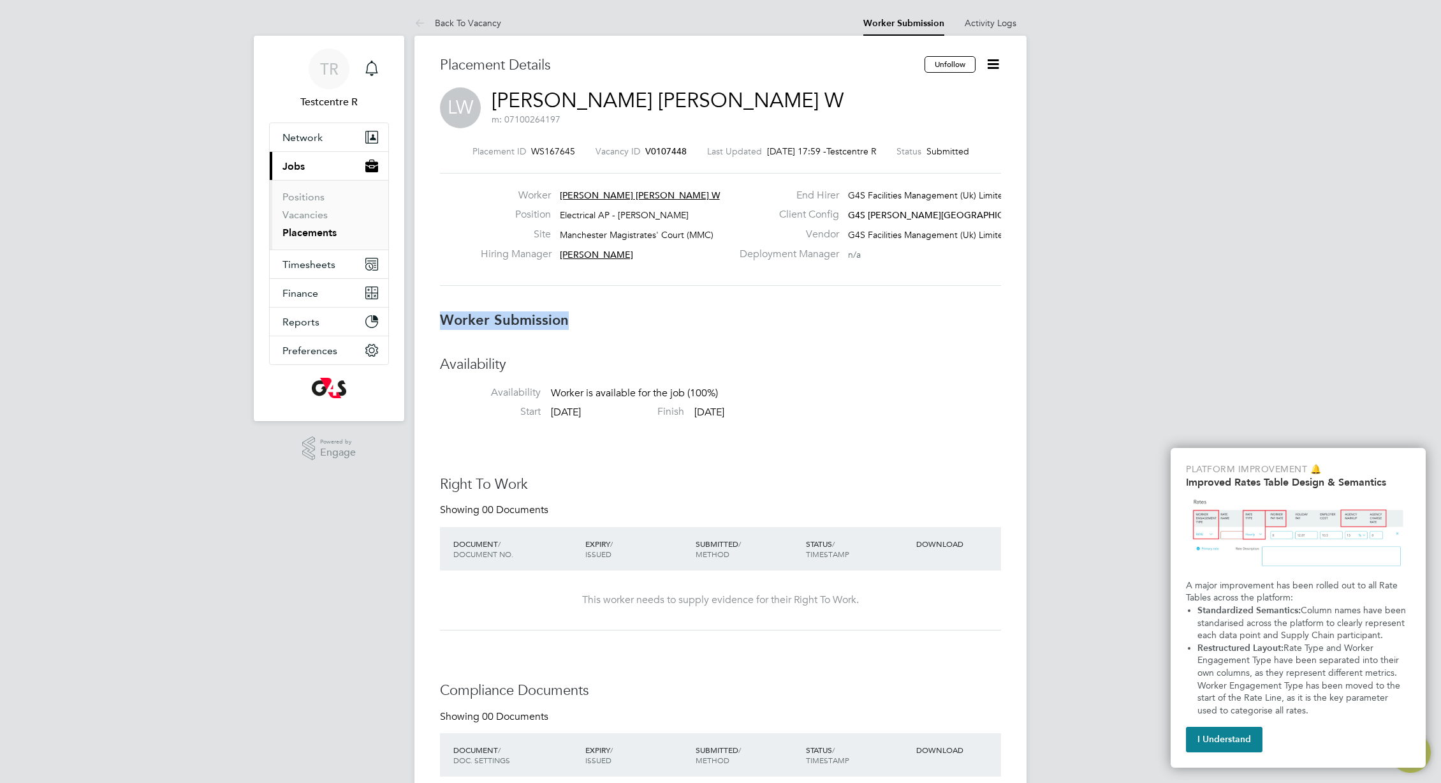
click at [435, 284] on div "Placement Details Unfollow LW [PERSON_NAME] [PERSON_NAME] m: 07100264197 Placem…" at bounding box center [721, 764] width 612 height 1457
click at [747, 368] on h3 "Availability" at bounding box center [720, 364] width 561 height 18
click at [632, 284] on div "Placement ID WS167645 Vacancy ID V0107448 Last Updated [DATE] 17:59 - Testcentr…" at bounding box center [720, 215] width 561 height 171
click at [469, 21] on link "Back To Vacancy" at bounding box center [458, 22] width 87 height 11
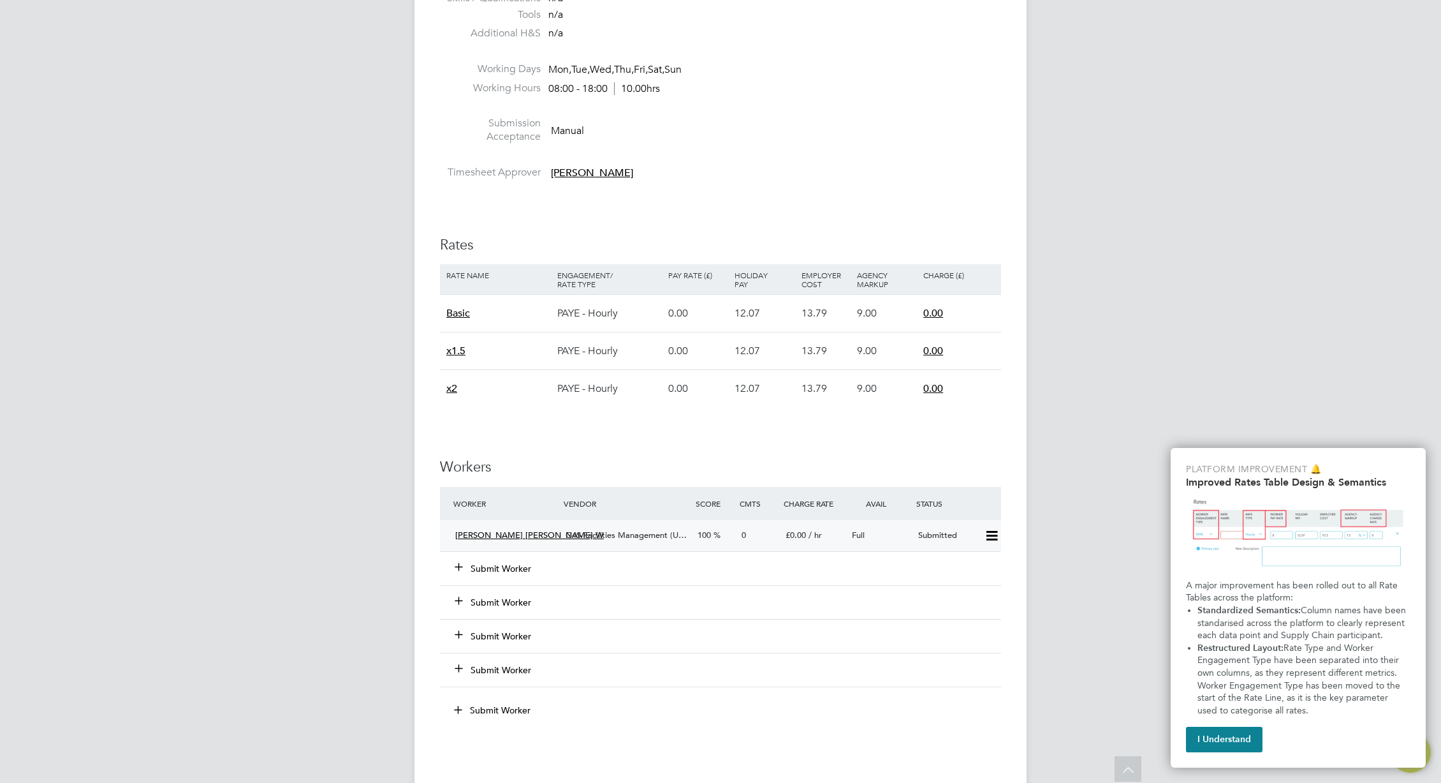
scroll to position [609, 0]
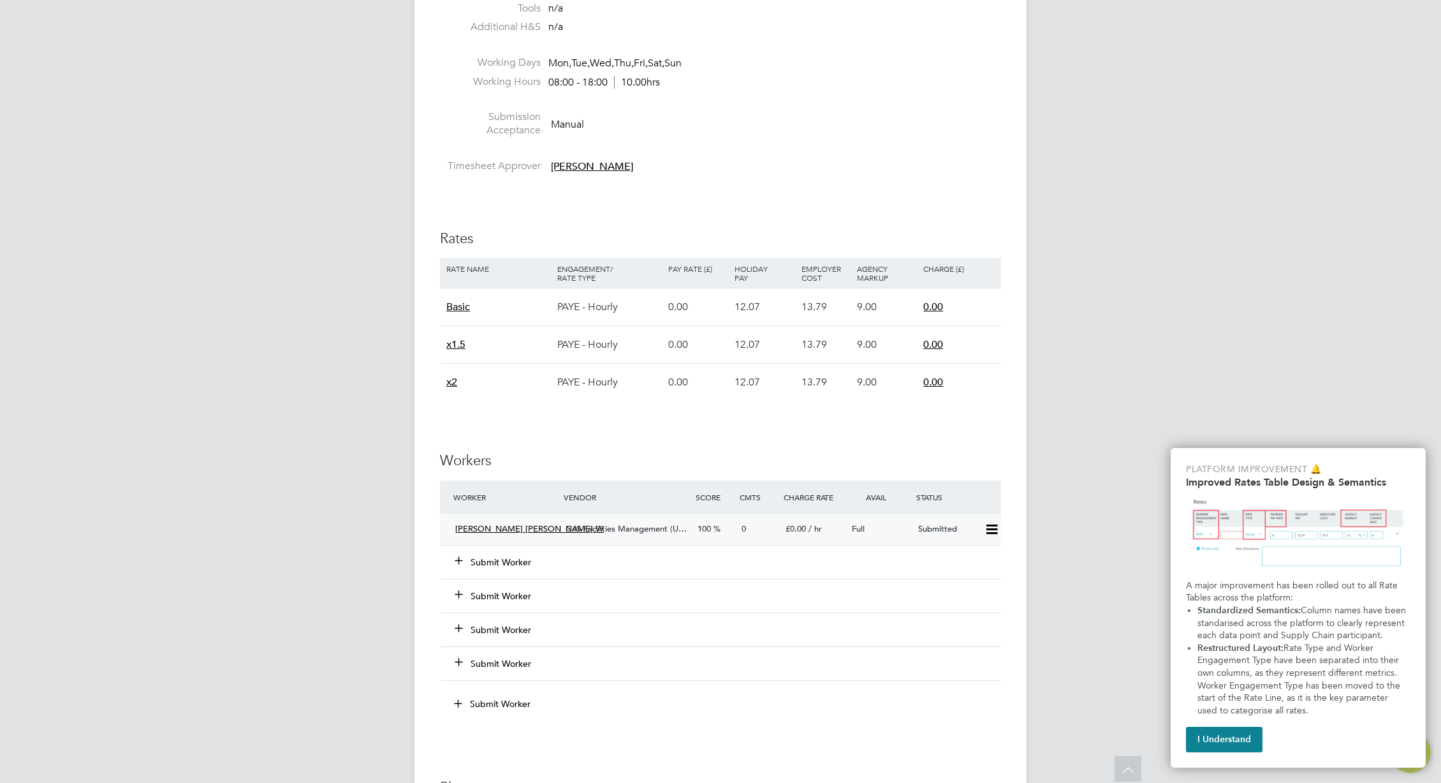
click at [635, 527] on span "G4S Facilities Management (U…" at bounding box center [626, 528] width 121 height 11
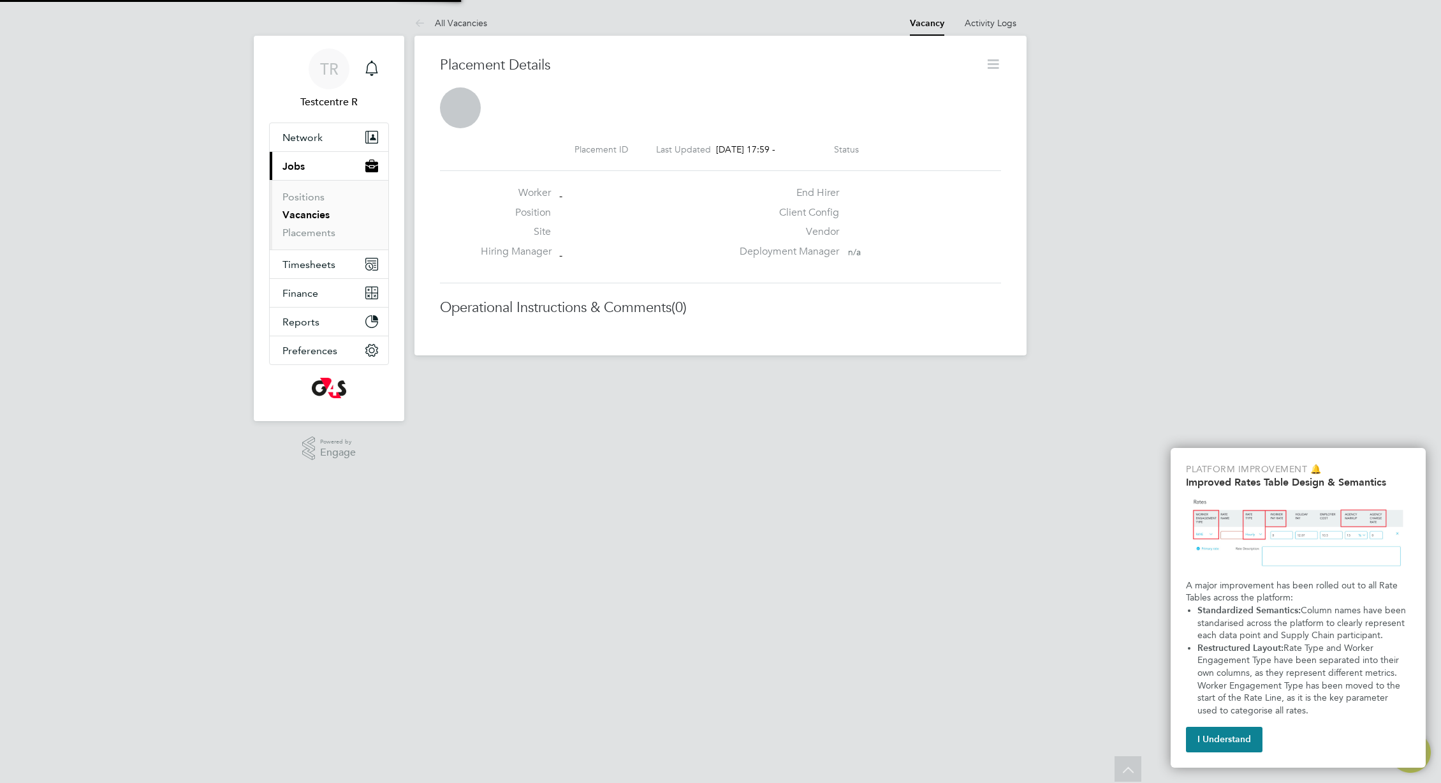
scroll to position [20, 252]
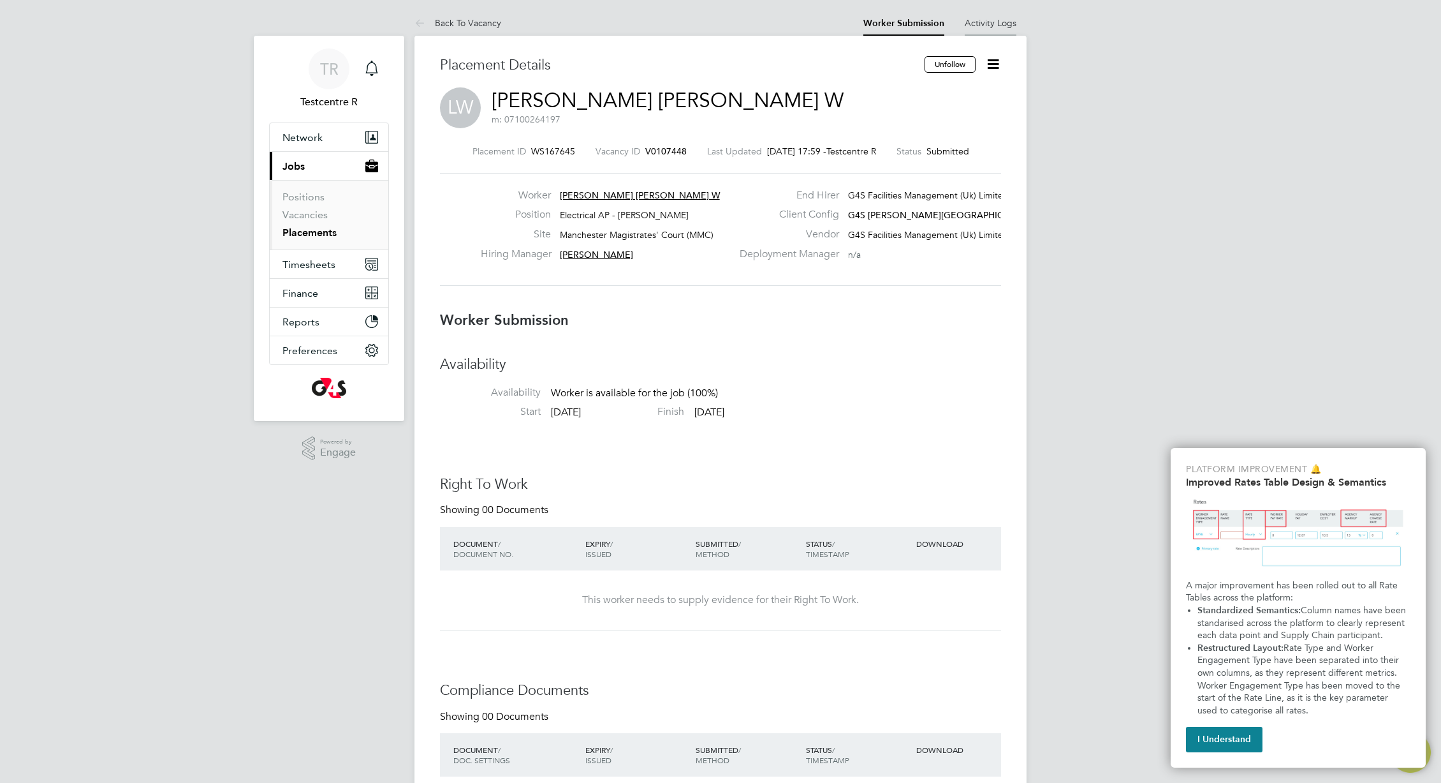
click at [1001, 21] on link "Activity Logs" at bounding box center [991, 22] width 52 height 11
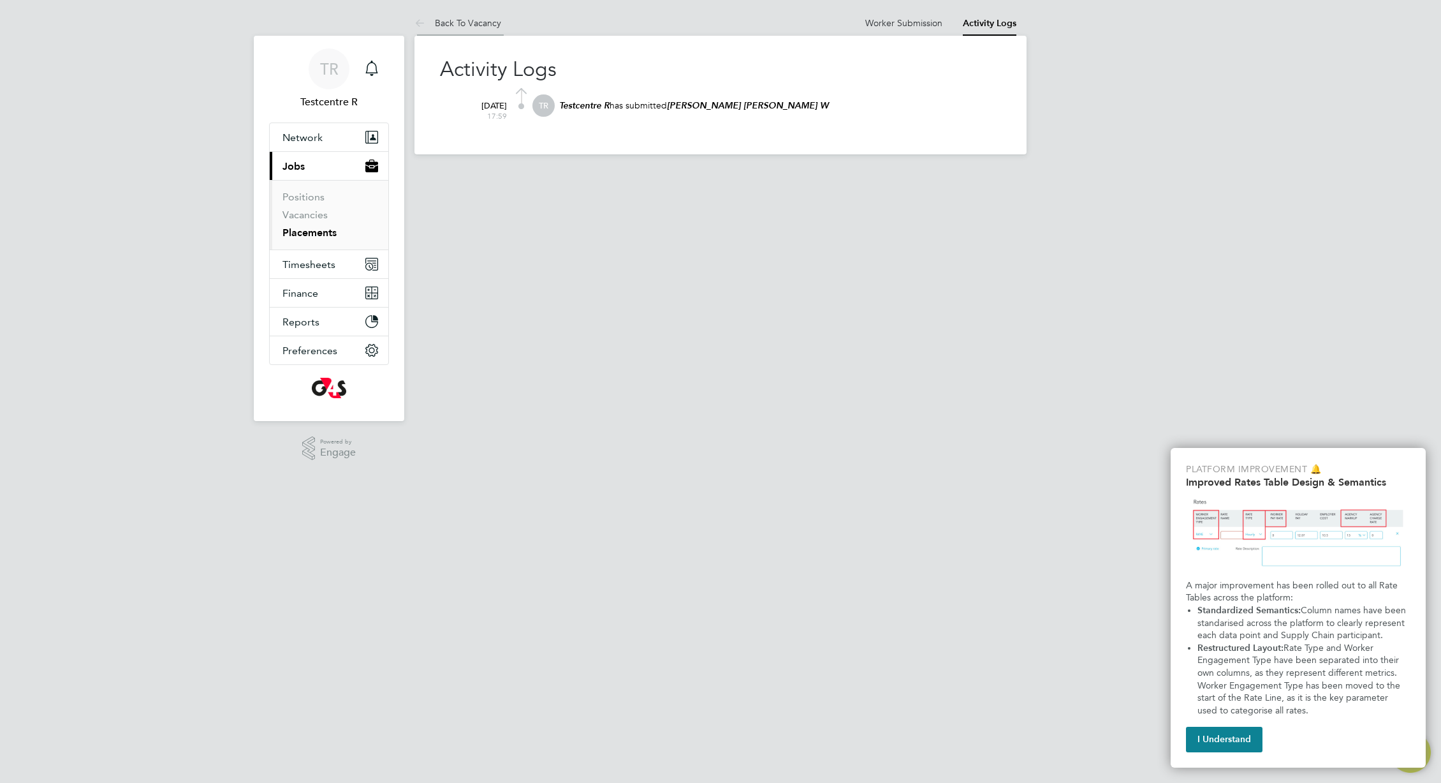
click at [436, 24] on link "Back To Vacancy" at bounding box center [458, 22] width 87 height 11
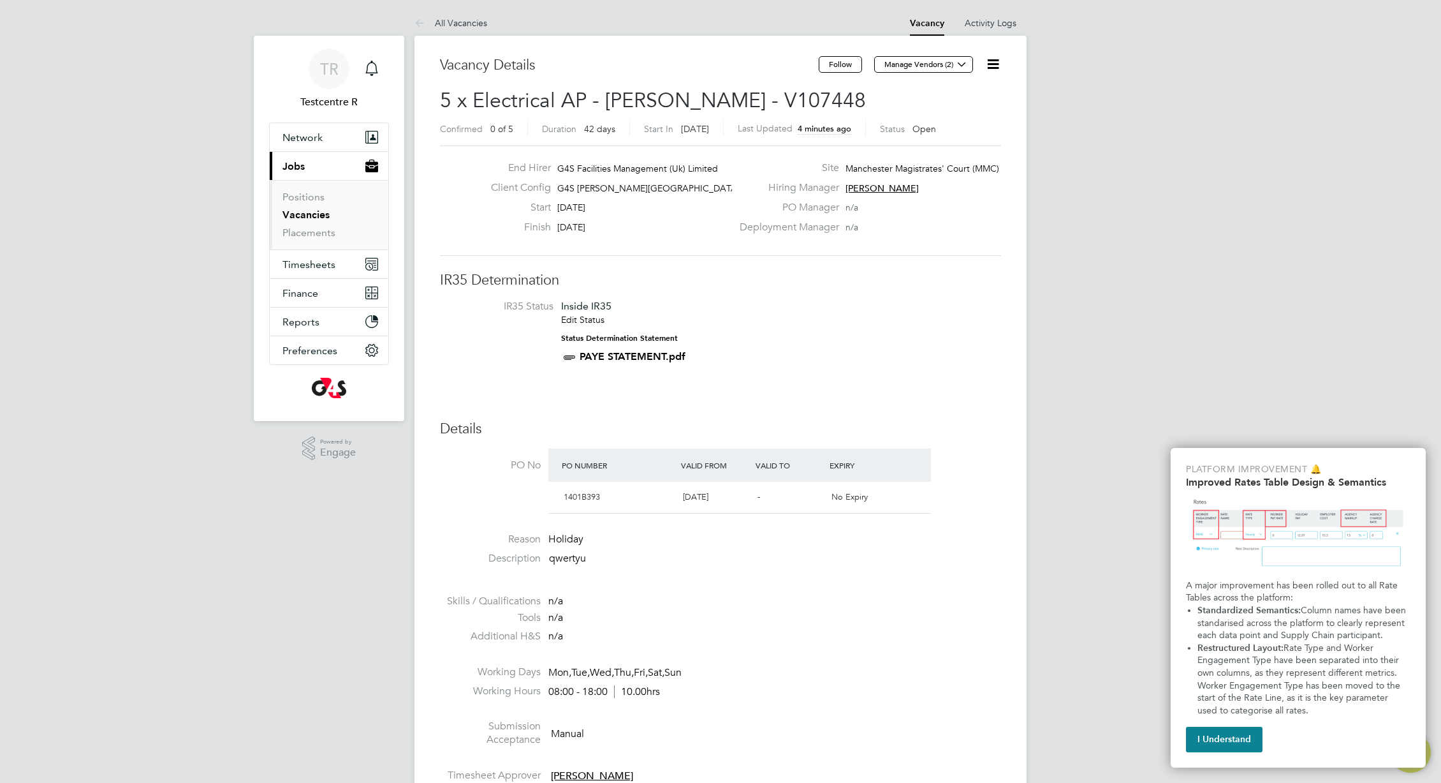
click at [817, 320] on li "IR35 Status Inside IR35 Edit Status Status Determination Statement PAYE STATEME…" at bounding box center [721, 334] width 536 height 69
click at [698, 194] on div "Client Config G4S [PERSON_NAME][GEOGRAPHIC_DATA] - Operational" at bounding box center [606, 191] width 251 height 20
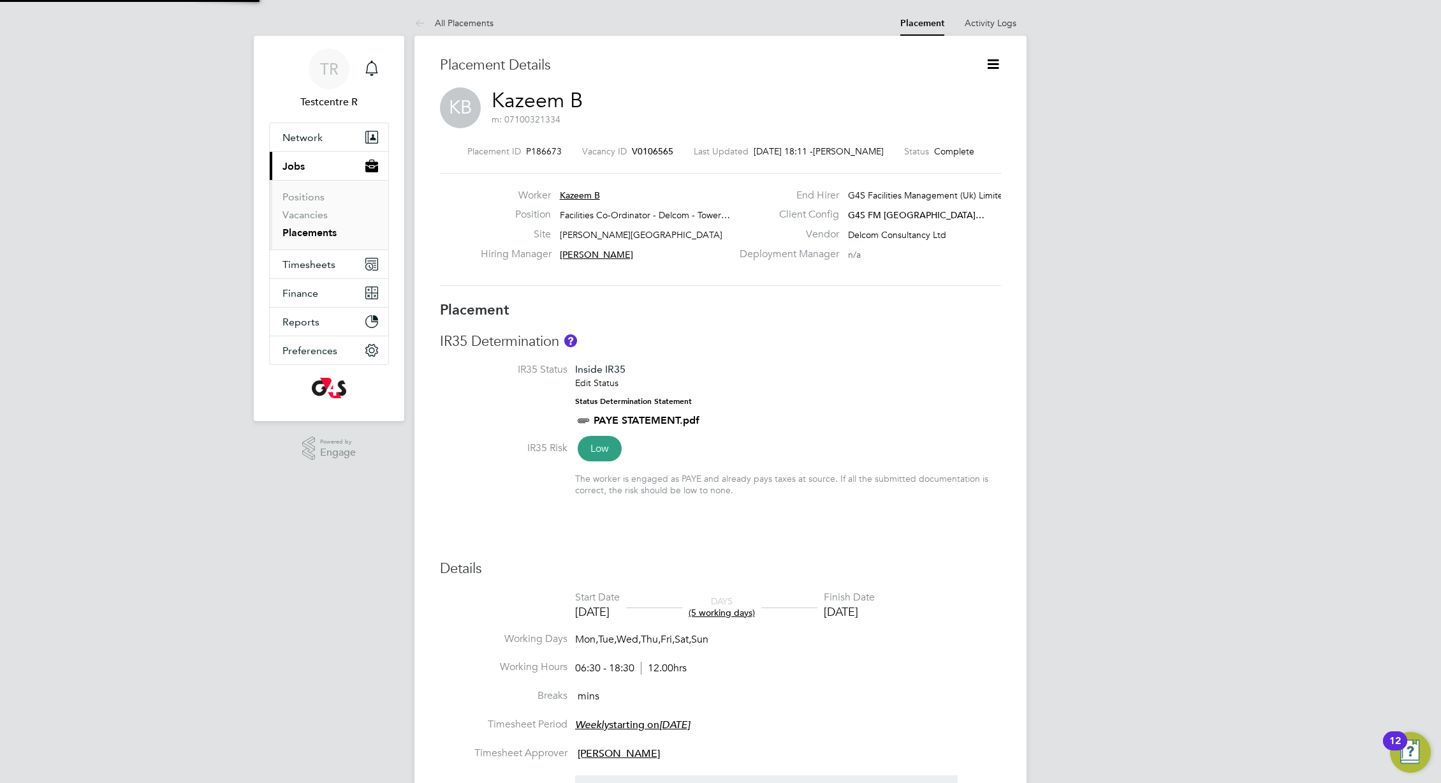
scroll to position [12, 94]
click at [995, 63] on icon at bounding box center [993, 64] width 16 height 16
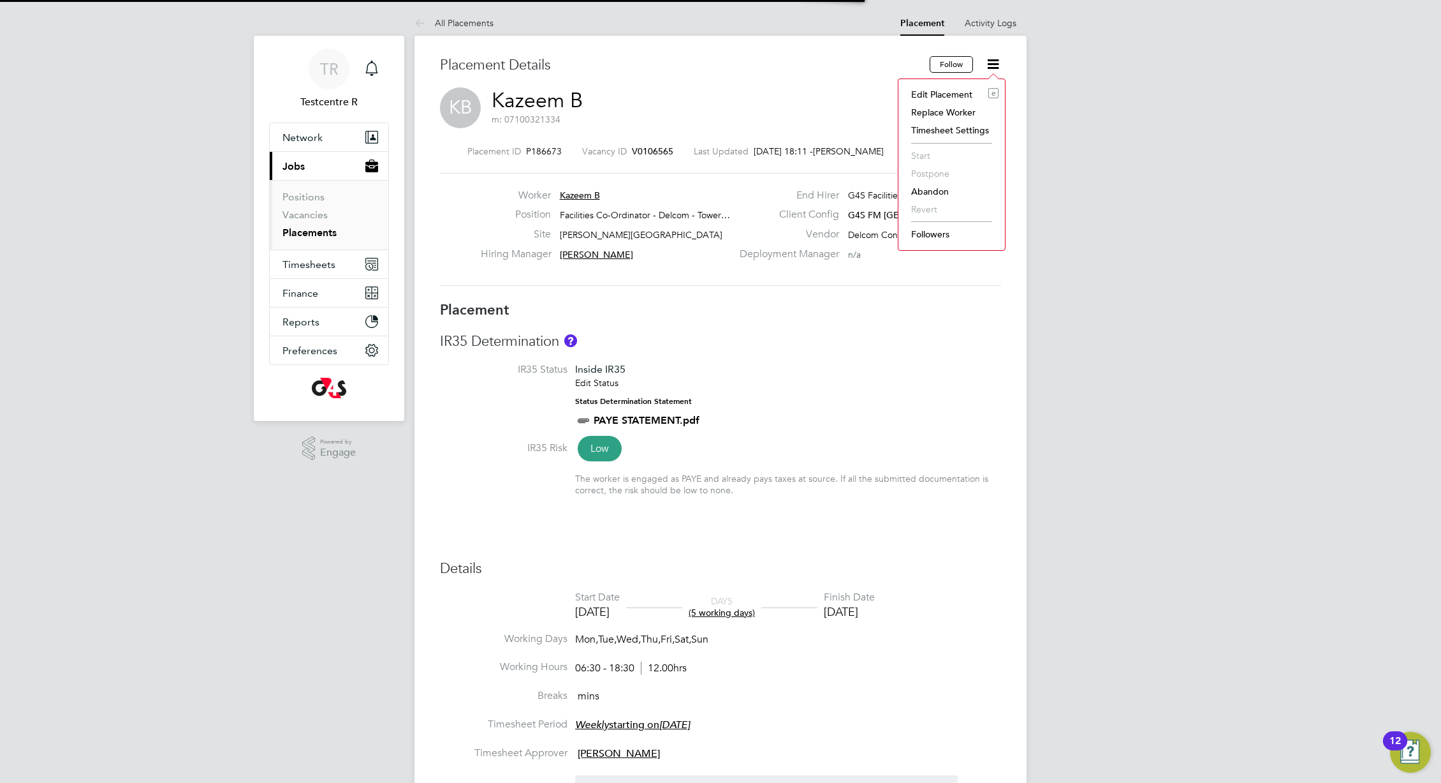
click at [952, 98] on li "Edit Placement e" at bounding box center [952, 94] width 94 height 18
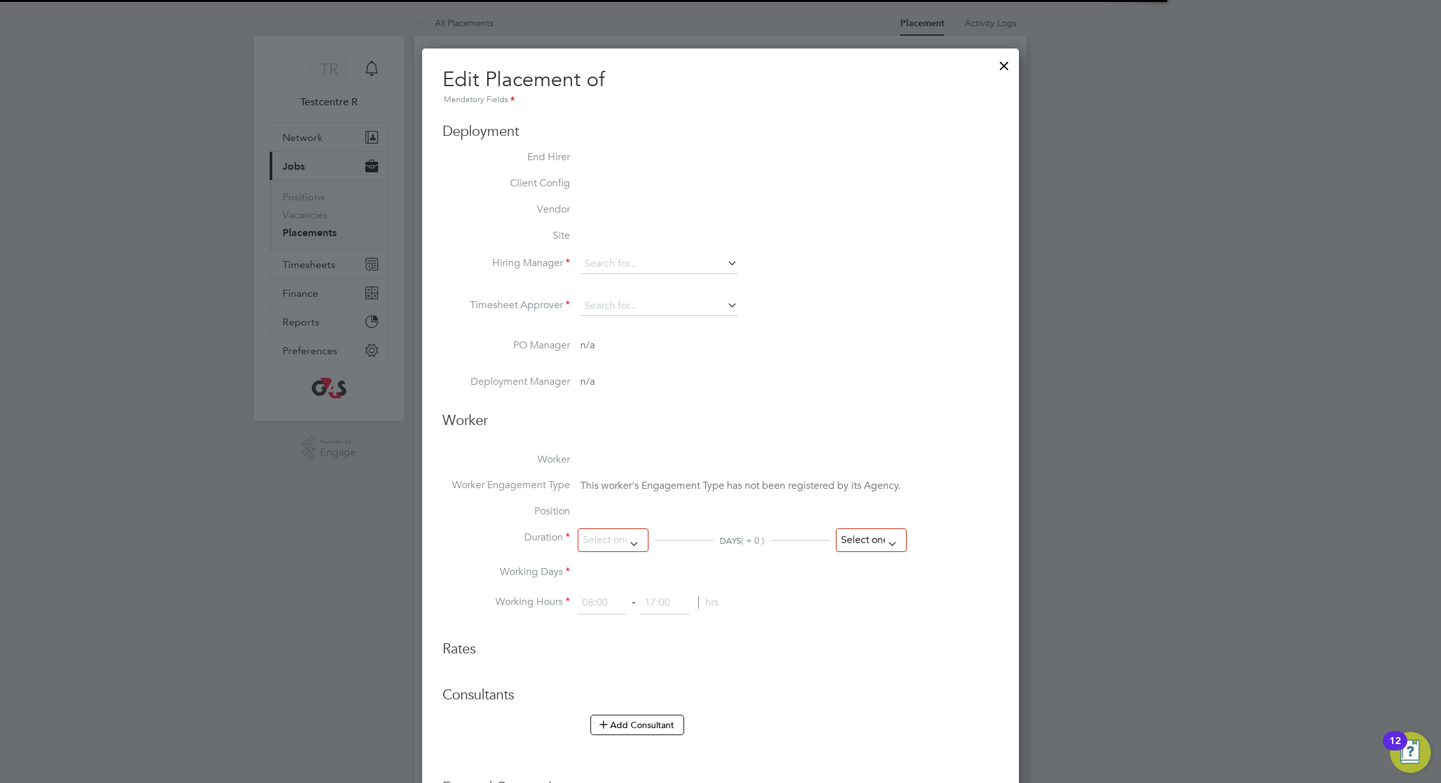
click at [864, 542] on input at bounding box center [871, 540] width 71 height 24
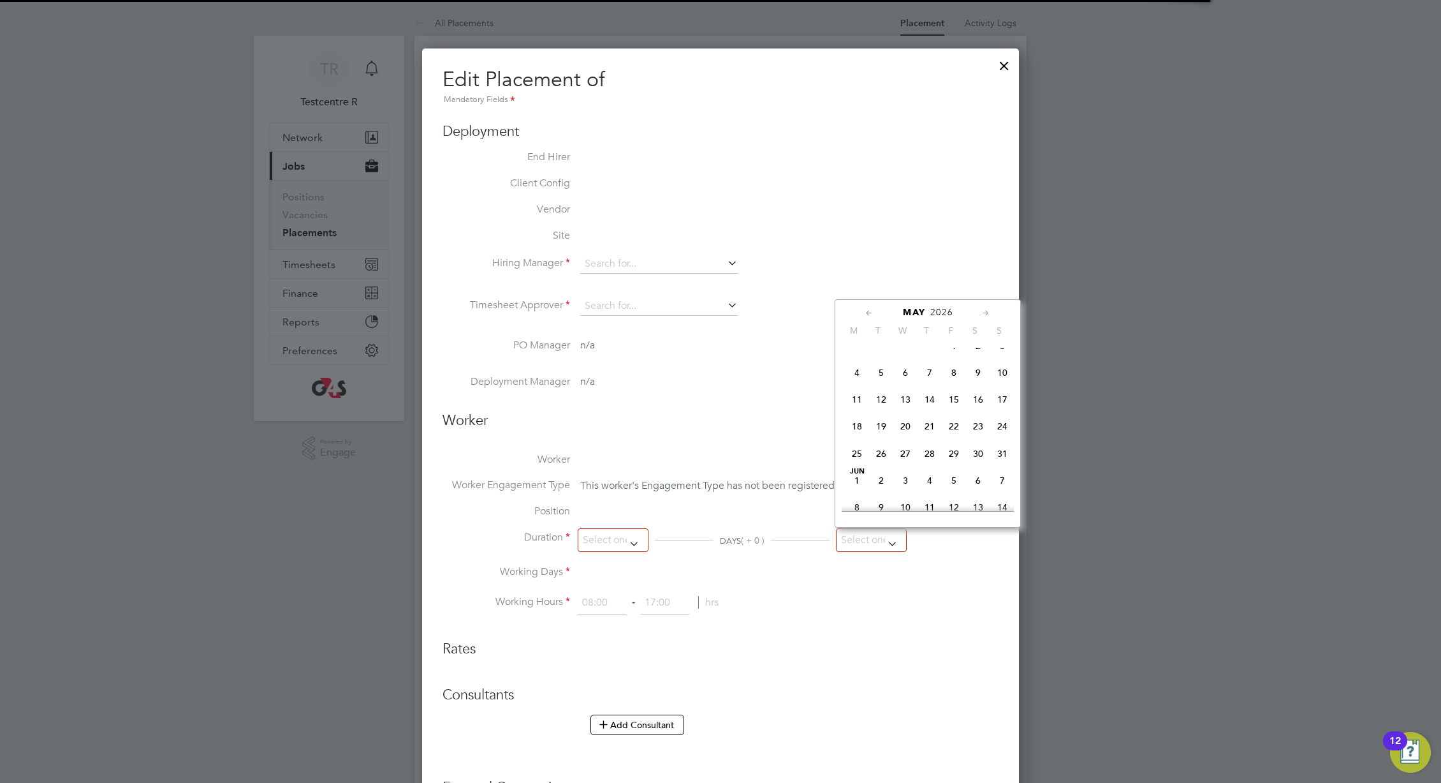
click at [941, 411] on span "14" at bounding box center [930, 399] width 24 height 24
type input "14 May 2026"
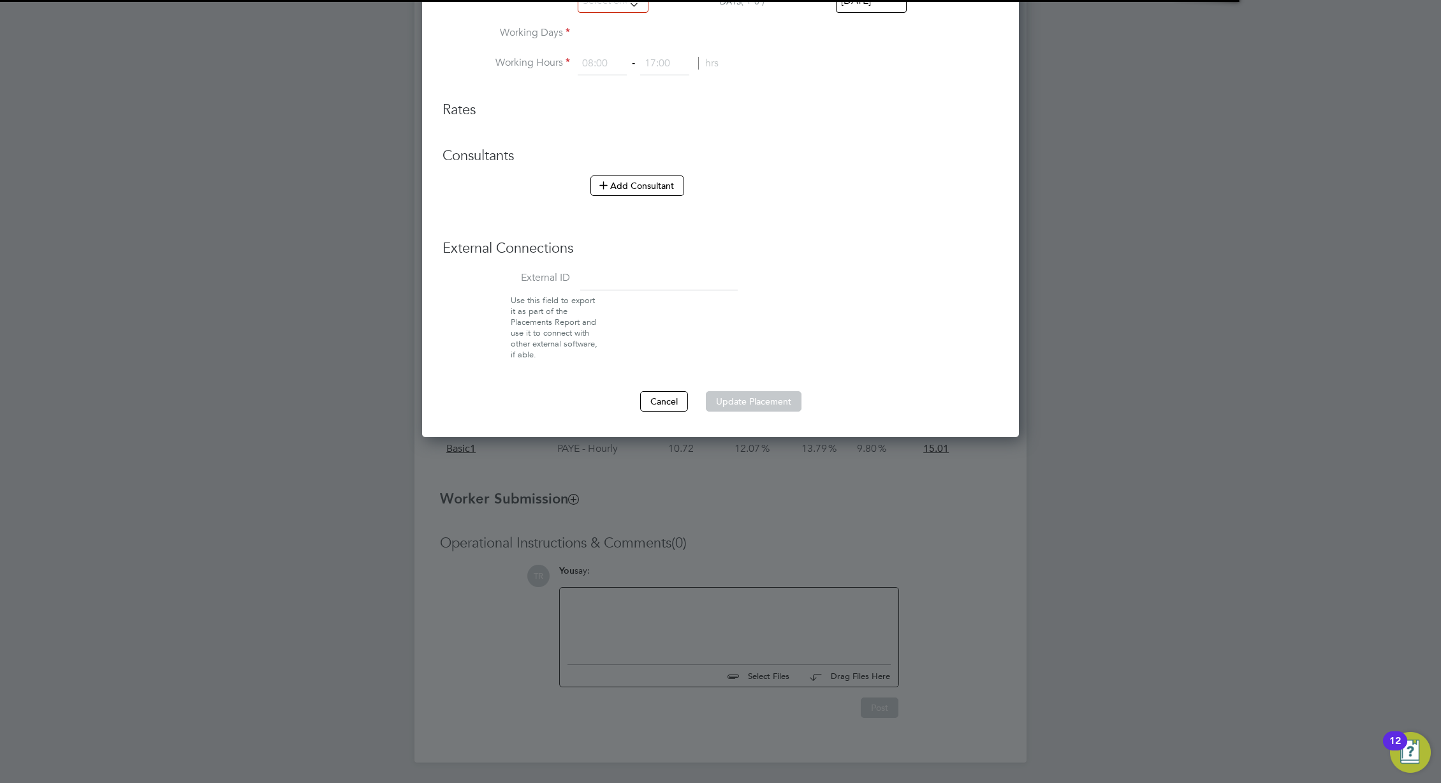
click at [753, 400] on button "Update Placement" at bounding box center [754, 401] width 96 height 20
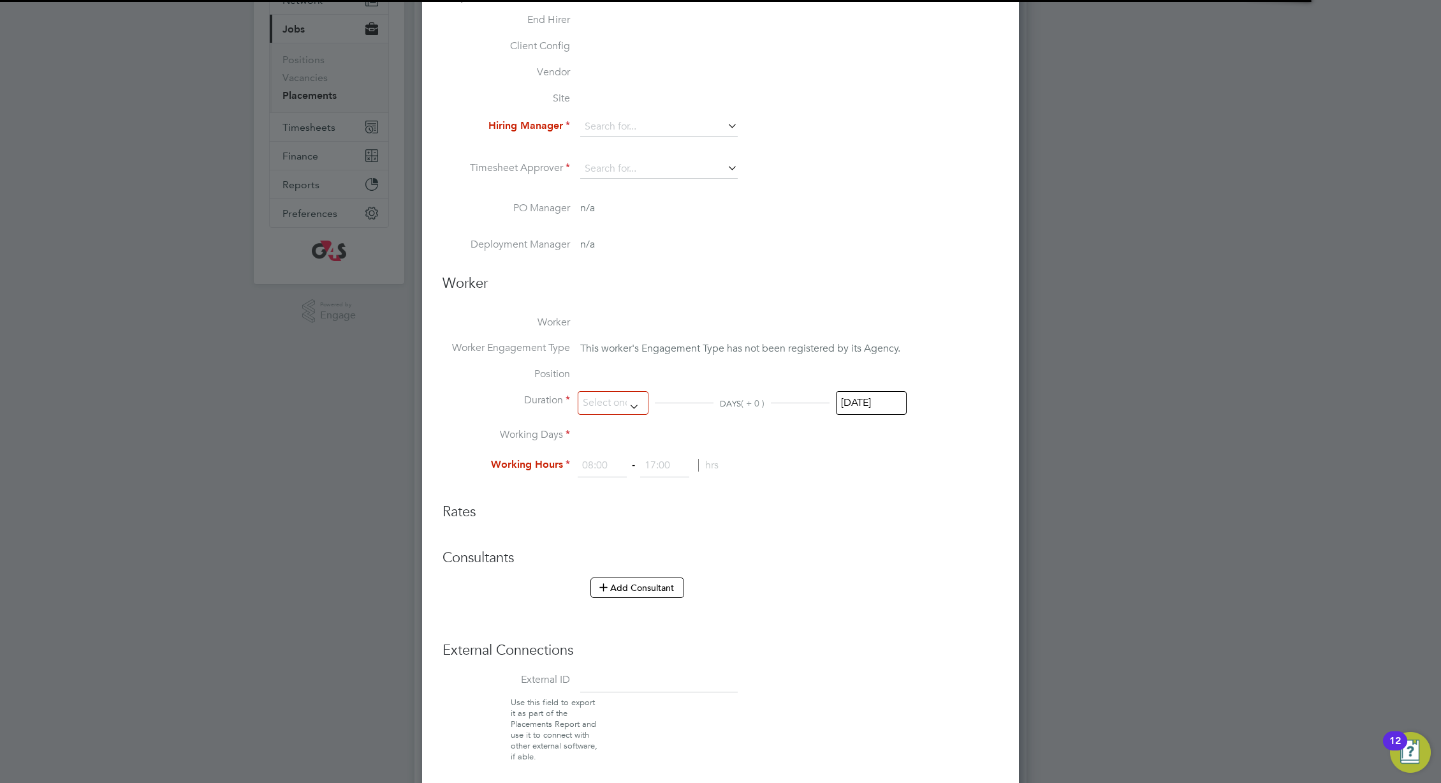
click at [600, 469] on input at bounding box center [602, 465] width 49 height 23
click at [679, 467] on input at bounding box center [664, 465] width 49 height 23
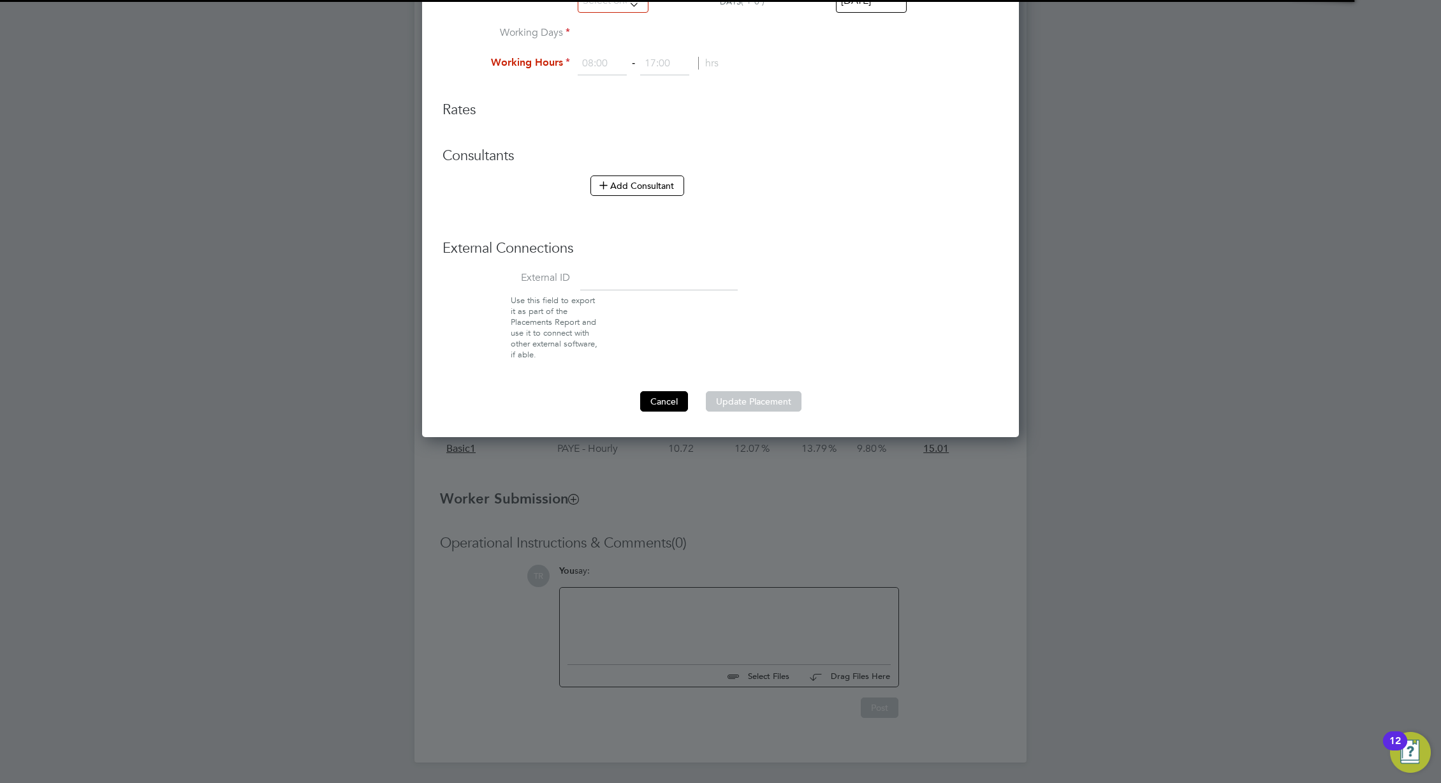
click at [649, 404] on button "Cancel" at bounding box center [664, 401] width 48 height 20
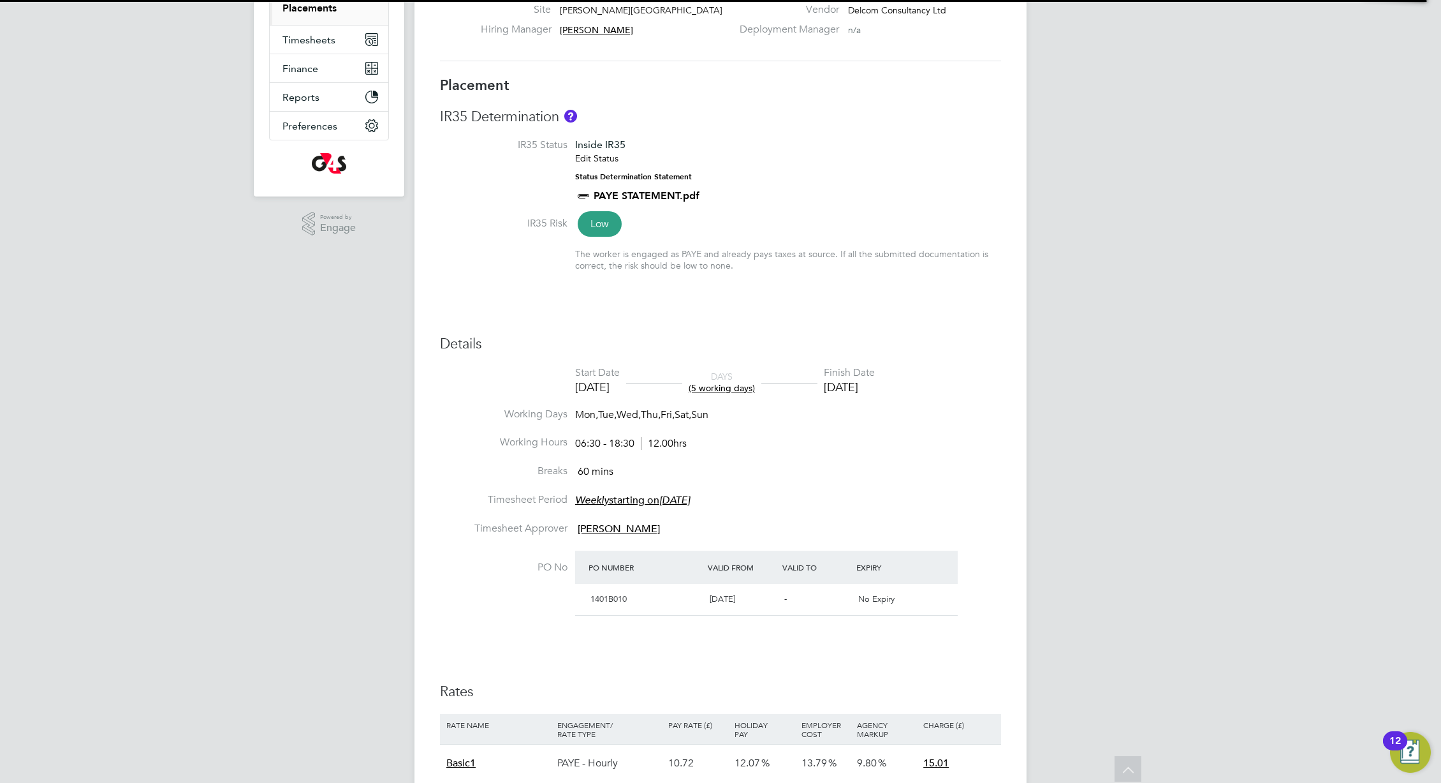
drag, startPoint x: 763, startPoint y: 447, endPoint x: 539, endPoint y: 455, distance: 224.0
click at [538, 455] on li "Working Hours 06:30 - 18:30 12.00hrs" at bounding box center [720, 450] width 561 height 29
drag, startPoint x: 750, startPoint y: 412, endPoint x: 527, endPoint y: 416, distance: 223.3
click at [529, 414] on li "Working Days Mon, Tue, Wed, Thu, Fri, Sat, Sun" at bounding box center [720, 422] width 561 height 29
drag, startPoint x: 767, startPoint y: 435, endPoint x: 627, endPoint y: 442, distance: 139.9
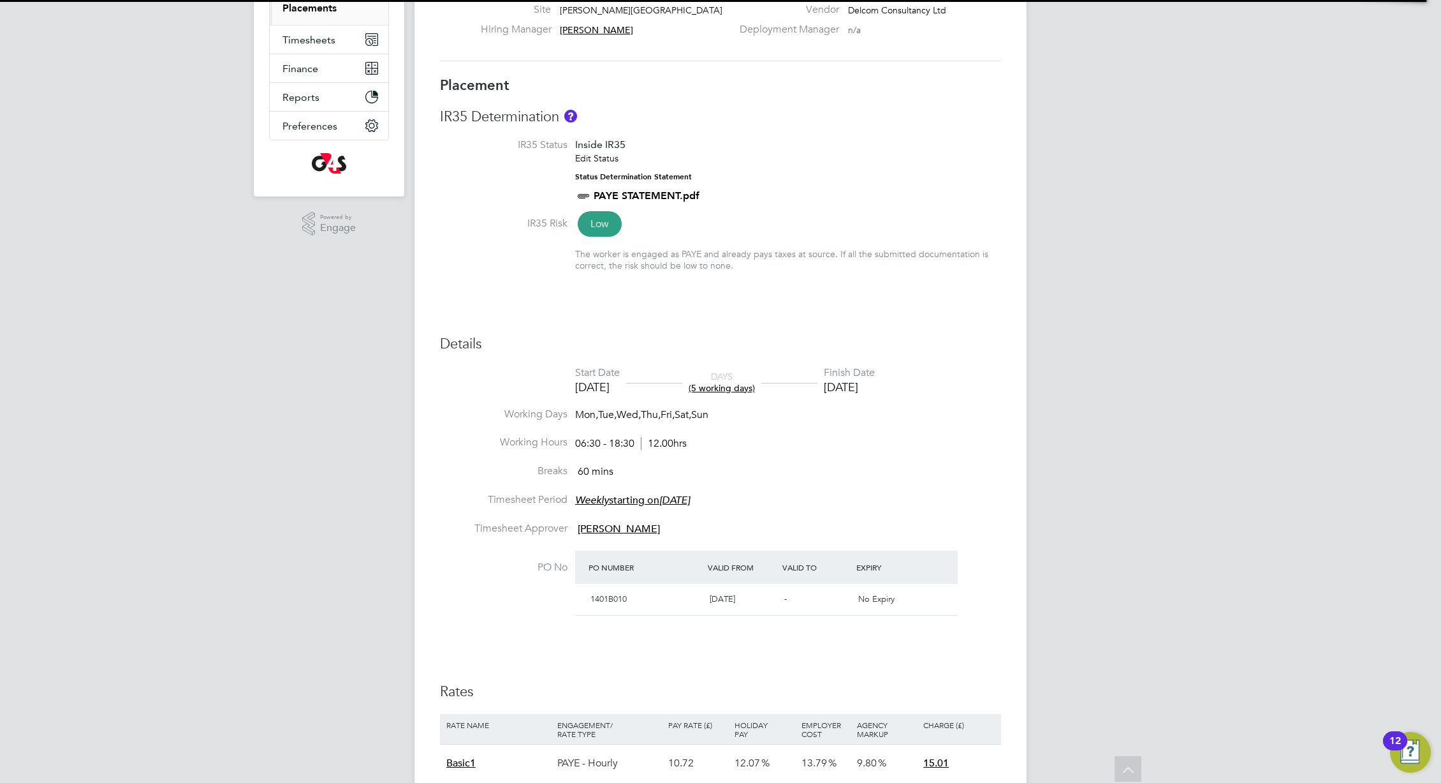
click at [587, 438] on li "Working Hours 06:30 - 18:30 12.00hrs" at bounding box center [720, 450] width 561 height 29
drag, startPoint x: 789, startPoint y: 444, endPoint x: 647, endPoint y: 434, distance: 142.5
click at [557, 438] on li "Working Hours 06:30 - 18:30 12.00hrs" at bounding box center [720, 450] width 561 height 29
click at [961, 399] on li "Start Date 09 Oct 2023 DAYS (5 working days) Finish Date 13 Oct 2023" at bounding box center [720, 386] width 561 height 41
click at [966, 405] on li "Start Date 09 Oct 2023 DAYS (5 working days) Finish Date 13 Oct 2023" at bounding box center [720, 386] width 561 height 41
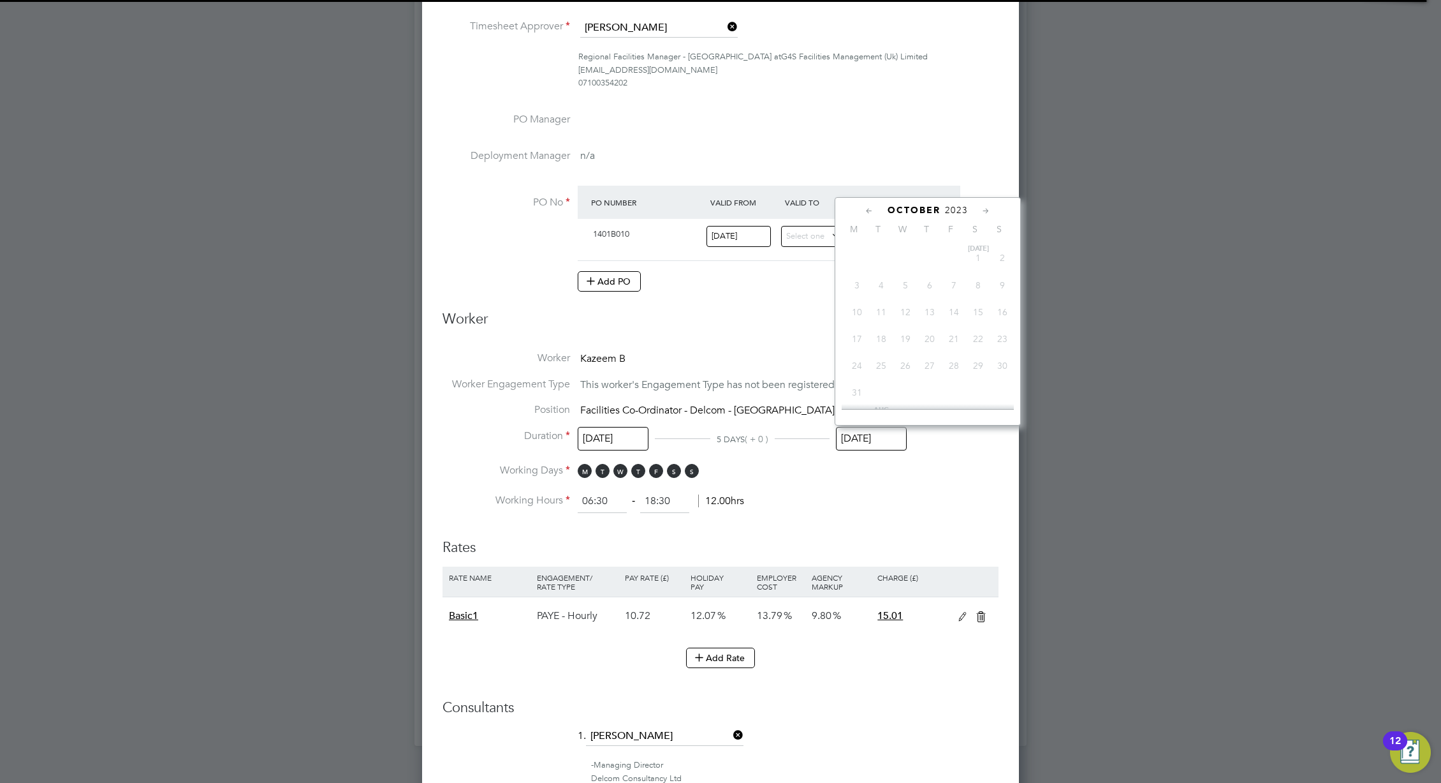
click at [876, 434] on input "13 Oct 2023" at bounding box center [871, 439] width 71 height 24
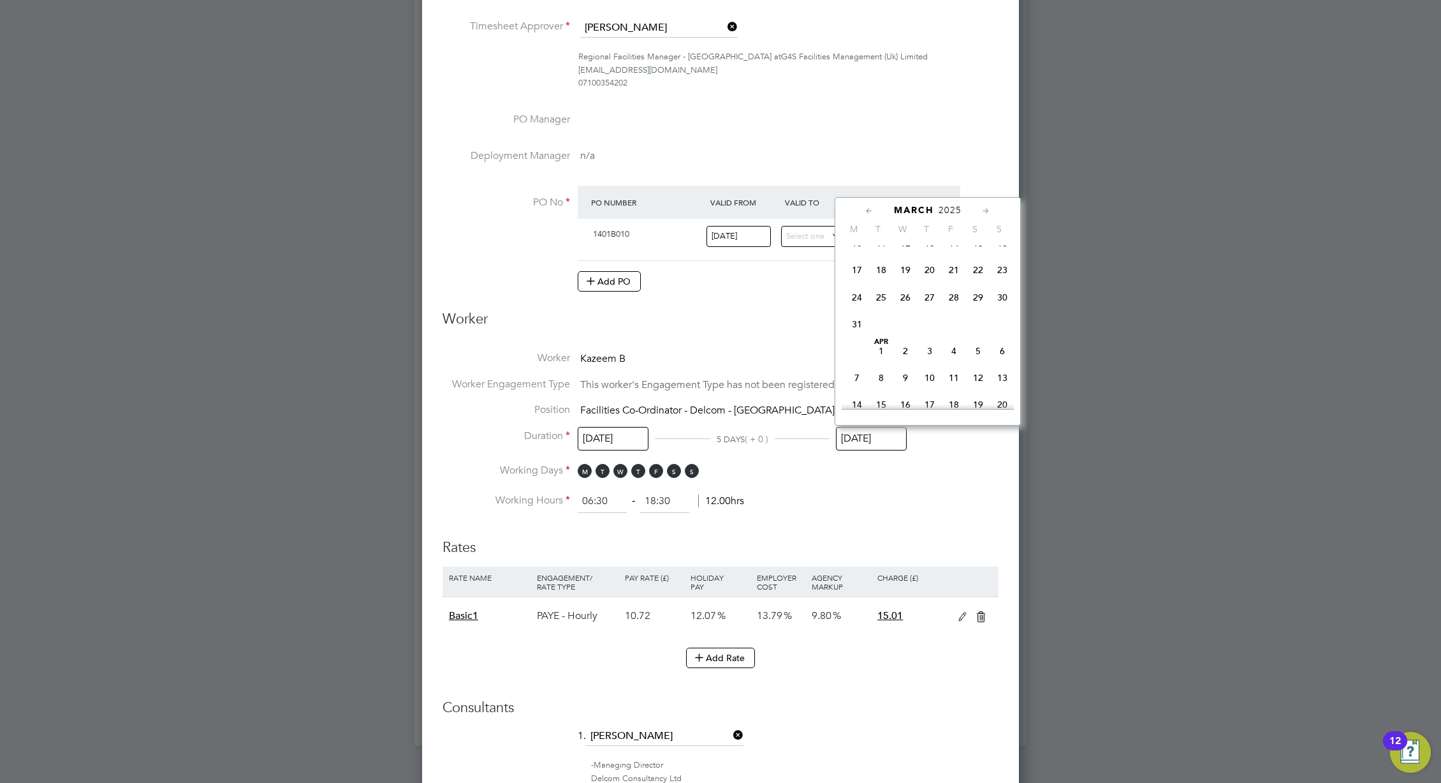
click at [924, 255] on span "13" at bounding box center [930, 243] width 24 height 24
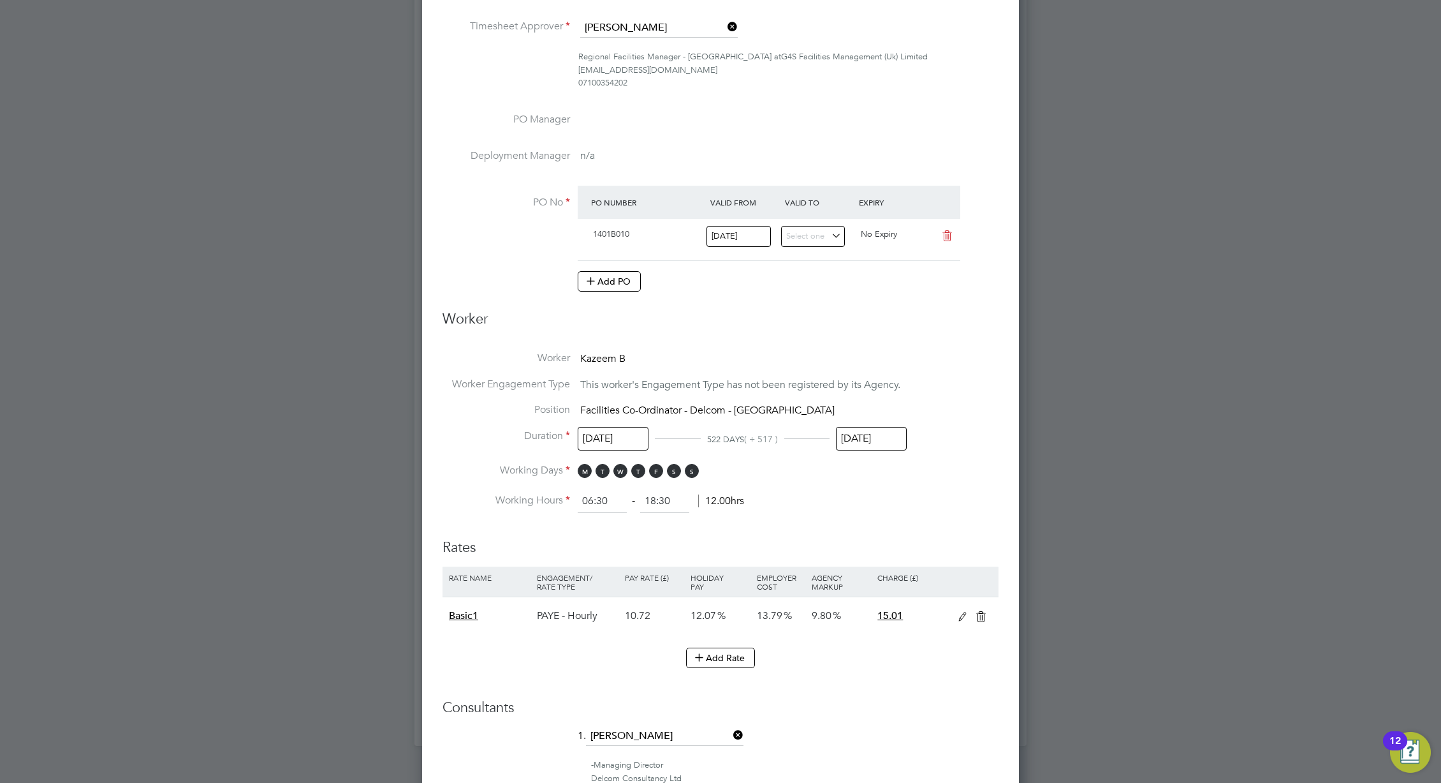
click at [875, 439] on input "13 Mar 2025" at bounding box center [871, 439] width 71 height 24
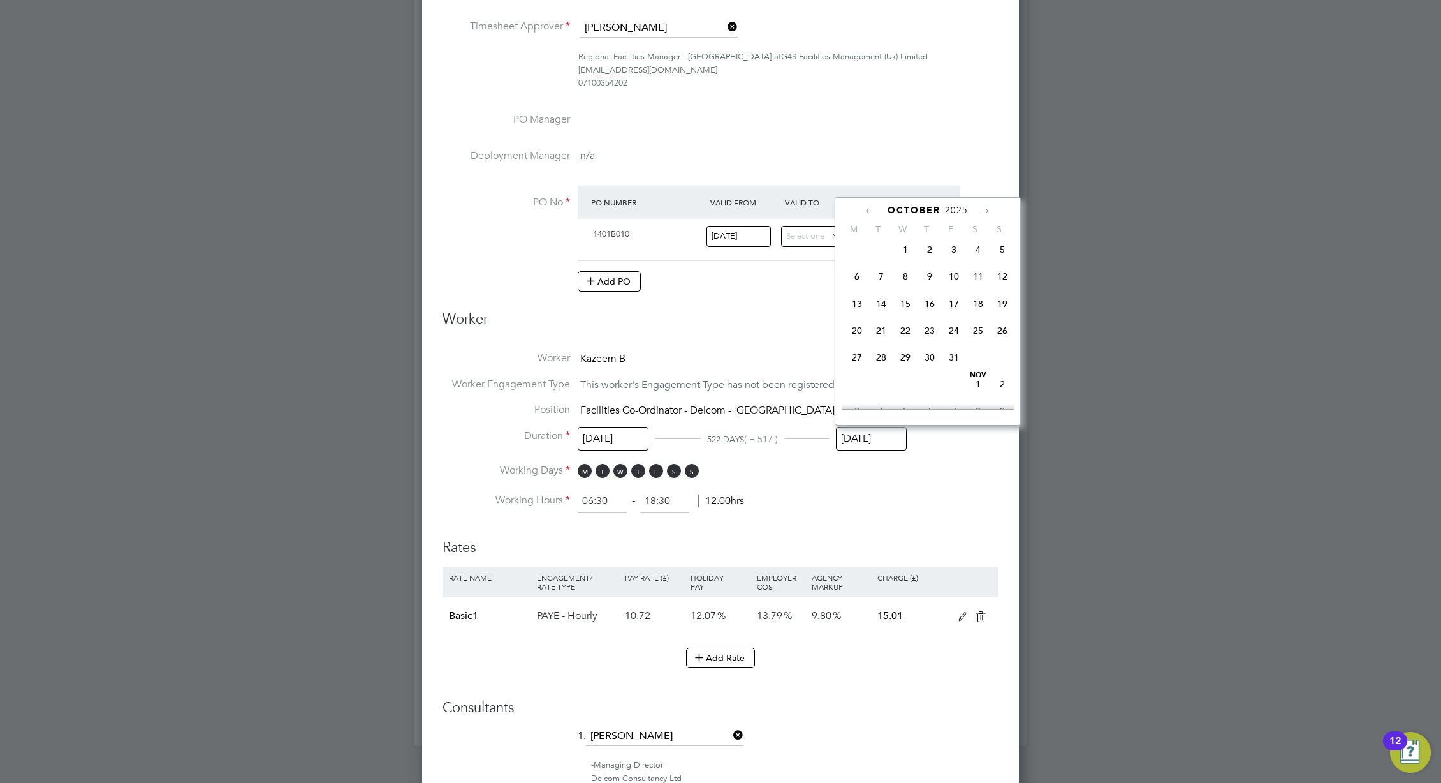
click at [959, 369] on span "31" at bounding box center [954, 357] width 24 height 24
type input "31 Oct 2025"
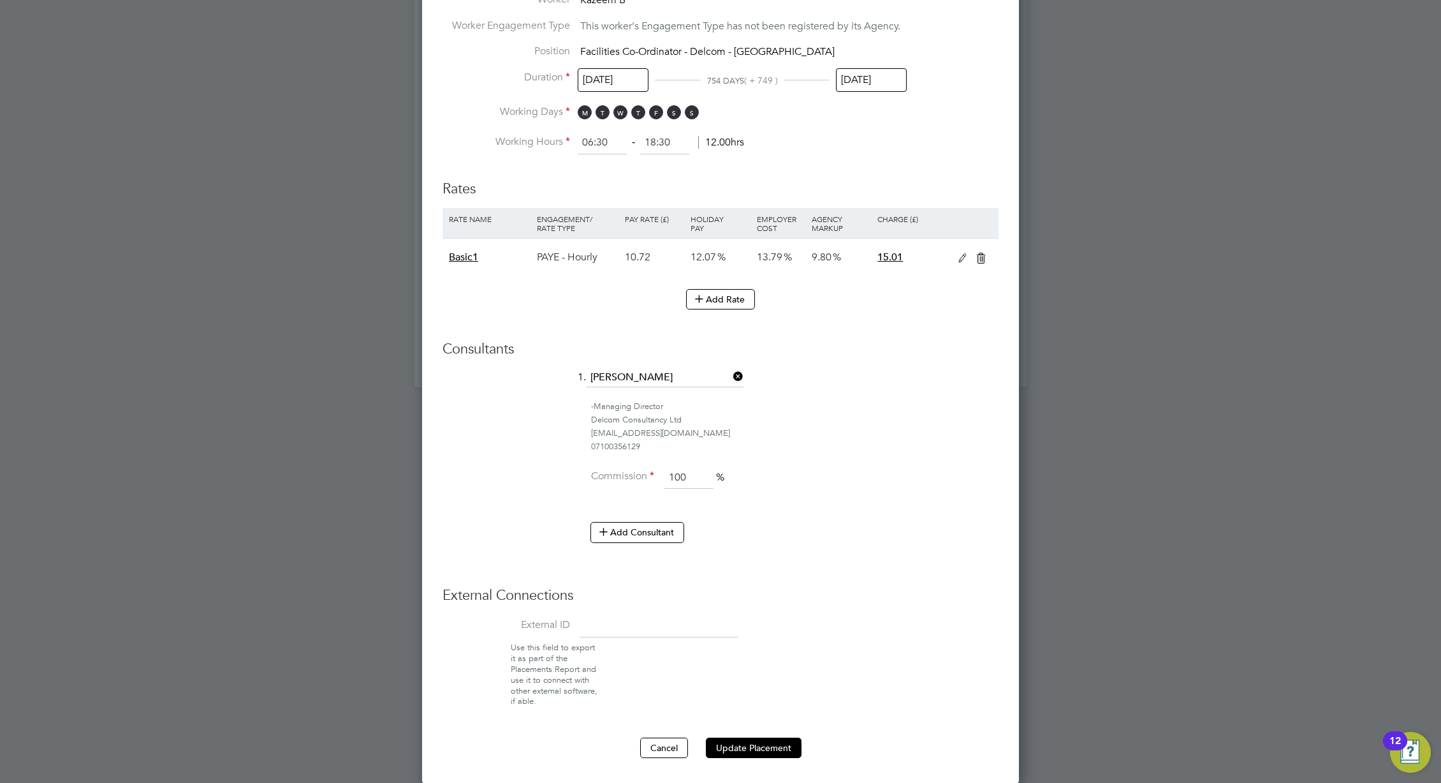
click at [769, 756] on button "Update Placement" at bounding box center [754, 747] width 96 height 20
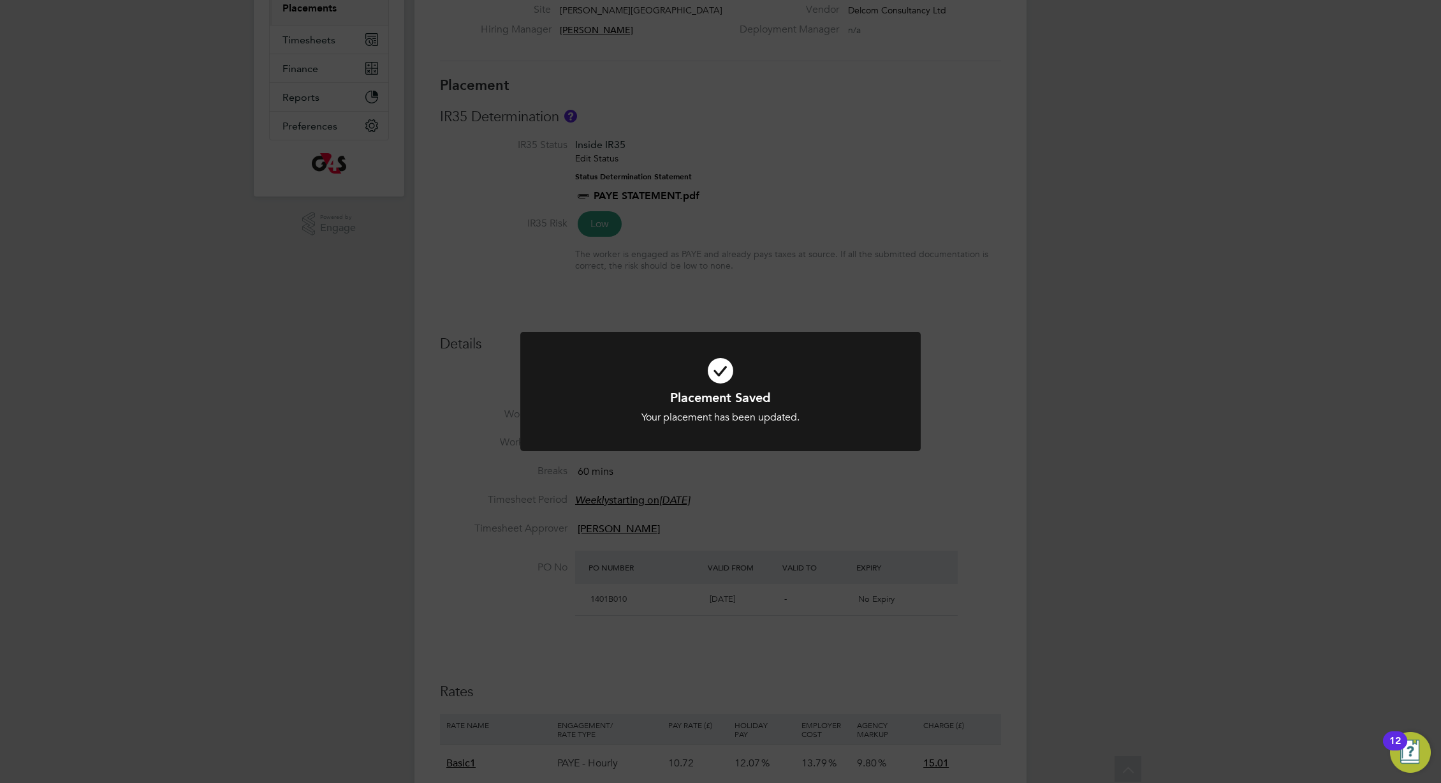
click at [989, 168] on div "Placement Saved Your placement has been updated. Cancel Okay" at bounding box center [720, 391] width 1441 height 783
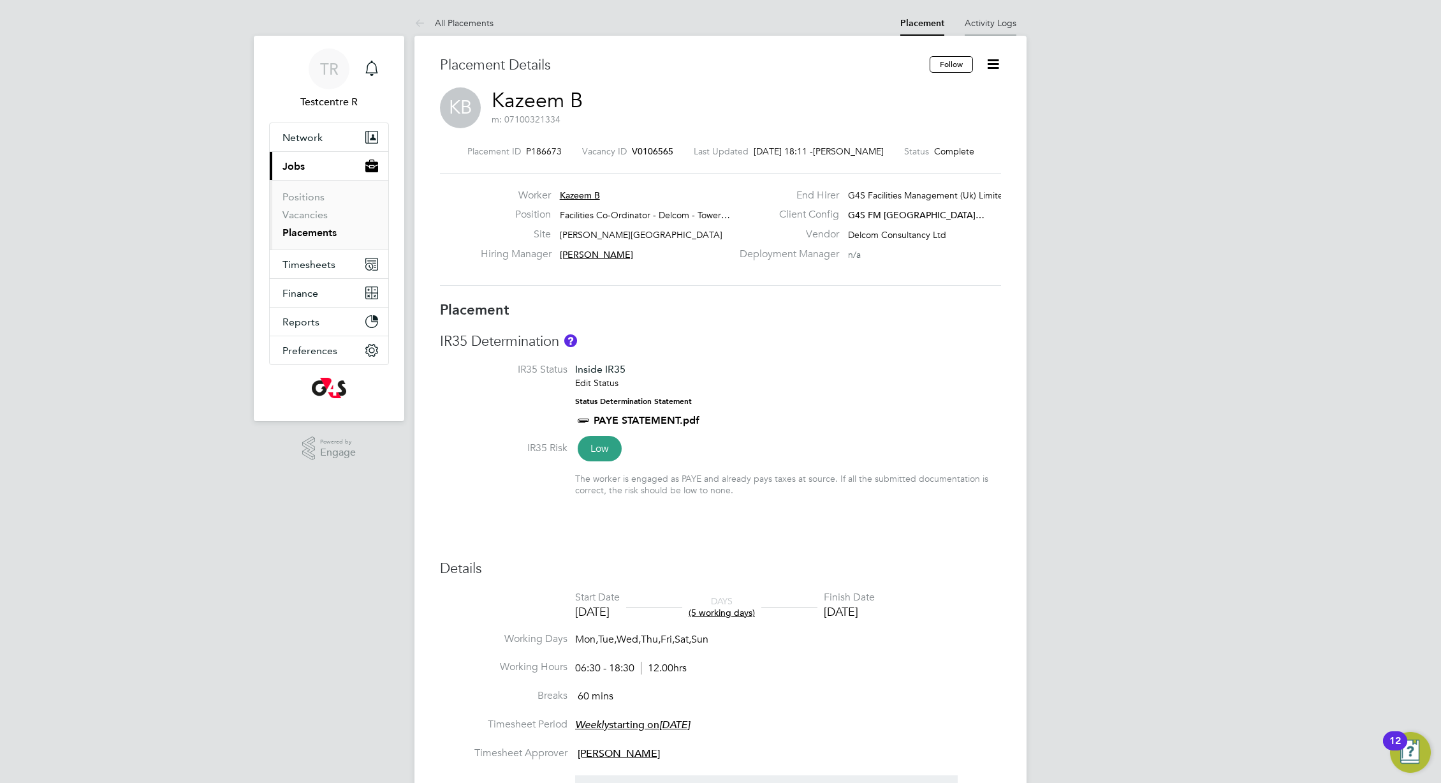
click at [983, 20] on link "Activity Logs" at bounding box center [991, 22] width 52 height 11
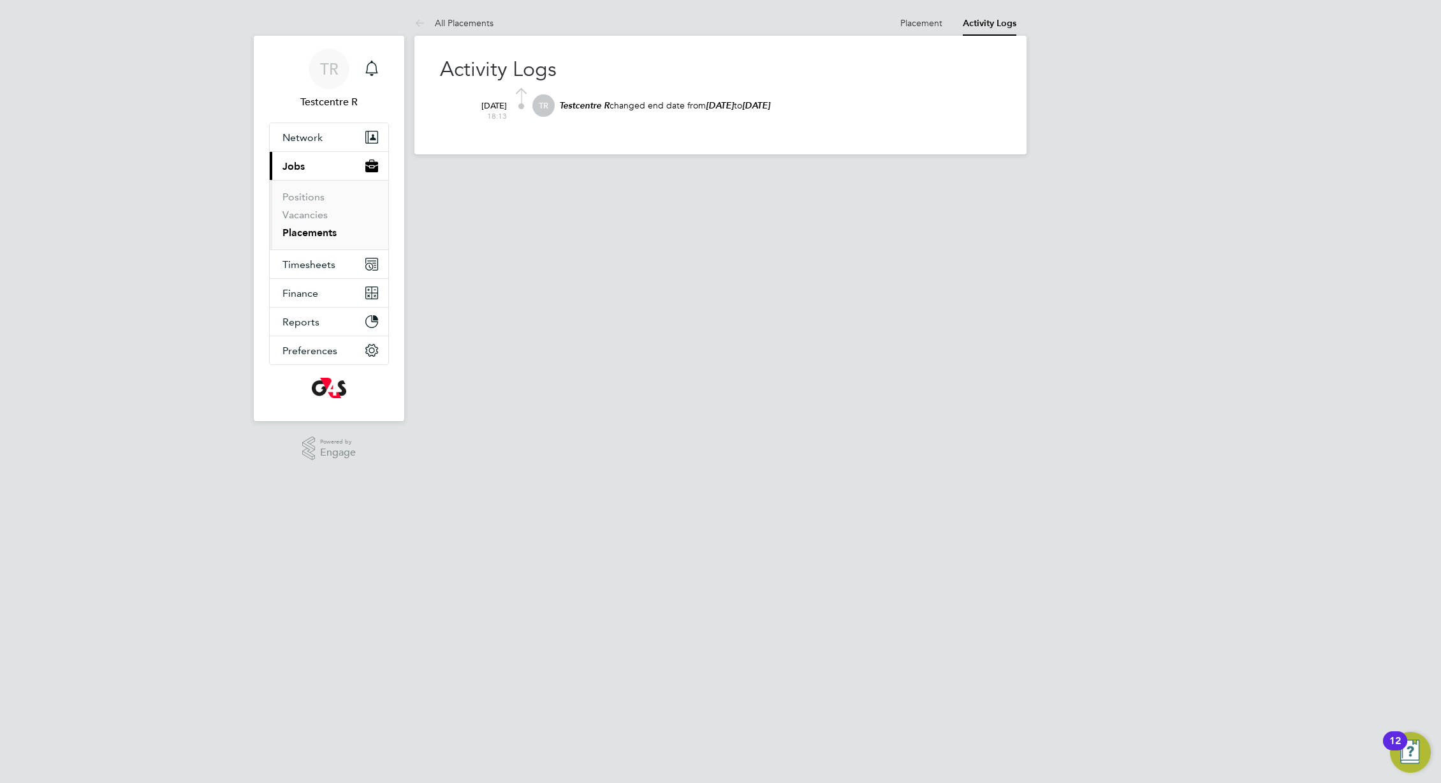
drag, startPoint x: 663, startPoint y: 112, endPoint x: 969, endPoint y: 88, distance: 306.4
click at [969, 88] on div "20 Aug 2025 18:13 TR Testcentre R changed end date from 13 Oct 2023 to 31 Oct 2…" at bounding box center [728, 108] width 545 height 41
click at [968, 101] on p "Testcentre R changed end date from 13 Oct 2023 to 31 Oct 2025" at bounding box center [779, 105] width 443 height 12
drag, startPoint x: 925, startPoint y: 114, endPoint x: 751, endPoint y: 110, distance: 174.8
click at [751, 110] on div "Testcentre R changed end date from 13 Oct 2023 to 31 Oct 2025" at bounding box center [779, 111] width 443 height 34
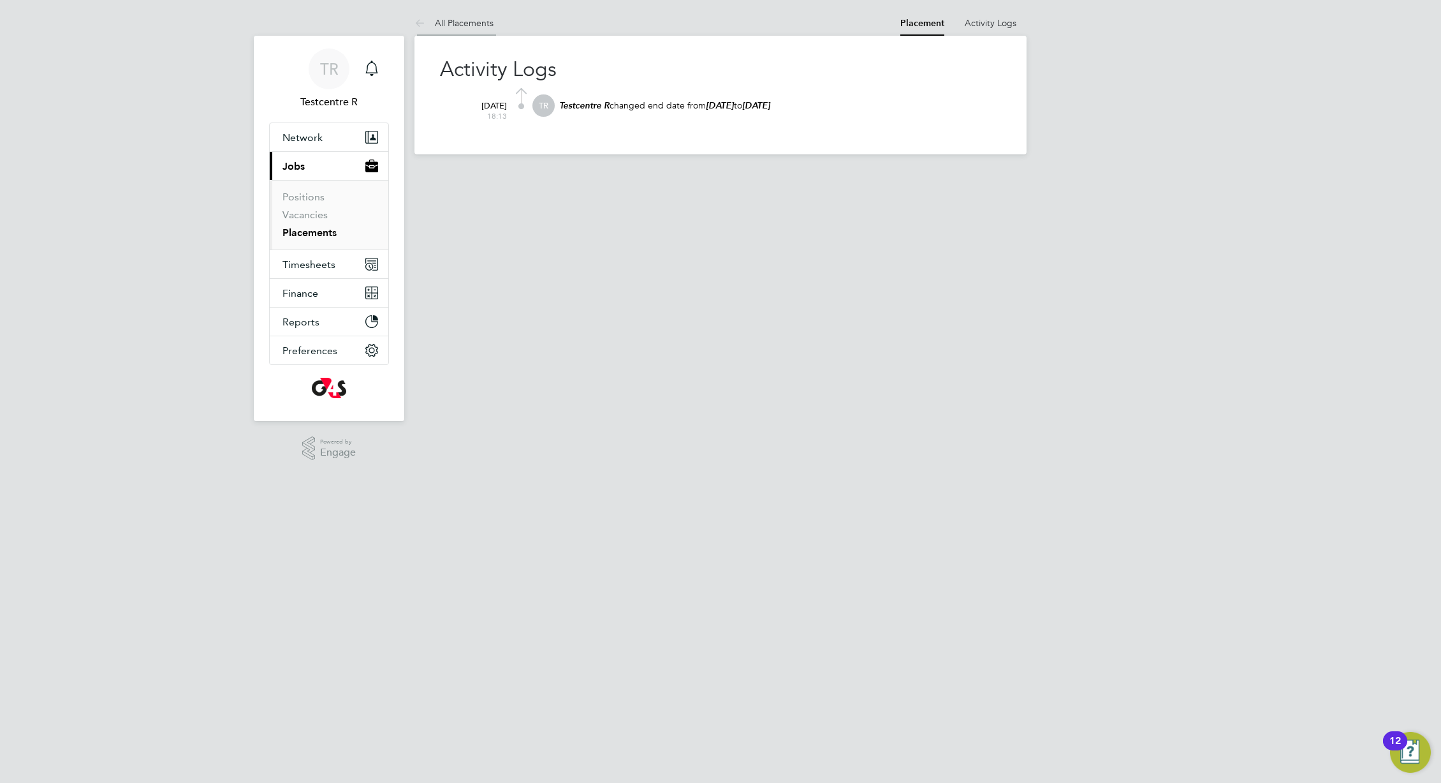
click at [451, 20] on link "All Placements" at bounding box center [454, 22] width 79 height 11
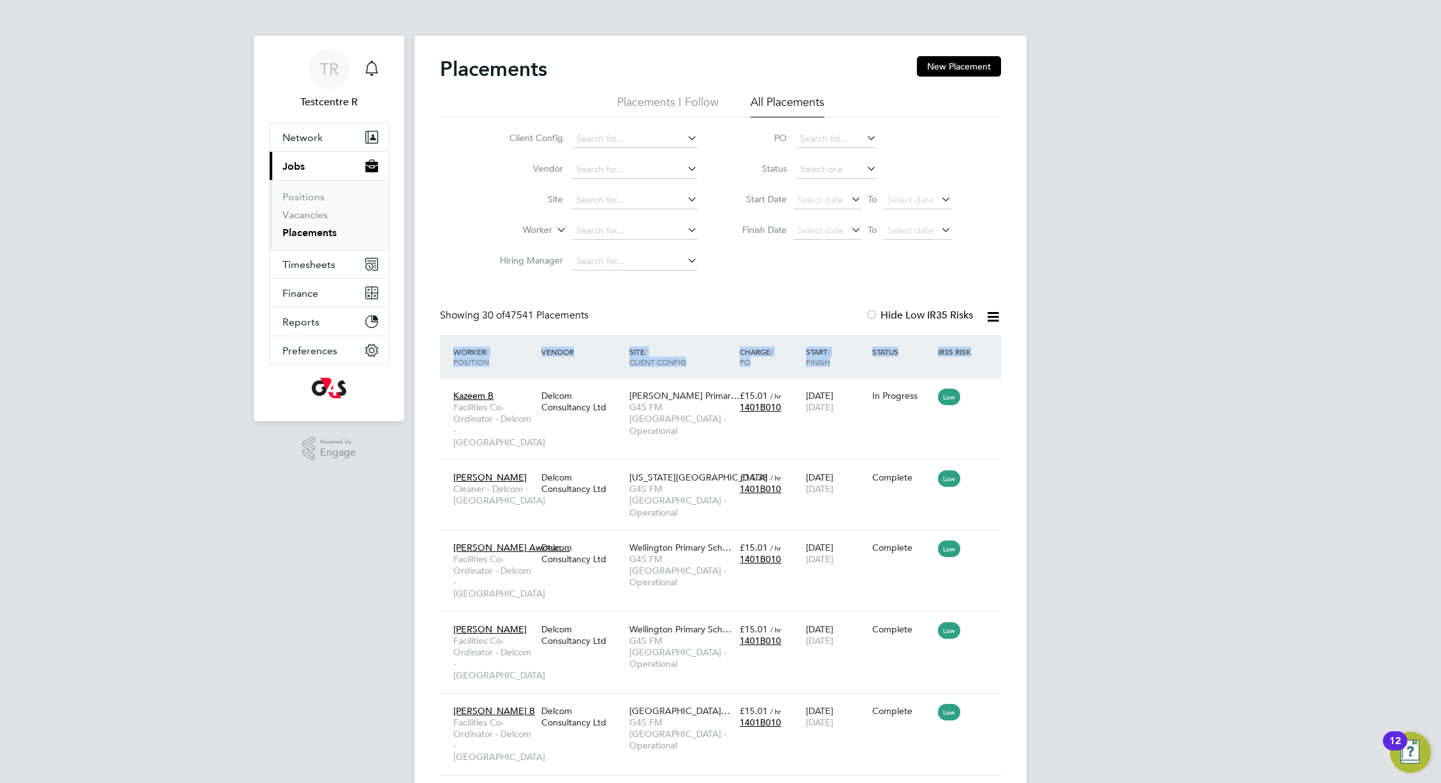
drag, startPoint x: 1280, startPoint y: 176, endPoint x: 1030, endPoint y: 369, distance: 315.6
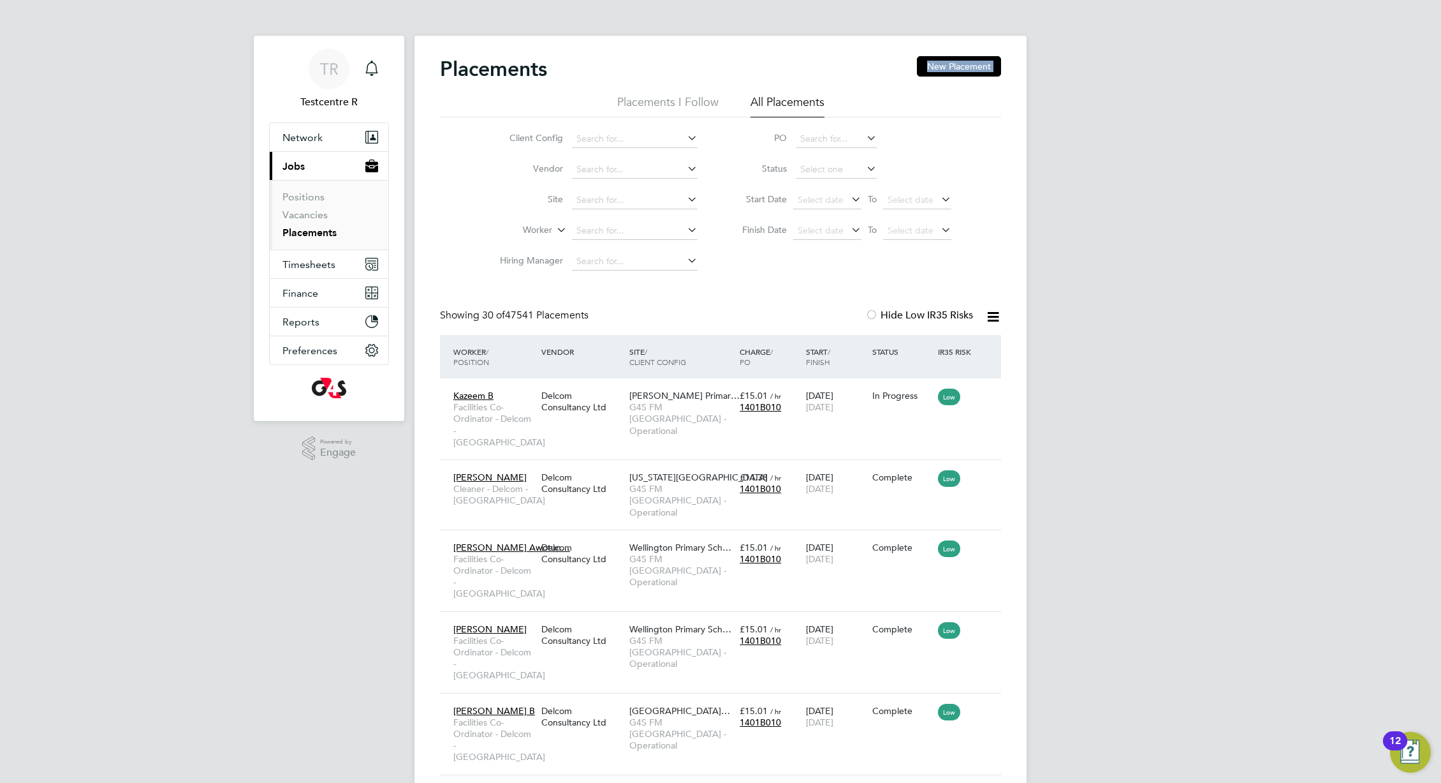
drag, startPoint x: 556, startPoint y: 71, endPoint x: 478, endPoint y: 61, distance: 78.6
click at [478, 61] on div "Placements New Placement" at bounding box center [720, 75] width 561 height 38
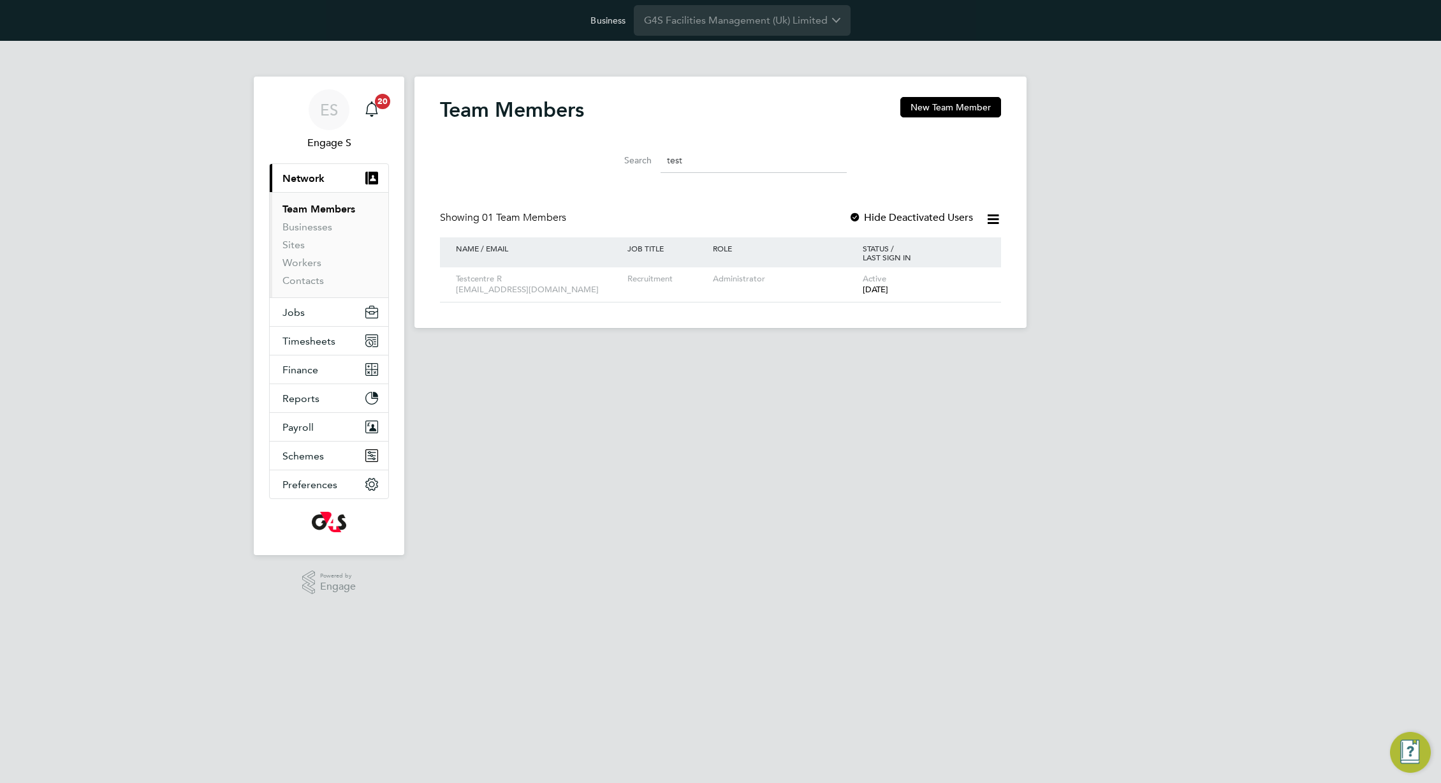
click at [692, 183] on div "Team Members New Team Member Search test Showing 01 Team Members Hide Deactivat…" at bounding box center [720, 199] width 561 height 205
drag, startPoint x: 1054, startPoint y: 336, endPoint x: 1026, endPoint y: 307, distance: 40.2
click at [1049, 327] on div "ES Engage S Notifications 20 Applications: Current page: Network Team Members B…" at bounding box center [720, 194] width 1441 height 307
click at [304, 260] on link "Workers" at bounding box center [302, 262] width 39 height 12
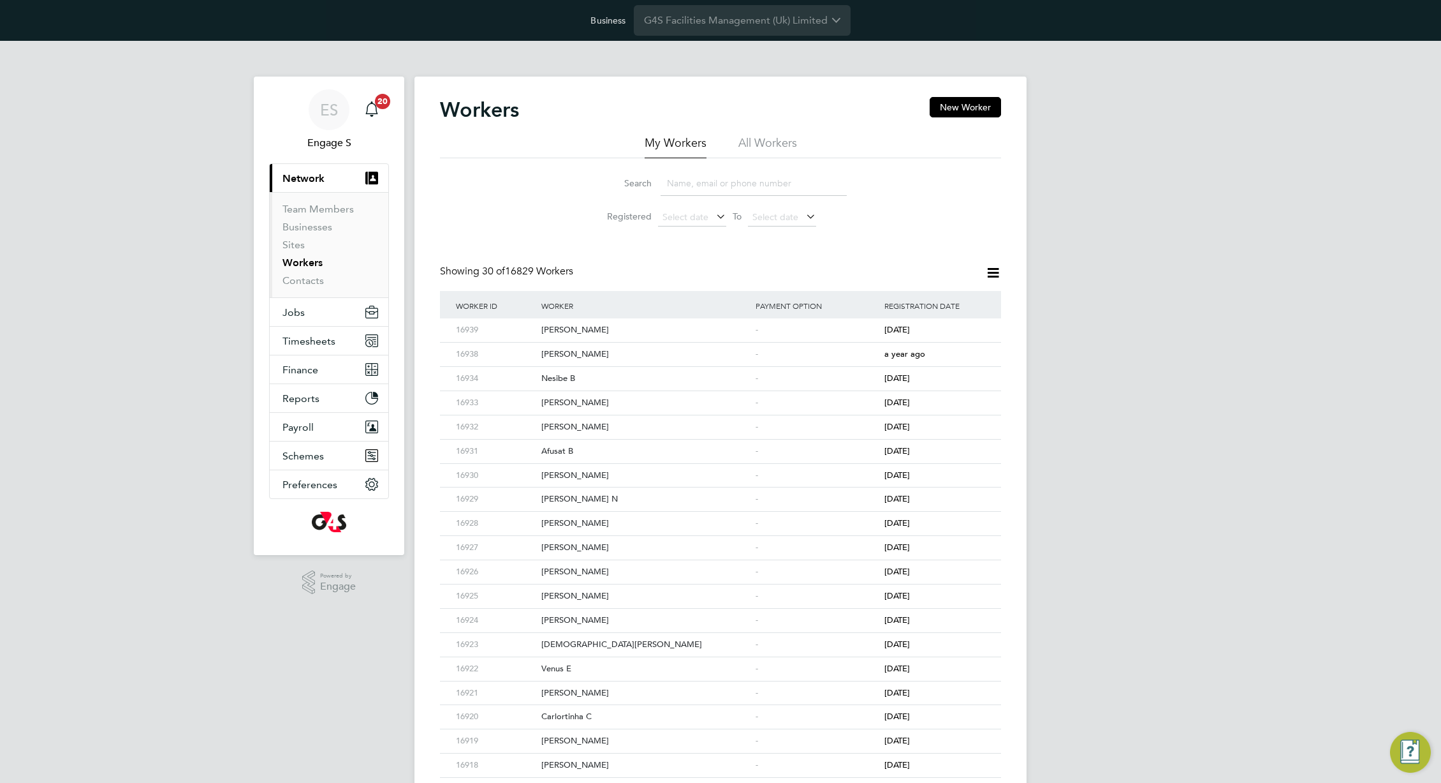
click at [766, 140] on li "All Workers" at bounding box center [768, 146] width 59 height 23
click at [550, 330] on div "[PERSON_NAME]" at bounding box center [645, 330] width 214 height 24
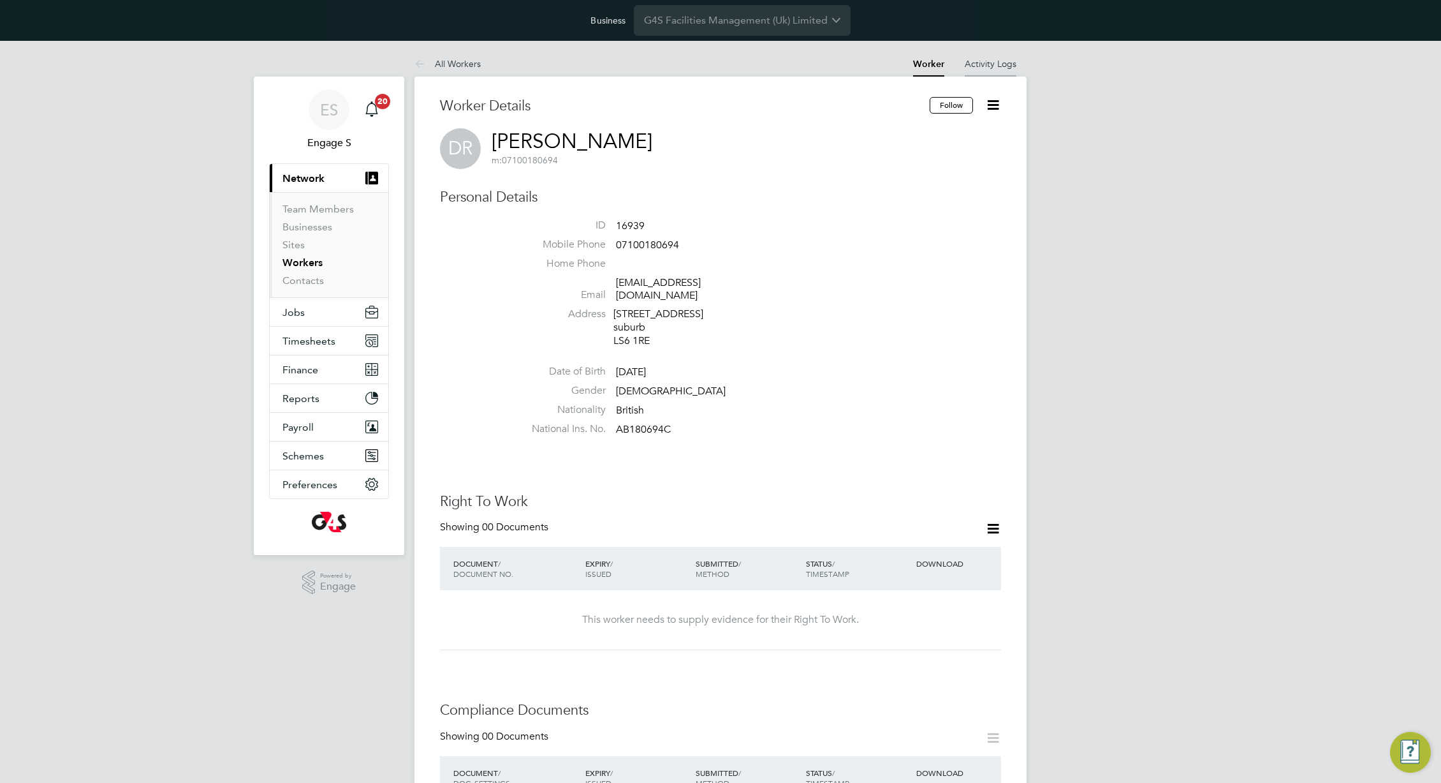
click at [990, 65] on link "Activity Logs" at bounding box center [991, 63] width 52 height 11
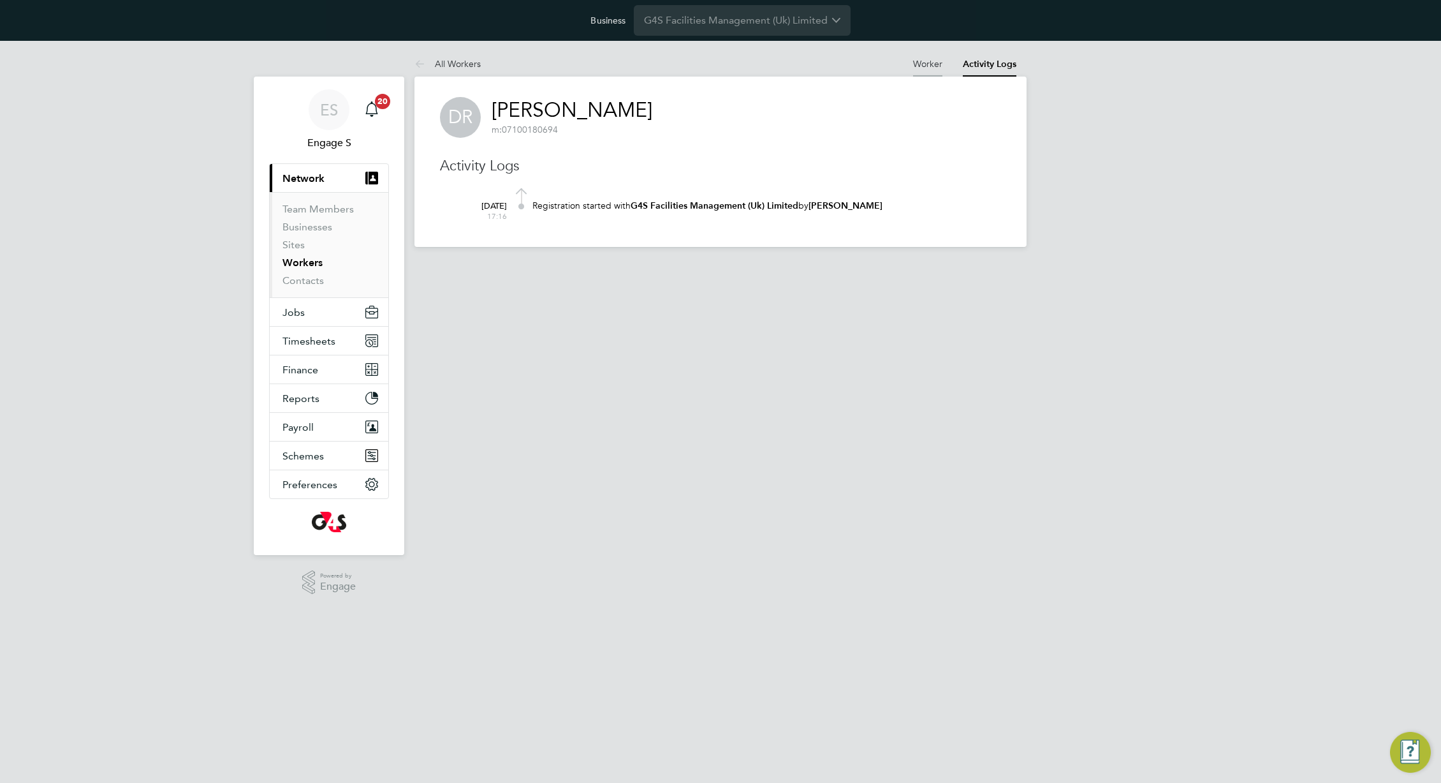
click at [936, 63] on link "Worker" at bounding box center [927, 63] width 29 height 11
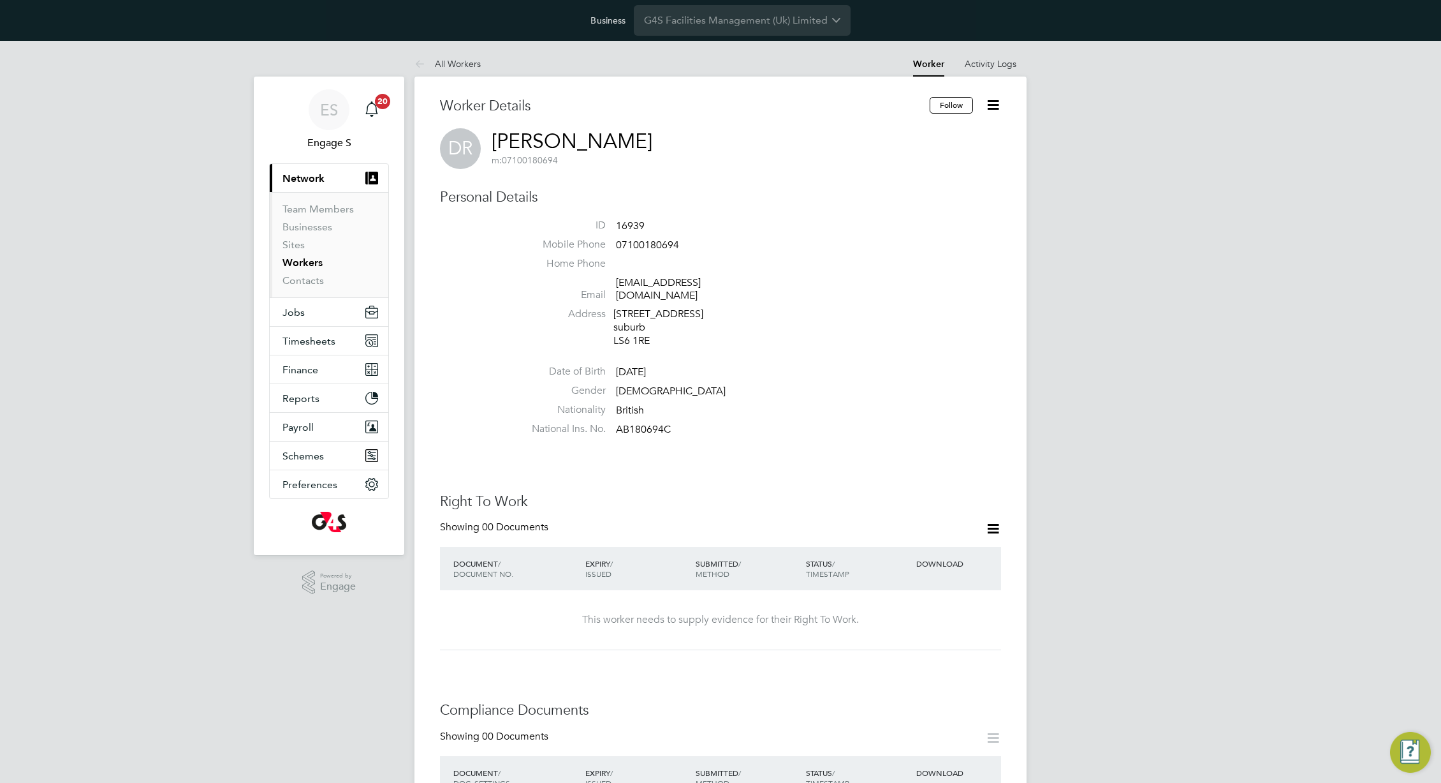
click at [991, 103] on icon at bounding box center [993, 105] width 16 height 16
click at [876, 186] on li "Edit Personal Details e" at bounding box center [920, 189] width 159 height 18
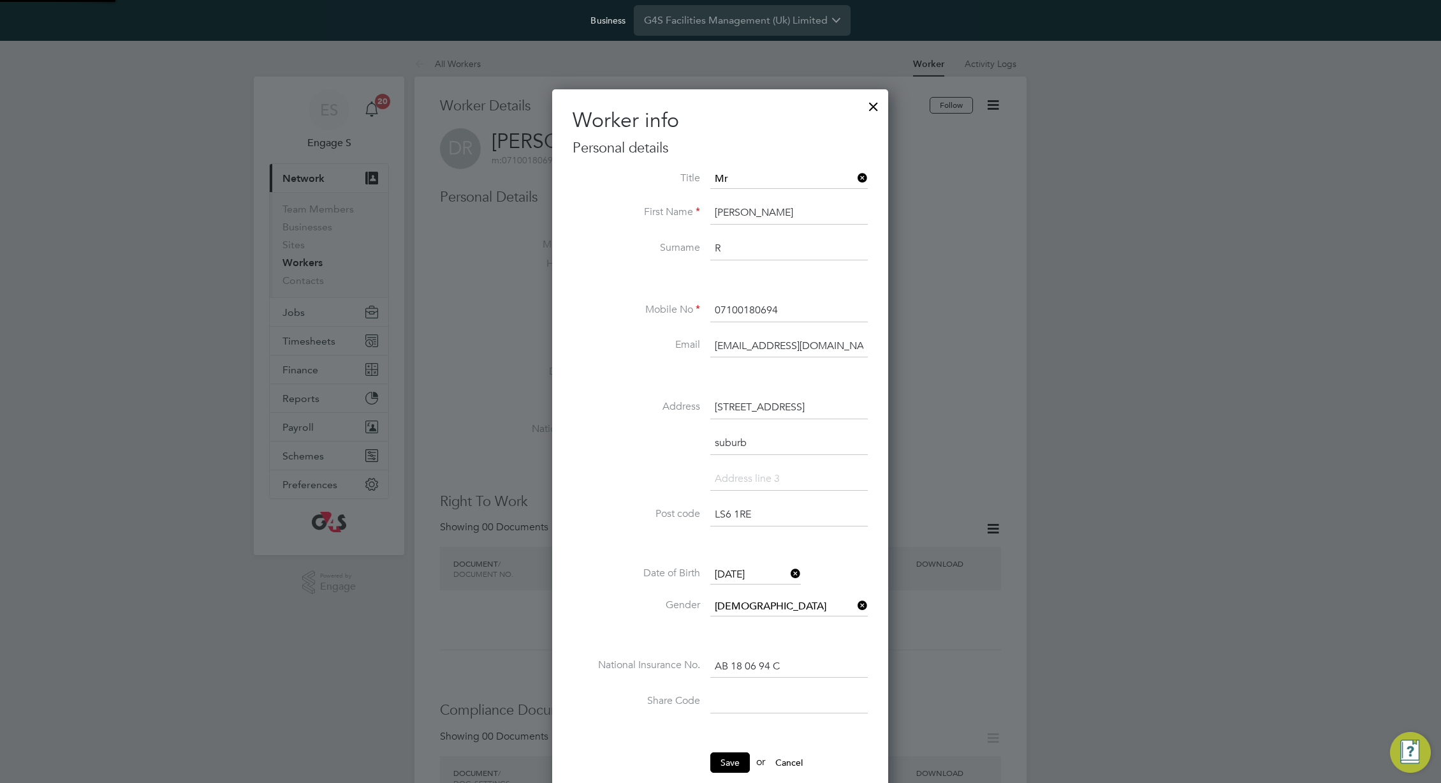
scroll to position [723, 337]
click at [814, 193] on li "Mr" at bounding box center [789, 197] width 159 height 17
type input "Mr"
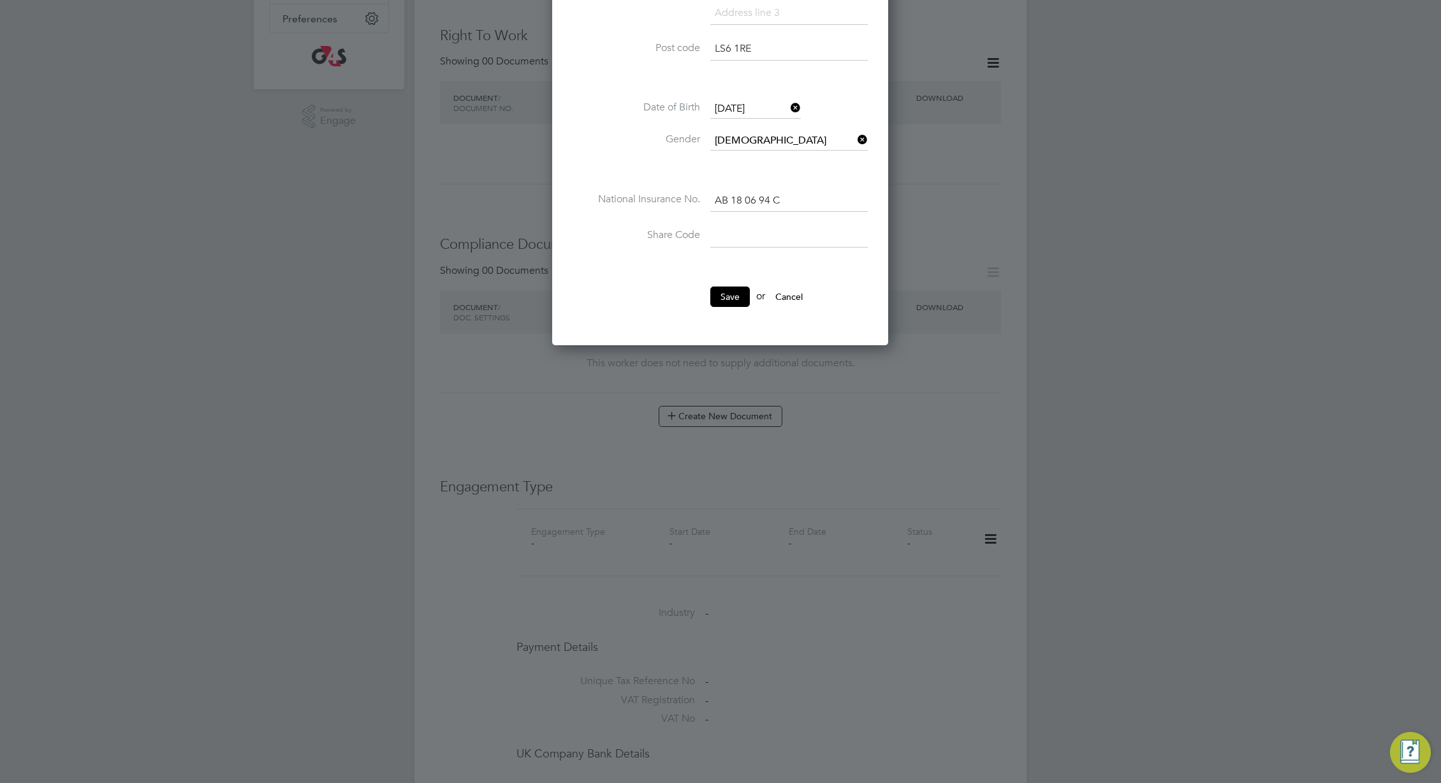
scroll to position [479, 0]
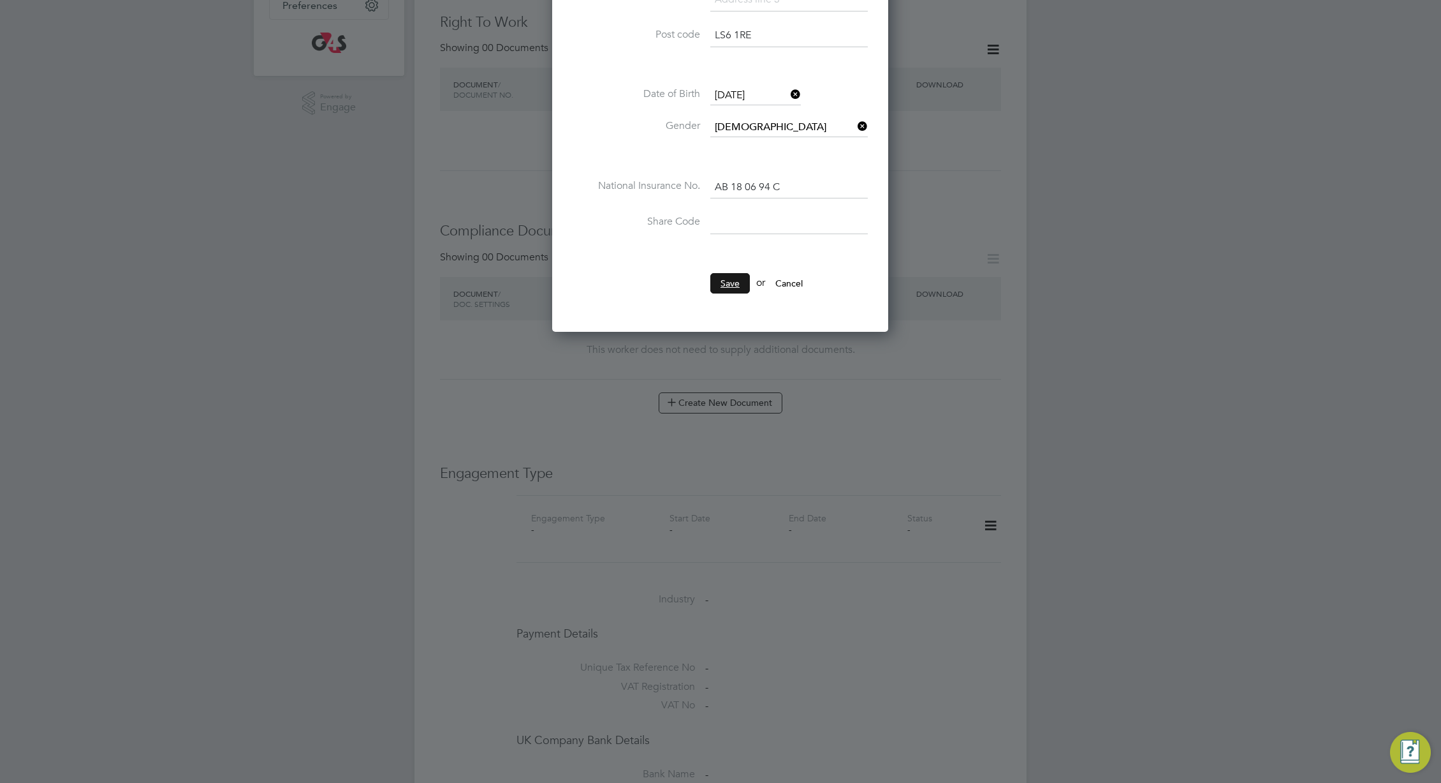
click at [721, 288] on button "Save" at bounding box center [731, 283] width 40 height 20
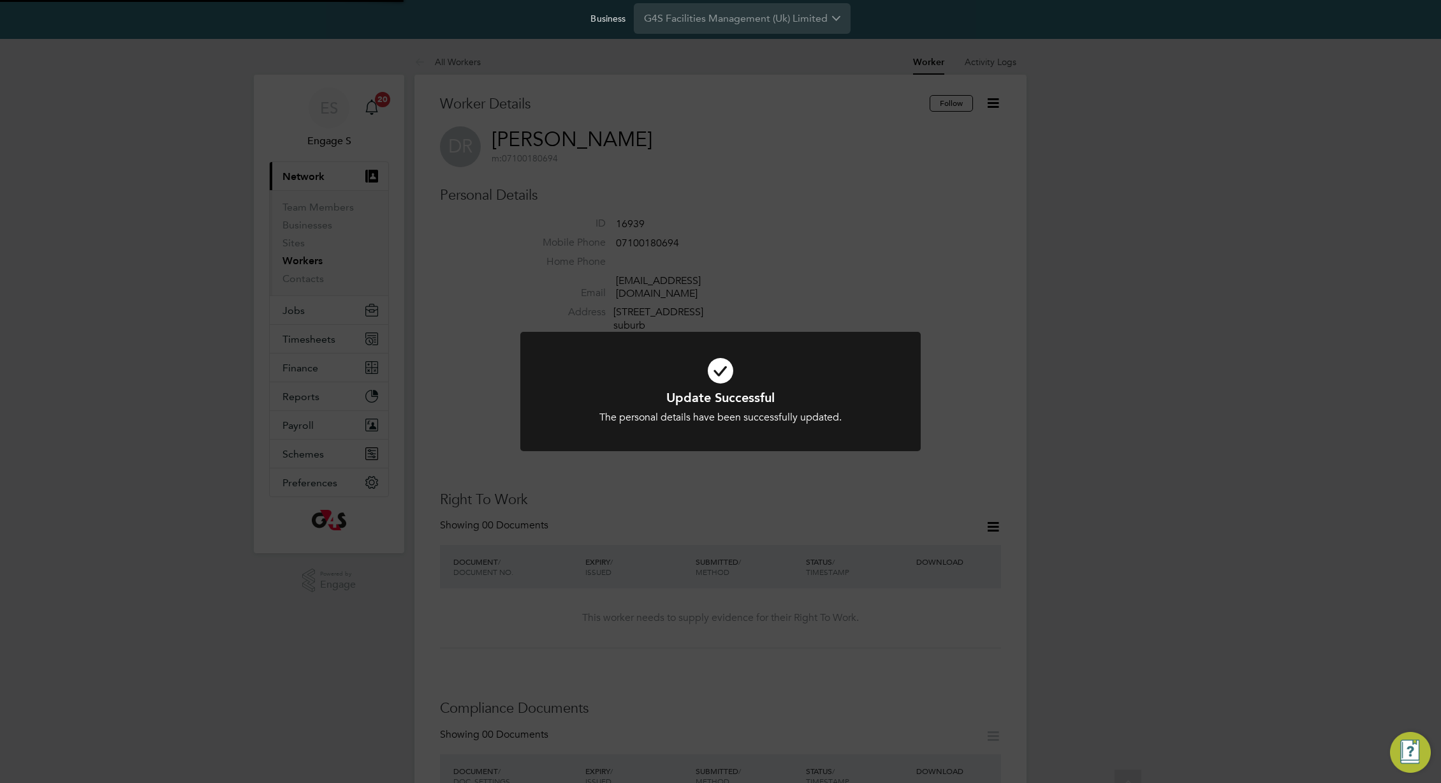
scroll to position [0, 0]
drag, startPoint x: 997, startPoint y: 151, endPoint x: 1013, endPoint y: 89, distance: 64.7
click at [997, 139] on div "Update Successful The personal details have been successfully updated. Cancel O…" at bounding box center [720, 391] width 1441 height 783
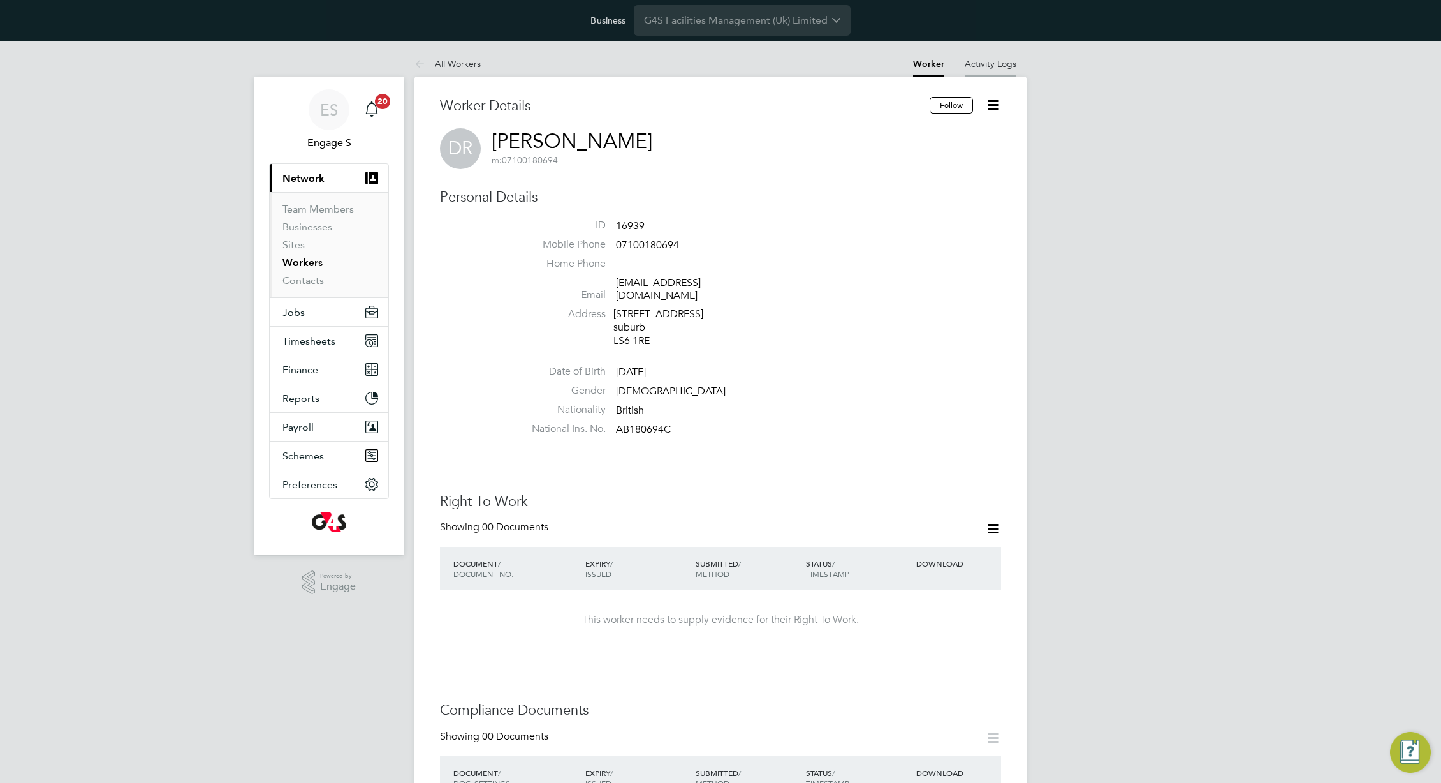
click at [998, 64] on link "Activity Logs" at bounding box center [991, 63] width 52 height 11
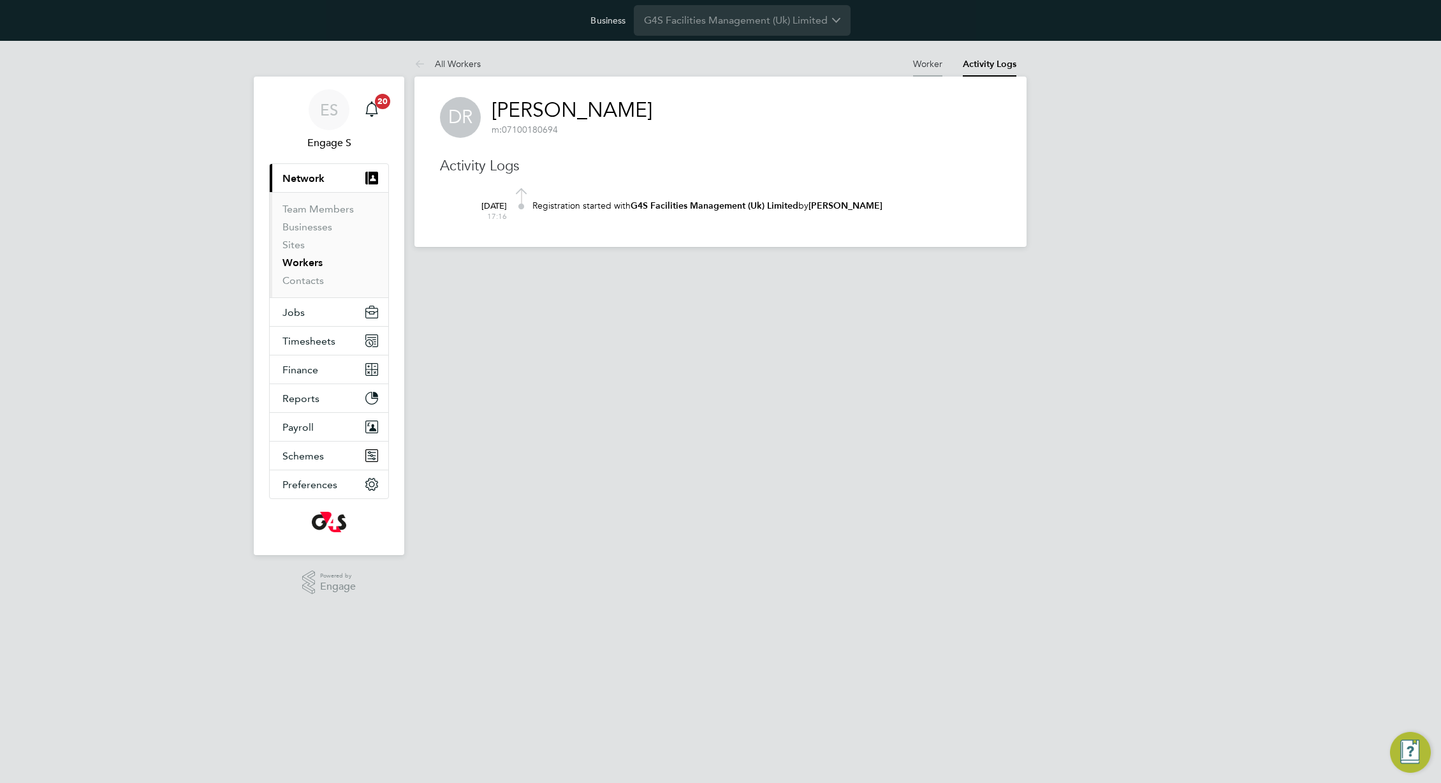
click at [923, 63] on link "Worker" at bounding box center [927, 63] width 29 height 11
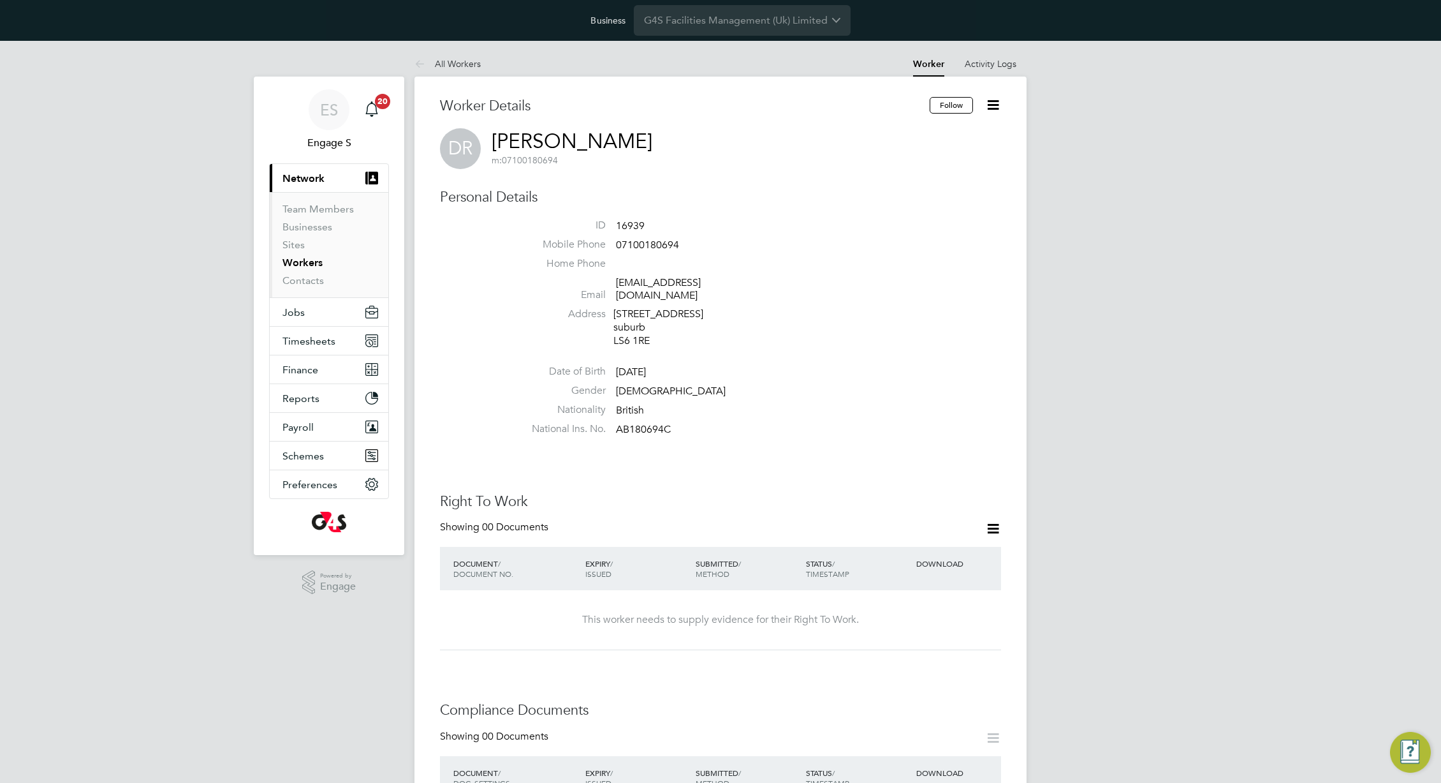
click at [994, 106] on icon at bounding box center [993, 105] width 16 height 16
click at [900, 190] on li "Edit Personal Details e" at bounding box center [920, 189] width 159 height 18
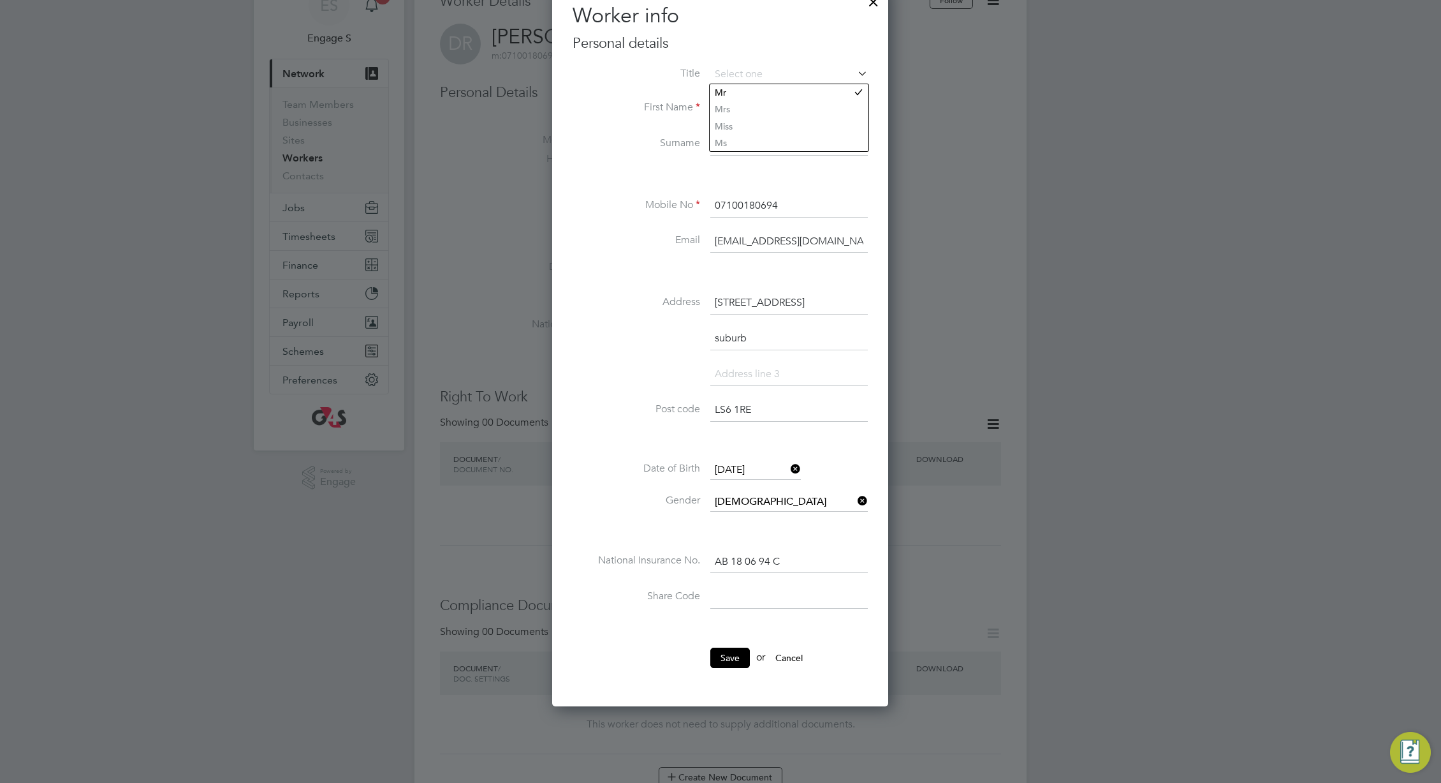
scroll to position [109, 0]
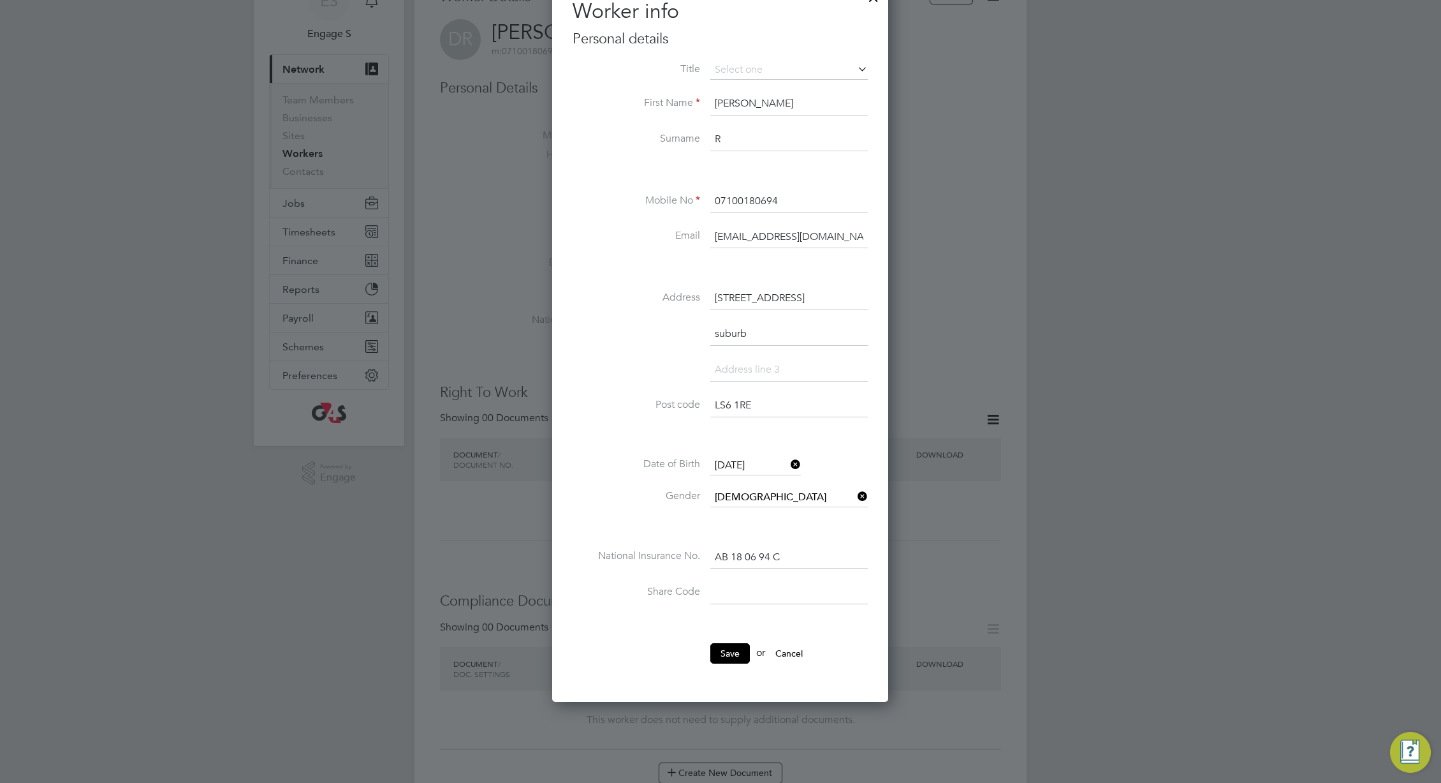
click at [815, 369] on input at bounding box center [790, 369] width 158 height 23
type input "addr edit"
click at [732, 644] on button "Save" at bounding box center [731, 653] width 40 height 20
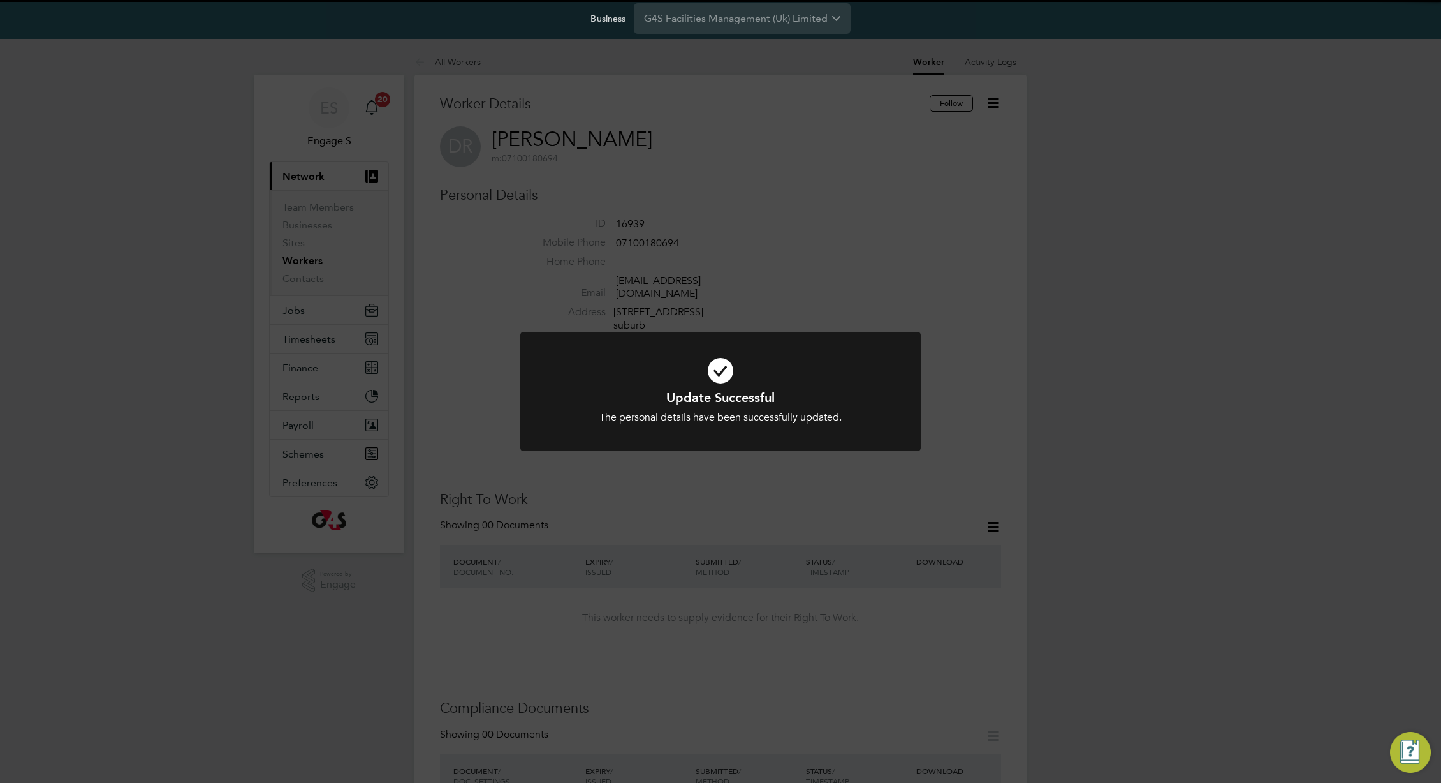
scroll to position [0, 0]
click at [996, 432] on div "Update Successful The personal details have been successfully updated. Cancel O…" at bounding box center [720, 391] width 1441 height 783
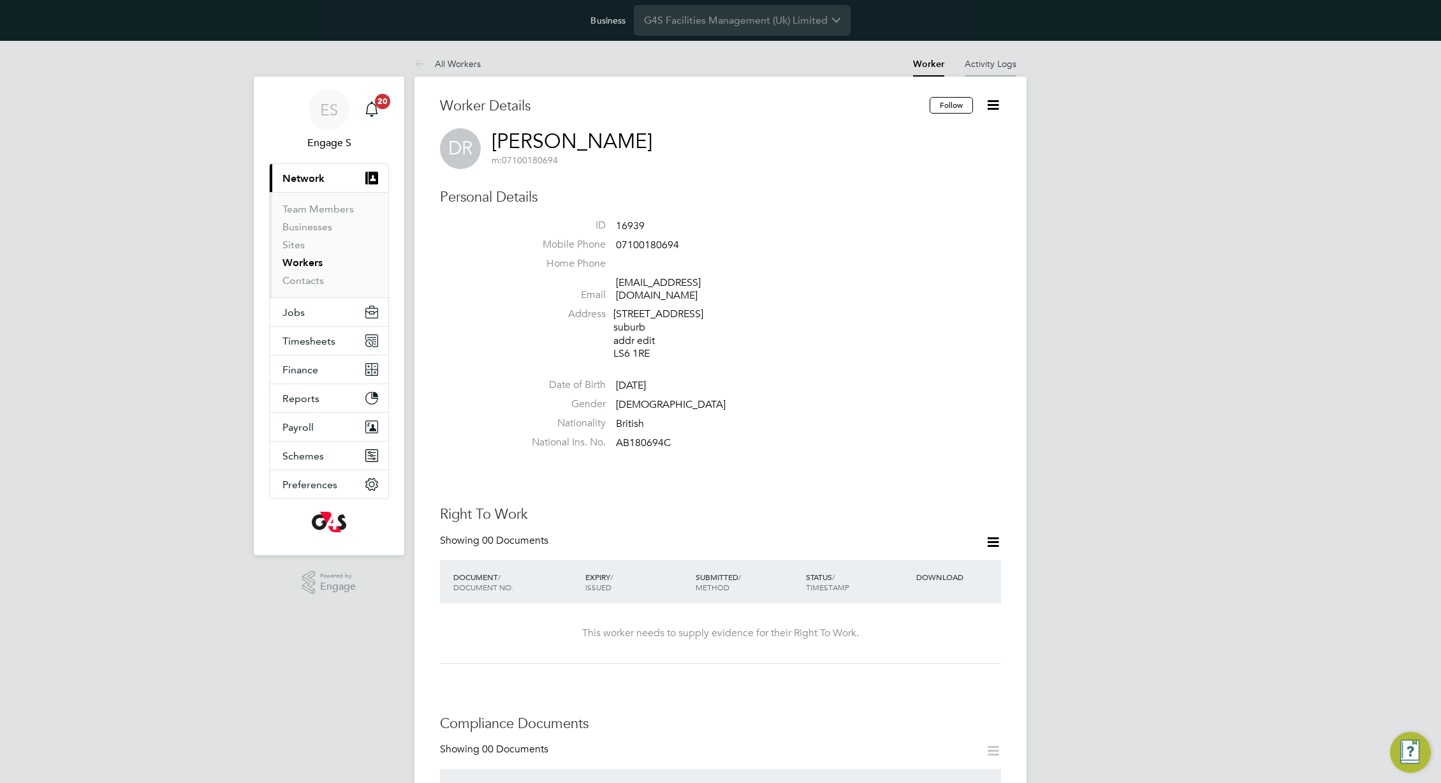
click at [993, 64] on link "Activity Logs" at bounding box center [991, 63] width 52 height 11
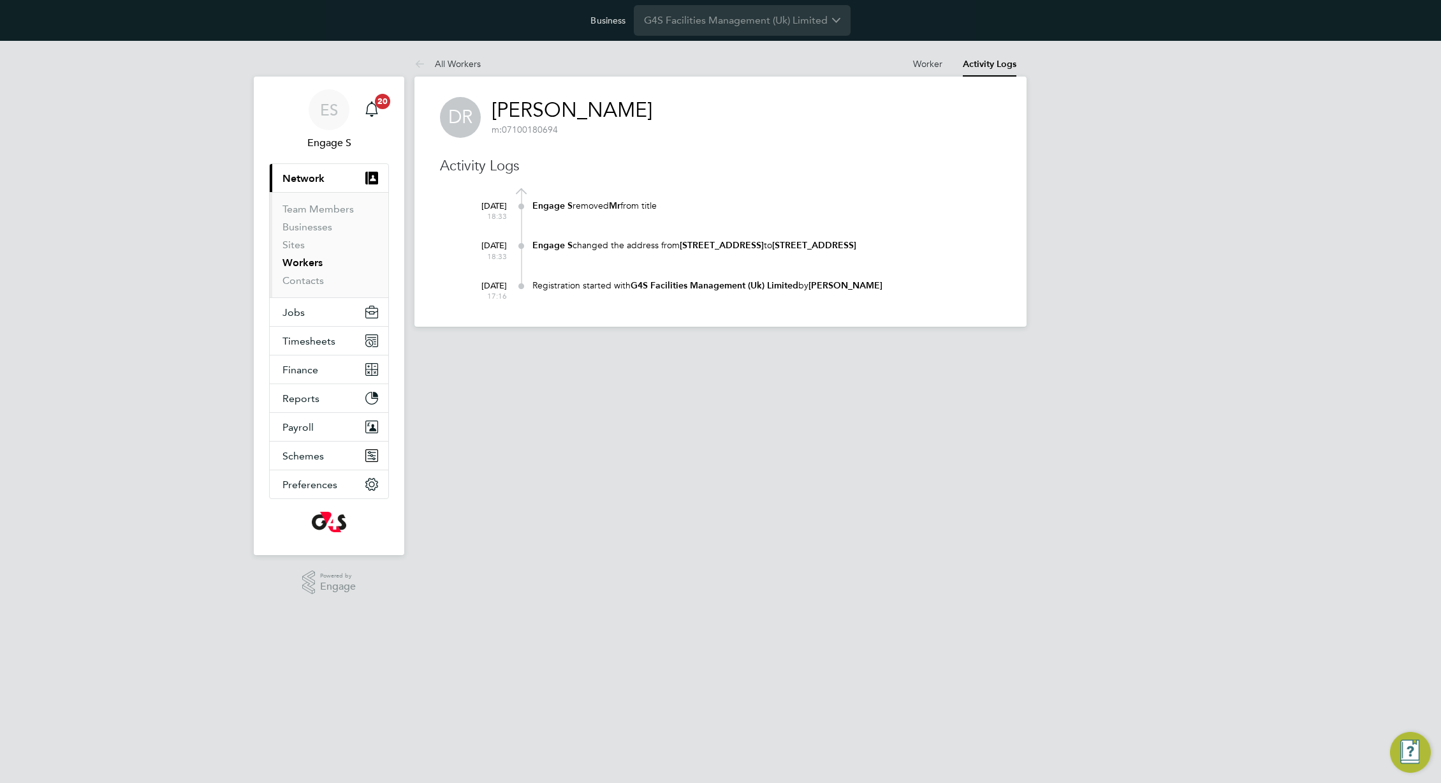
drag, startPoint x: 598, startPoint y: 202, endPoint x: 795, endPoint y: 262, distance: 206.2
click at [795, 262] on div "20 Aug 2025 18:33 Engage S removed Mr from title 20 Aug 2025 18:33 Engage S cha…" at bounding box center [728, 244] width 545 height 113
click at [795, 259] on div "Engage S changed the address from 195199 London Rd, suburb, LS6 1RE to 195199 L…" at bounding box center [767, 246] width 469 height 25
drag, startPoint x: 904, startPoint y: 273, endPoint x: 786, endPoint y: 286, distance: 118.7
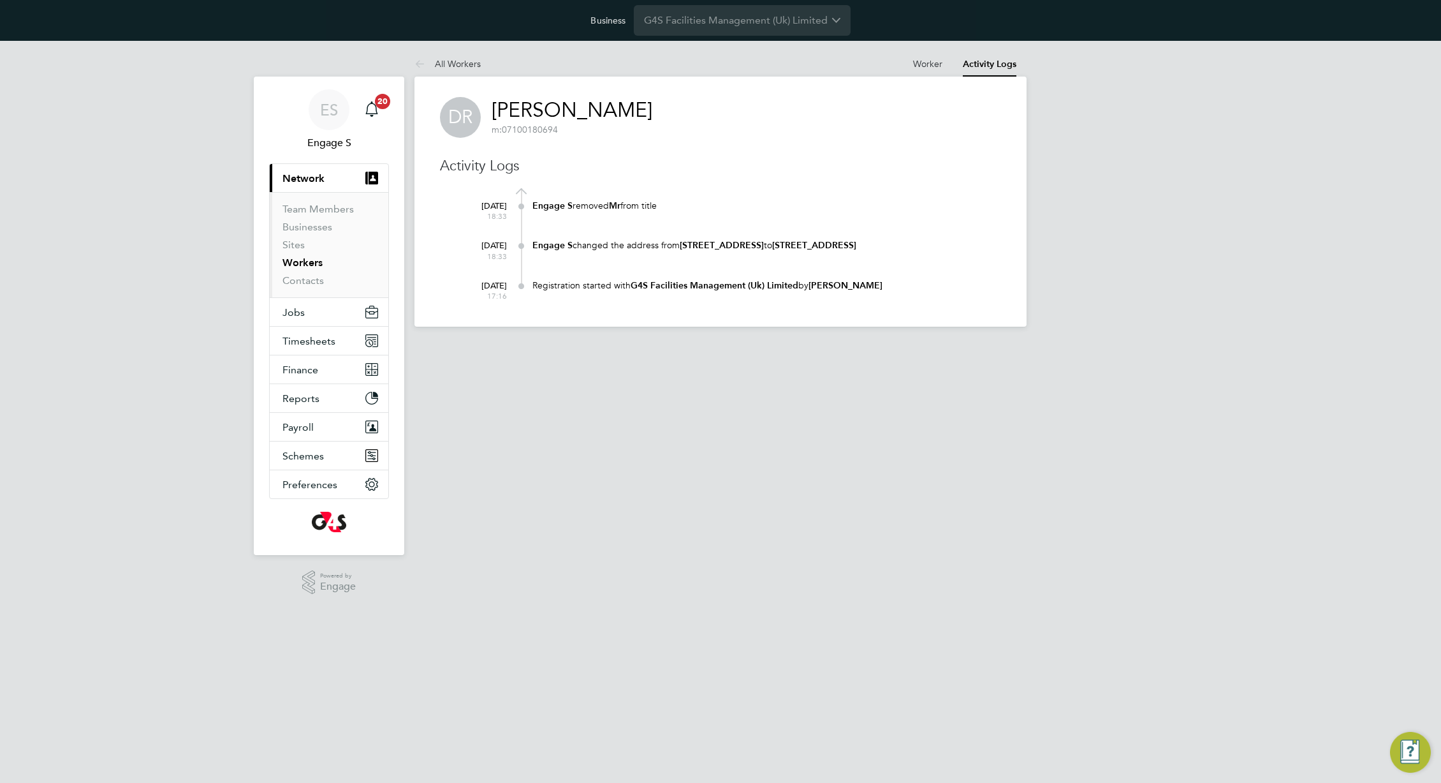
click at [786, 286] on div "Registration started with G4S Facilities Management (Uk) Limited by Sarah G" at bounding box center [767, 286] width 469 height 25
click at [857, 240] on b "195199 London Rd, suburb, addr edit, LS6 1RE" at bounding box center [814, 245] width 84 height 11
drag, startPoint x: 621, startPoint y: 274, endPoint x: 548, endPoint y: 193, distance: 108.8
click at [548, 193] on div "20 Aug 2025 18:33 Engage S removed Mr from title 20 Aug 2025 18:33 Engage S cha…" at bounding box center [728, 244] width 545 height 113
click at [788, 202] on div "Engage S removed Mr from title" at bounding box center [767, 206] width 469 height 12
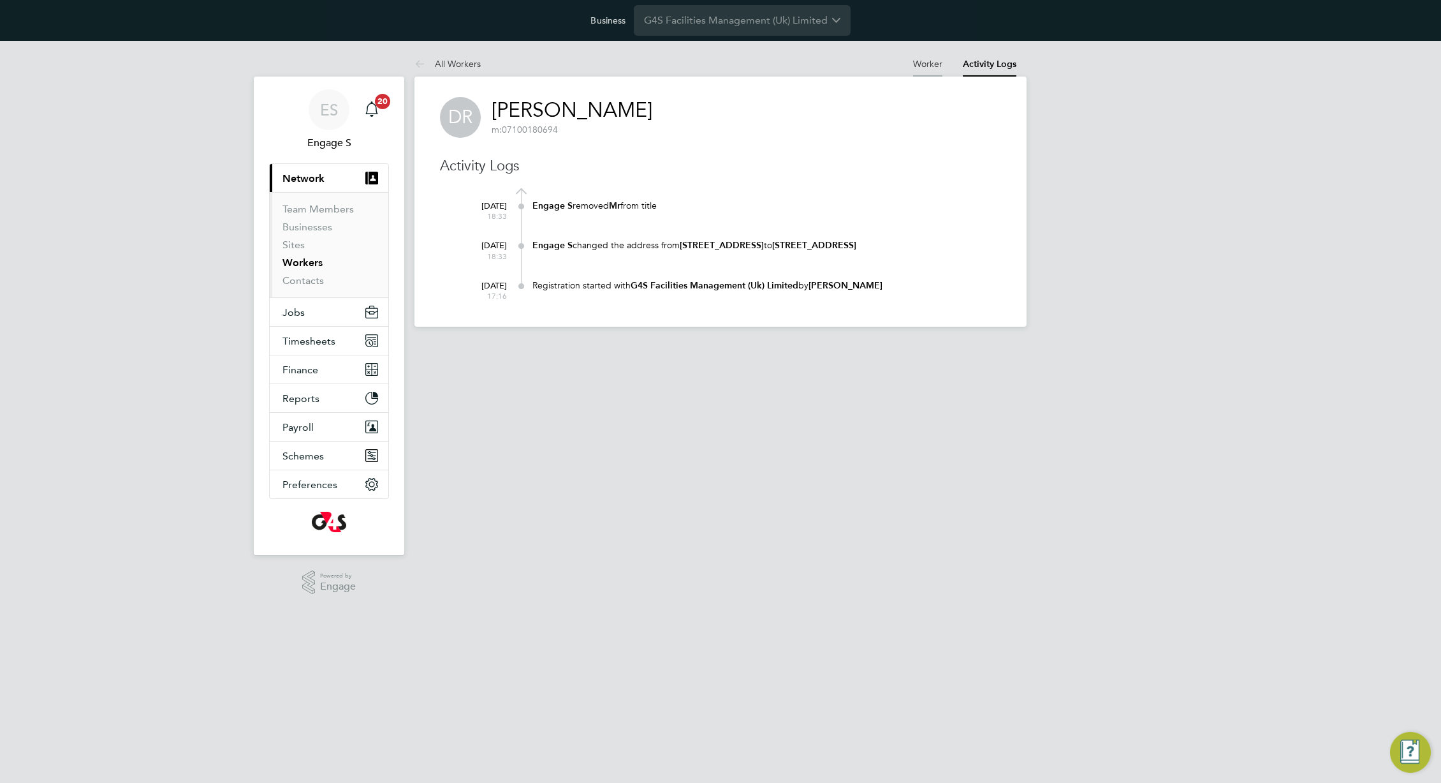
click at [925, 70] on li "Worker" at bounding box center [927, 64] width 29 height 26
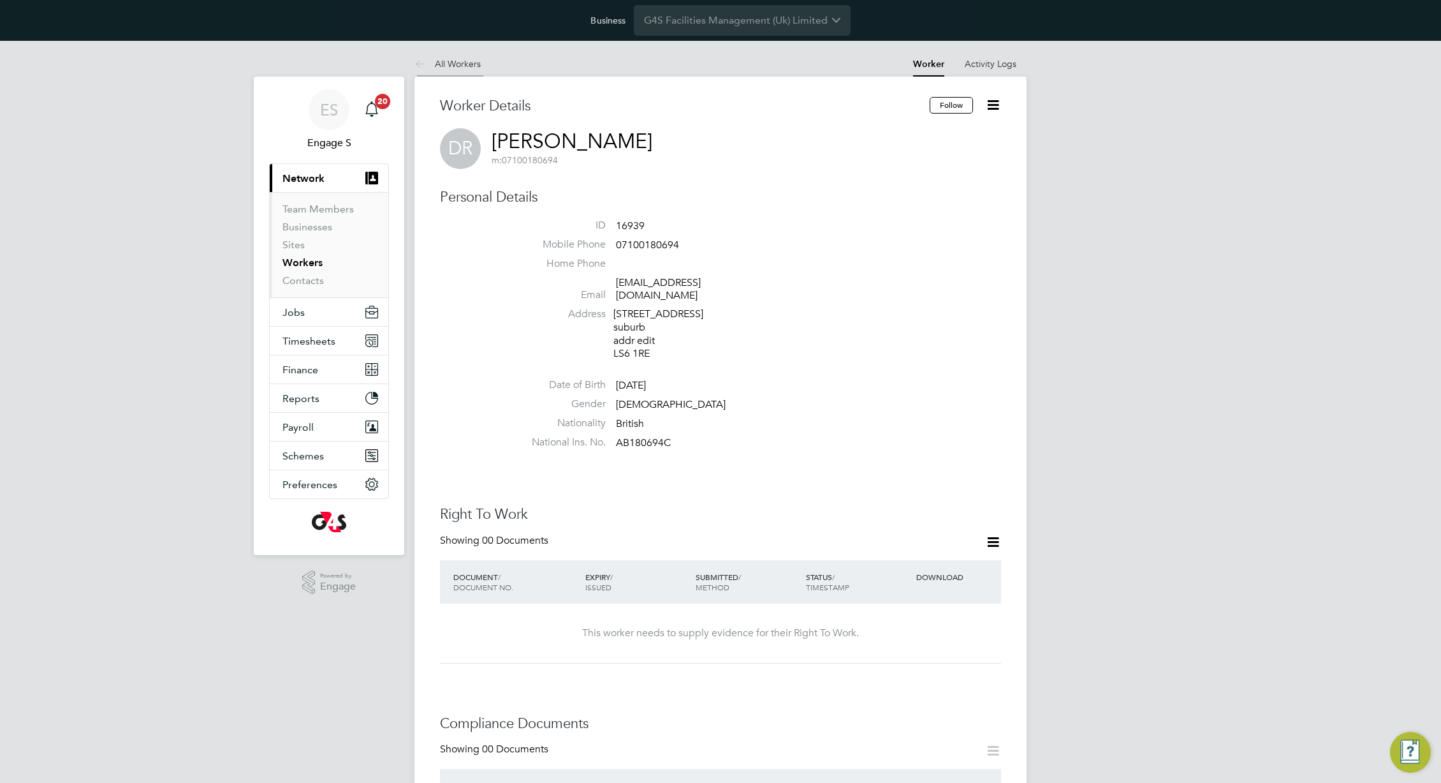
click at [442, 61] on link "All Workers" at bounding box center [448, 63] width 66 height 11
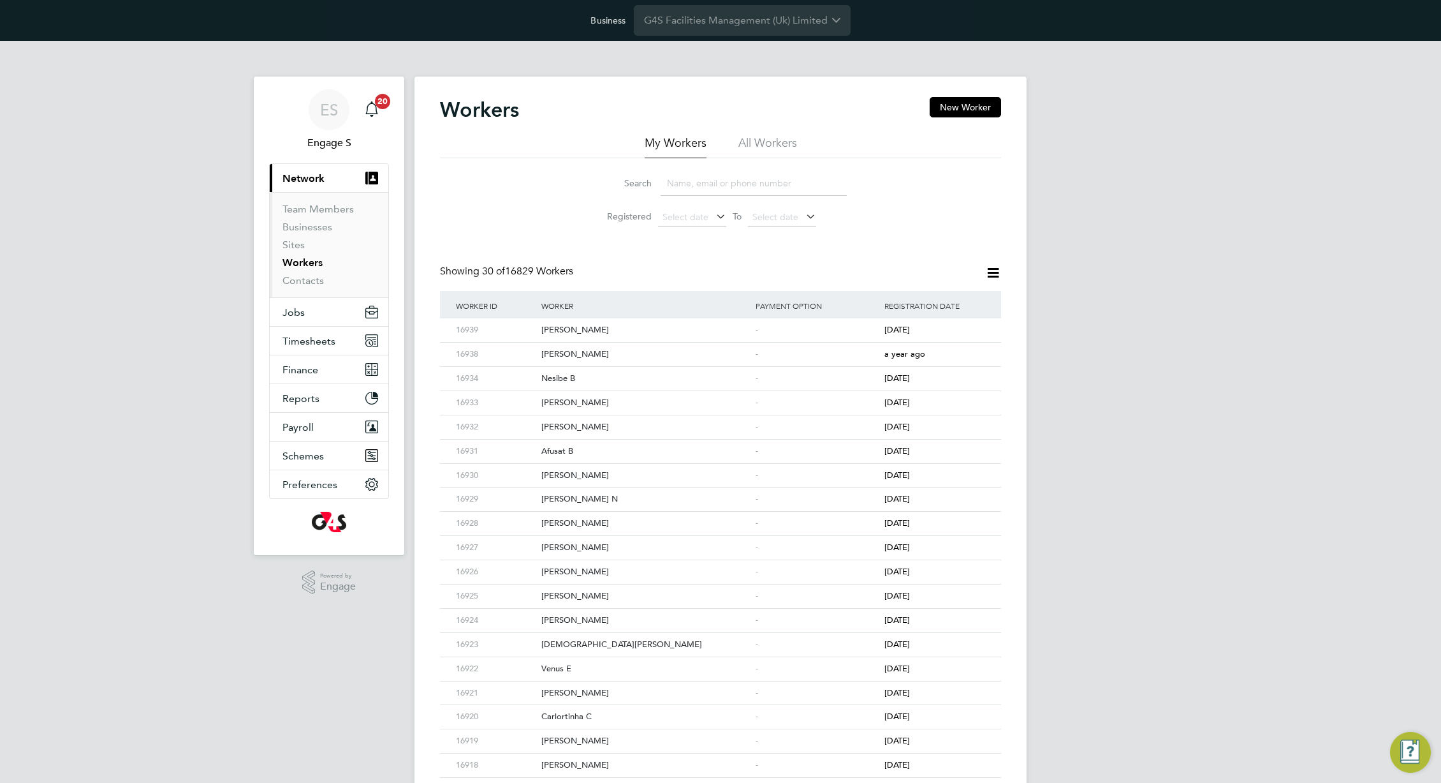
click at [761, 145] on li "All Workers" at bounding box center [768, 146] width 59 height 23
click at [678, 231] on li "Registered Select date To Select date" at bounding box center [720, 217] width 284 height 31
click at [690, 223] on span "Select date" at bounding box center [692, 217] width 68 height 17
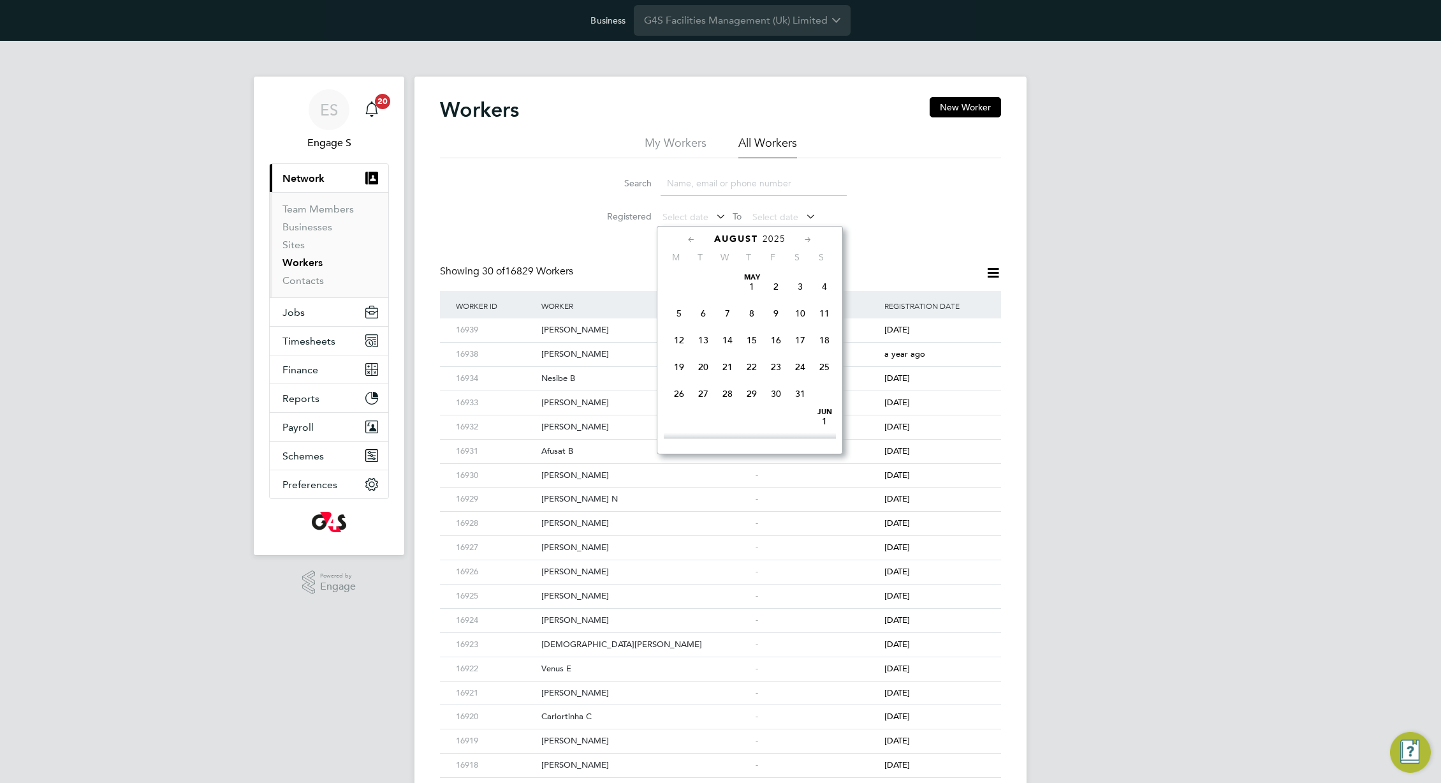
scroll to position [469, 0]
click at [927, 255] on div "Workers New Worker My Workers All Workers Search Registered Select date To Sele…" at bounding box center [720, 582] width 561 height 971
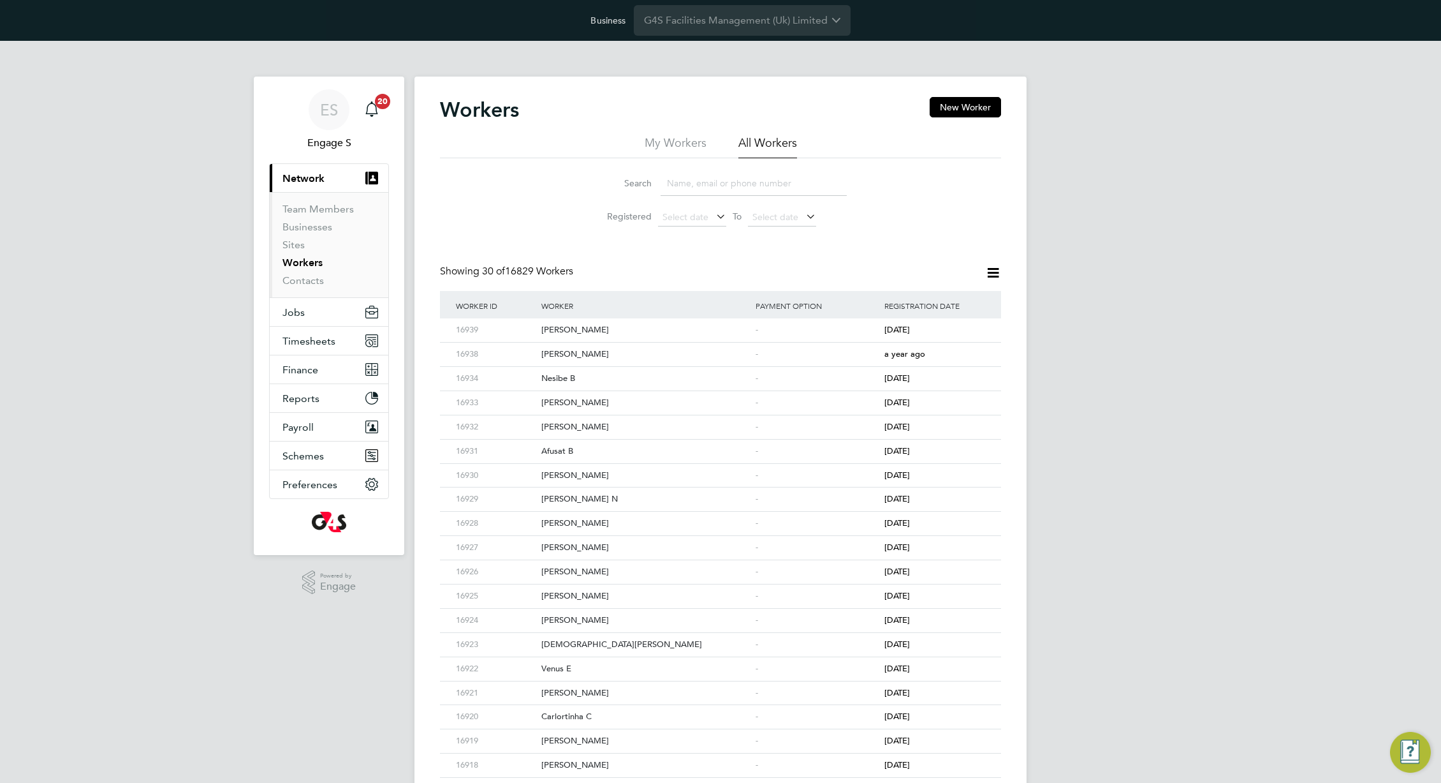
click at [994, 275] on icon at bounding box center [993, 273] width 16 height 16
click at [688, 215] on span "Select date" at bounding box center [686, 216] width 46 height 11
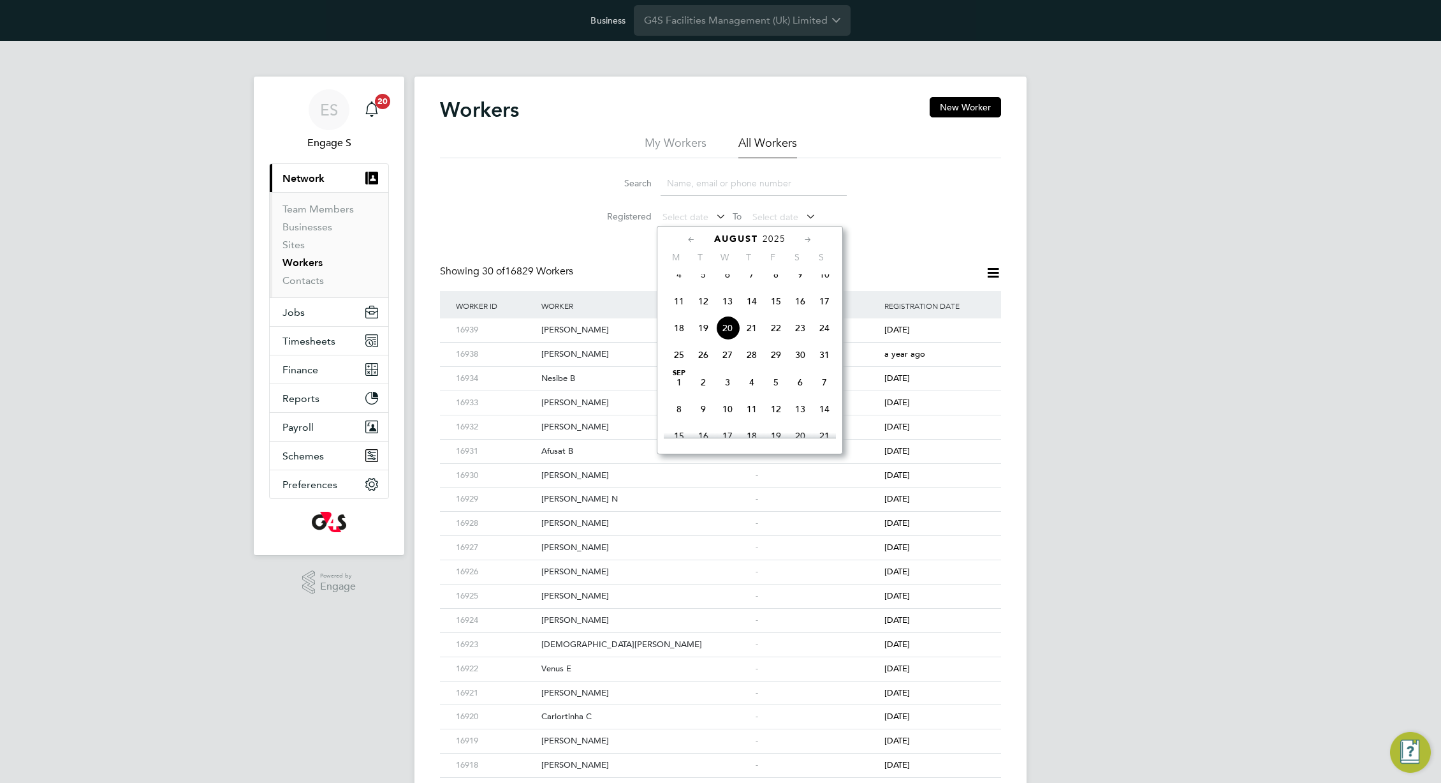
click at [681, 286] on span "4" at bounding box center [679, 274] width 24 height 24
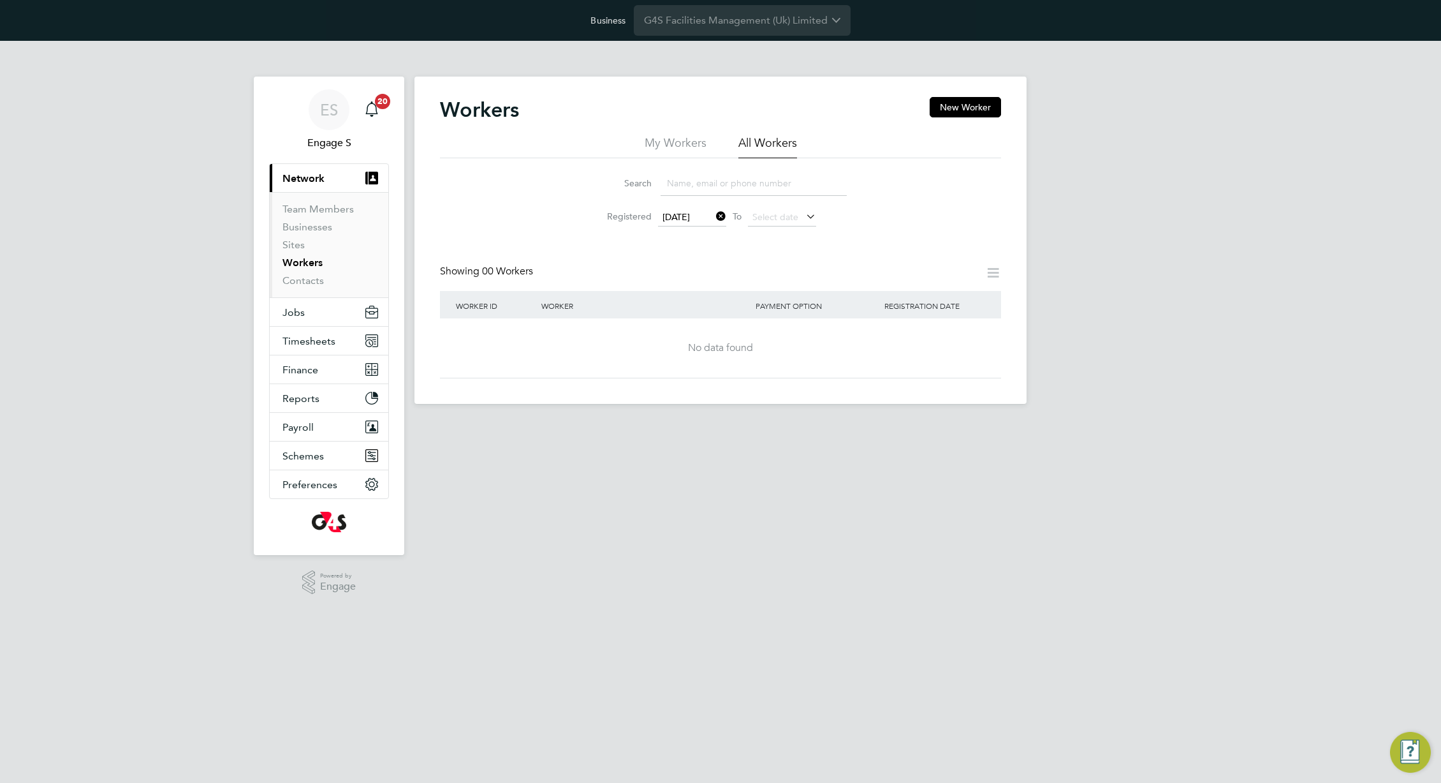
click at [714, 216] on icon at bounding box center [714, 216] width 0 height 18
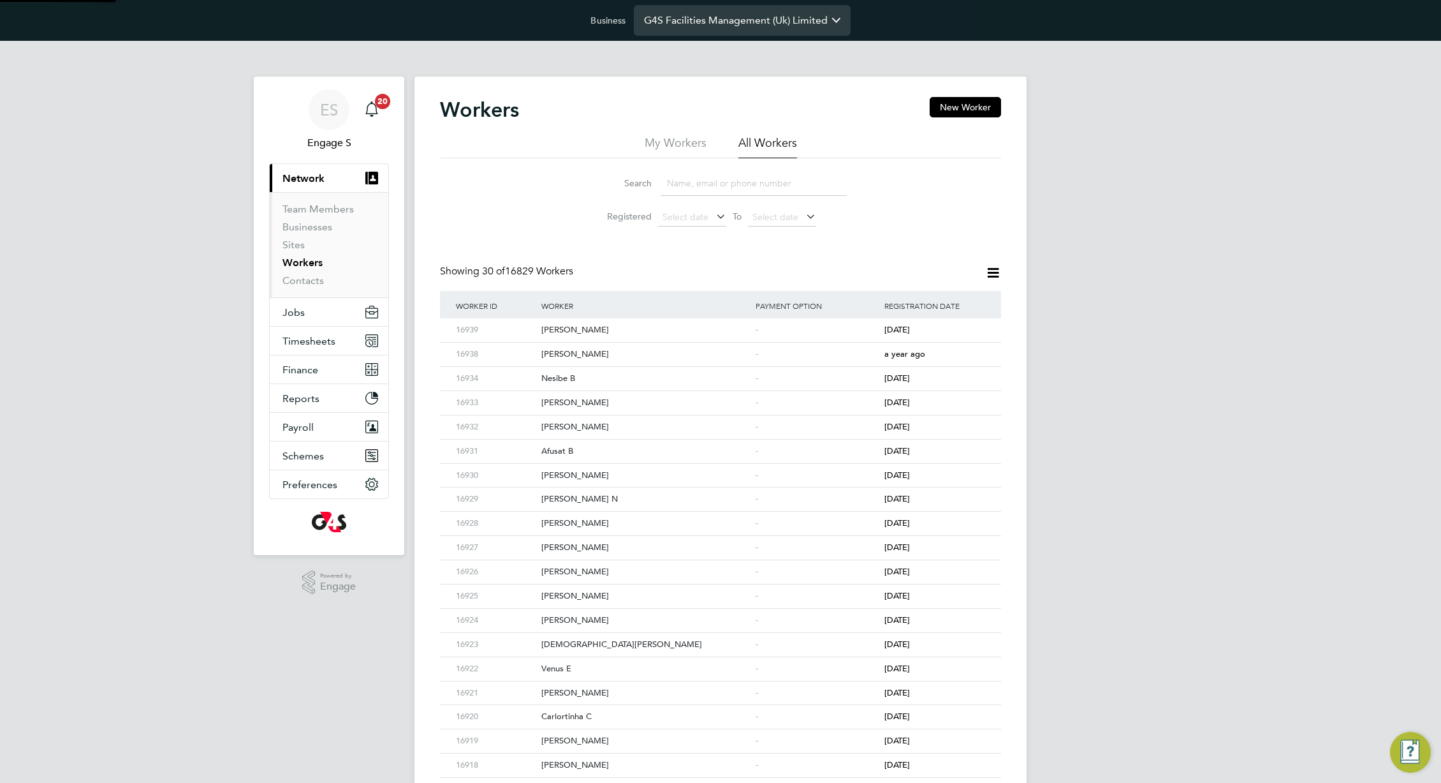
click at [724, 17] on input "G4S Facilities Management (Uk) Limited" at bounding box center [742, 20] width 217 height 30
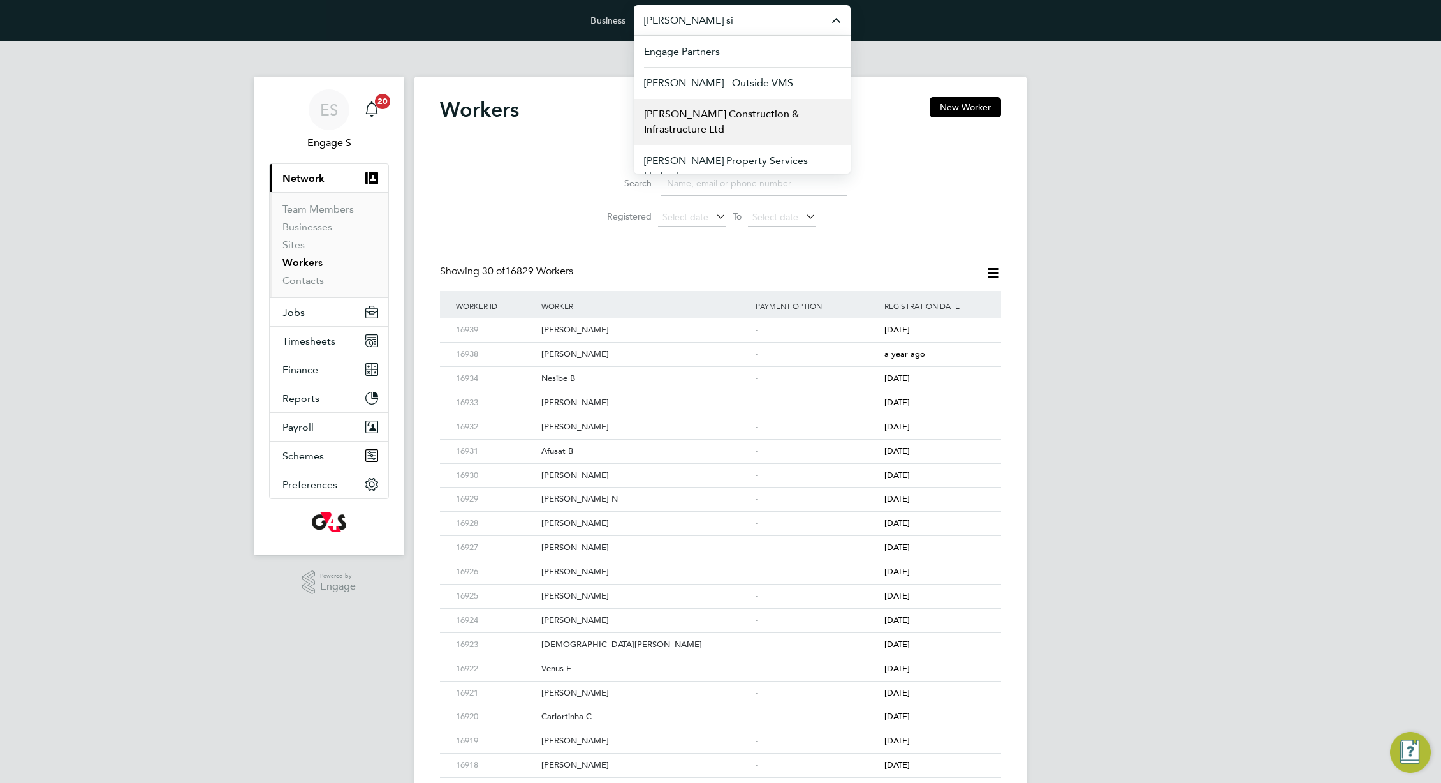
click at [665, 121] on span "[PERSON_NAME] Construction & Infrastructure Ltd" at bounding box center [742, 122] width 196 height 31
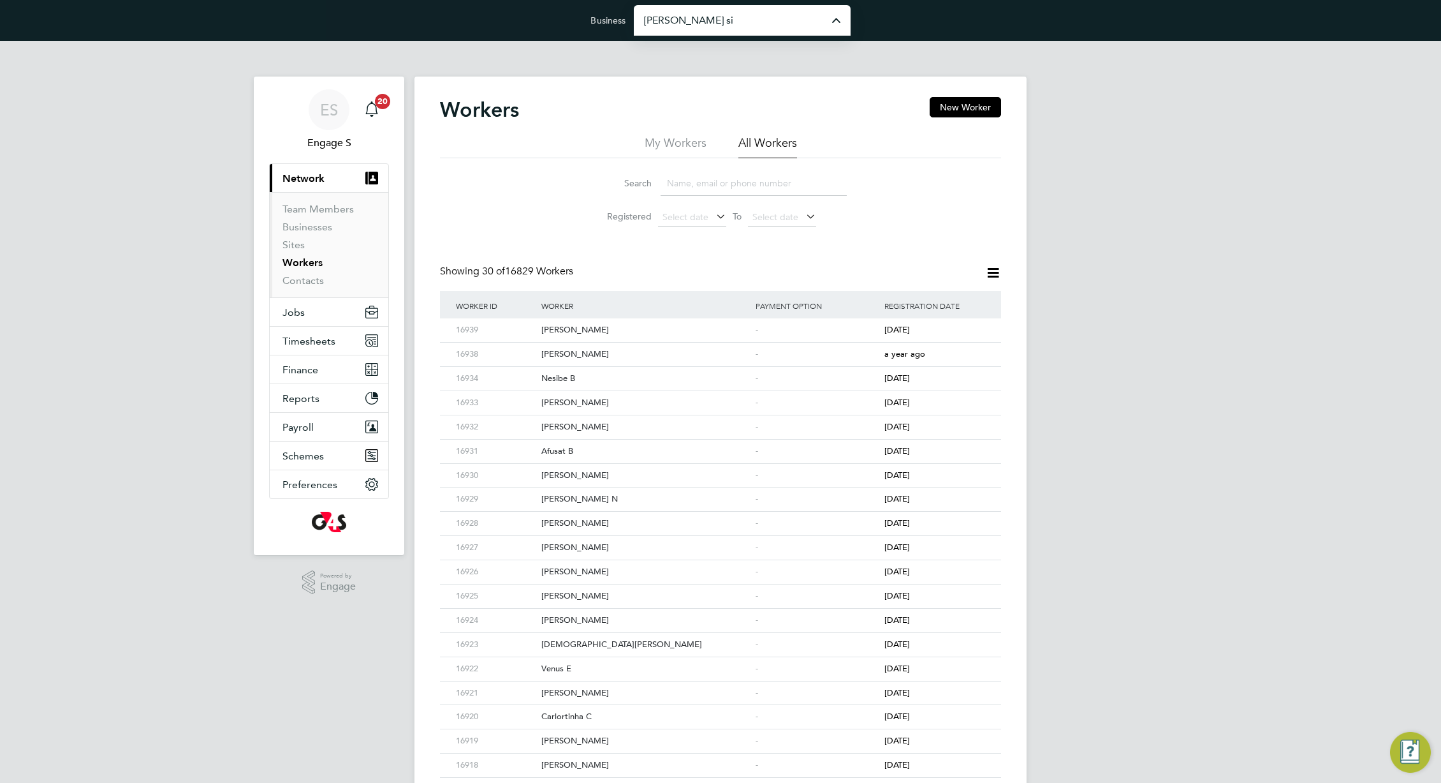
type input "[PERSON_NAME] Construction & Infrastructure Ltd"
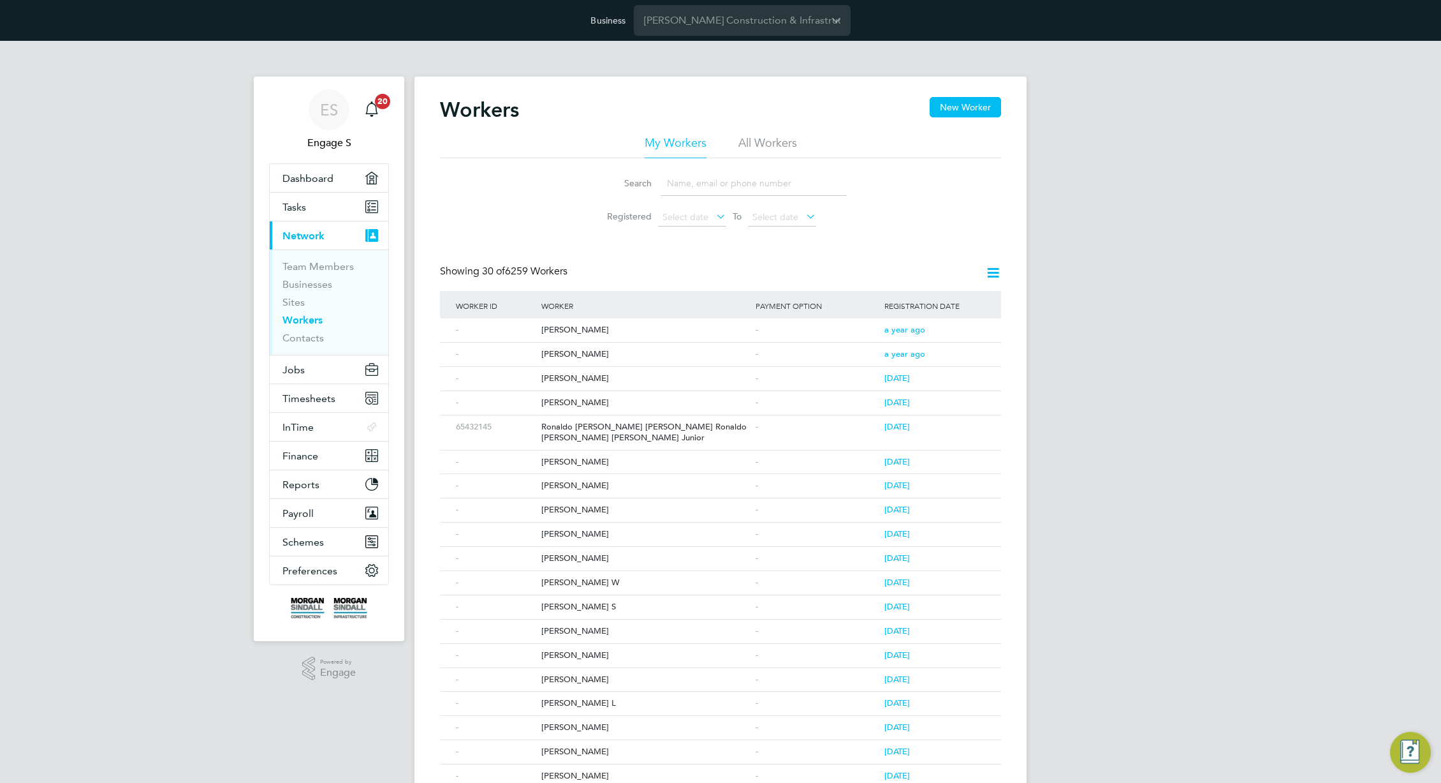
drag, startPoint x: 681, startPoint y: 249, endPoint x: 682, endPoint y: 242, distance: 7.0
click at [682, 242] on div "Workers New Worker My Workers All Workers Search Registered Select date To Sele…" at bounding box center [720, 588] width 561 height 982
click at [772, 126] on div "Workers New Worker" at bounding box center [720, 116] width 561 height 38
click at [569, 392] on div "[PERSON_NAME]" at bounding box center [645, 403] width 214 height 24
click at [554, 329] on div "Carl H" at bounding box center [645, 330] width 214 height 24
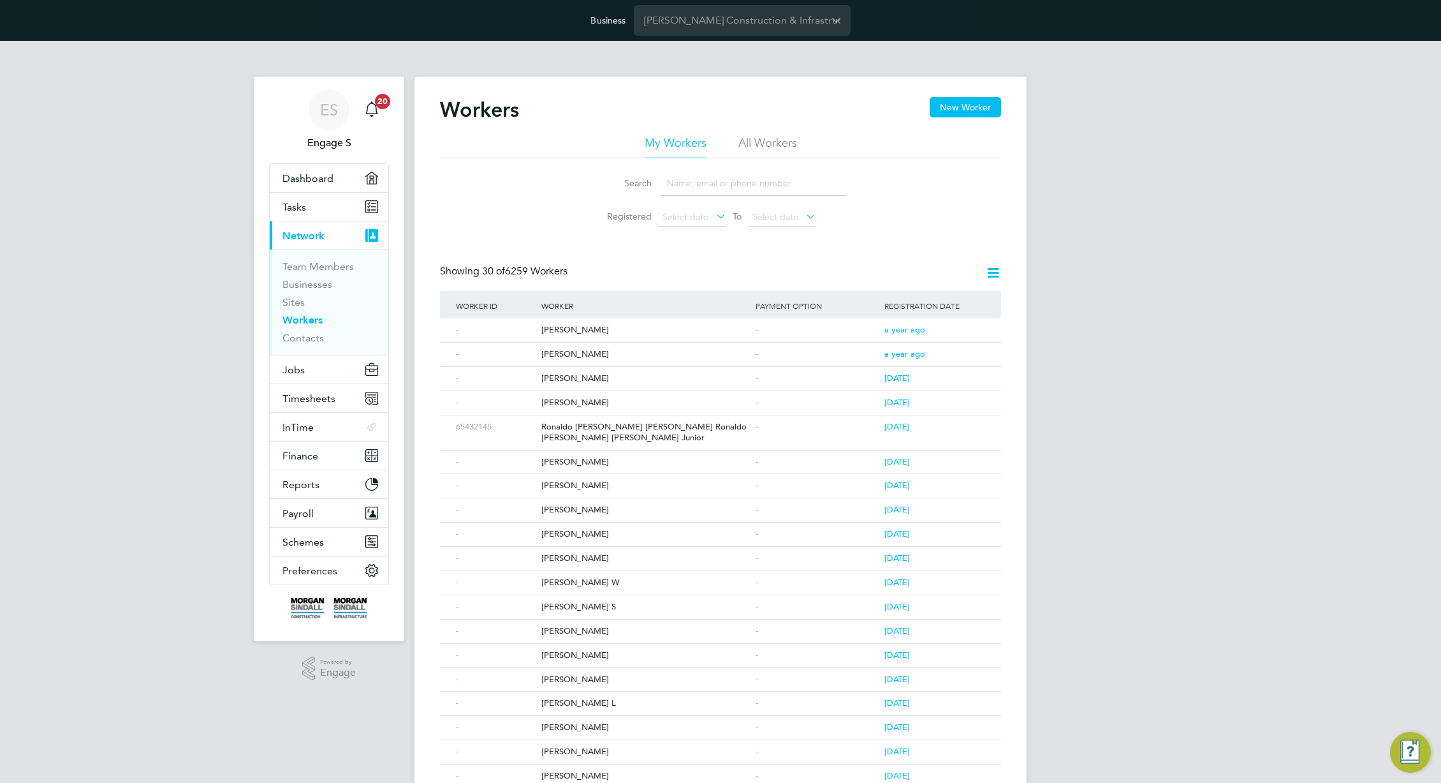
click at [503, 99] on h2 "Workers" at bounding box center [479, 110] width 79 height 26
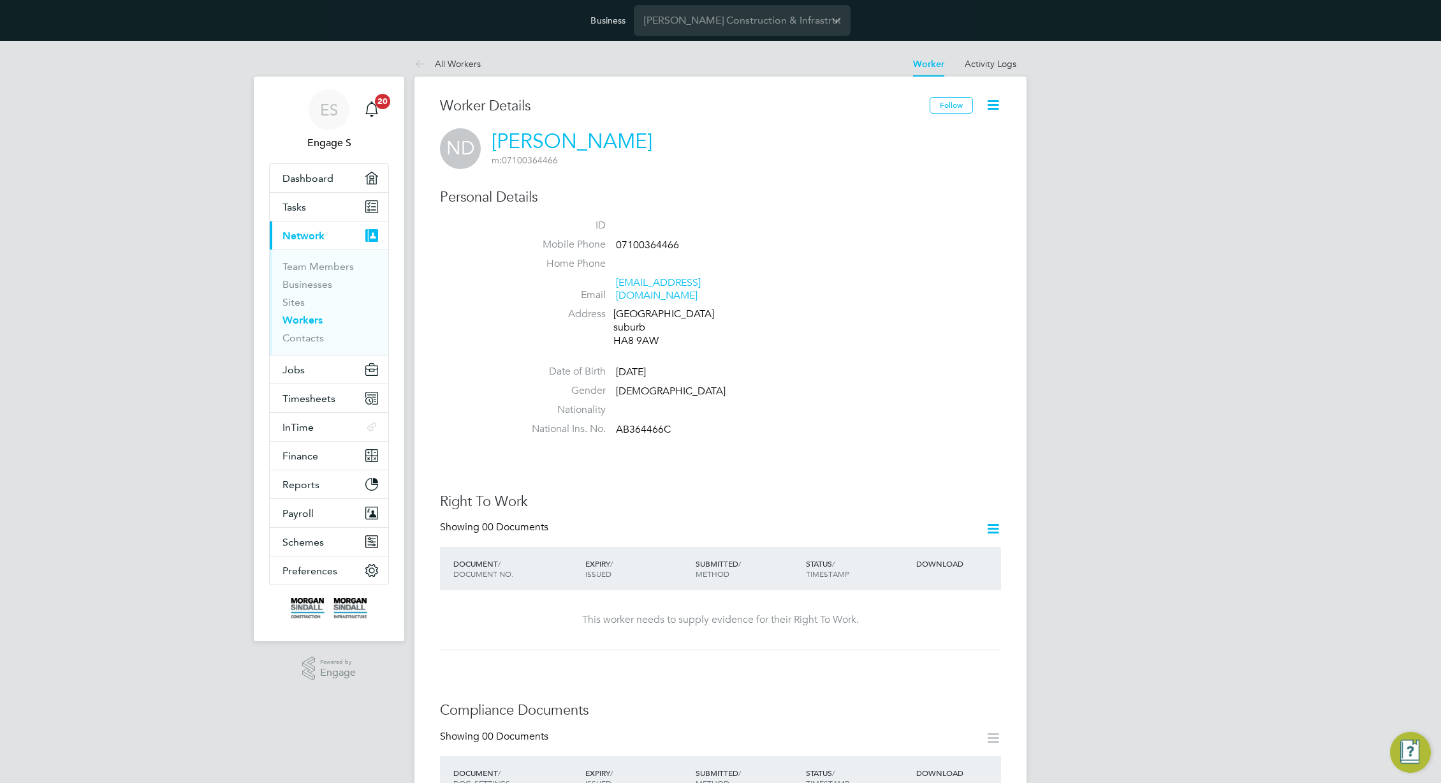
click at [991, 101] on icon at bounding box center [993, 105] width 16 height 16
click at [955, 107] on button "Follow" at bounding box center [951, 105] width 43 height 17
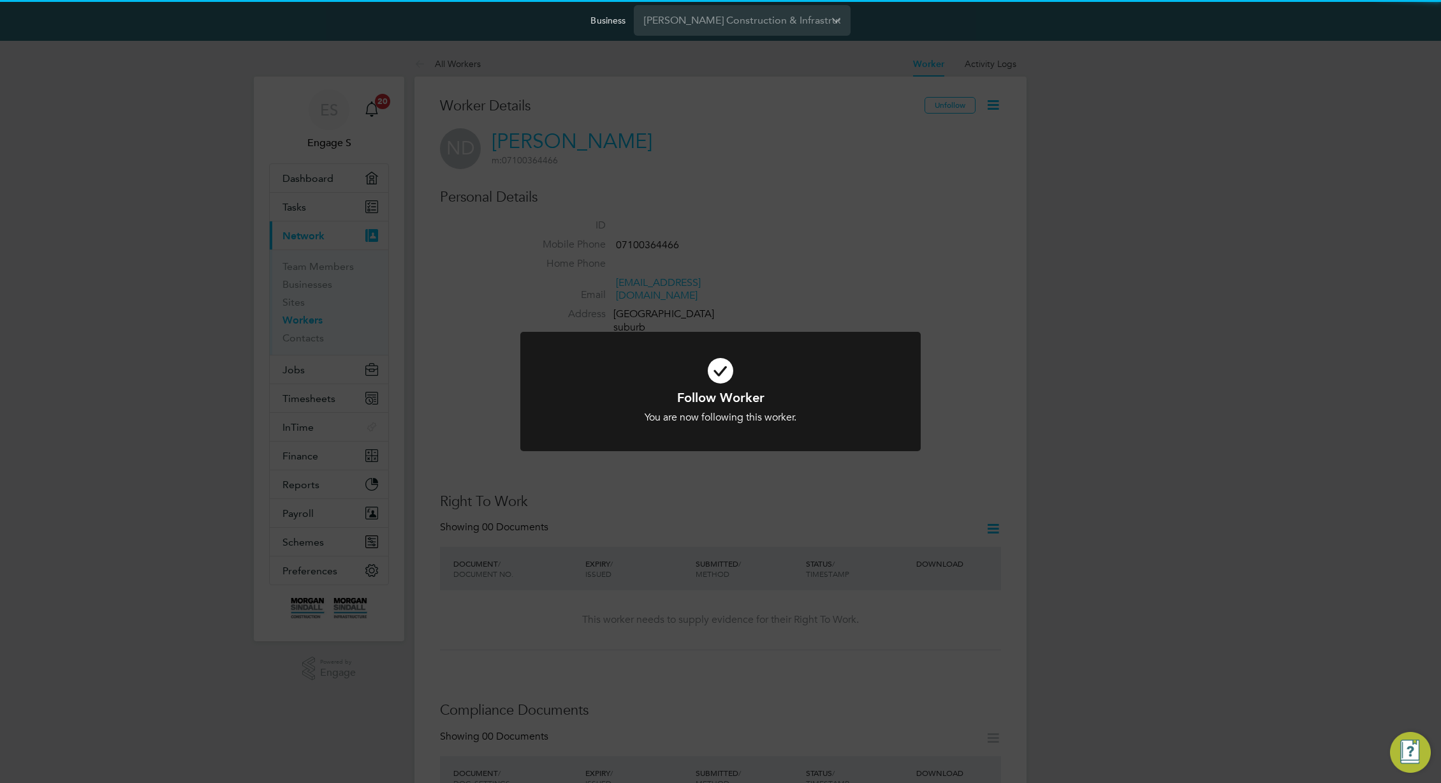
click at [904, 263] on div "Follow Worker You are now following this worker. Cancel Okay" at bounding box center [720, 391] width 1441 height 783
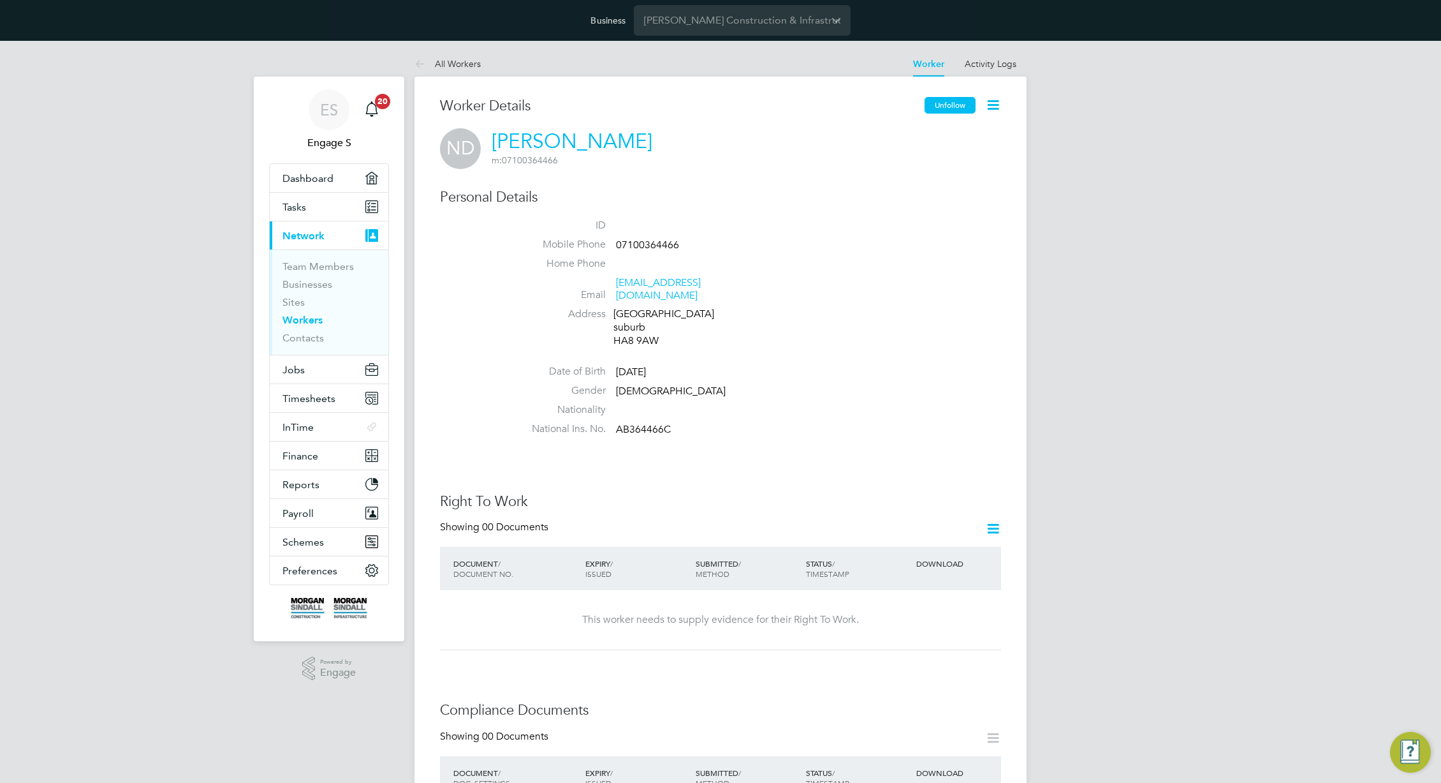
click at [944, 105] on button "Unfollow" at bounding box center [950, 105] width 51 height 17
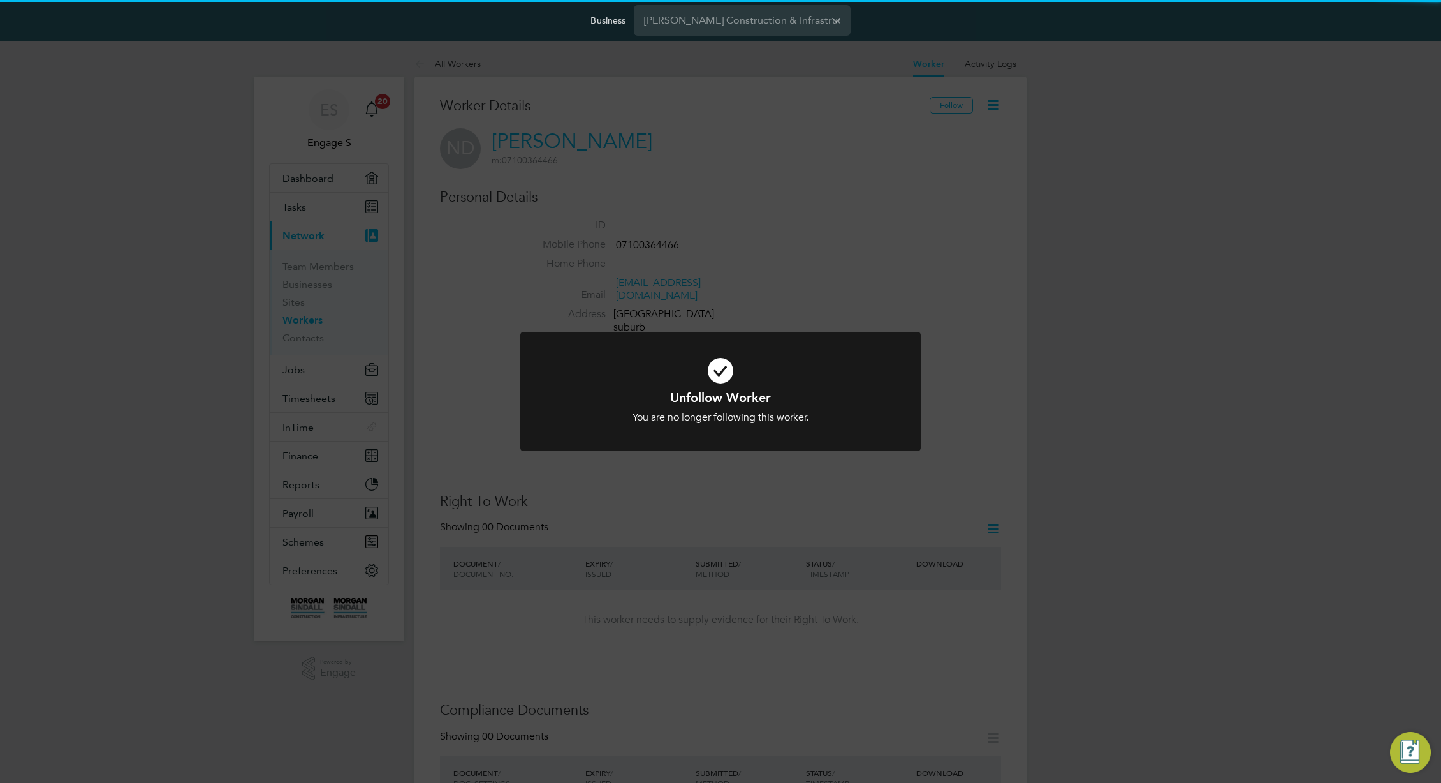
click at [983, 63] on div "Unfollow Worker You are no longer following this worker. Cancel Okay" at bounding box center [720, 391] width 1441 height 783
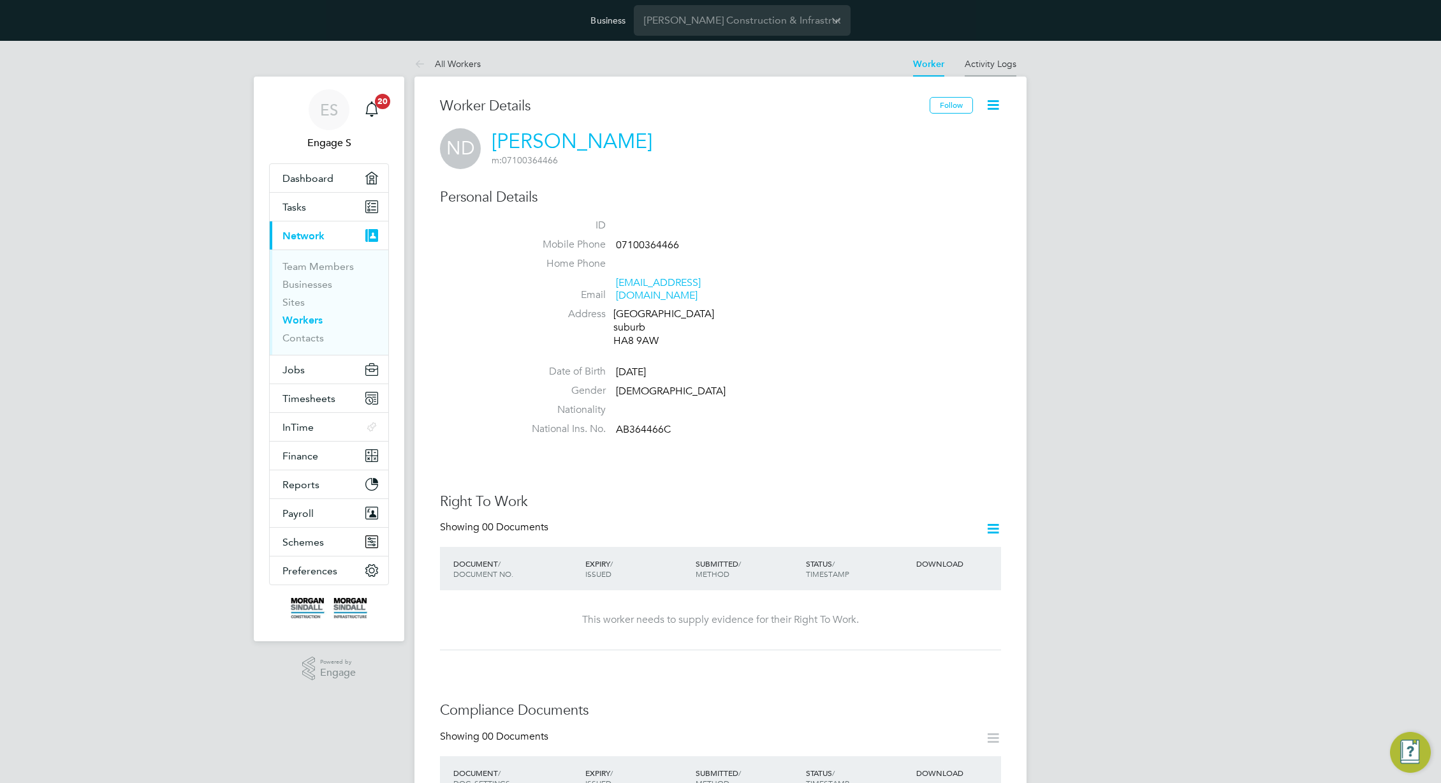
click at [985, 68] on link "Activity Logs" at bounding box center [991, 63] width 52 height 11
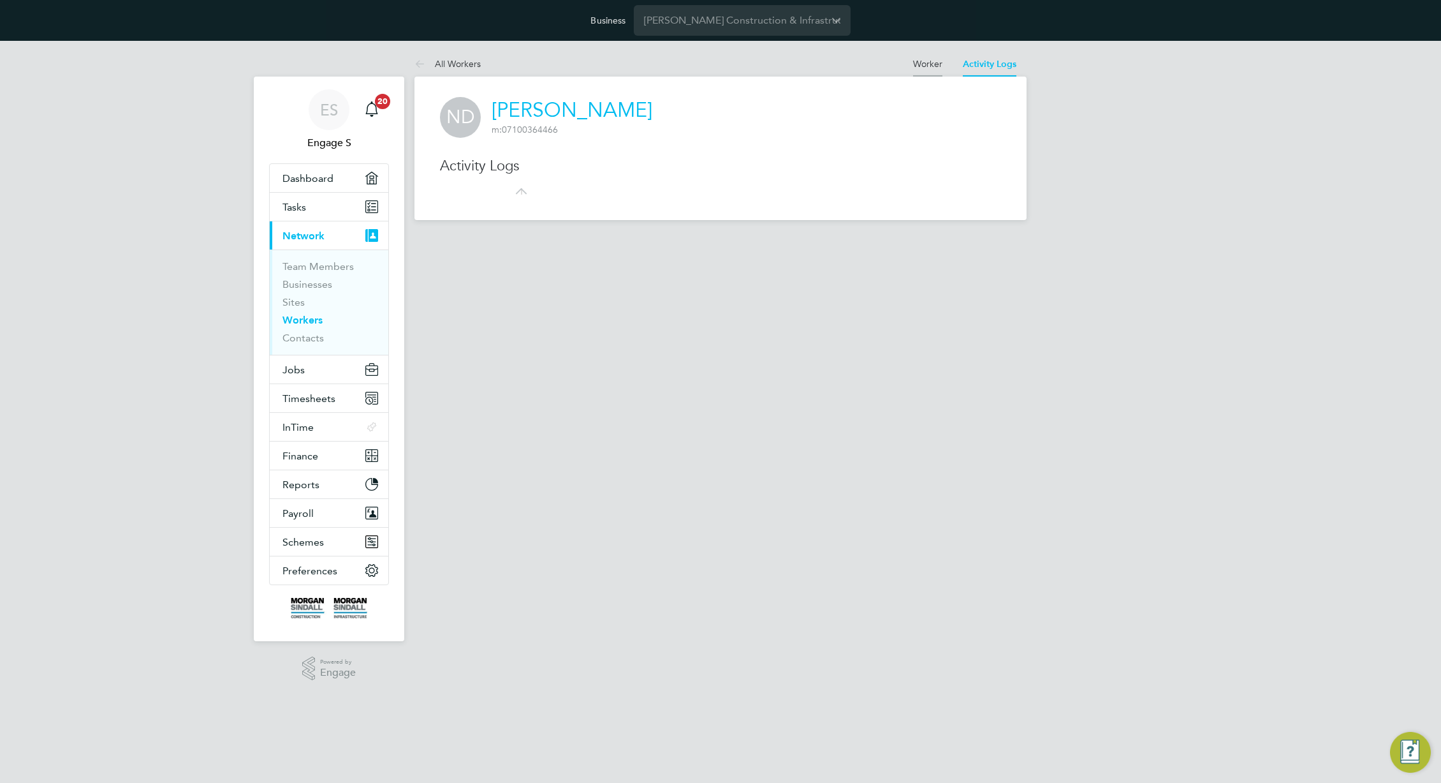
click at [925, 61] on link "Worker" at bounding box center [927, 63] width 29 height 11
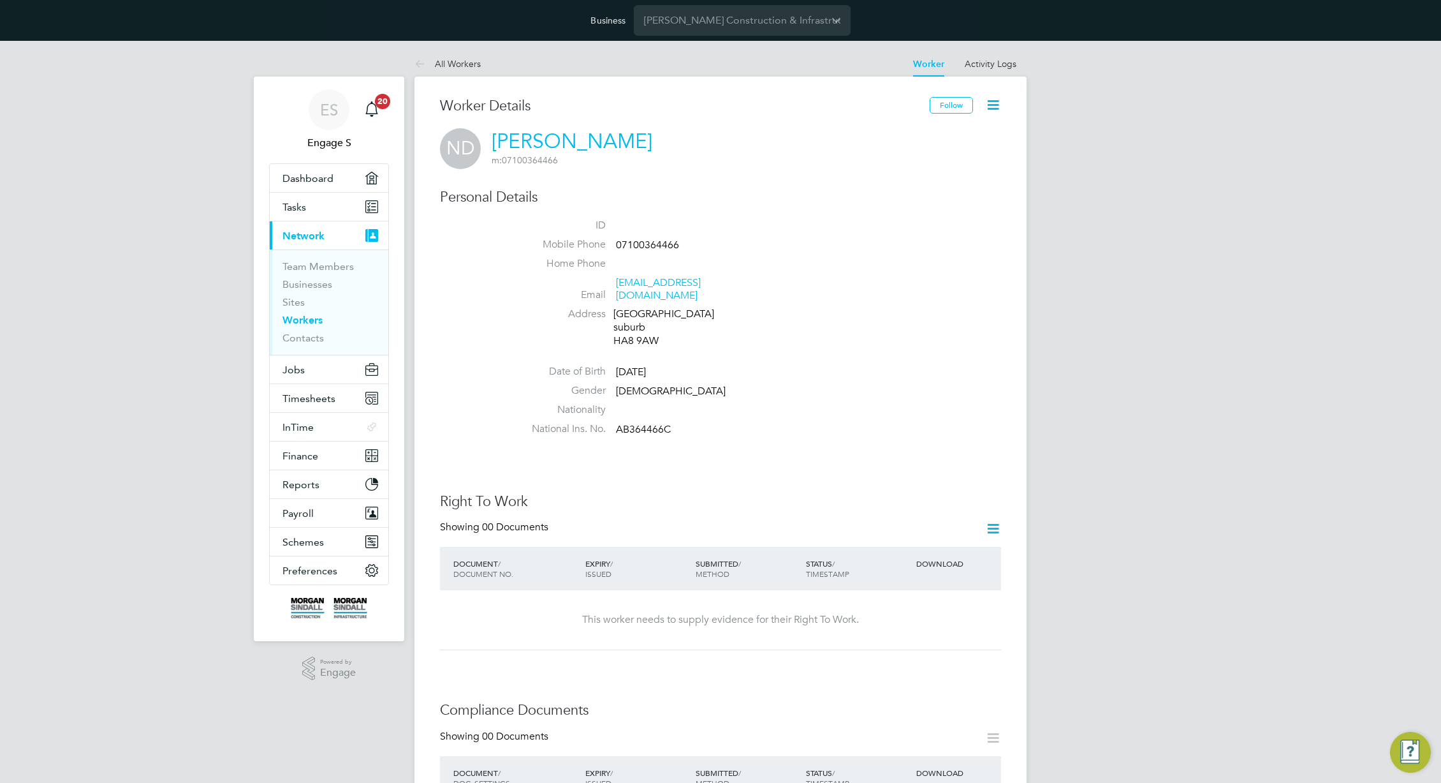
click at [1001, 109] on icon at bounding box center [993, 105] width 16 height 16
click at [444, 54] on li "All Workers" at bounding box center [448, 64] width 66 height 26
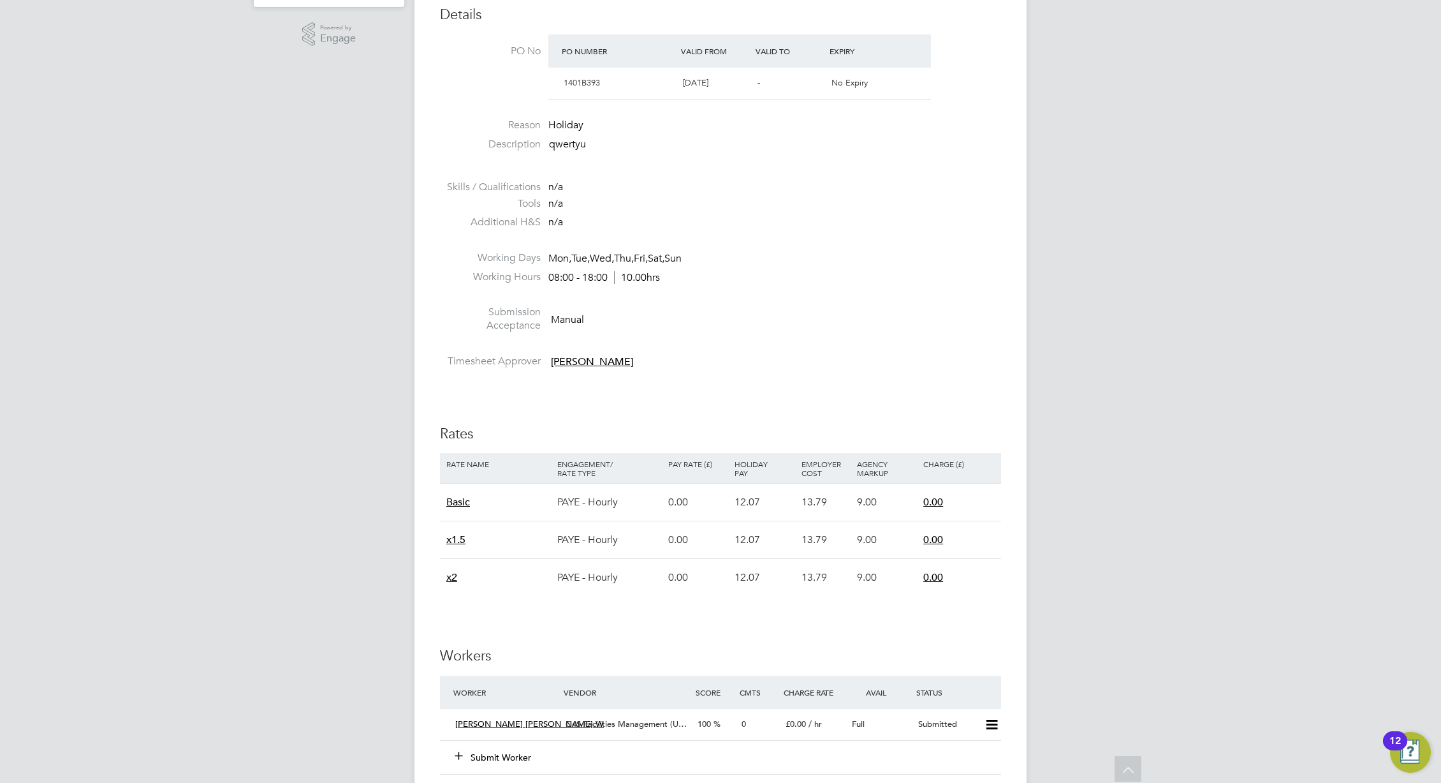
scroll to position [638, 0]
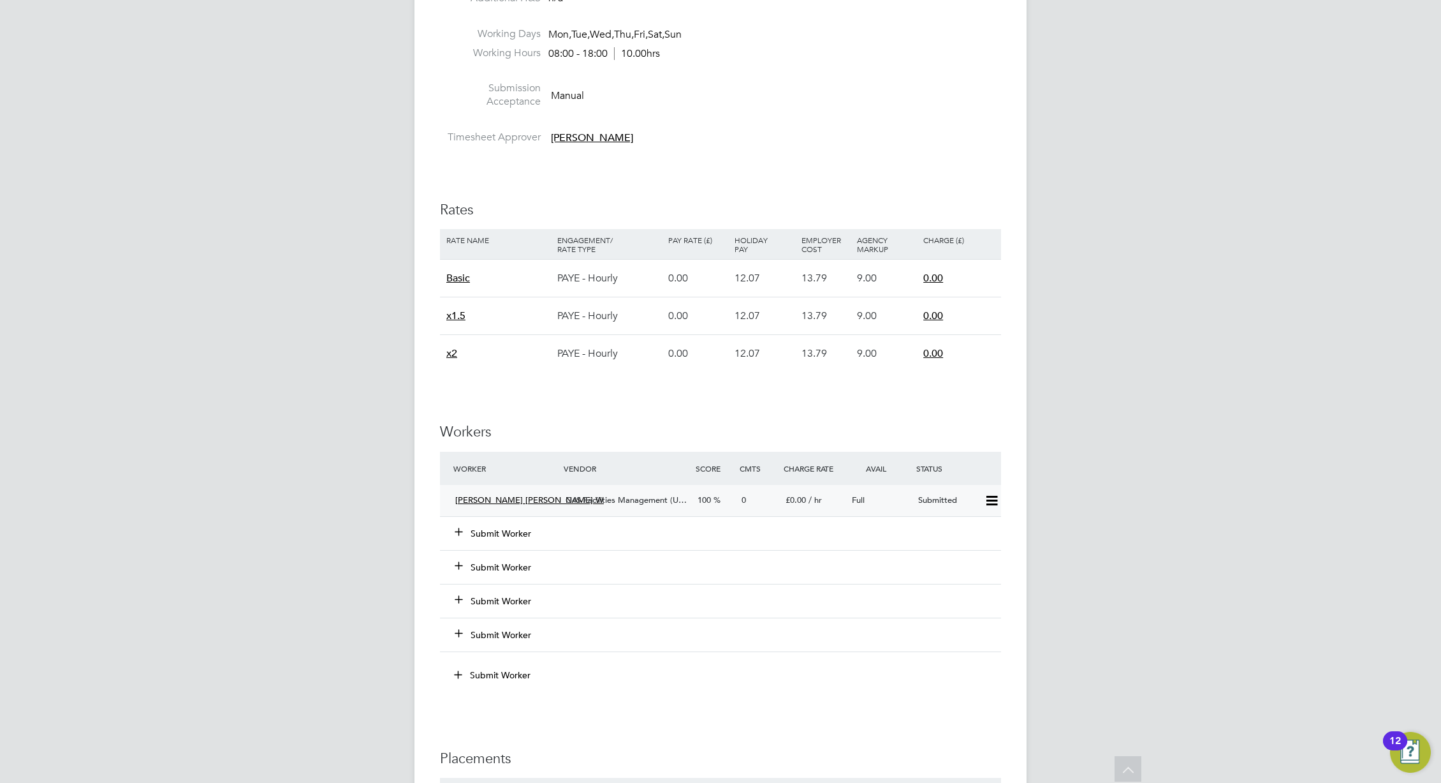
click at [702, 501] on span "100" at bounding box center [704, 499] width 13 height 11
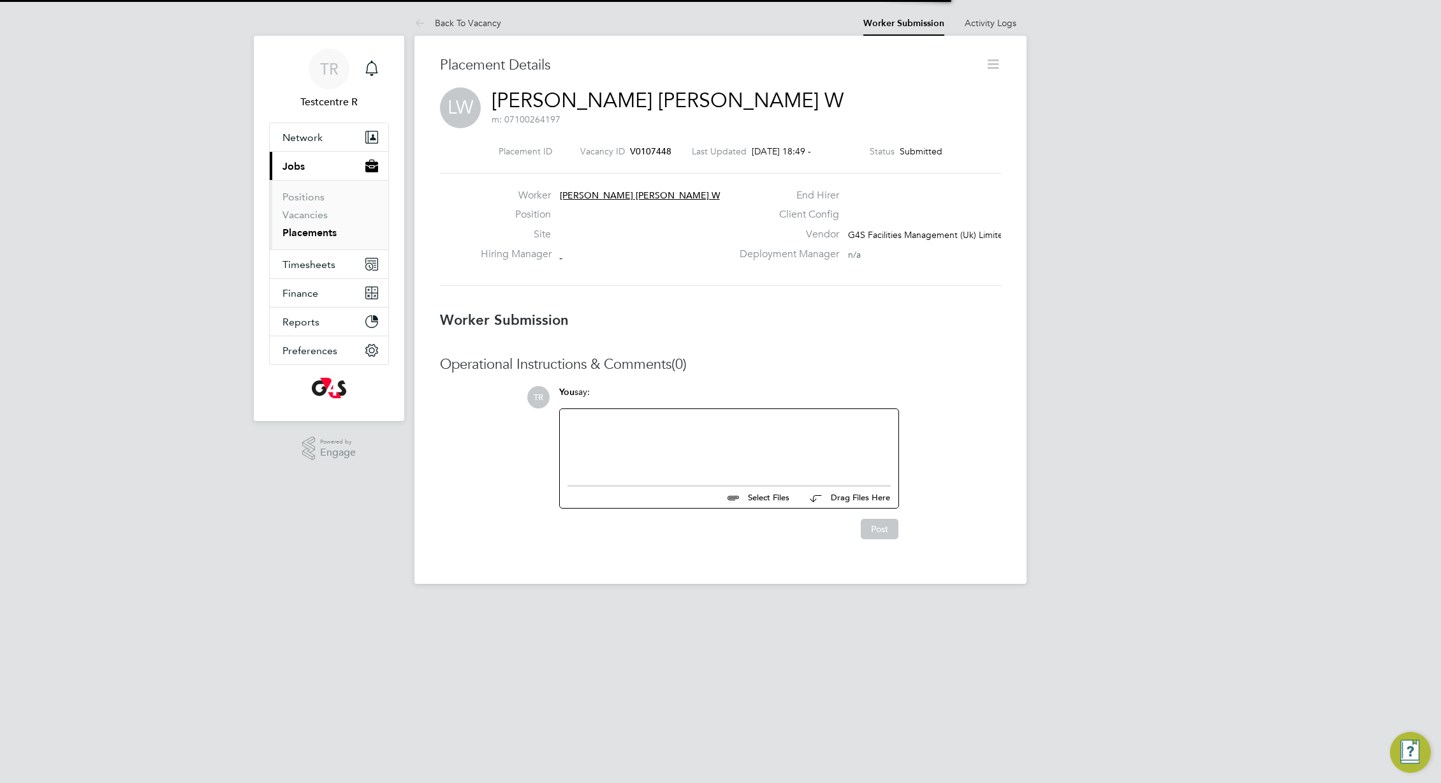
scroll to position [6, 6]
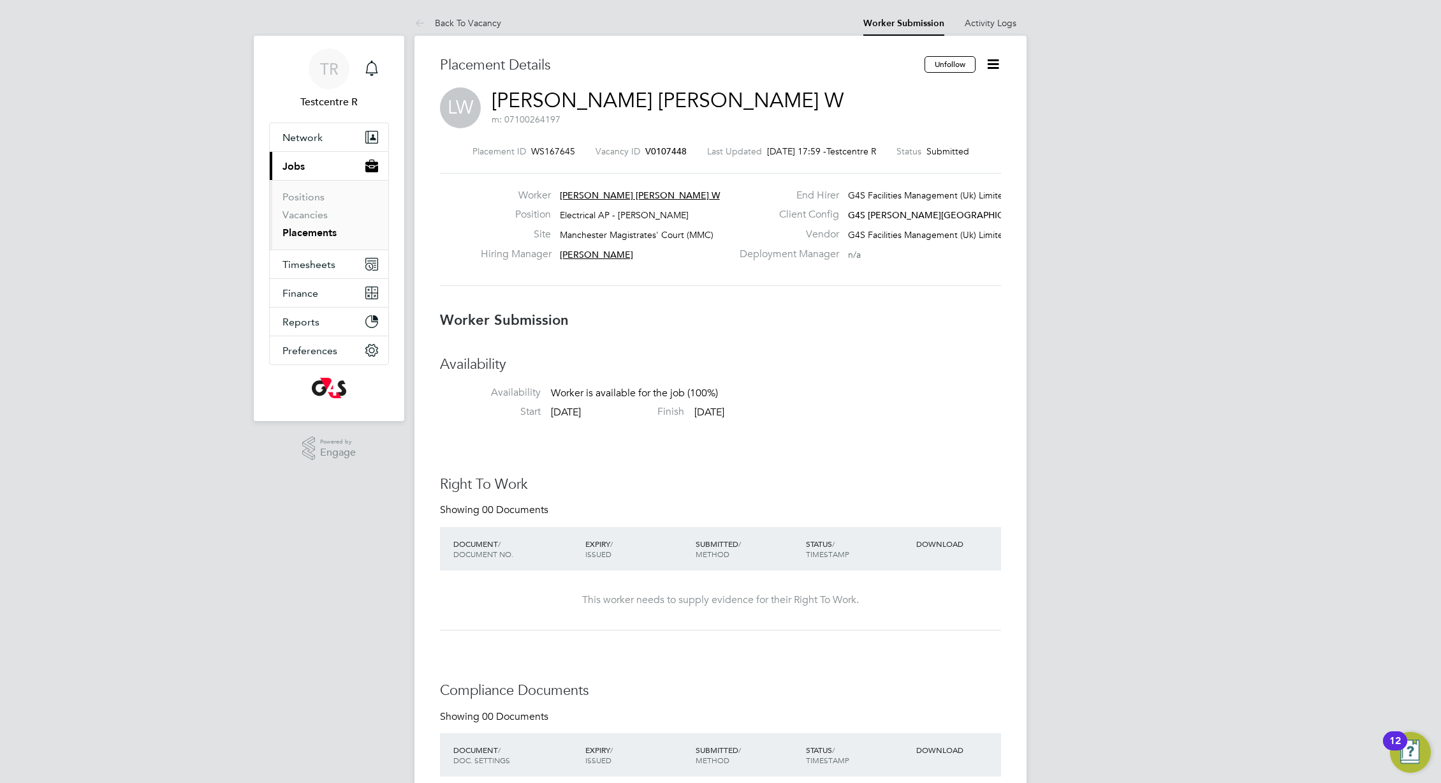
click at [993, 63] on icon at bounding box center [993, 64] width 16 height 16
click at [825, 123] on div "LW [PERSON_NAME] [PERSON_NAME] W m: 07100264197" at bounding box center [720, 108] width 561 height 43
click at [985, 59] on icon at bounding box center [993, 64] width 16 height 16
click at [899, 95] on li "Edit Worker Submission e" at bounding box center [940, 94] width 118 height 18
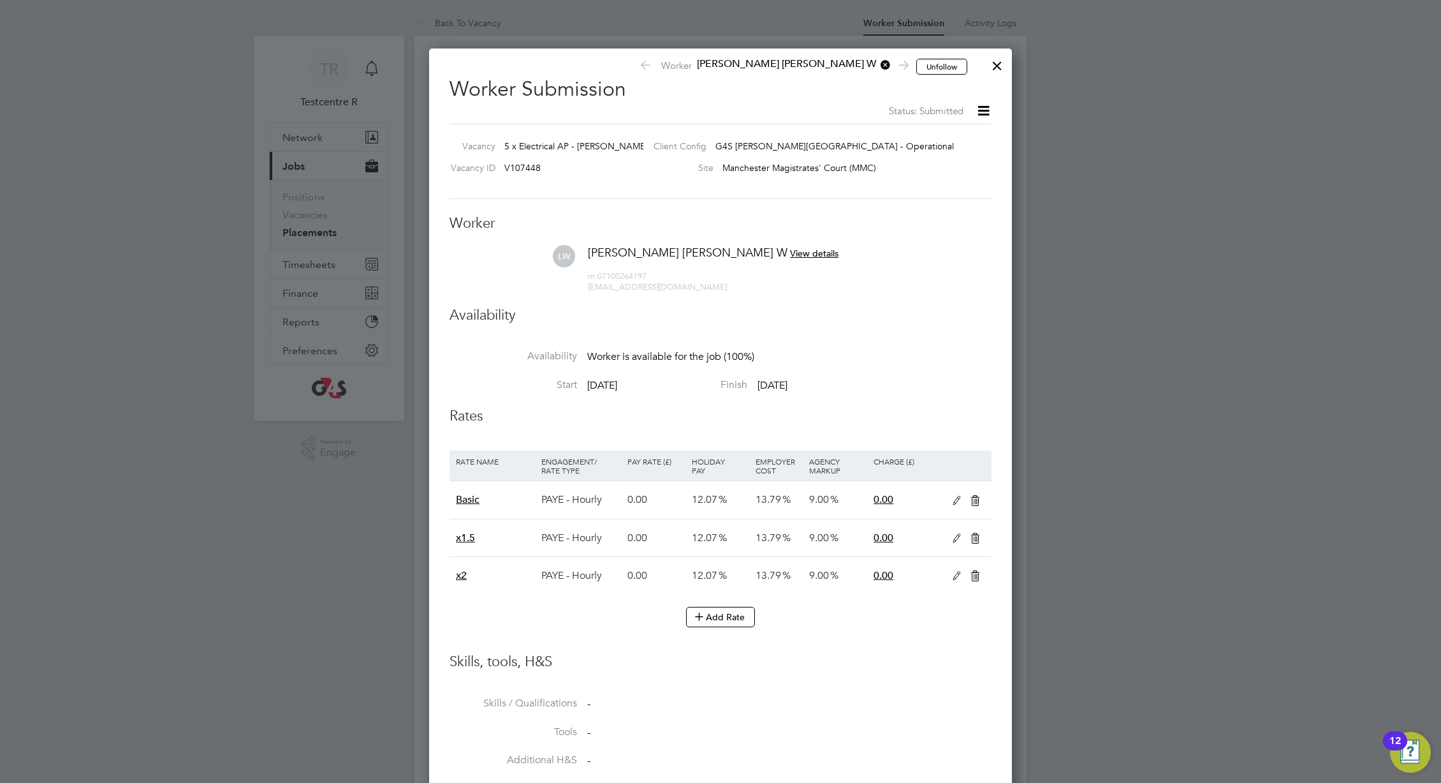
click at [649, 66] on icon at bounding box center [644, 67] width 10 height 13
click at [878, 66] on icon at bounding box center [878, 65] width 0 height 18
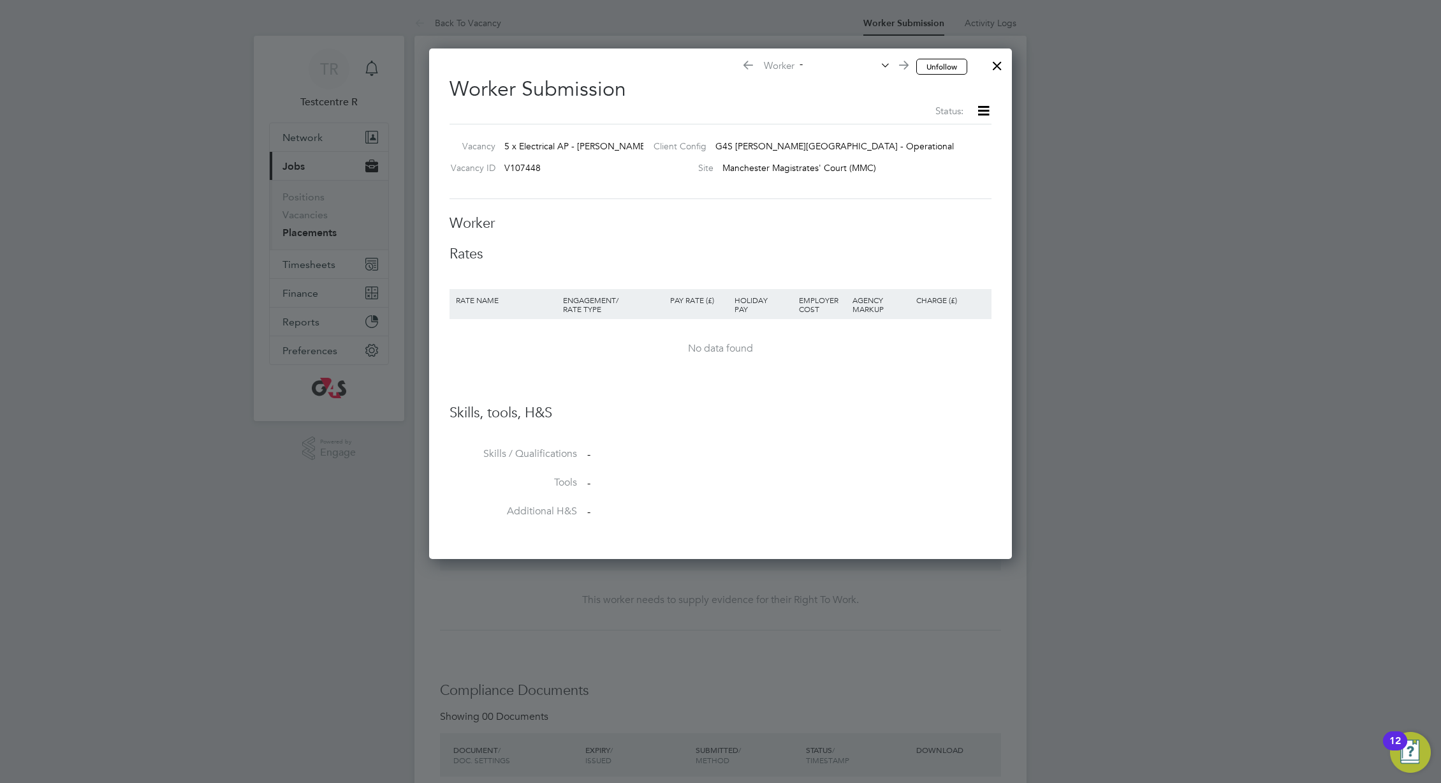
click at [1001, 63] on div at bounding box center [997, 62] width 23 height 23
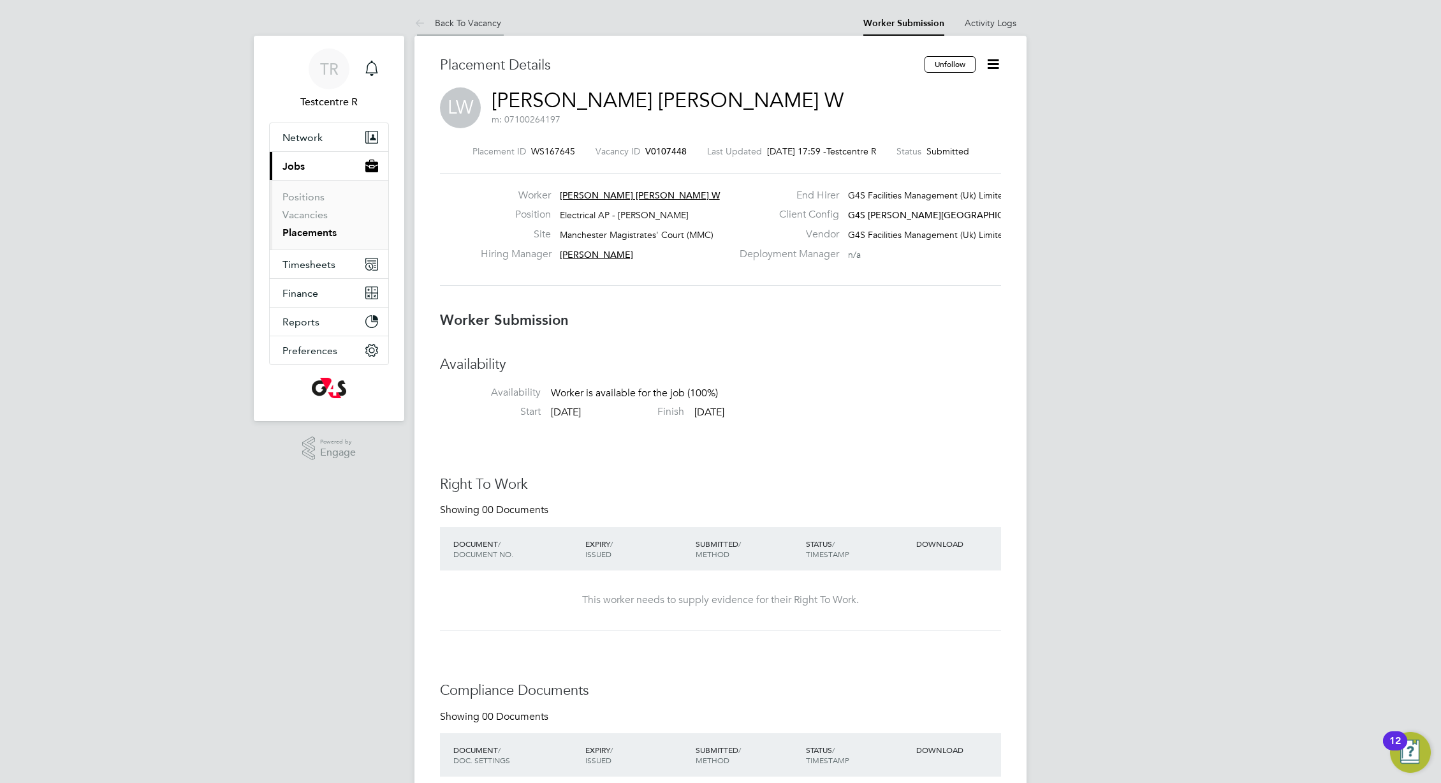
click at [459, 24] on link "Back To Vacancy" at bounding box center [458, 22] width 87 height 11
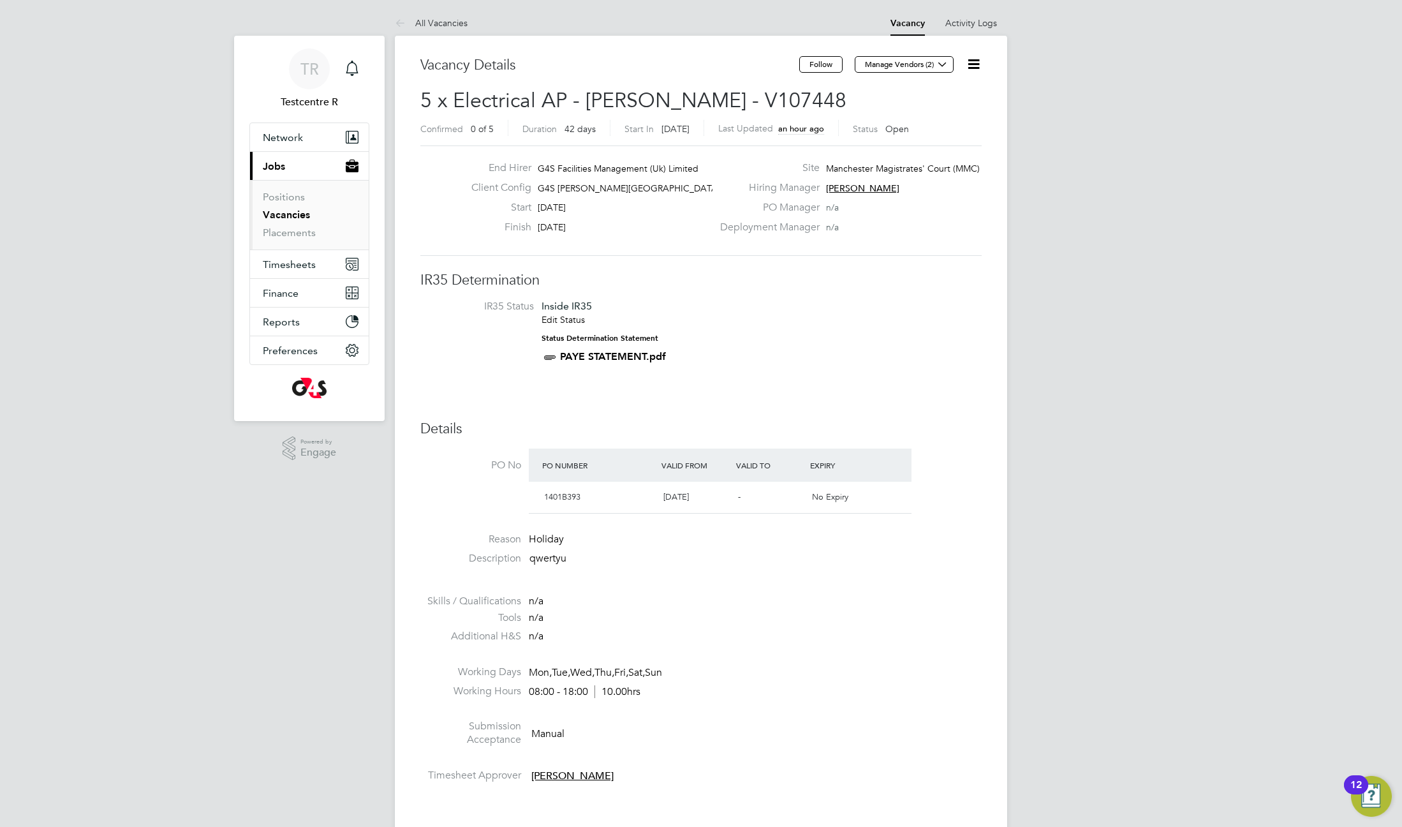
drag, startPoint x: 744, startPoint y: 52, endPoint x: 419, endPoint y: 60, distance: 325.4
drag, startPoint x: 419, startPoint y: 60, endPoint x: 609, endPoint y: 70, distance: 190.3
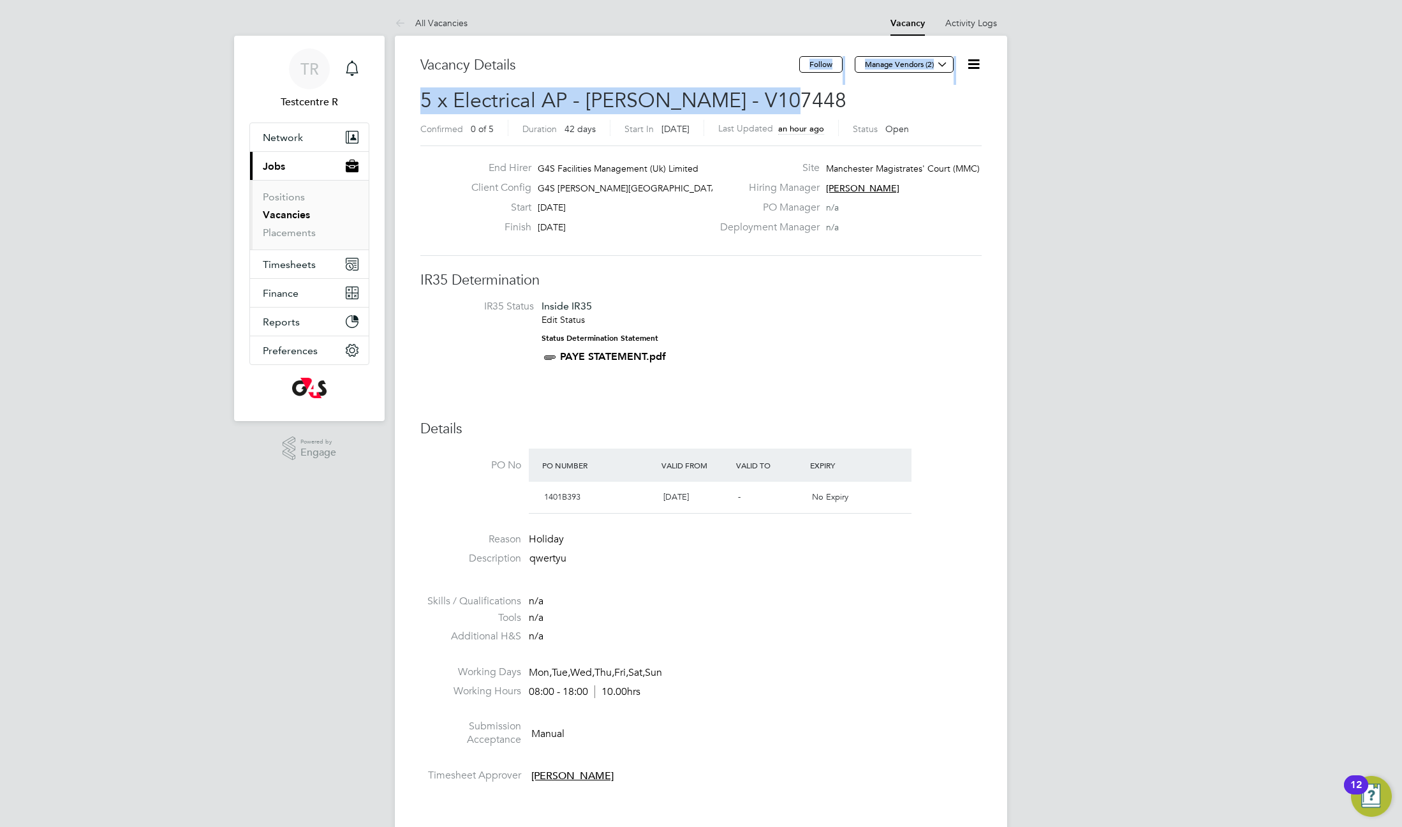
drag, startPoint x: 836, startPoint y: 91, endPoint x: 436, endPoint y: 79, distance: 400.1
click at [446, 69] on h3 "Vacancy Details" at bounding box center [609, 65] width 379 height 18
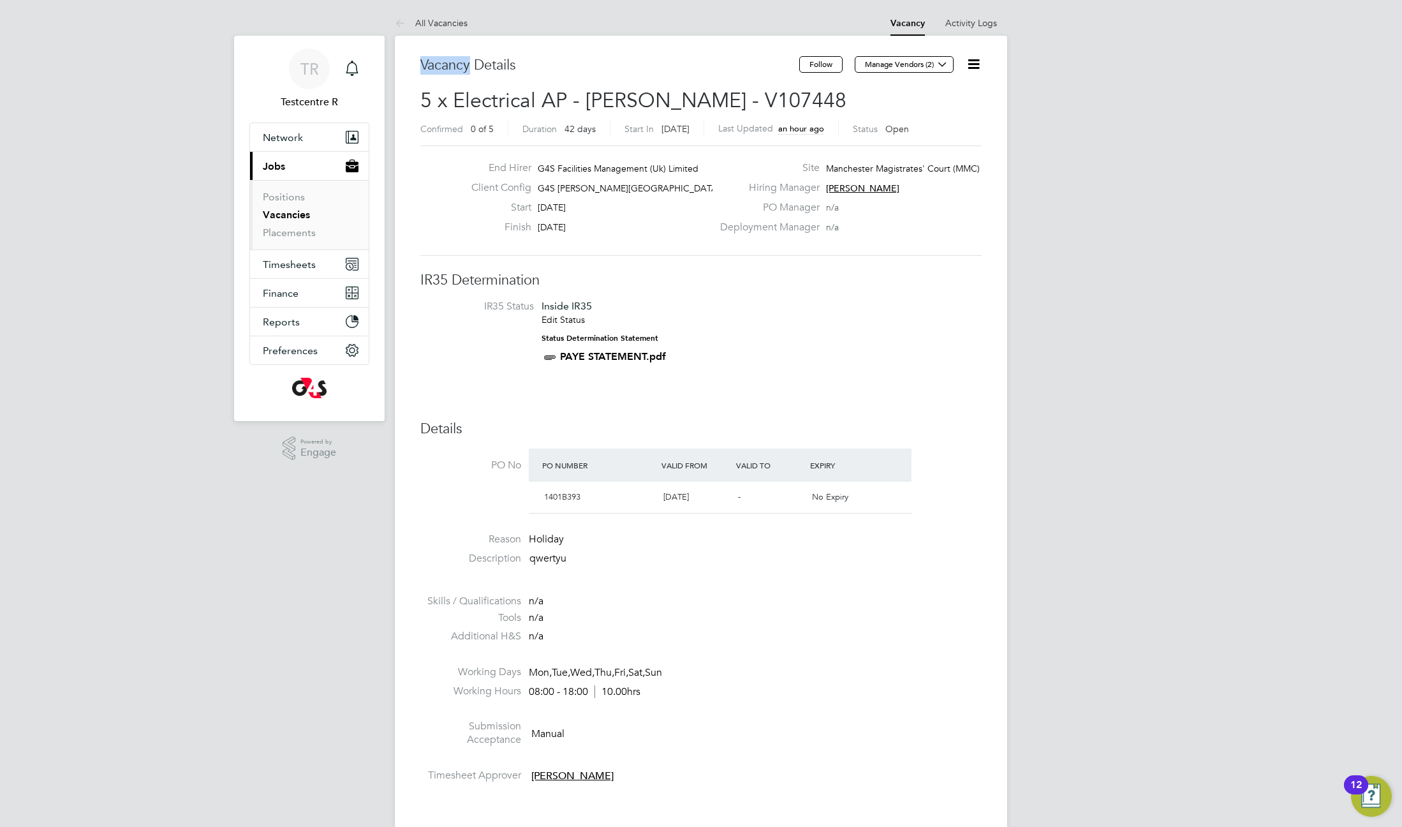
click at [446, 69] on h3 "Vacancy Details" at bounding box center [609, 65] width 379 height 18
click at [488, 91] on span "5 x Electrical AP - Churchill - V107448" at bounding box center [633, 100] width 426 height 25
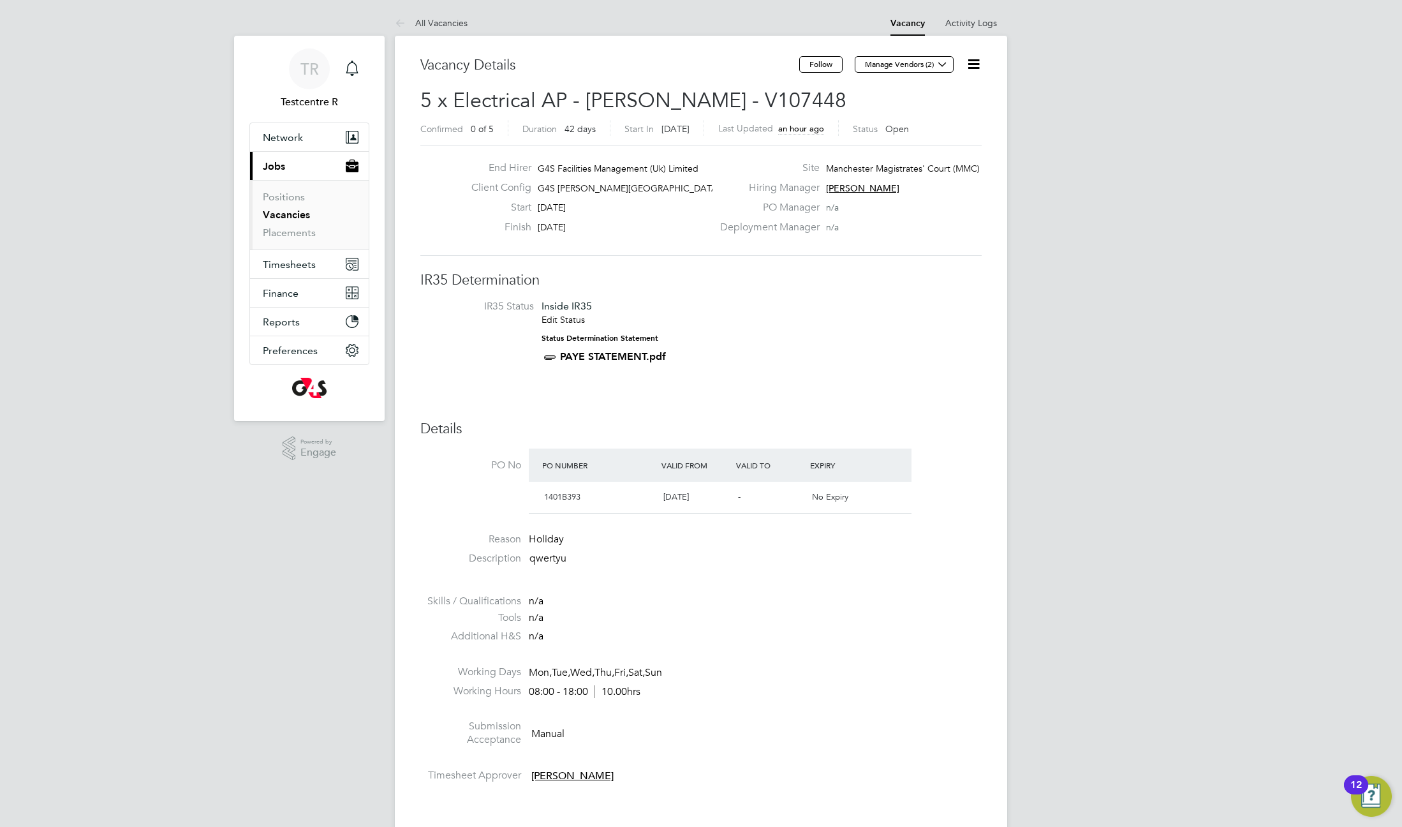
click at [497, 59] on h3 "Vacancy Details" at bounding box center [609, 65] width 379 height 18
drag, startPoint x: 523, startPoint y: 55, endPoint x: 479, endPoint y: 69, distance: 46.2
click at [479, 69] on h3 "Vacancy Details" at bounding box center [609, 65] width 379 height 18
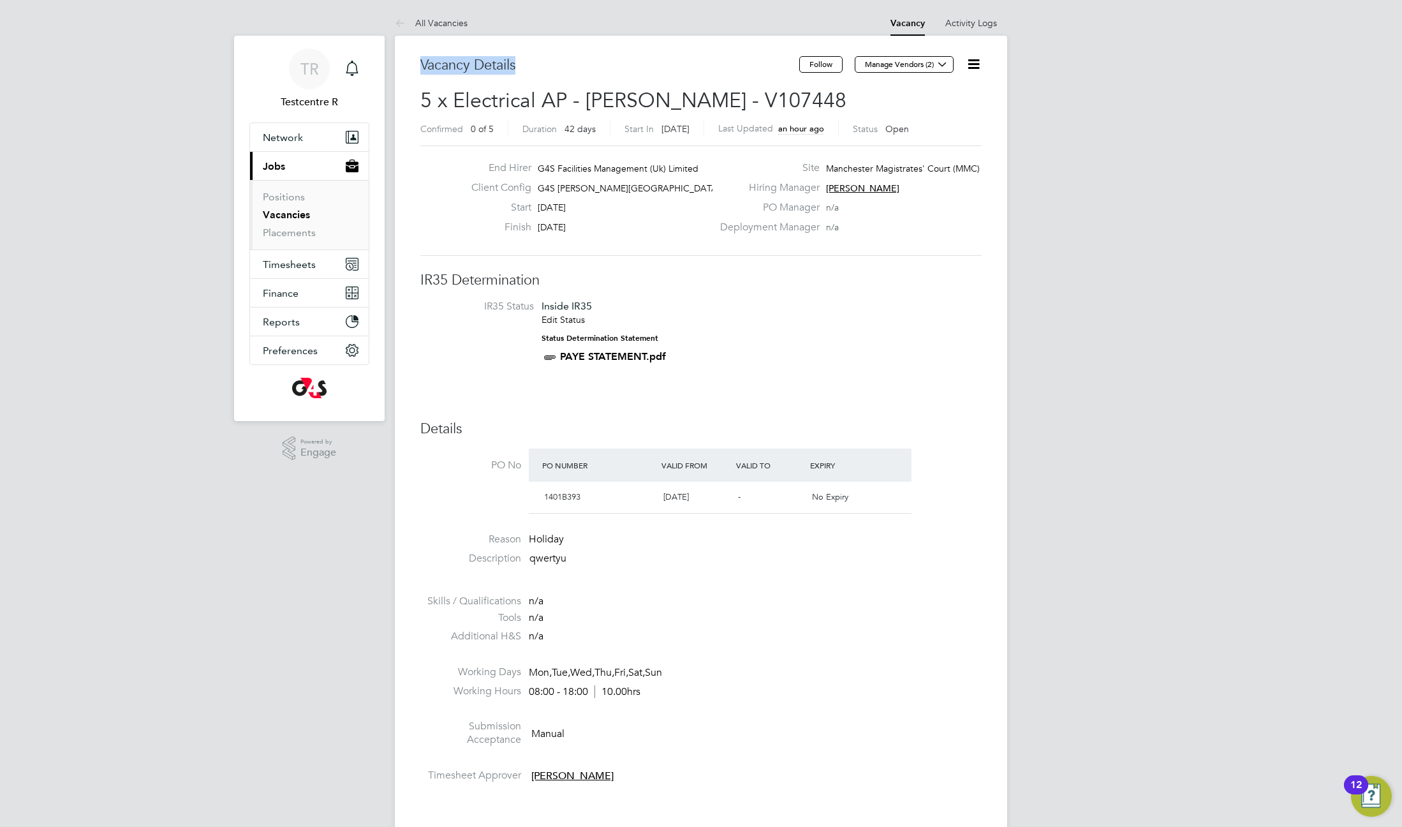
click at [479, 69] on h3 "Vacancy Details" at bounding box center [609, 65] width 379 height 18
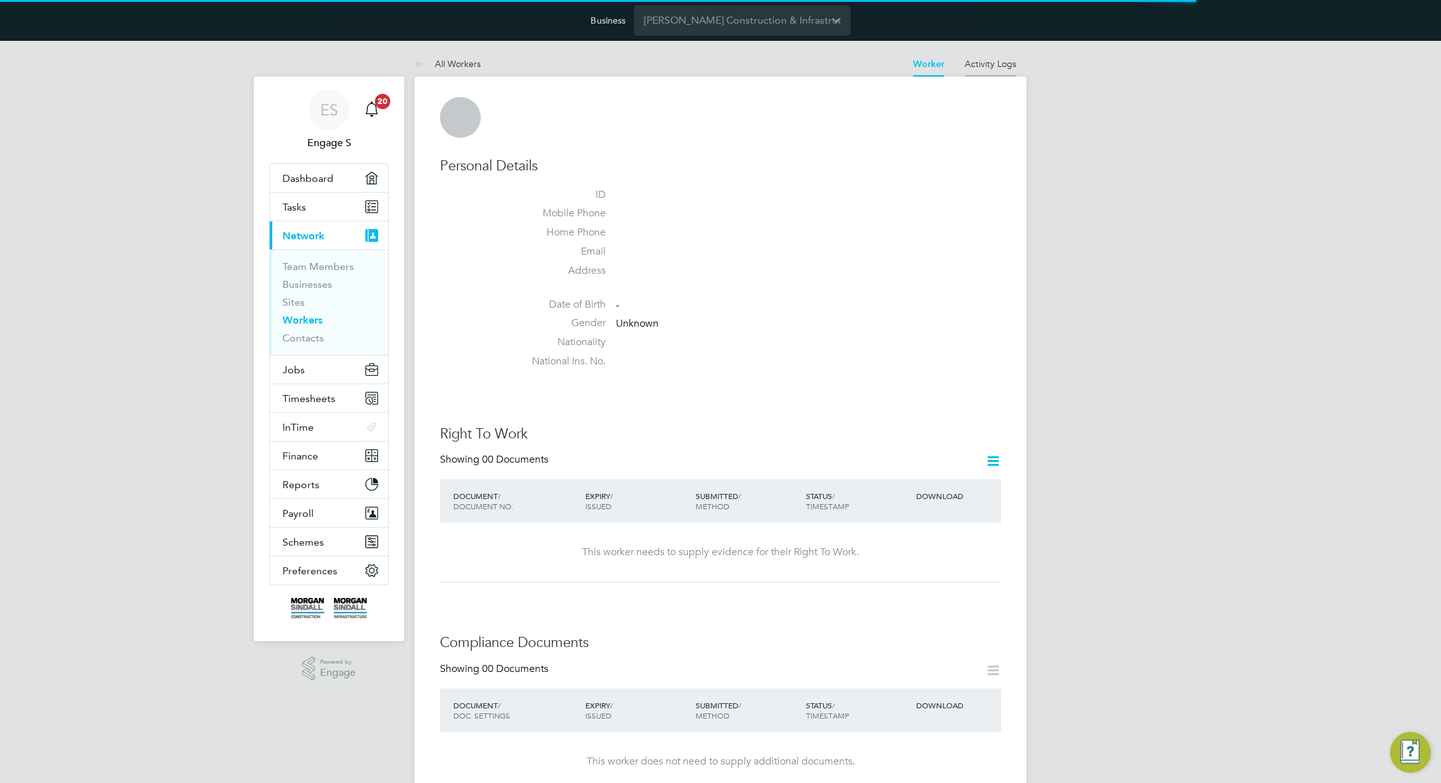
click at [1012, 70] on li "Activity Logs" at bounding box center [991, 64] width 52 height 26
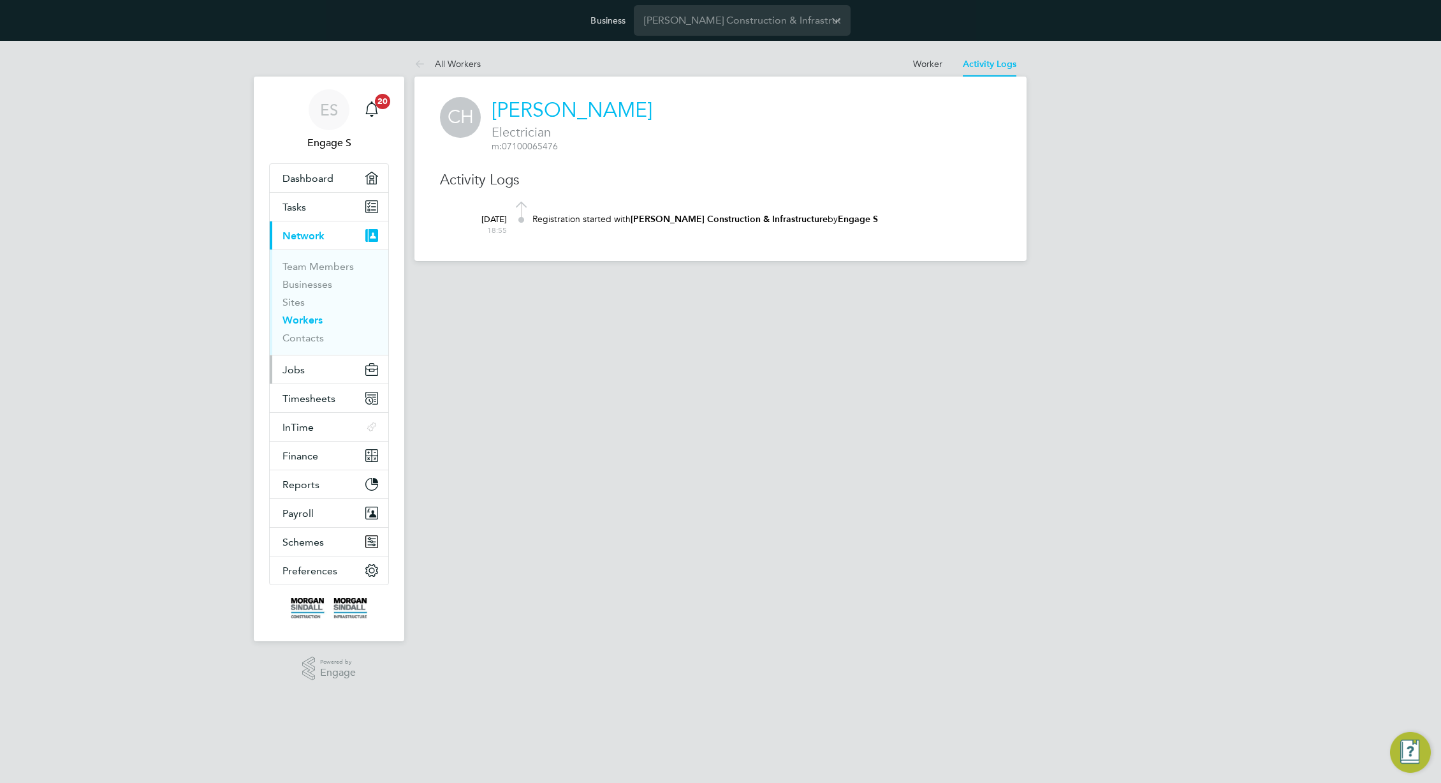
click at [302, 364] on span "Jobs" at bounding box center [294, 370] width 22 height 12
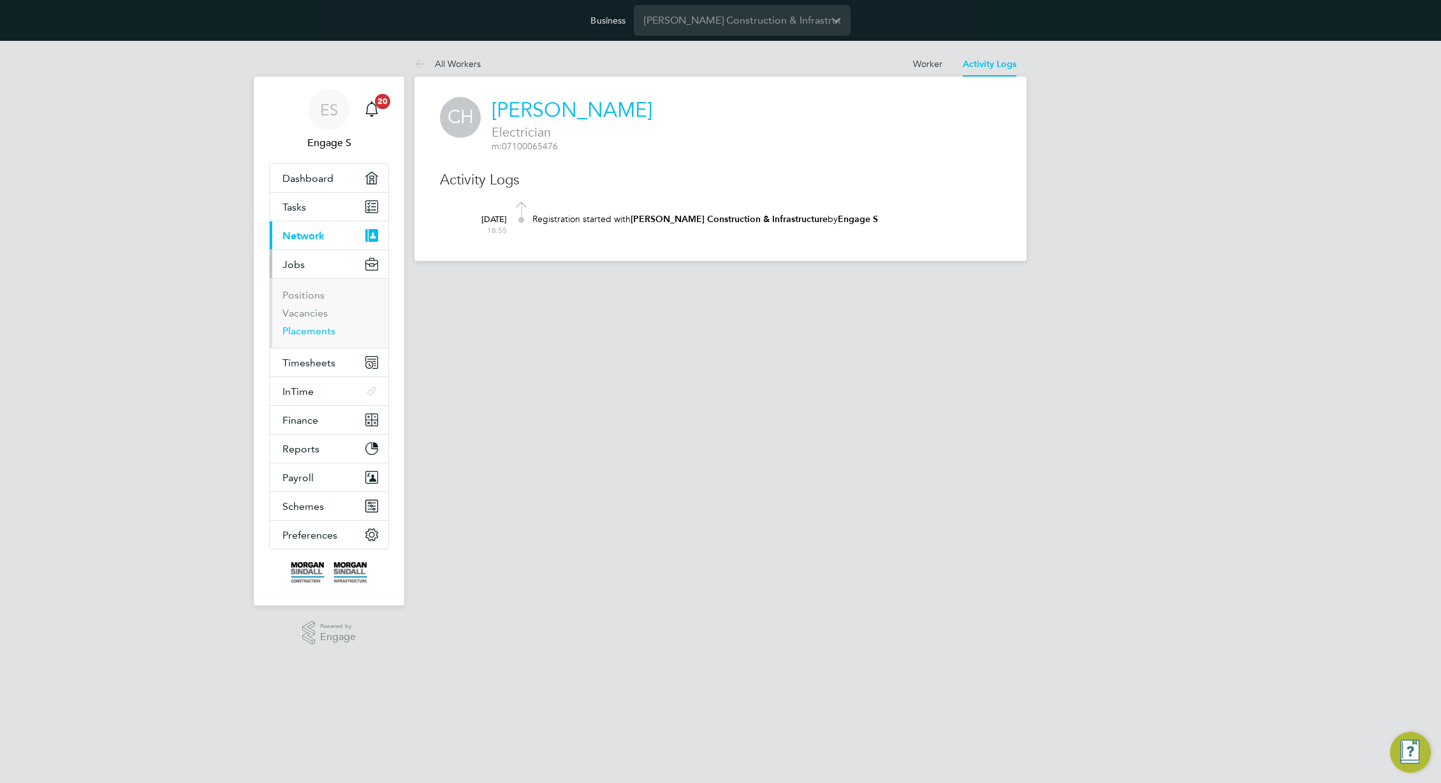
click at [319, 333] on link "Placements" at bounding box center [309, 331] width 53 height 12
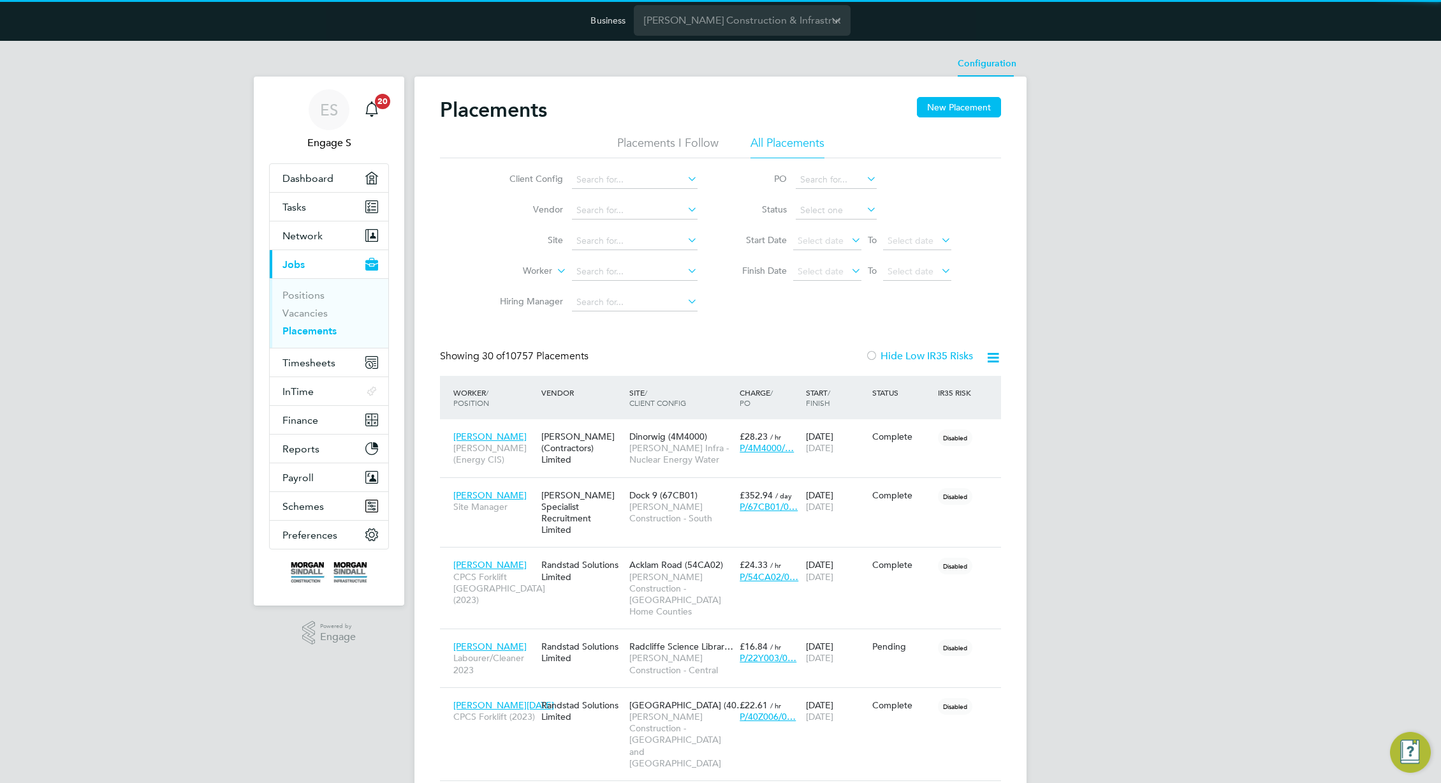
click at [978, 58] on li "Configuration" at bounding box center [987, 64] width 59 height 26
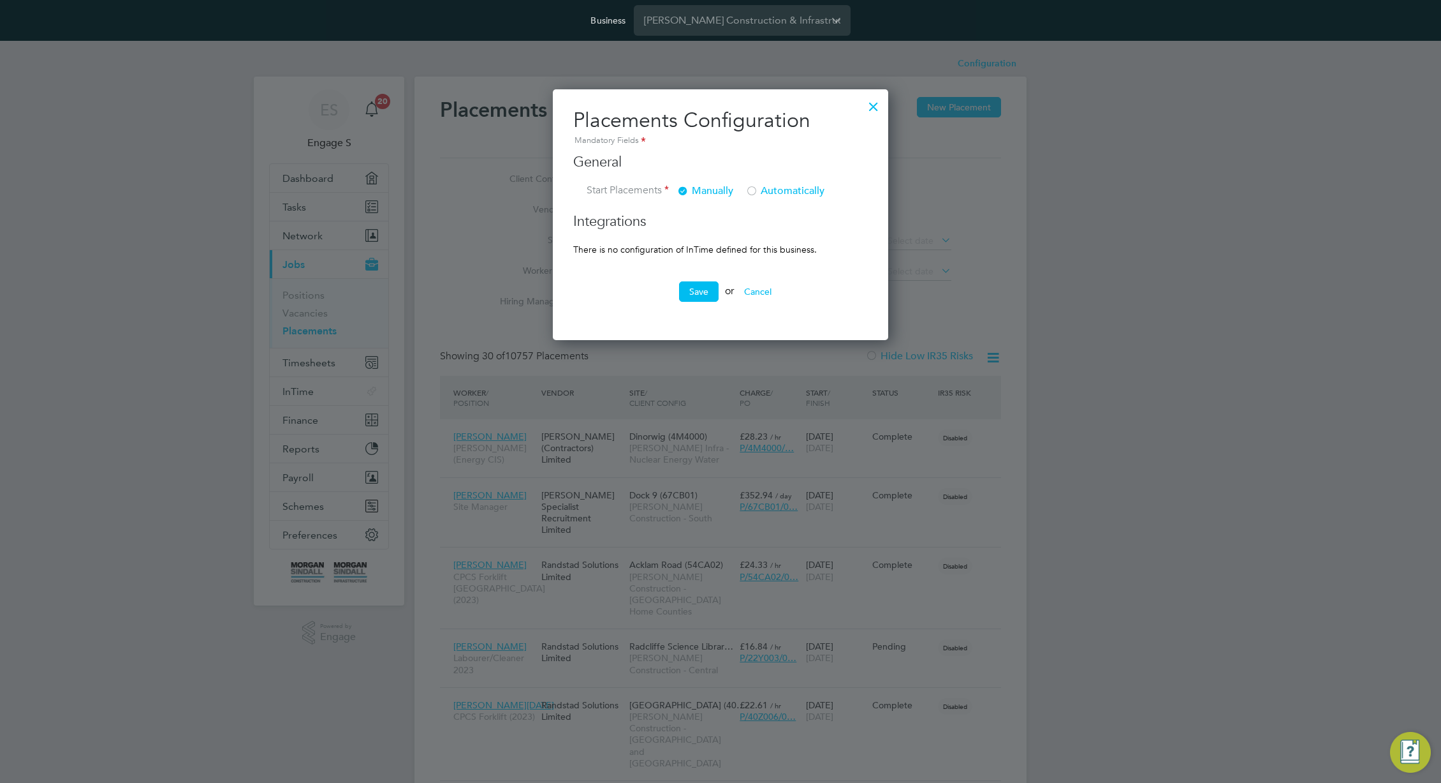
click at [880, 102] on div at bounding box center [873, 103] width 23 height 23
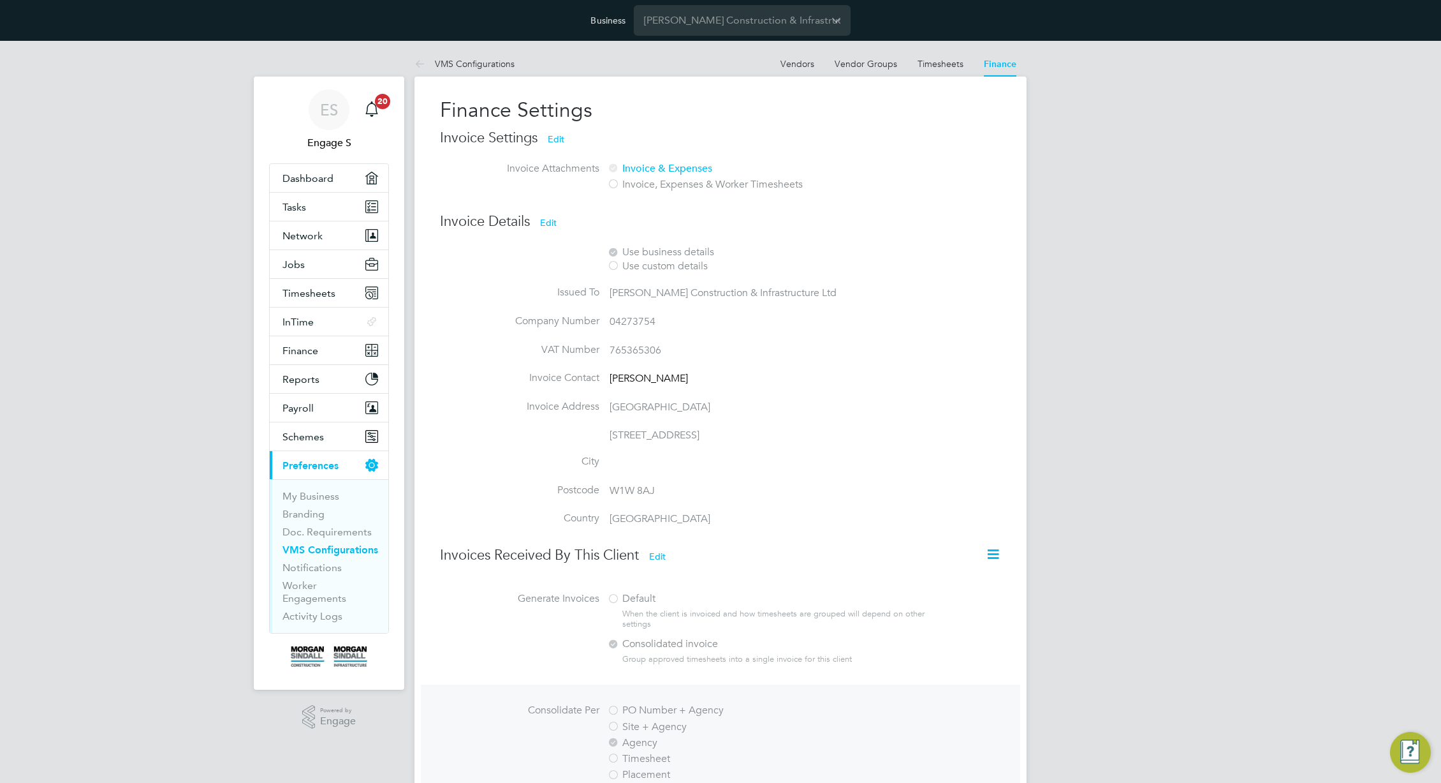
scroll to position [11, 0]
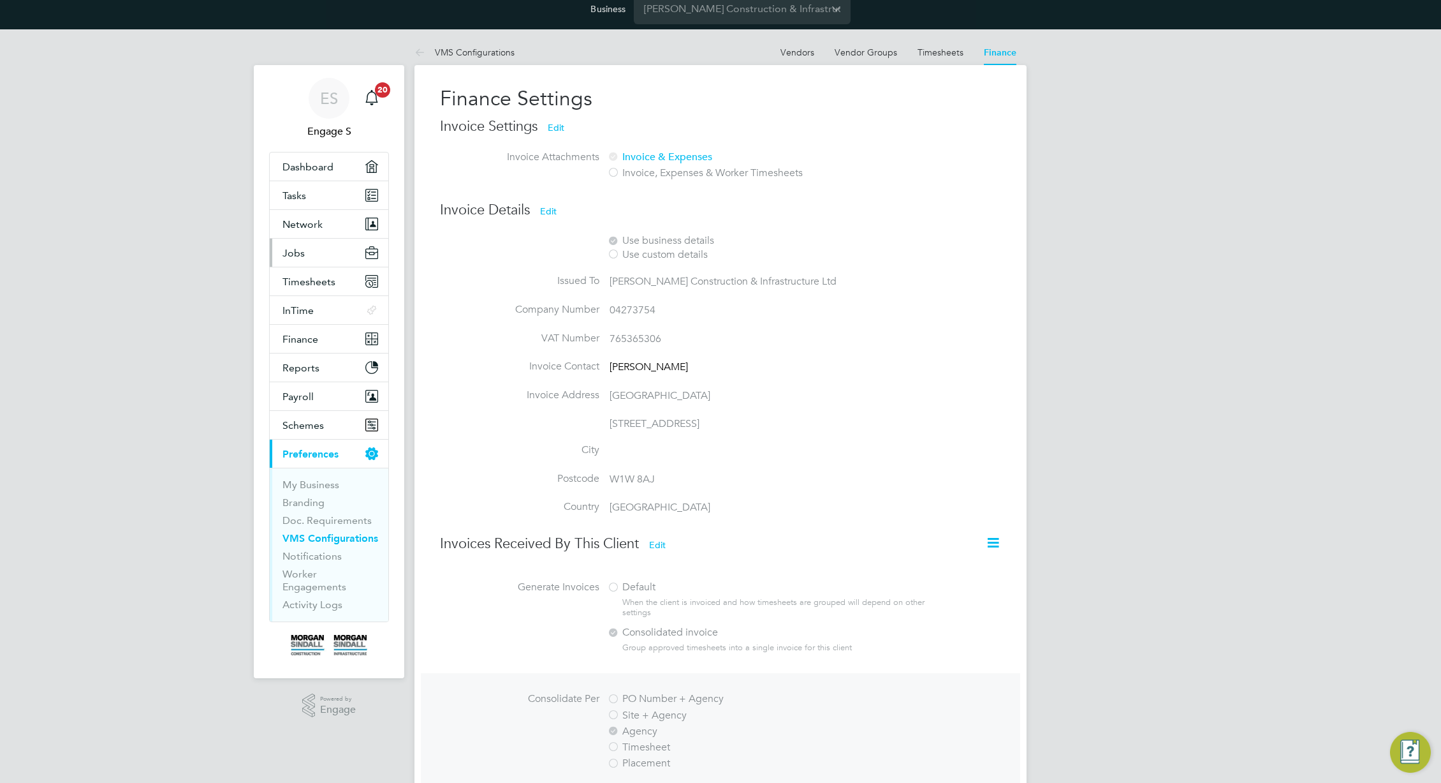
click at [310, 256] on button "Jobs" at bounding box center [329, 253] width 119 height 28
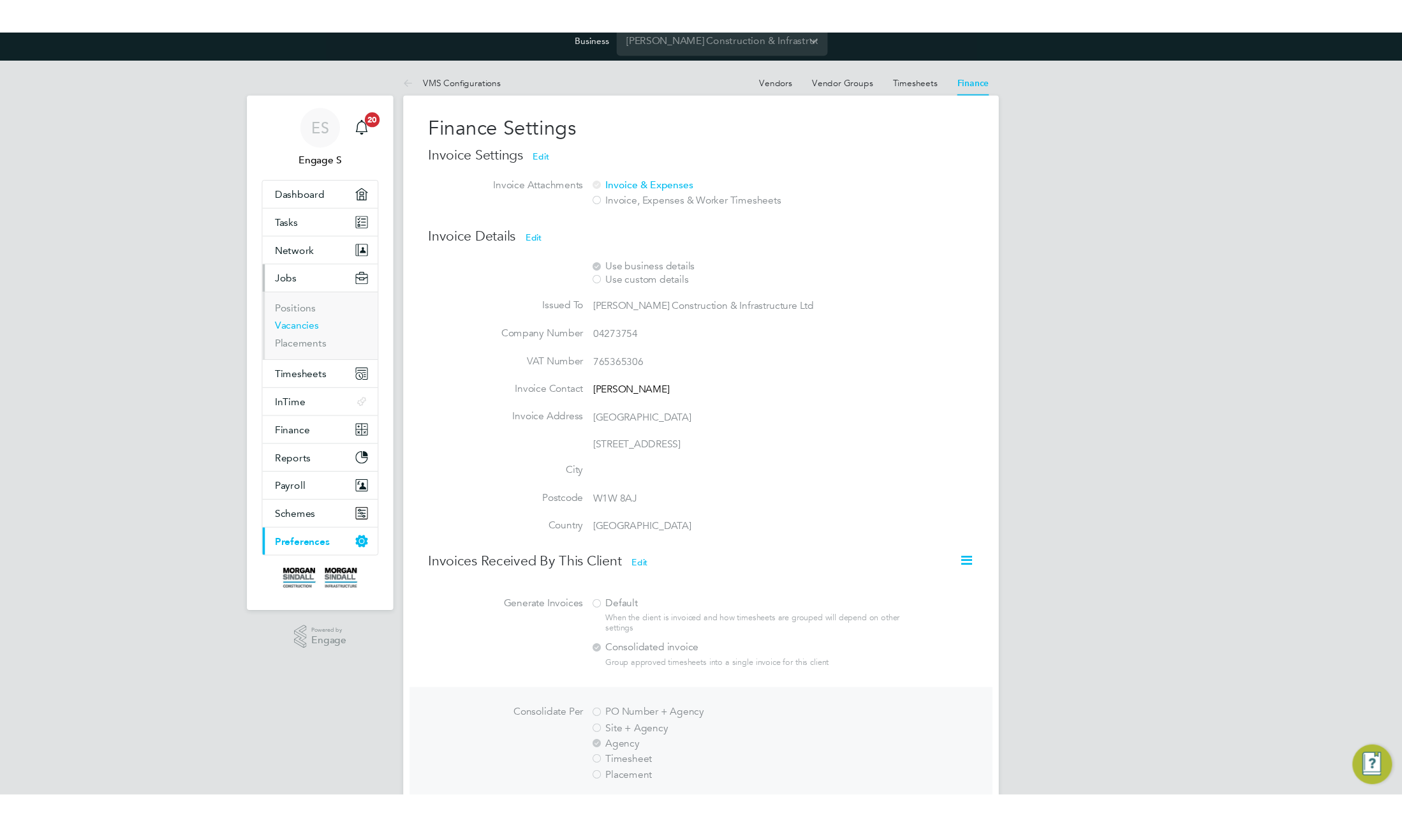
scroll to position [14, 0]
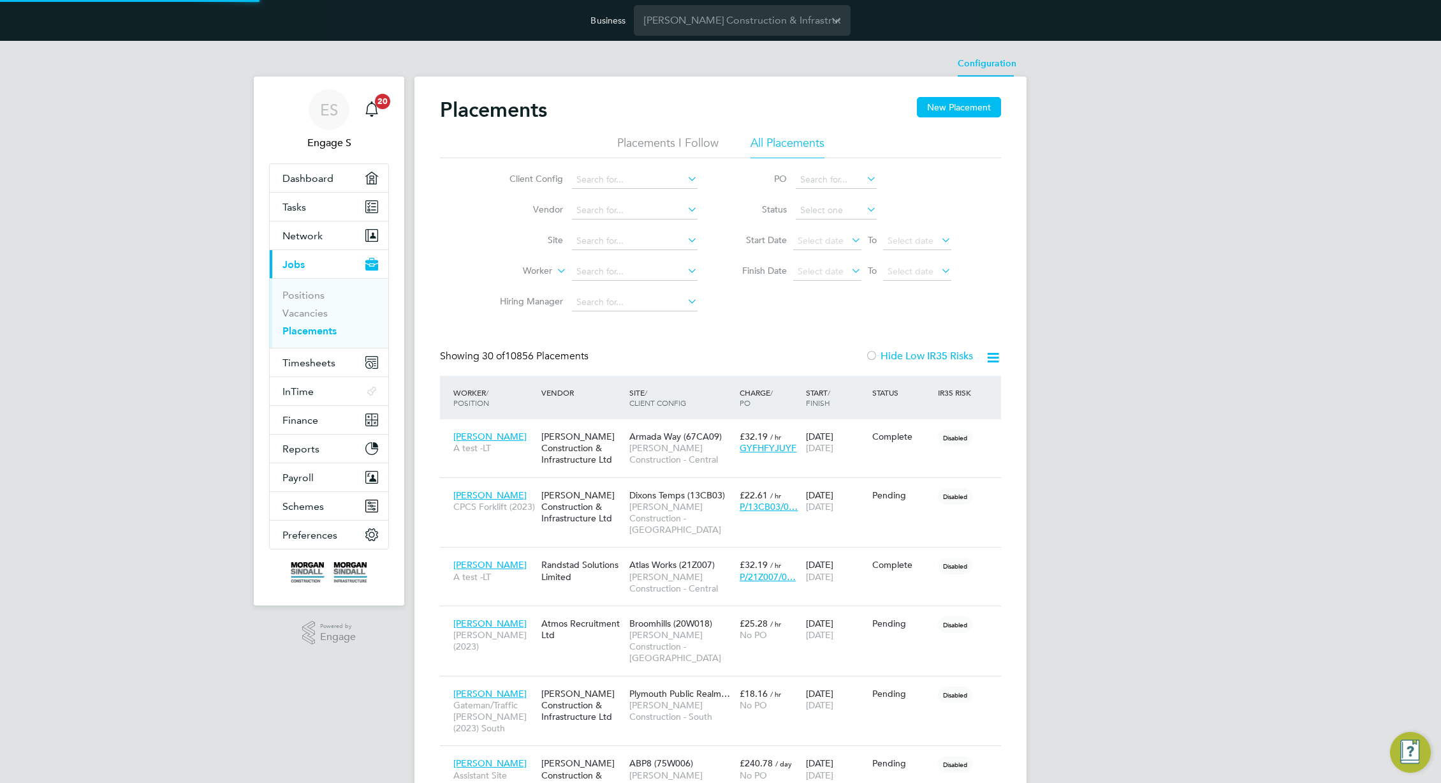
click at [965, 66] on li "Configuration" at bounding box center [987, 64] width 59 height 26
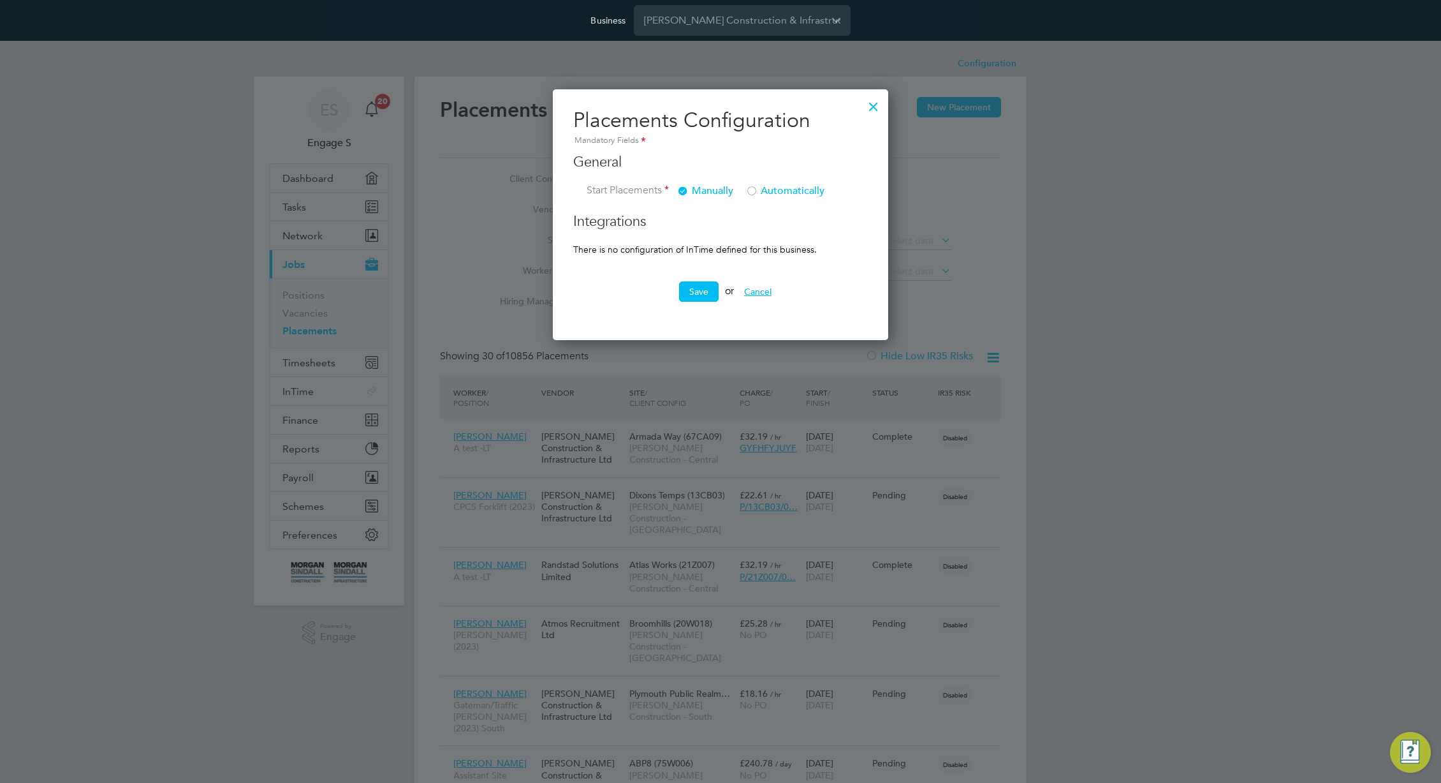
click at [776, 288] on button "Cancel" at bounding box center [758, 291] width 48 height 20
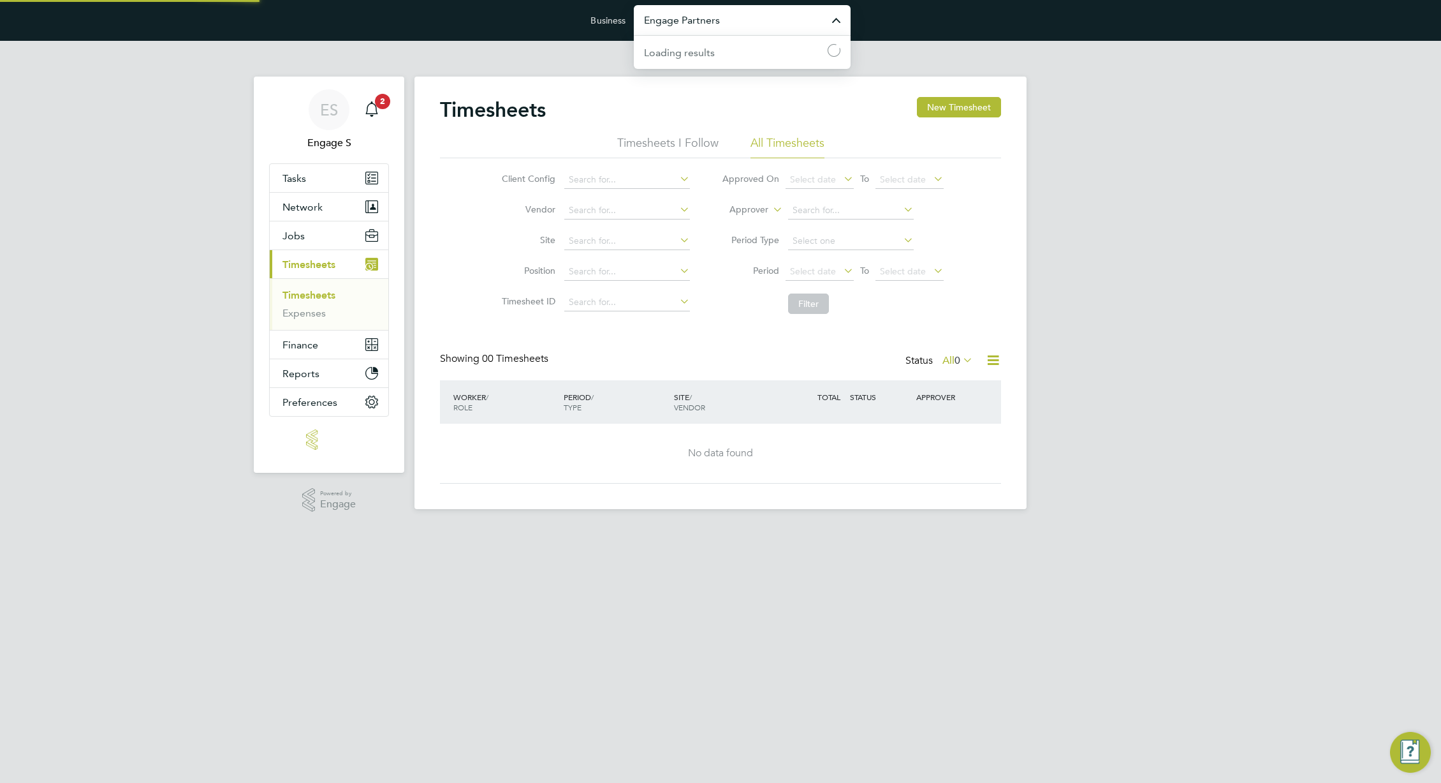
click at [758, 24] on input "Engage Partners" at bounding box center [742, 20] width 217 height 30
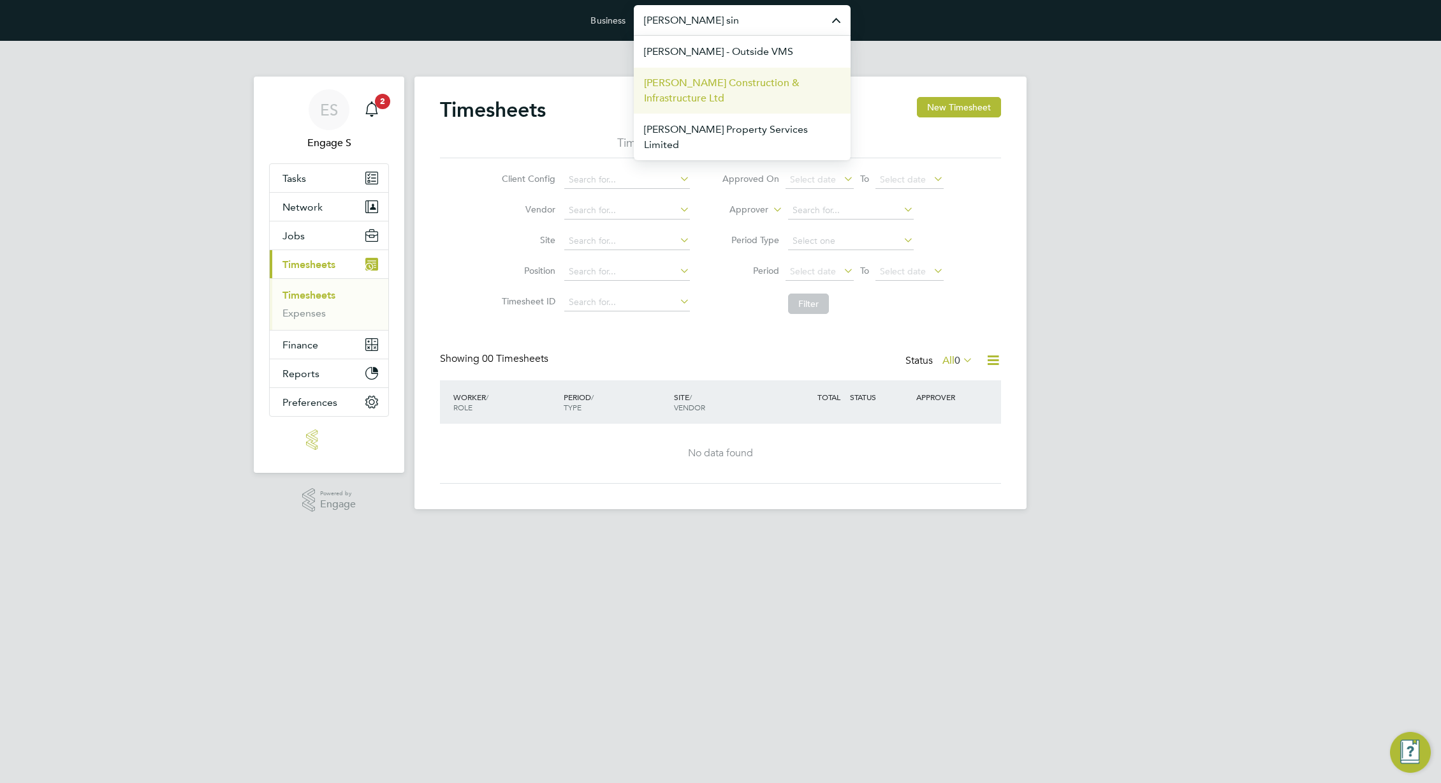
click at [755, 99] on span "[PERSON_NAME] Construction & Infrastructure Ltd" at bounding box center [742, 90] width 196 height 31
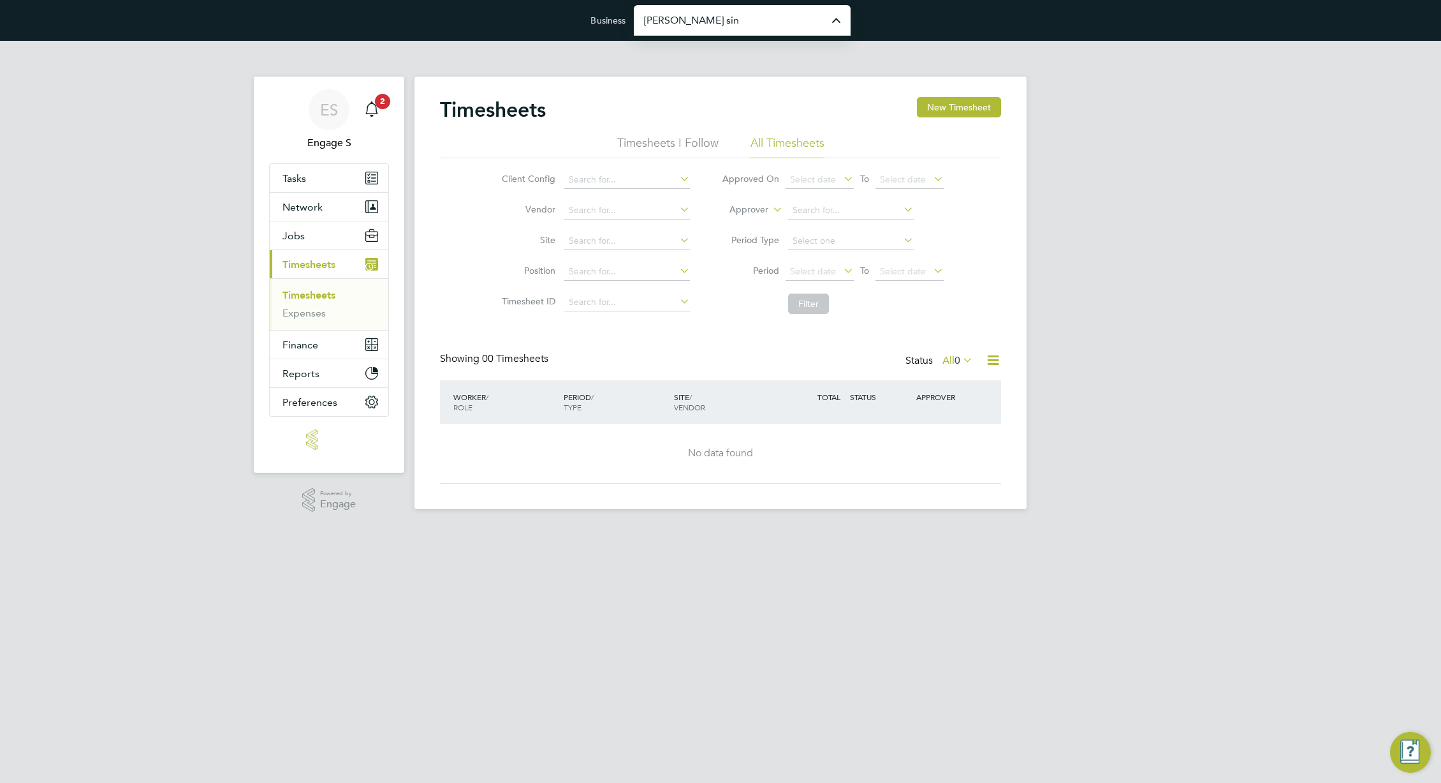
type input "[PERSON_NAME] Construction & Infrastructure Ltd"
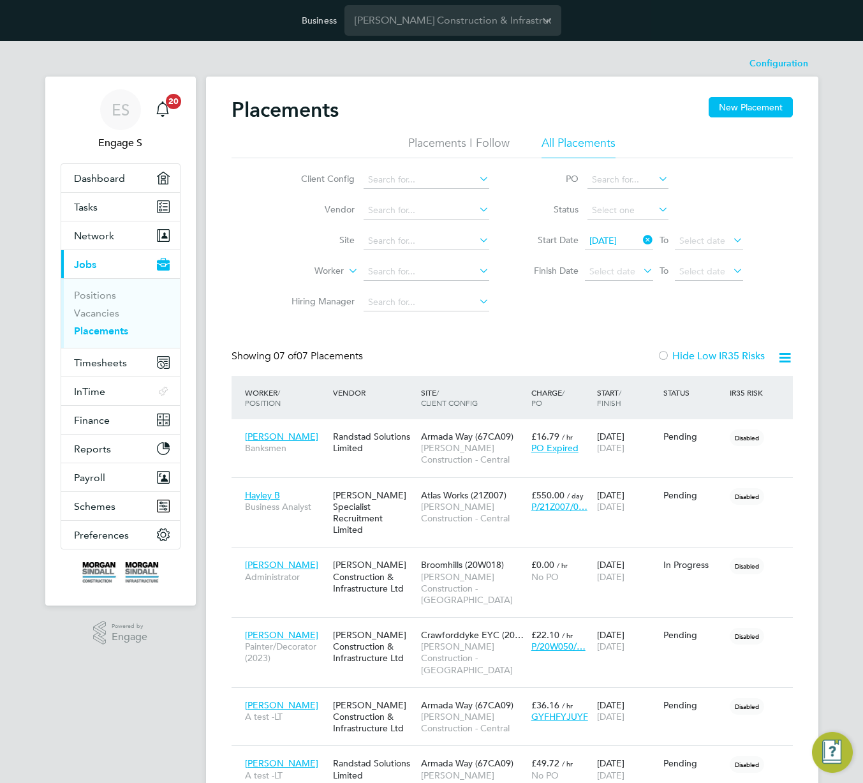
click at [662, 83] on div "Placements New Placement Placements I Follow All Placements Client Config Vendo…" at bounding box center [512, 489] width 612 height 825
